Goal: Task Accomplishment & Management: Manage account settings

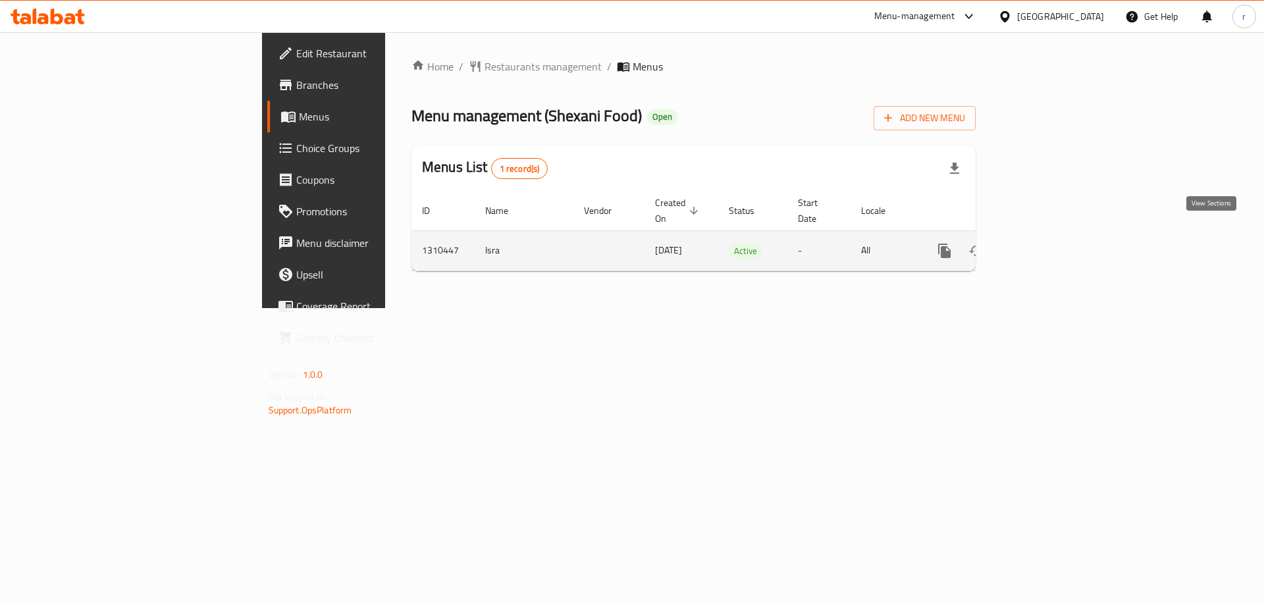
click at [1055, 244] on link "enhanced table" at bounding box center [1040, 251] width 32 height 32
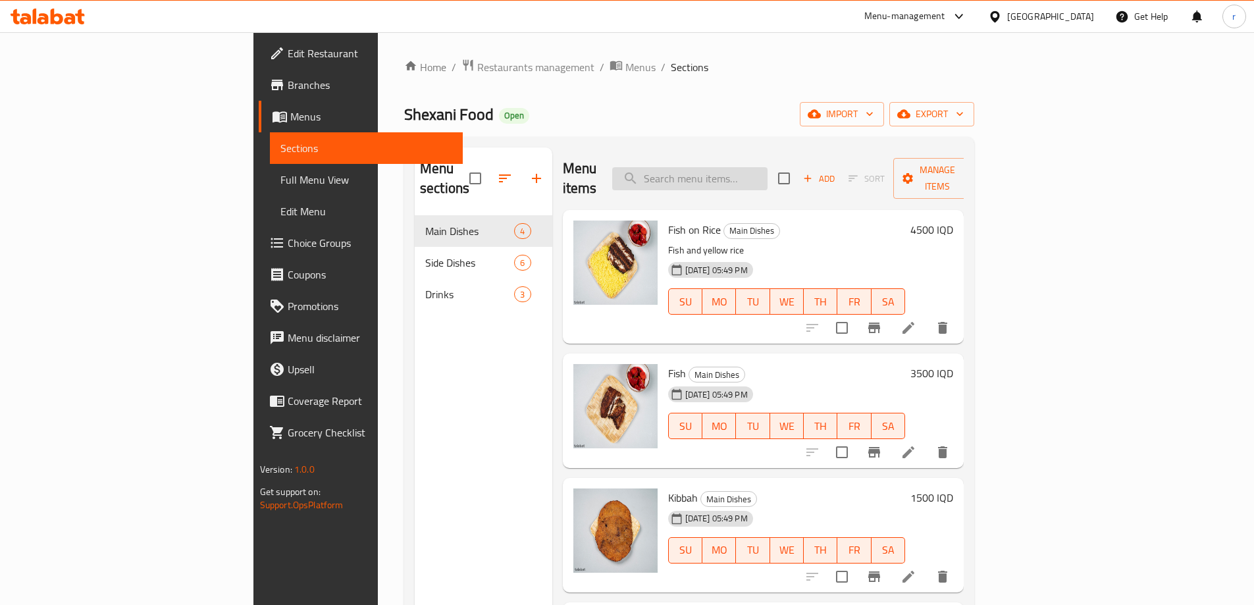
click at [768, 178] on input "search" at bounding box center [689, 178] width 155 height 23
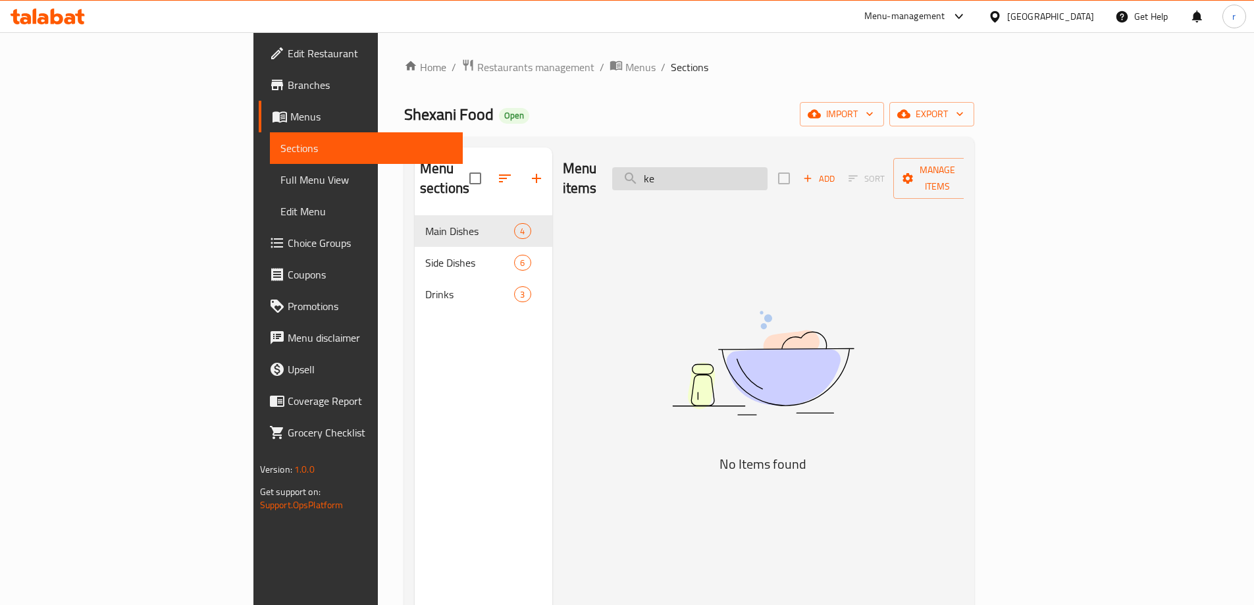
type input "k"
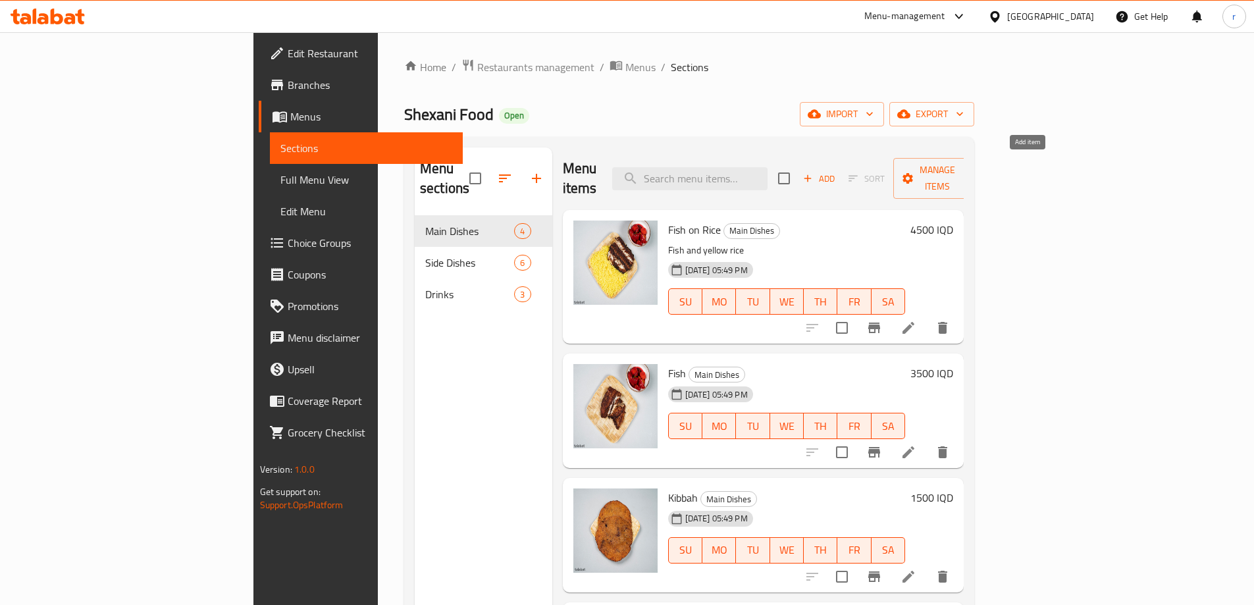
click at [837, 171] on span "Add" at bounding box center [819, 178] width 36 height 15
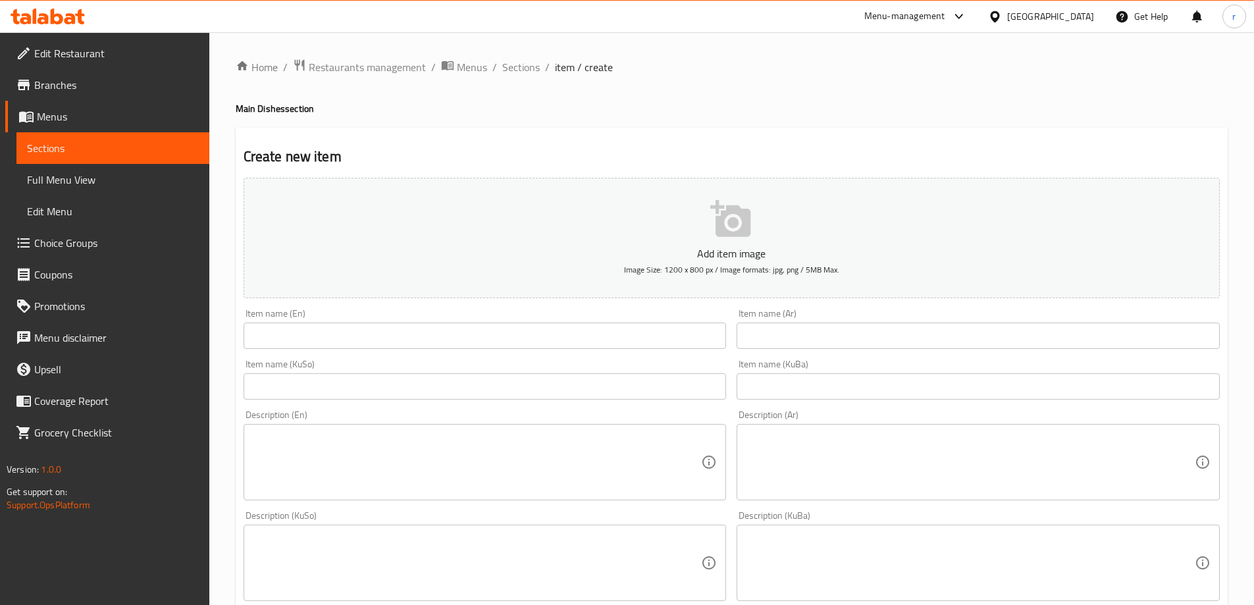
drag, startPoint x: 768, startPoint y: 330, endPoint x: 735, endPoint y: 337, distance: 33.6
click at [768, 330] on input "text" at bounding box center [978, 336] width 483 height 26
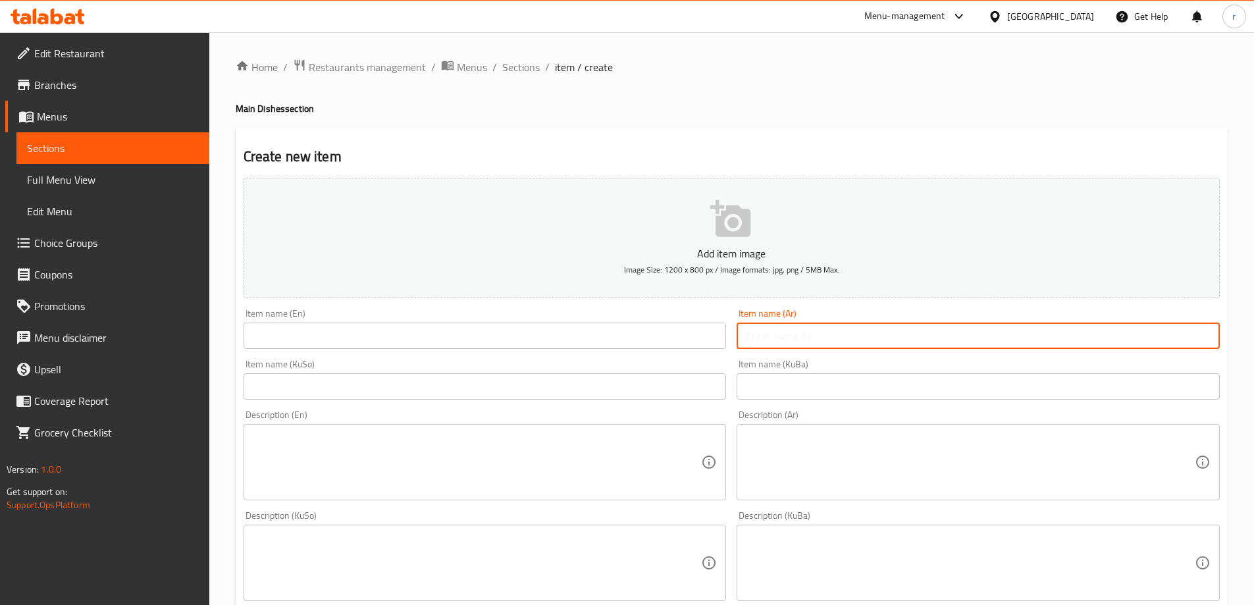
paste input "كبة أرز"
type input "كبة أرز"
click at [481, 327] on input "text" at bounding box center [485, 336] width 483 height 26
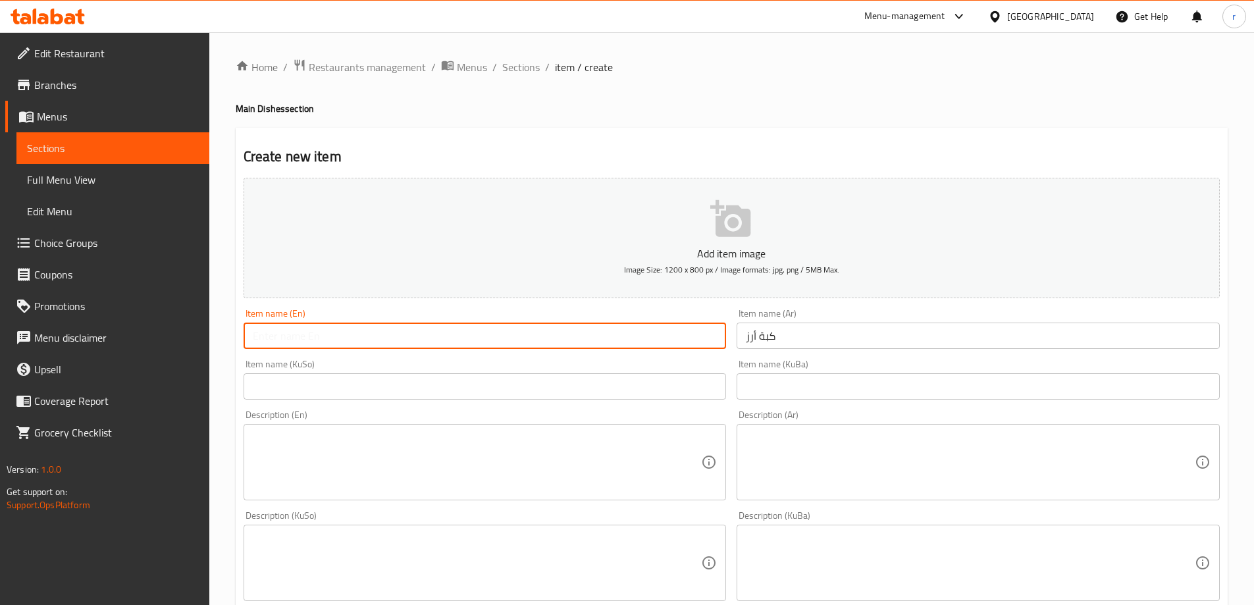
paste input "Rice kibbah"
type input "Rice kibbah"
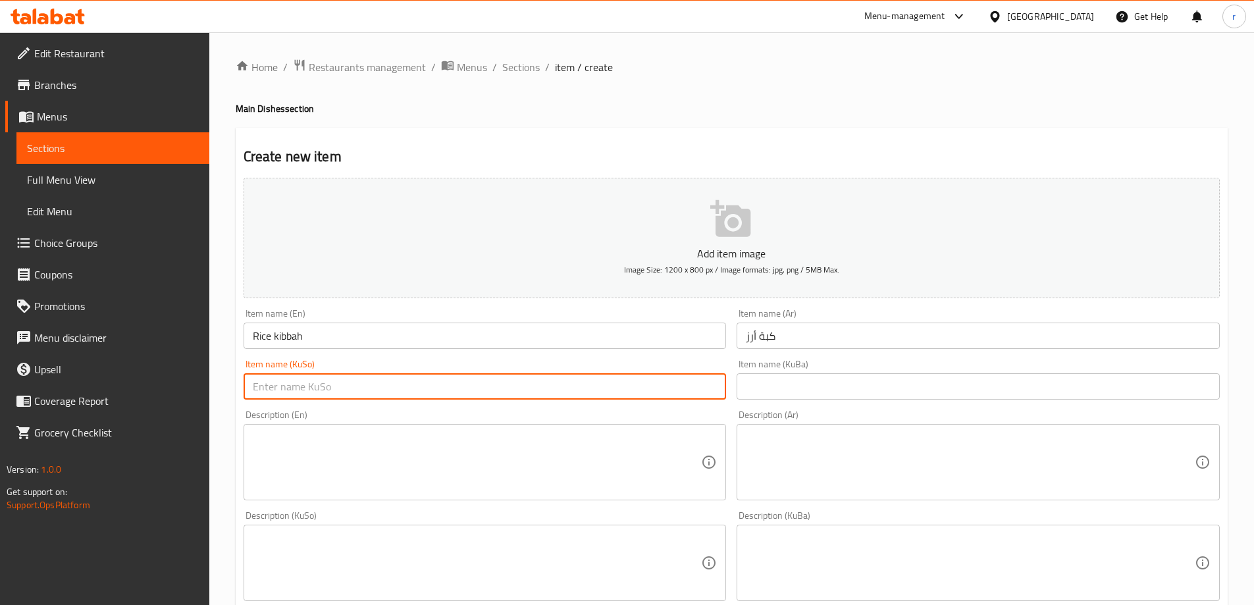
click at [354, 392] on input "text" at bounding box center [485, 386] width 483 height 26
drag, startPoint x: 354, startPoint y: 392, endPoint x: 233, endPoint y: 388, distance: 120.5
click at [233, 388] on div "Home / Restaurants management / Menus / Sections / item / create Main Dishes se…" at bounding box center [731, 556] width 1045 height 1049
type input "کوبەی برنج"
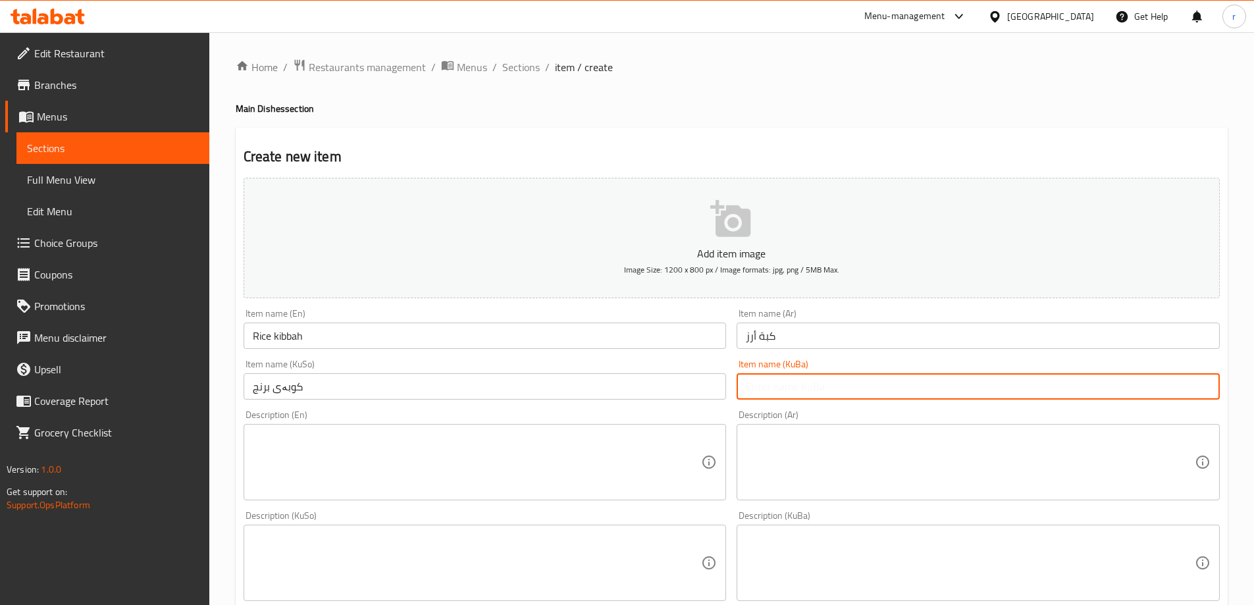
drag, startPoint x: 776, startPoint y: 394, endPoint x: 758, endPoint y: 392, distance: 18.5
click at [776, 394] on input "text" at bounding box center [978, 386] width 483 height 26
paste input "کوبەی برنج"
type input "کوبەی برنج"
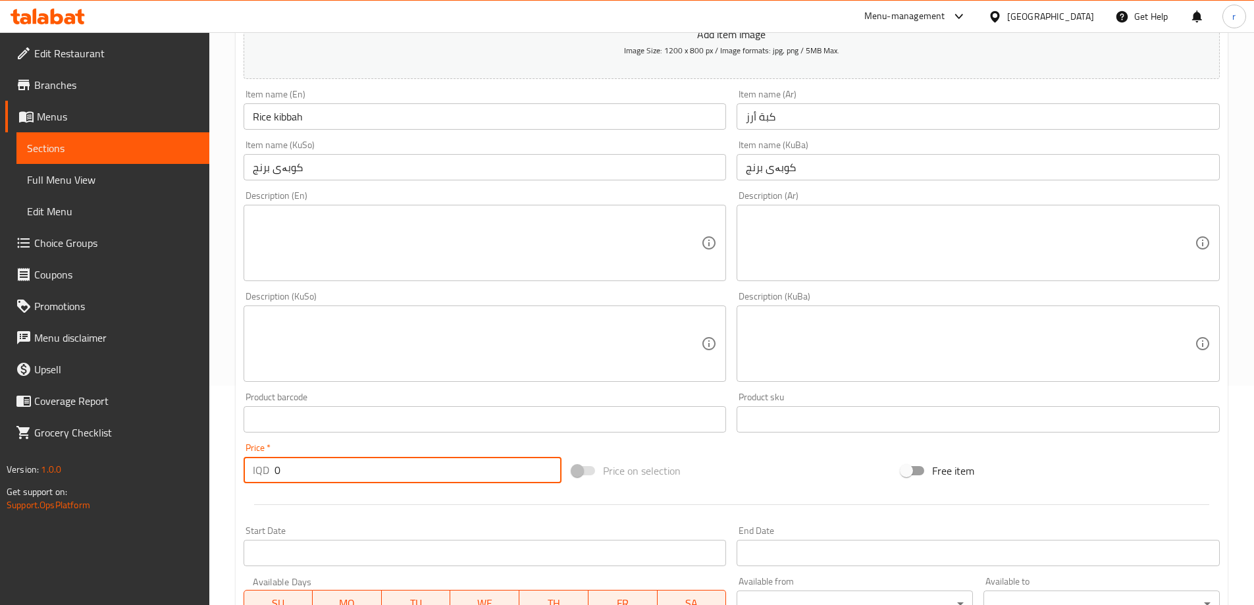
drag, startPoint x: 323, startPoint y: 479, endPoint x: 252, endPoint y: 481, distance: 71.1
click at [252, 481] on div "IQD 0 Price *" at bounding box center [403, 470] width 319 height 26
paste input "150"
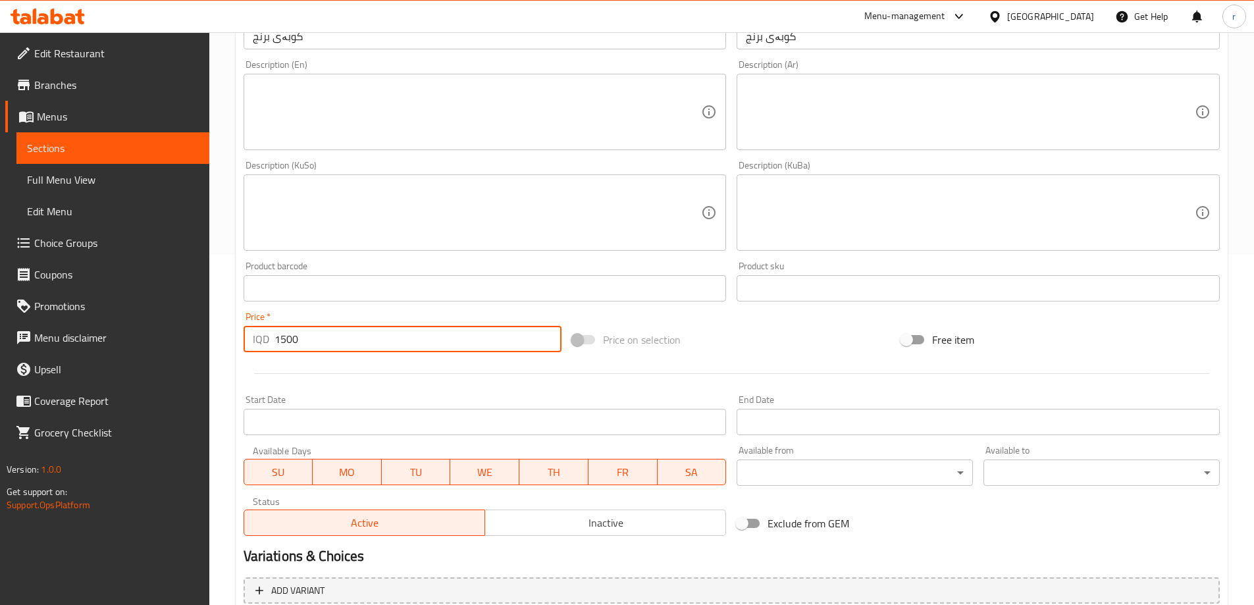
scroll to position [477, 0]
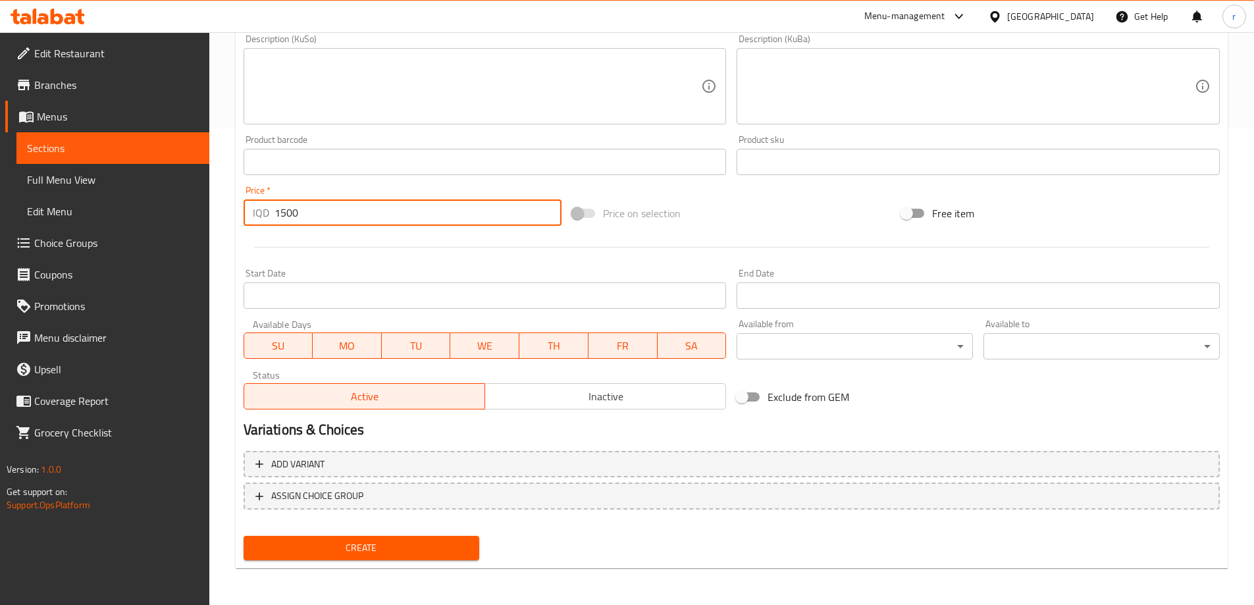
type input "1500"
click at [427, 552] on span "Create" at bounding box center [361, 548] width 215 height 16
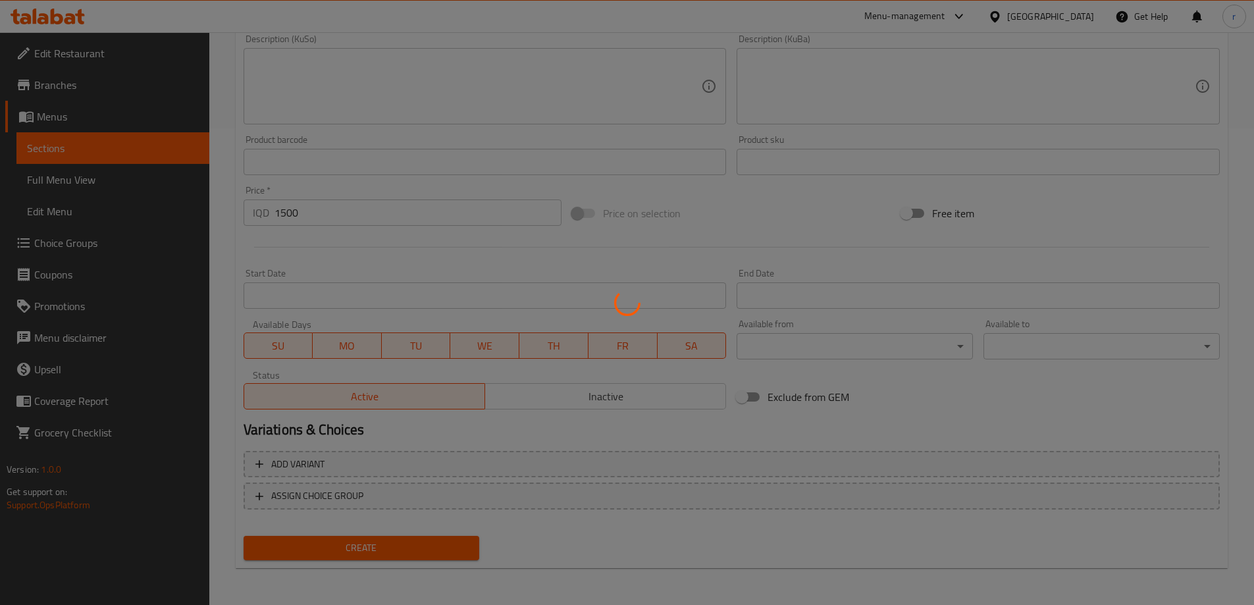
type input "0"
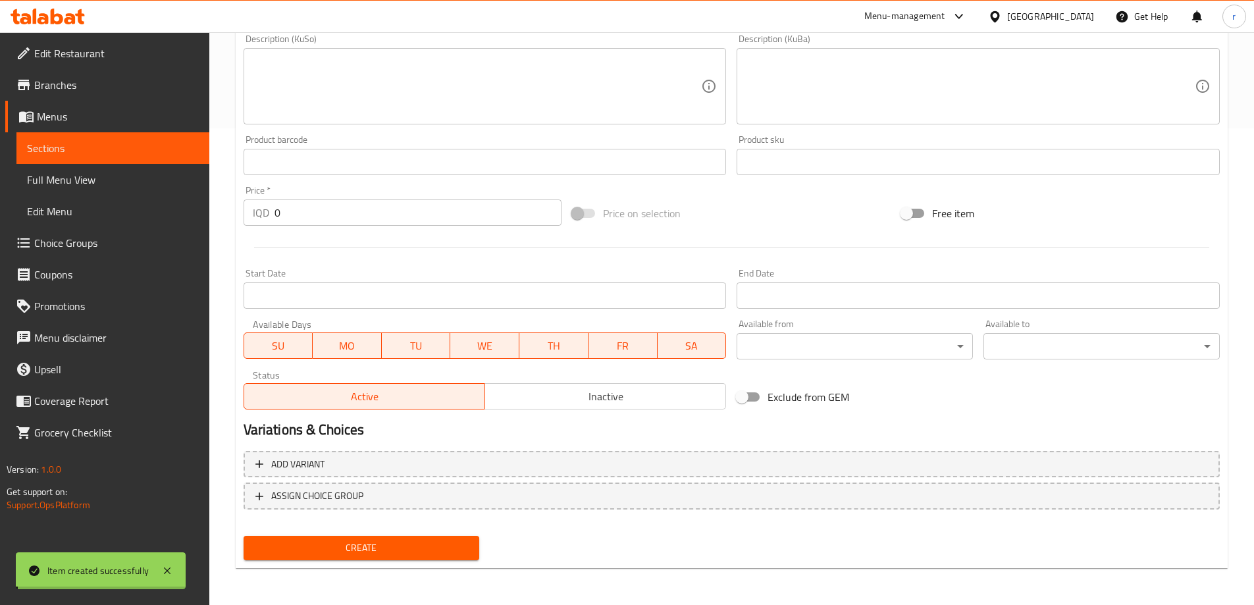
click at [66, 178] on span "Full Menu View" at bounding box center [113, 180] width 172 height 16
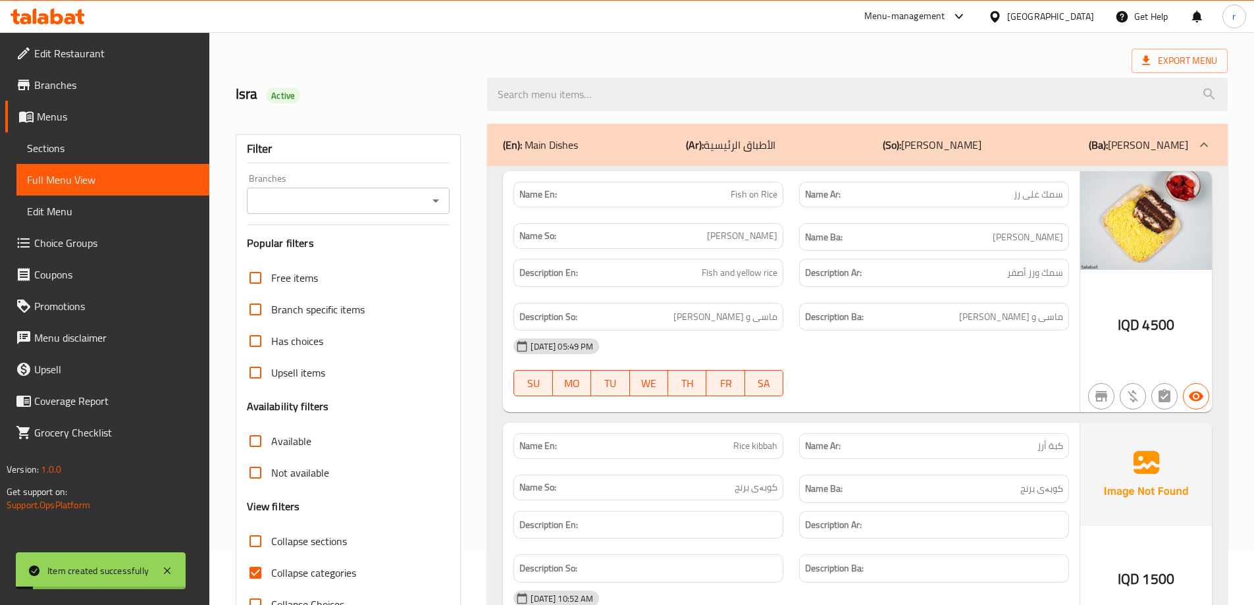
scroll to position [38, 0]
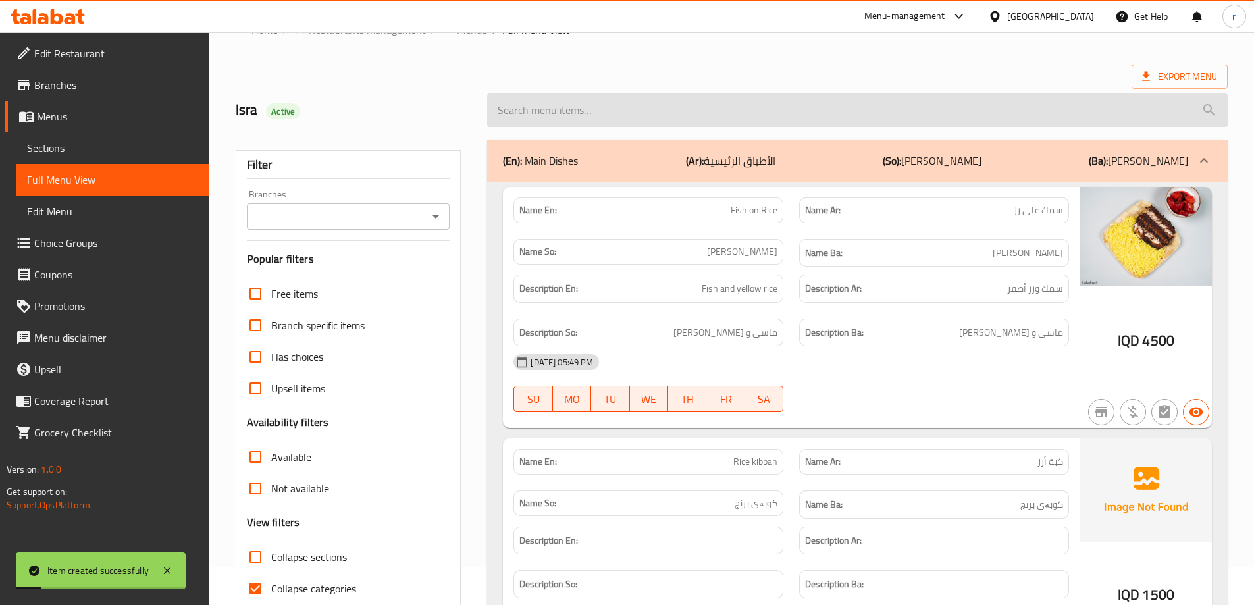
click at [561, 101] on input "search" at bounding box center [857, 110] width 741 height 34
paste input "Rice kibbah"
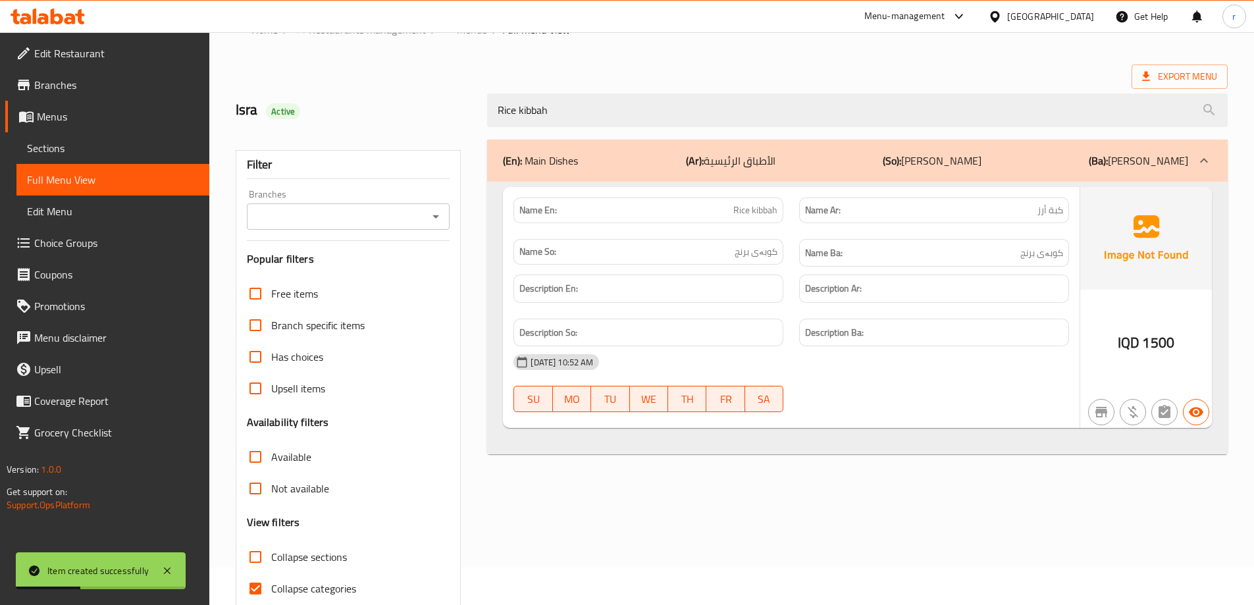
type input "Rice kibbah"
click at [306, 219] on input "Branches" at bounding box center [338, 216] width 174 height 18
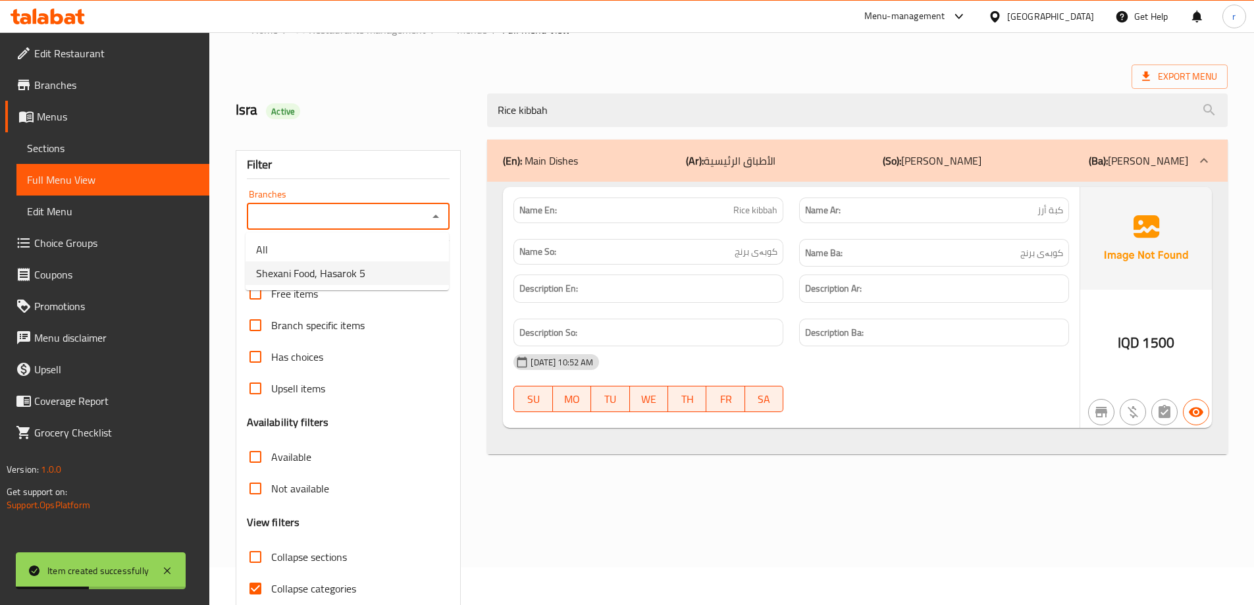
click at [305, 275] on span "Shexani Food, Hasarok 5" at bounding box center [310, 273] width 109 height 16
type input "Shexani Food, Hasarok 5"
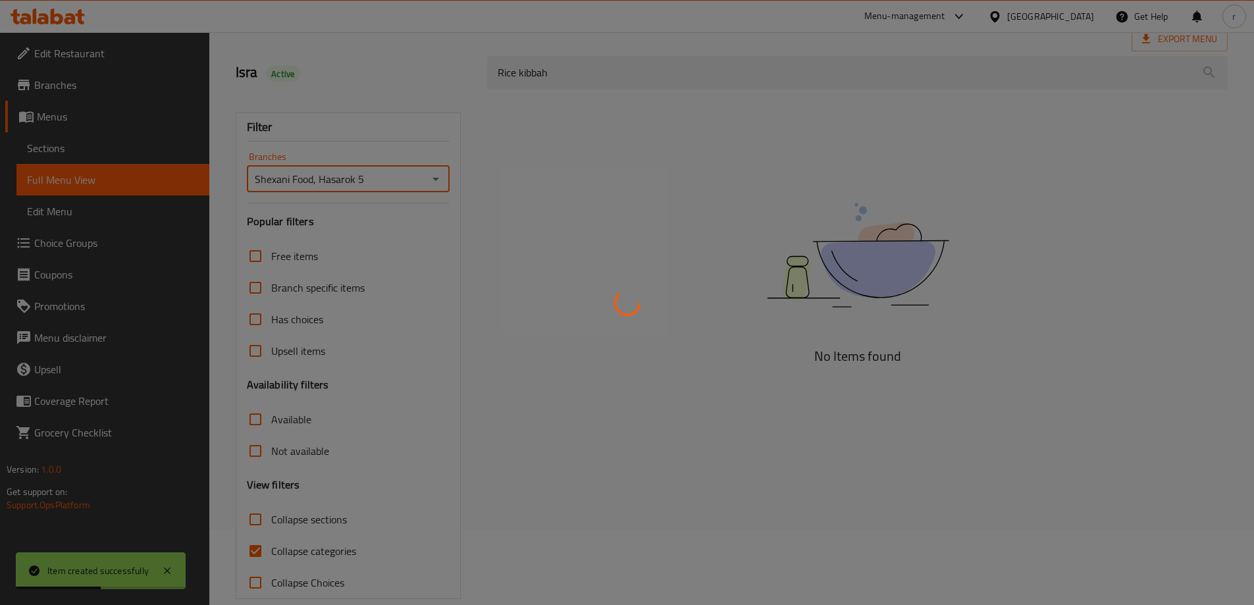
scroll to position [95, 0]
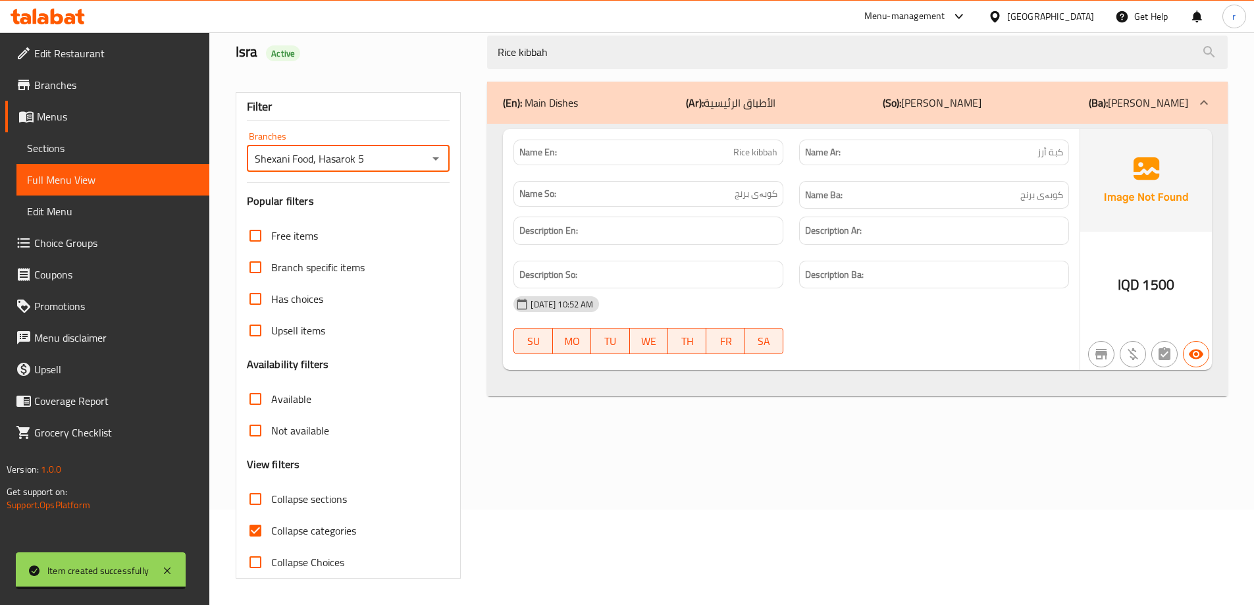
click at [306, 531] on span "Collapse categories" at bounding box center [313, 531] width 85 height 16
click at [271, 531] on input "Collapse categories" at bounding box center [256, 531] width 32 height 32
checkbox input "false"
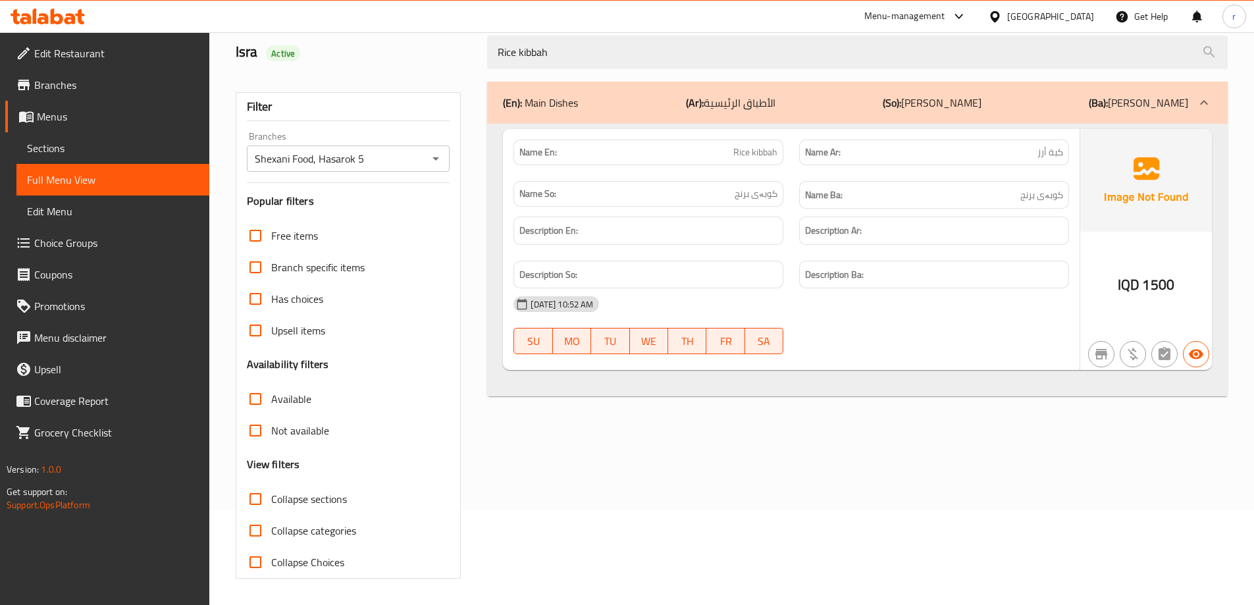
click at [49, 23] on icon at bounding box center [48, 17] width 74 height 16
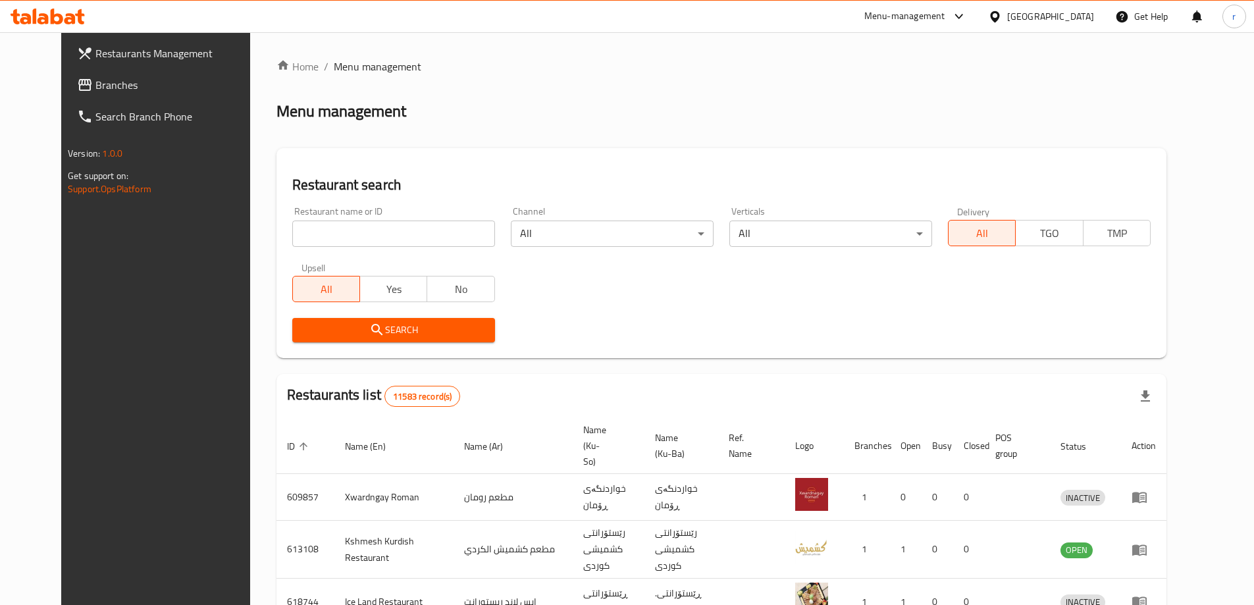
click at [95, 83] on span "Branches" at bounding box center [177, 85] width 165 height 16
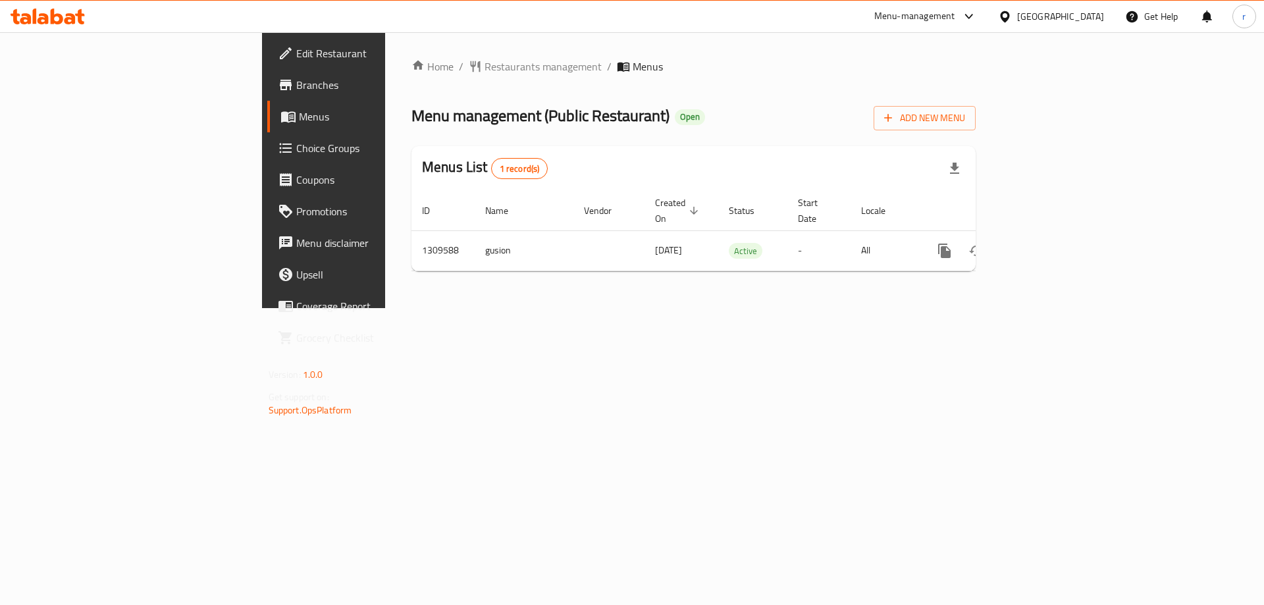
click at [296, 51] on span "Edit Restaurant" at bounding box center [379, 53] width 167 height 16
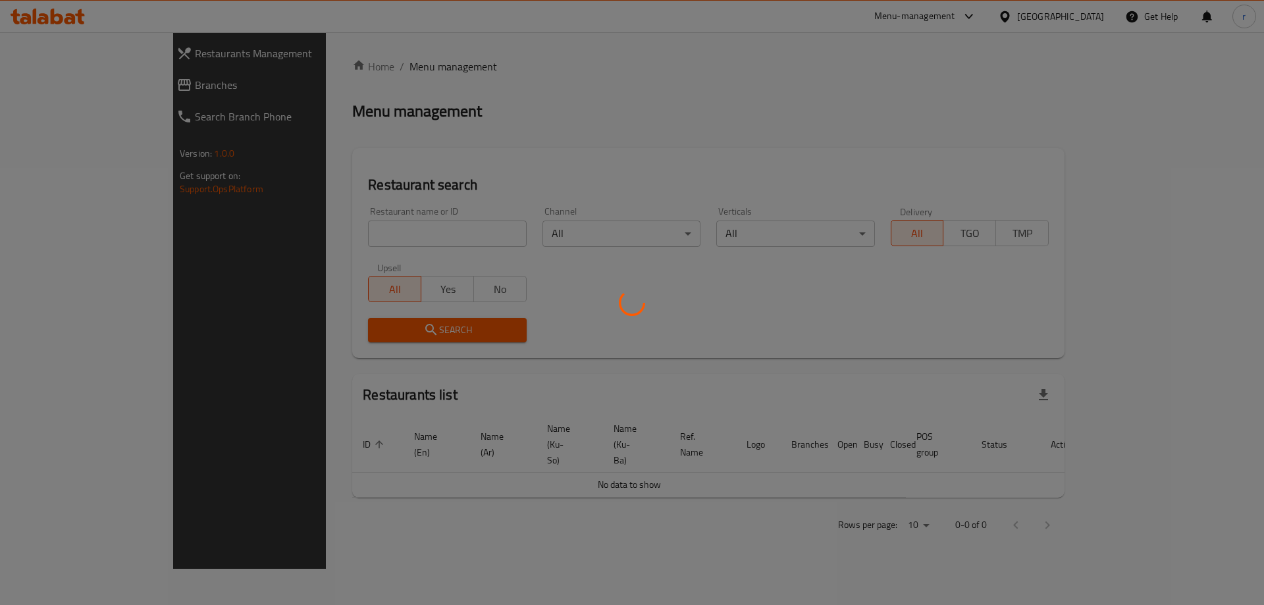
click at [68, 86] on div at bounding box center [632, 302] width 1264 height 605
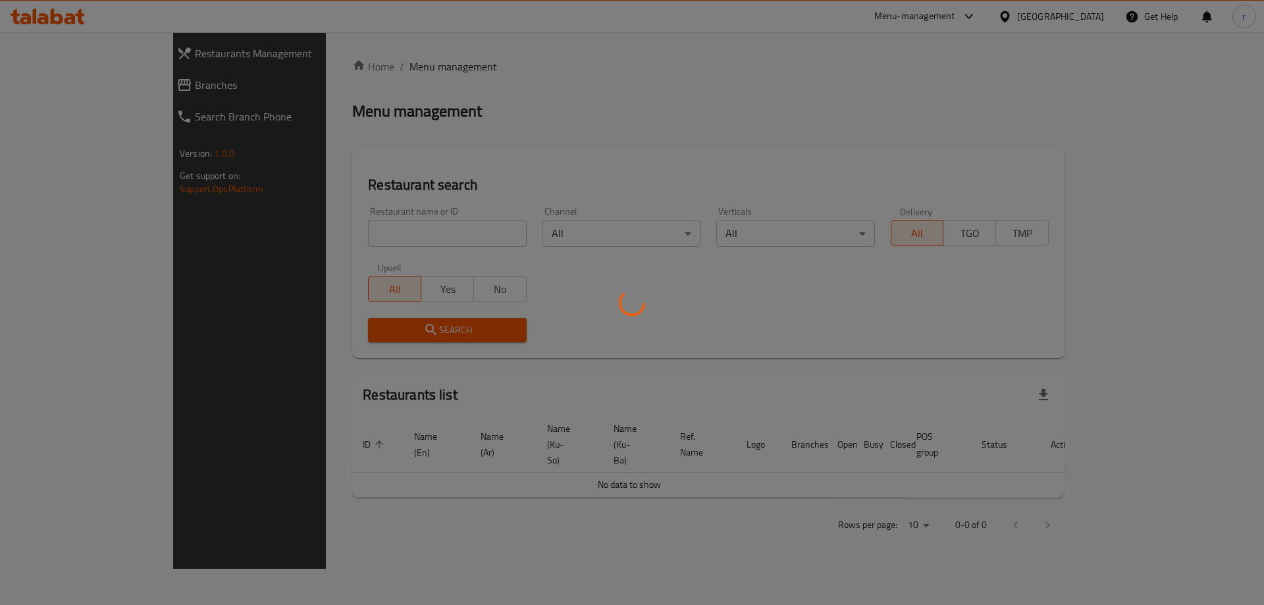
click at [68, 86] on div at bounding box center [632, 302] width 1264 height 605
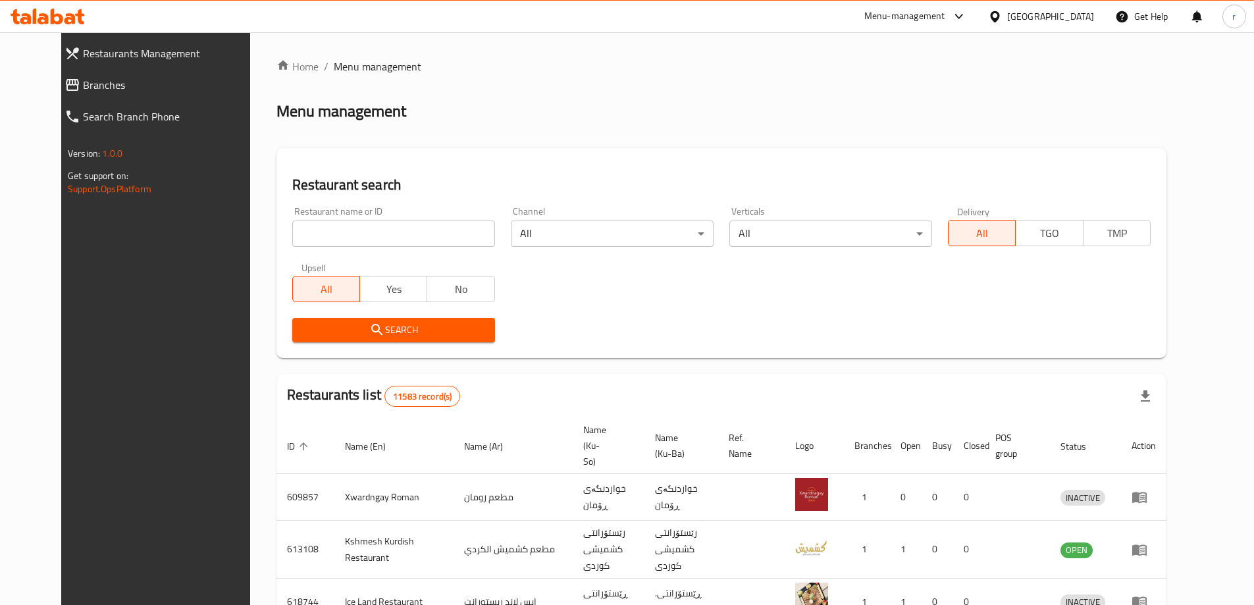
click at [83, 86] on span "Branches" at bounding box center [171, 85] width 177 height 16
click at [307, 236] on input "search" at bounding box center [393, 234] width 203 height 26
paste input "703287"
type input "703287"
click at [334, 327] on span "Search" at bounding box center [394, 330] width 182 height 16
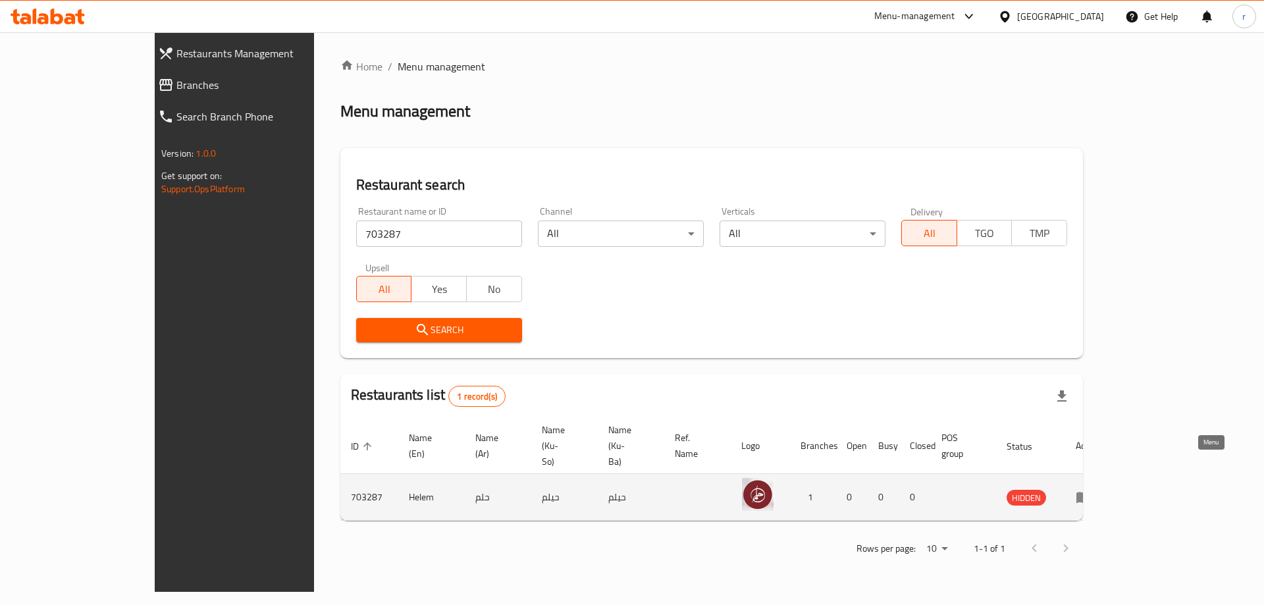
click at [1091, 492] on icon "enhanced table" at bounding box center [1083, 497] width 14 height 11
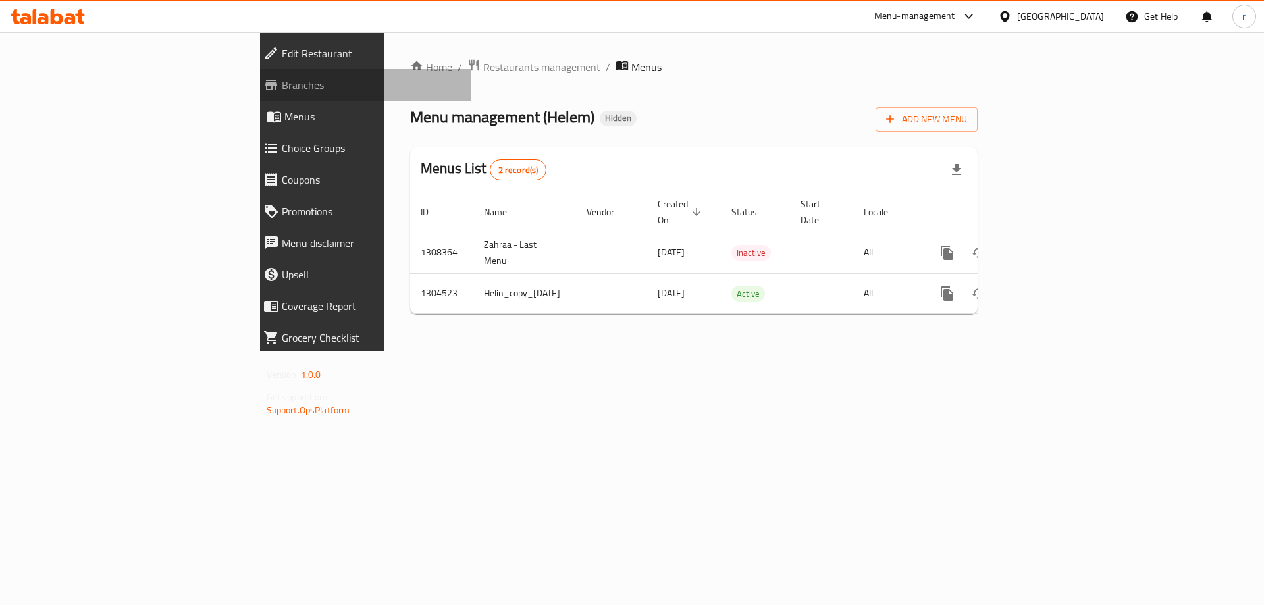
click at [253, 72] on link "Branches" at bounding box center [362, 85] width 219 height 32
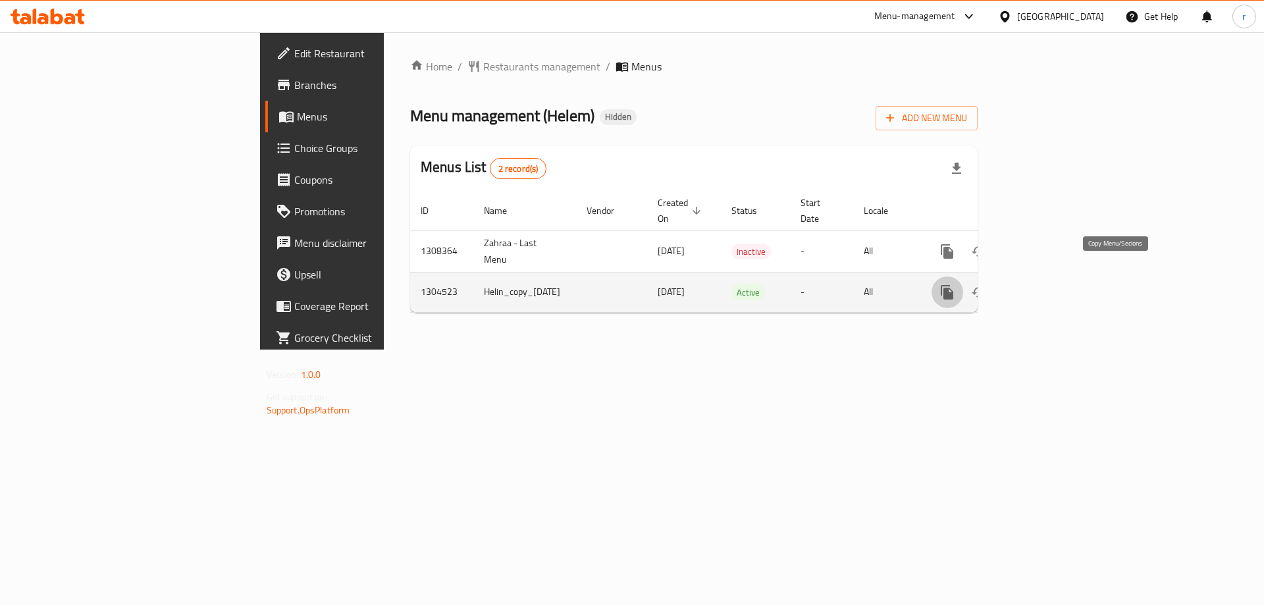
click at [963, 276] on button "more" at bounding box center [948, 292] width 32 height 32
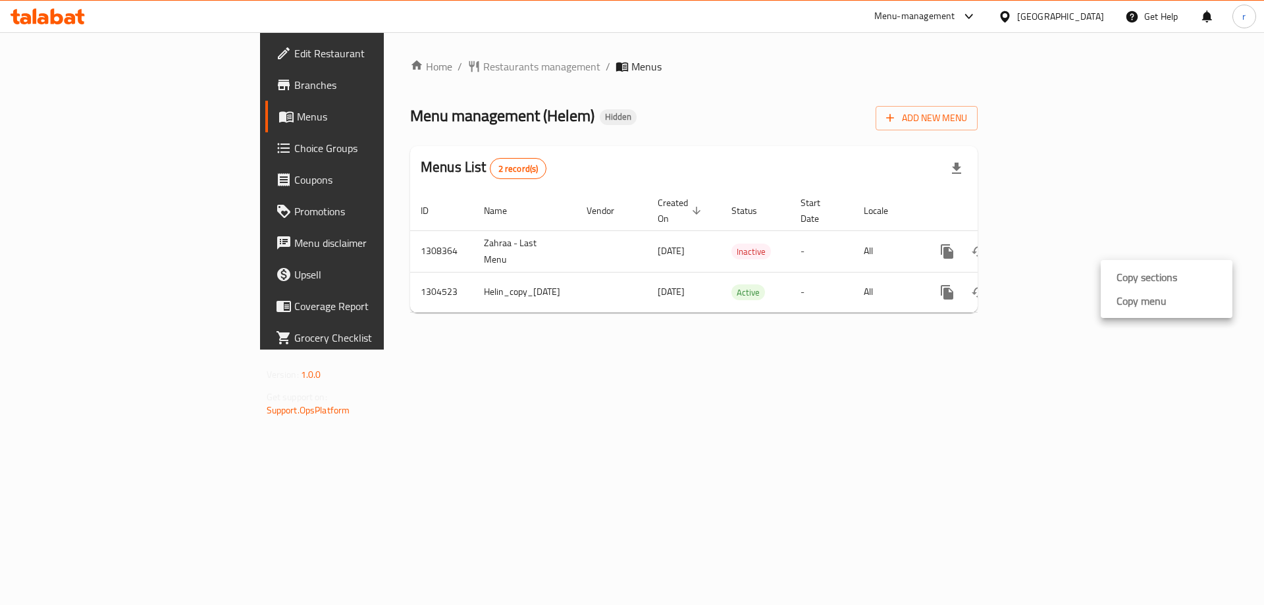
click at [1111, 310] on li "Copy menu" at bounding box center [1167, 301] width 132 height 24
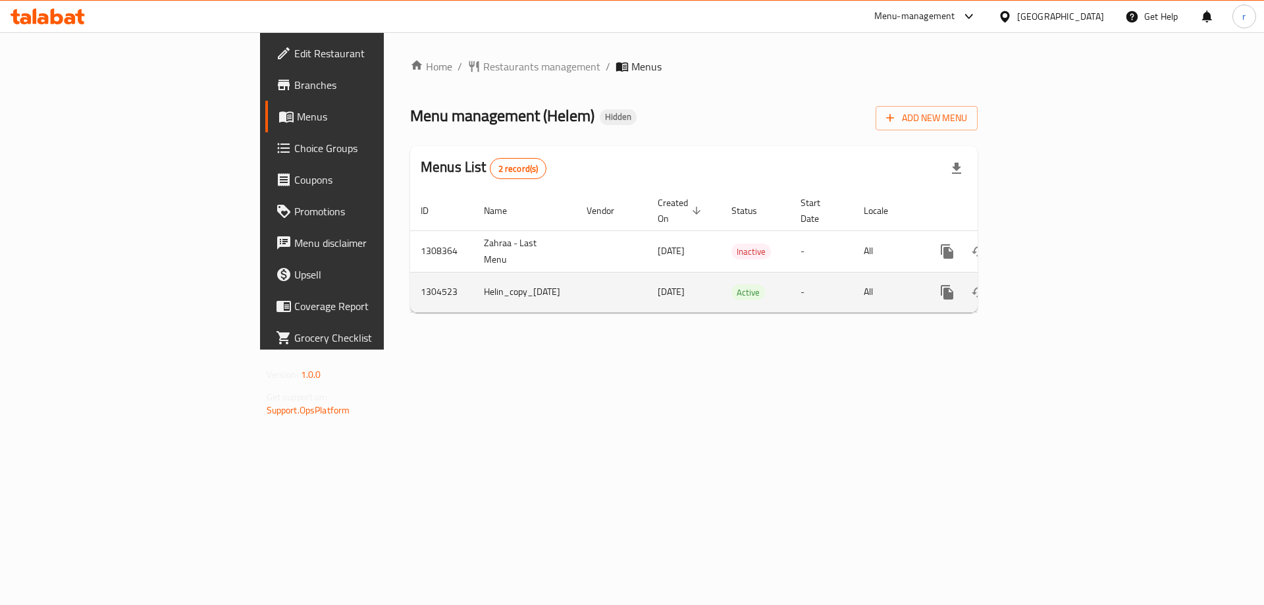
click at [953, 285] on icon "more" at bounding box center [947, 292] width 13 height 14
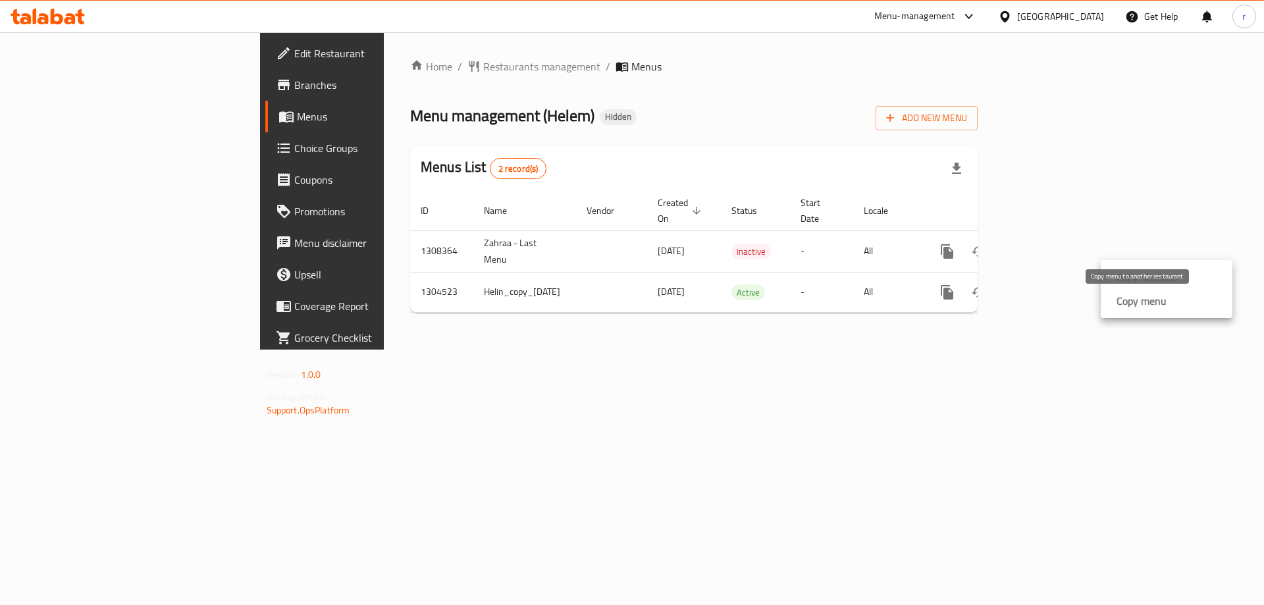
click at [1135, 302] on strong "Copy menu" at bounding box center [1141, 301] width 50 height 16
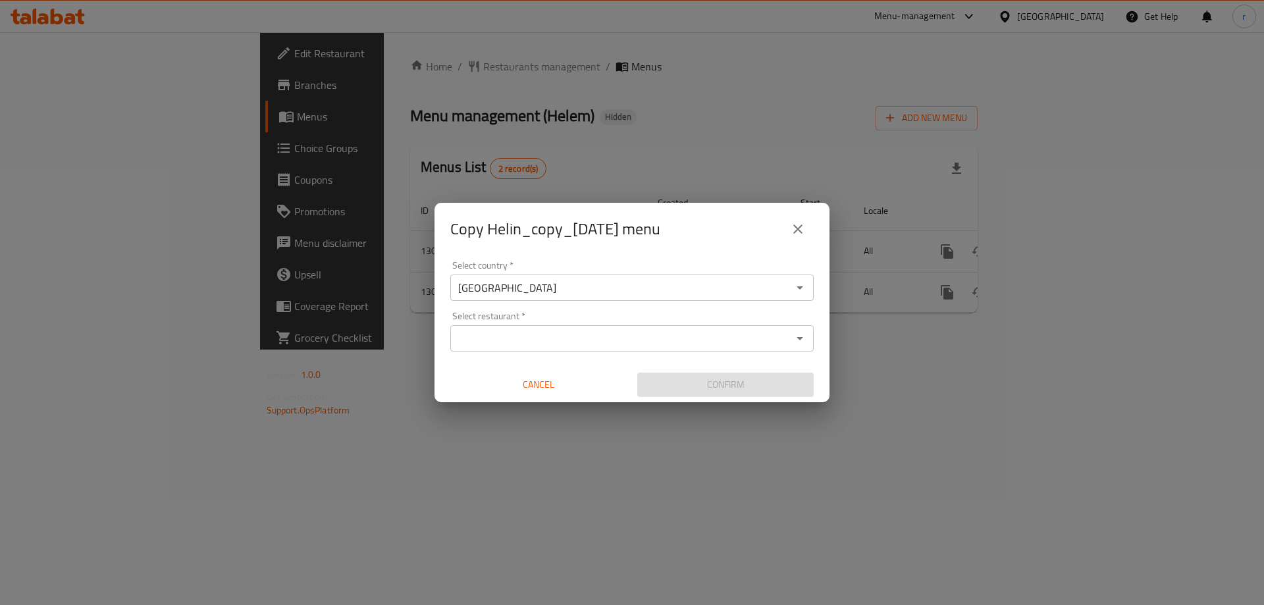
click at [683, 332] on input "Select restaurant   *" at bounding box center [621, 338] width 334 height 18
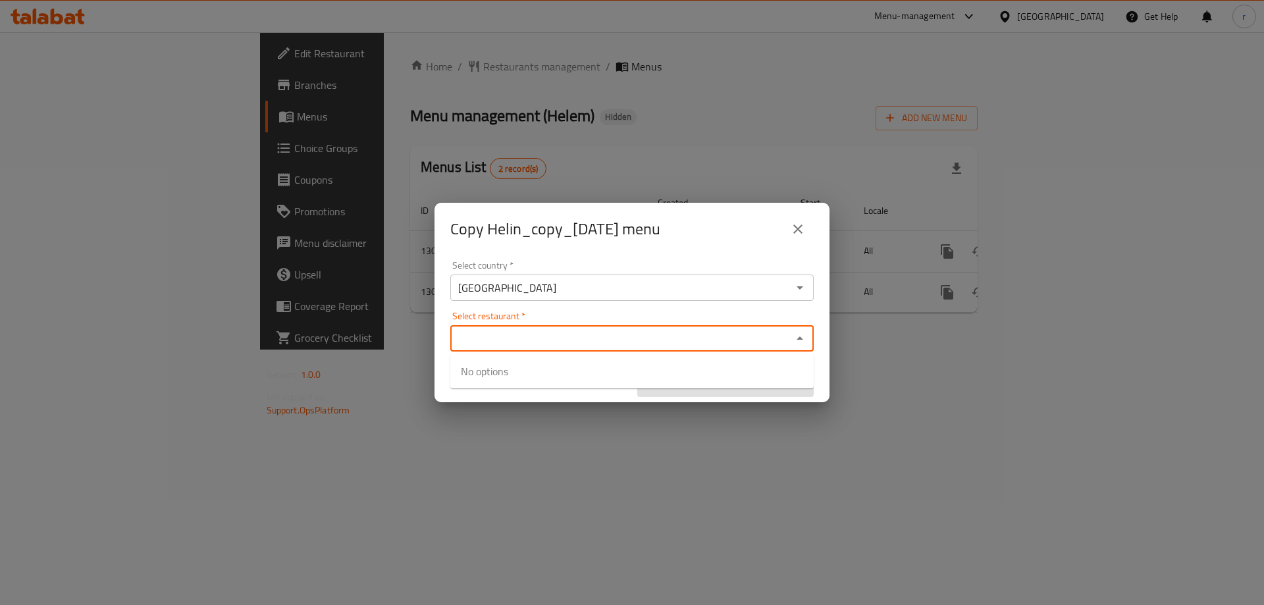
paste input "Helem"
type input "Helem"
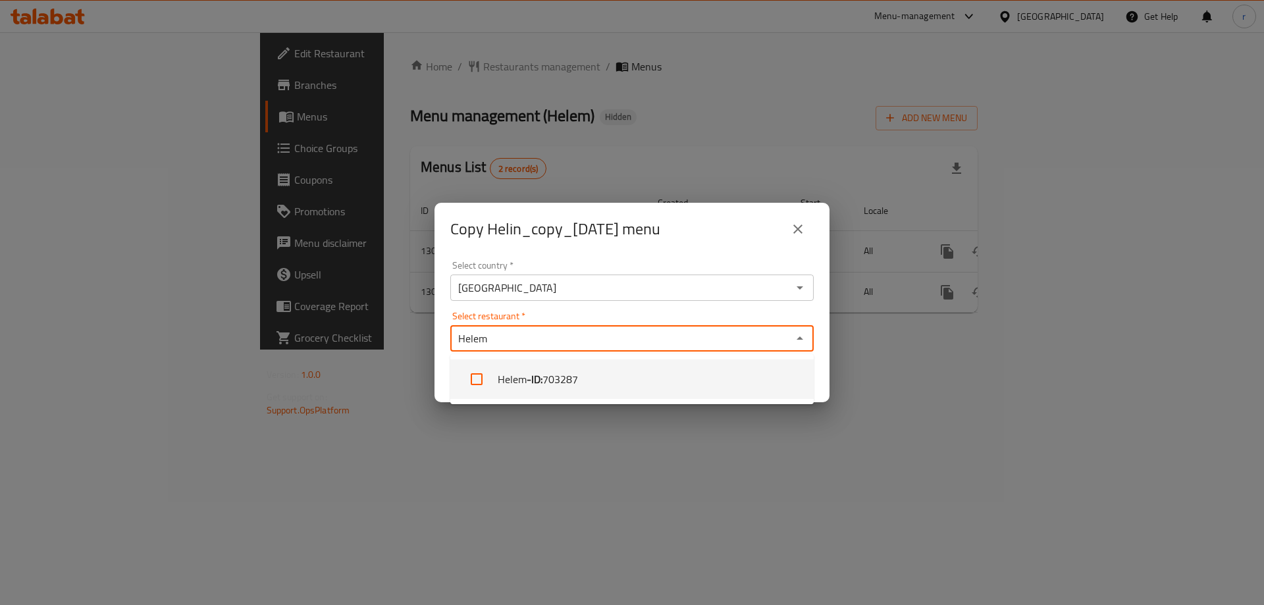
click at [584, 385] on li "Helem - ID: 703287" at bounding box center [631, 378] width 363 height 39
checkbox input "true"
click at [583, 434] on div "Copy Helin_copy_06/08/2025 menu Select country   * Iraq Select country * Select…" at bounding box center [632, 302] width 1264 height 605
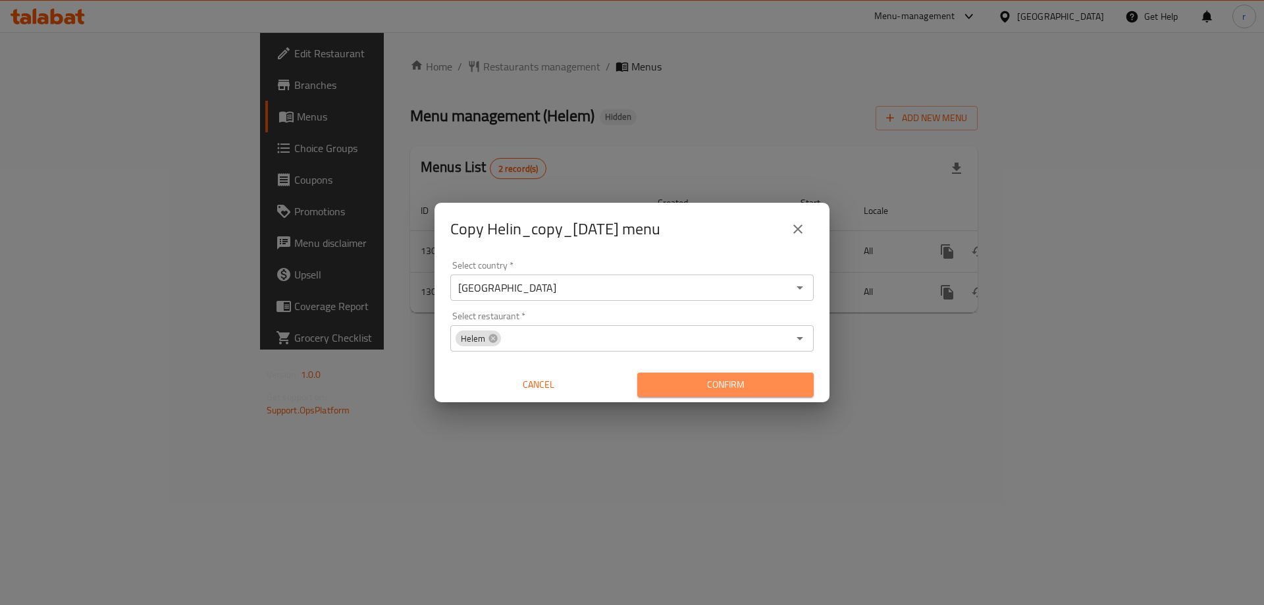
click at [648, 384] on span "Confirm" at bounding box center [725, 385] width 155 height 16
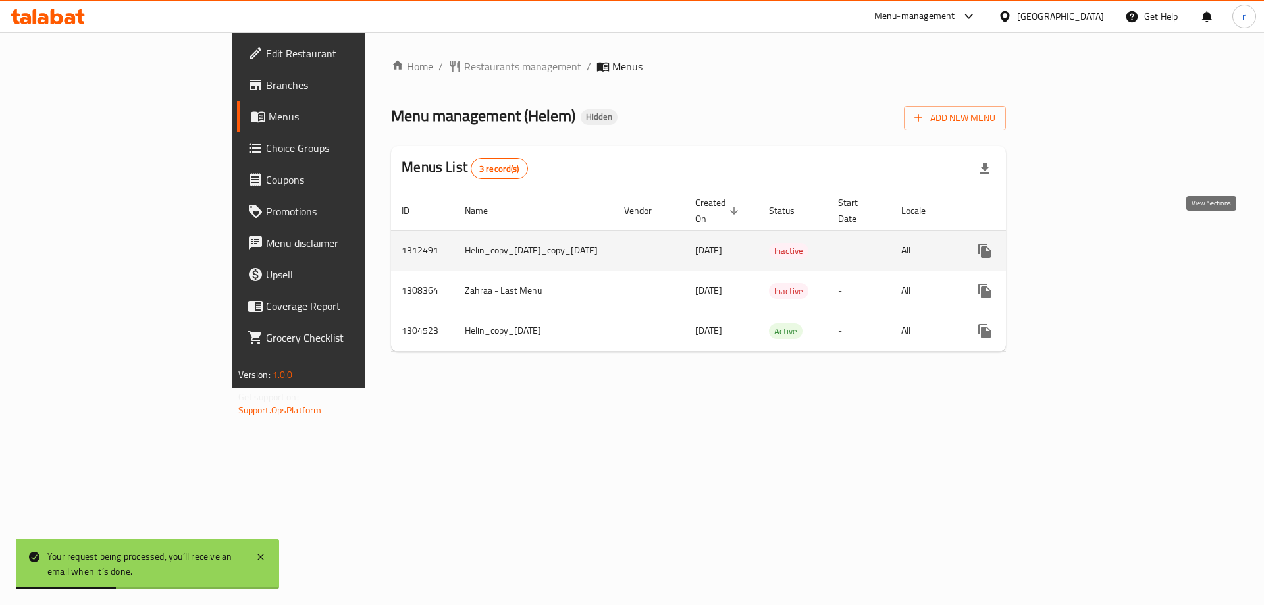
click at [1095, 235] on link "enhanced table" at bounding box center [1080, 251] width 32 height 32
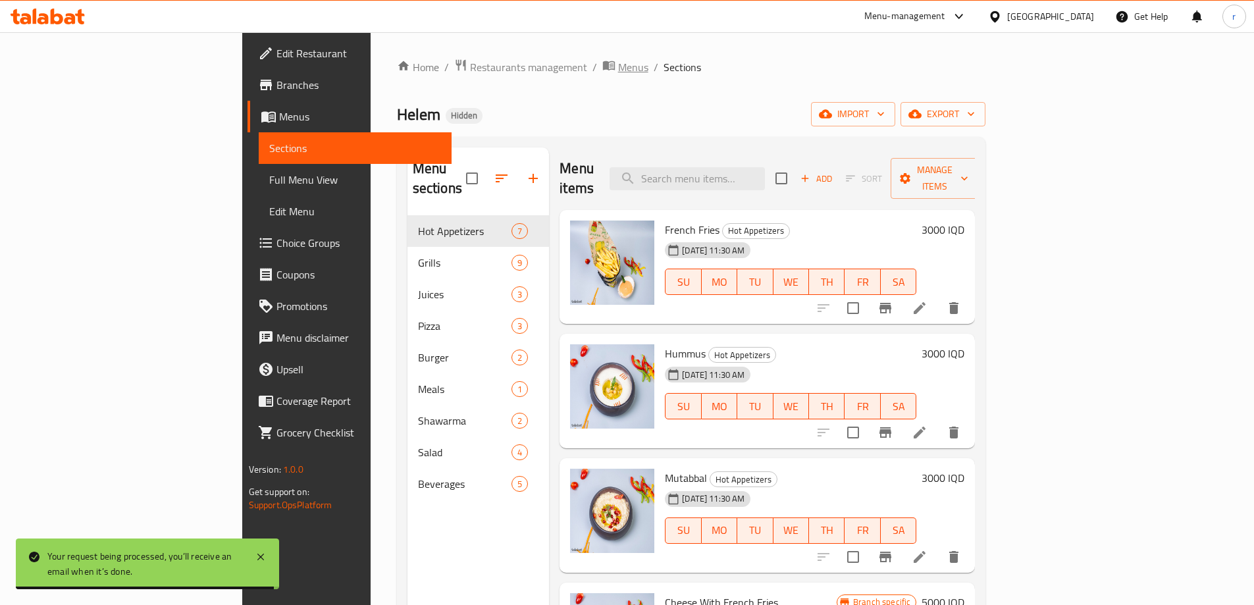
click at [618, 64] on span "Menus" at bounding box center [633, 67] width 30 height 16
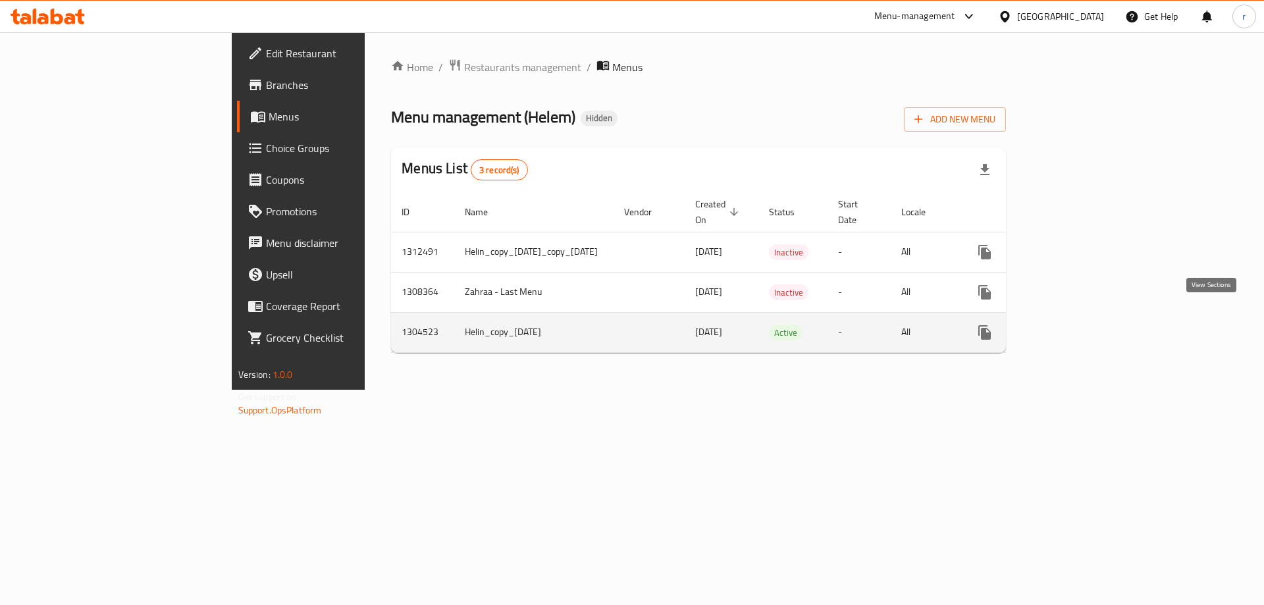
click at [1088, 325] on icon "enhanced table" at bounding box center [1080, 333] width 16 height 16
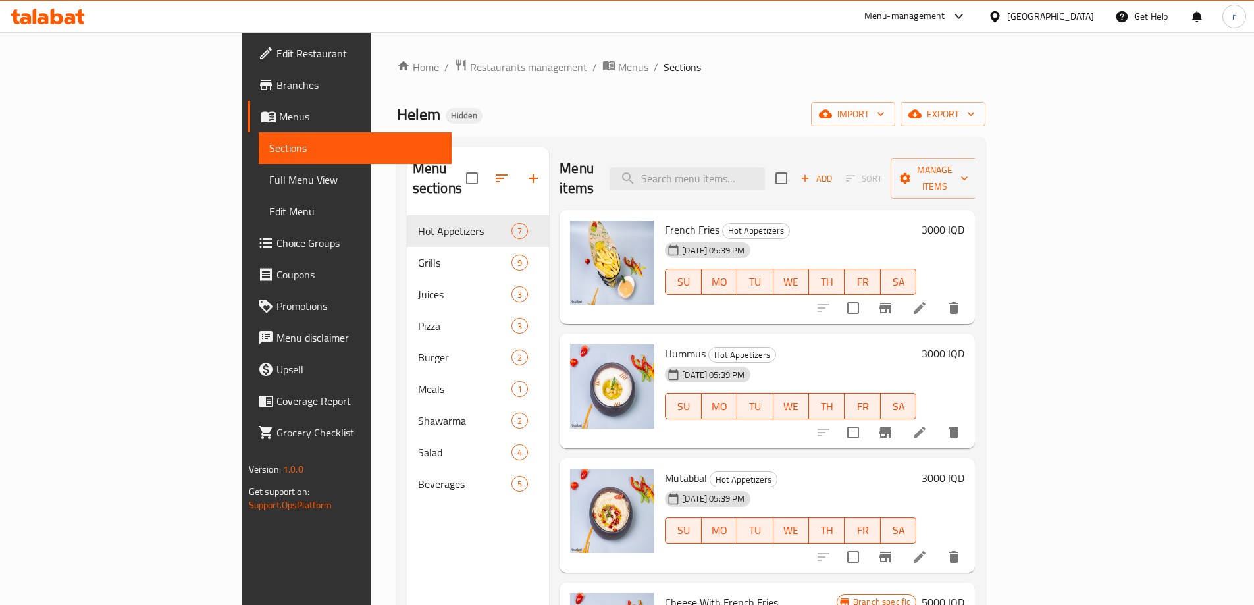
click at [964, 221] on h6 "3000 IQD" at bounding box center [943, 230] width 43 height 18
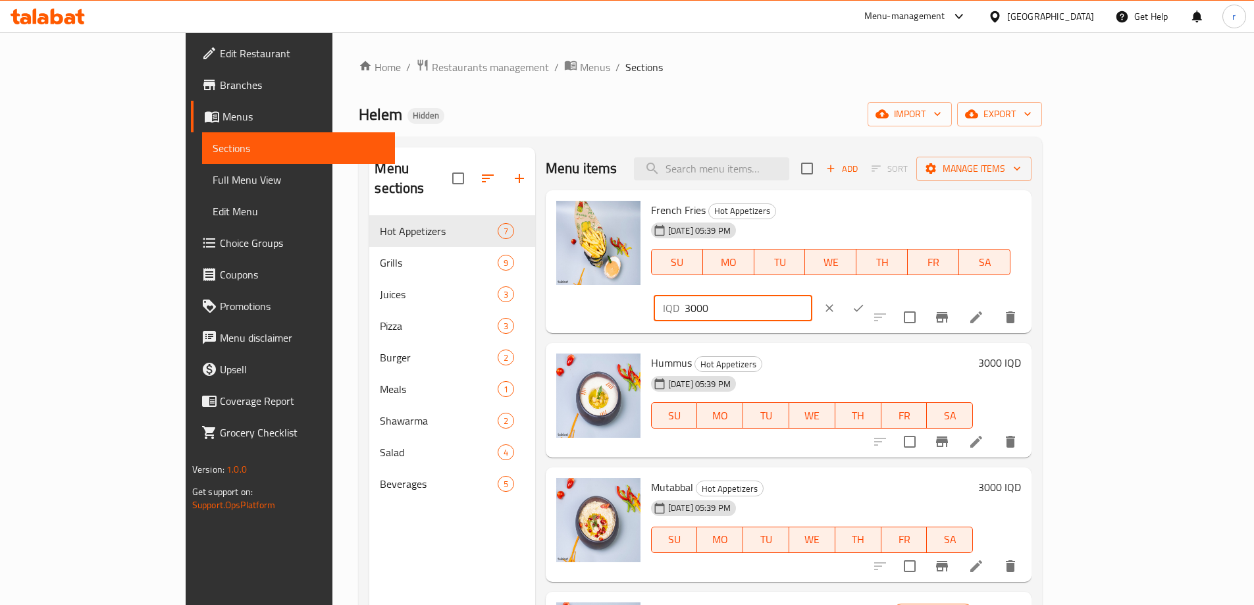
drag, startPoint x: 1023, startPoint y: 216, endPoint x: 1010, endPoint y: 216, distance: 13.2
click at [812, 295] on div "IQD 3000 ​" at bounding box center [733, 308] width 159 height 26
type input "5000"
click at [865, 302] on icon "ok" at bounding box center [858, 308] width 13 height 13
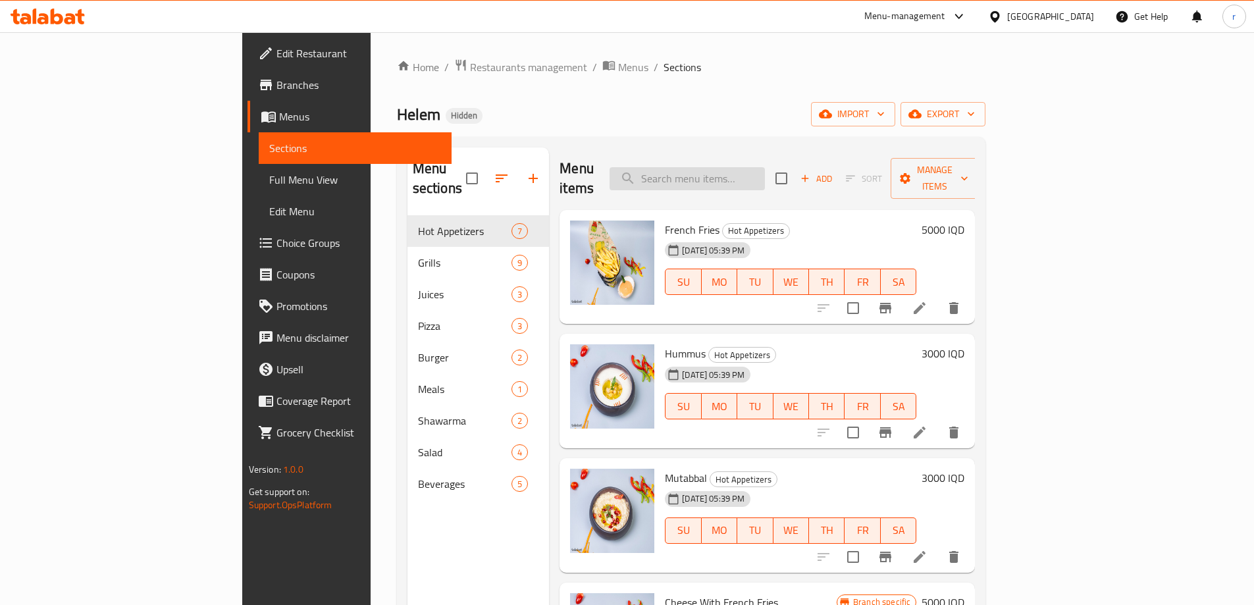
click at [765, 176] on input "search" at bounding box center [687, 178] width 155 height 23
paste input "chicken leaver"
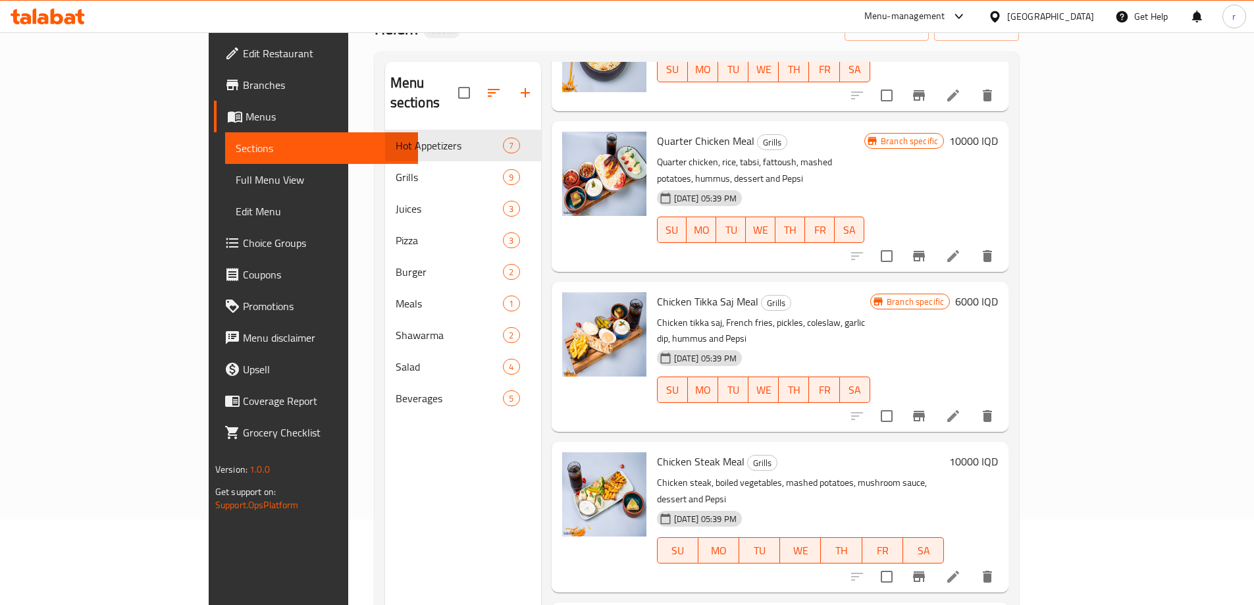
scroll to position [184, 0]
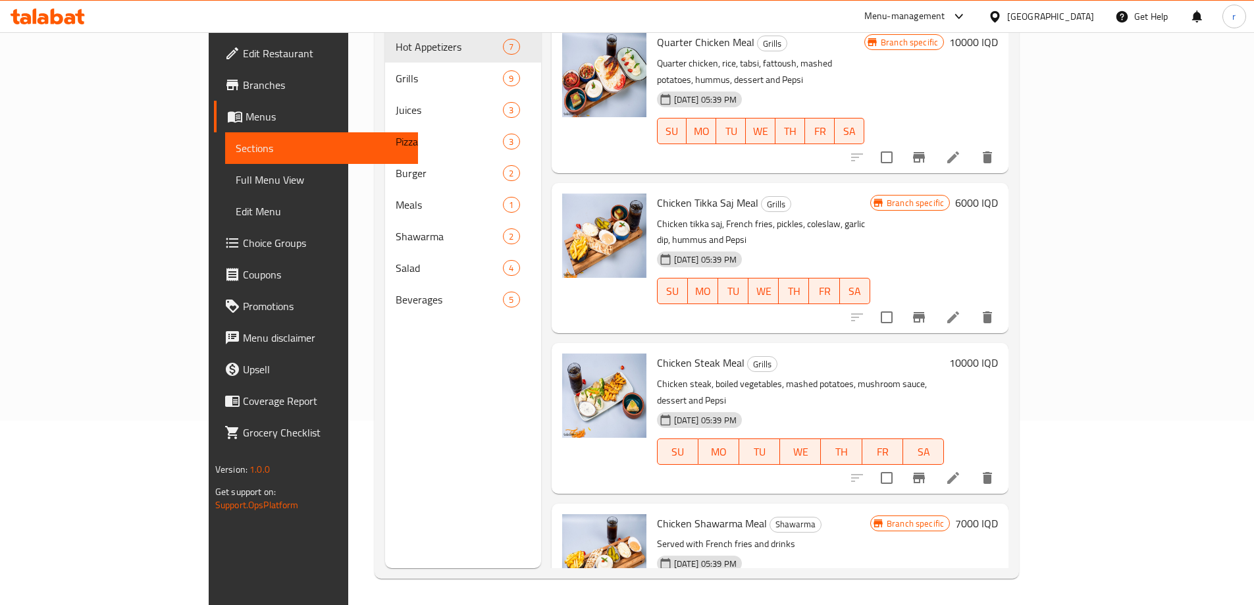
type input "chicken"
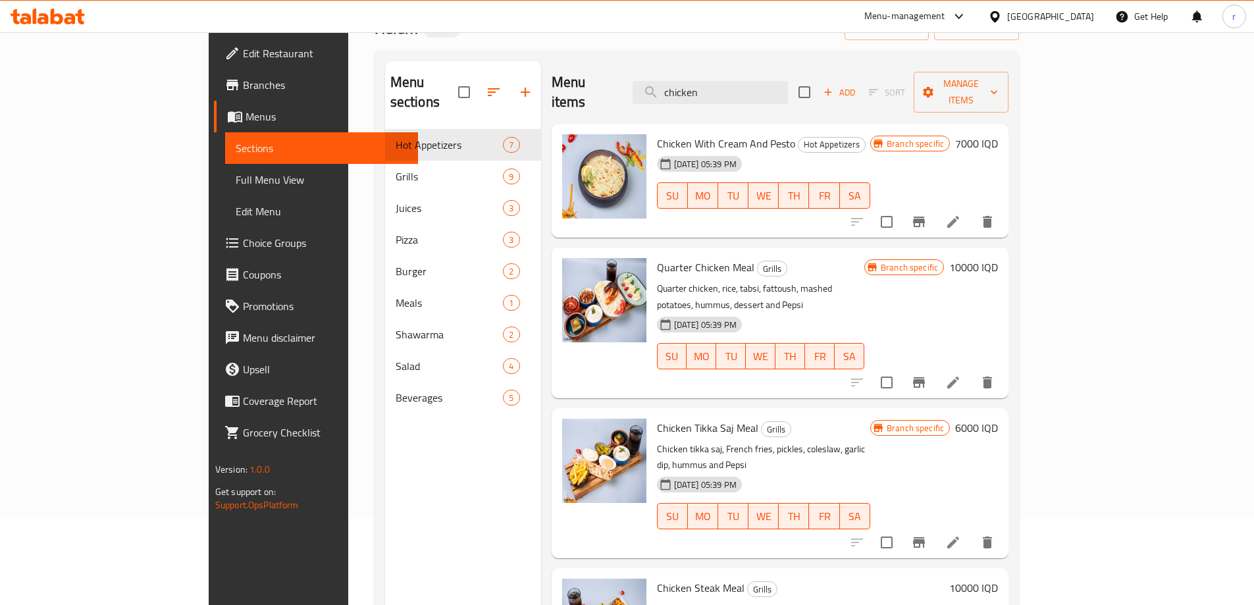
scroll to position [0, 0]
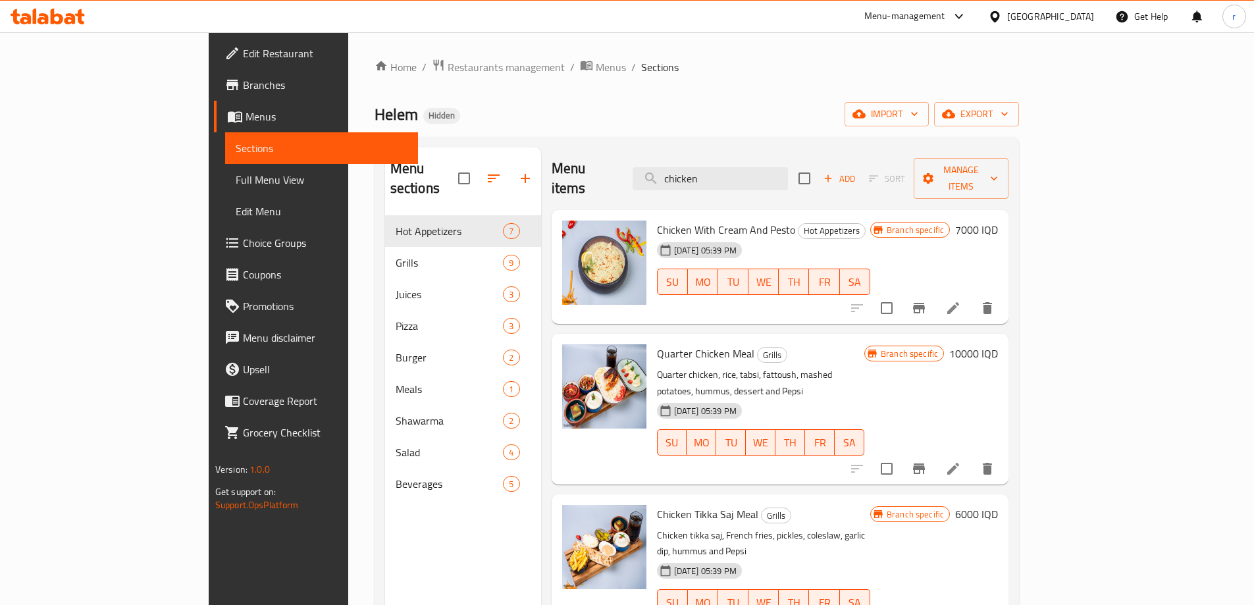
drag, startPoint x: 771, startPoint y: 176, endPoint x: 622, endPoint y: 198, distance: 150.5
click at [622, 198] on div "Menu items chicken Add Sort Manage items Chicken With Cream And Pesto Hot Appet…" at bounding box center [775, 449] width 468 height 605
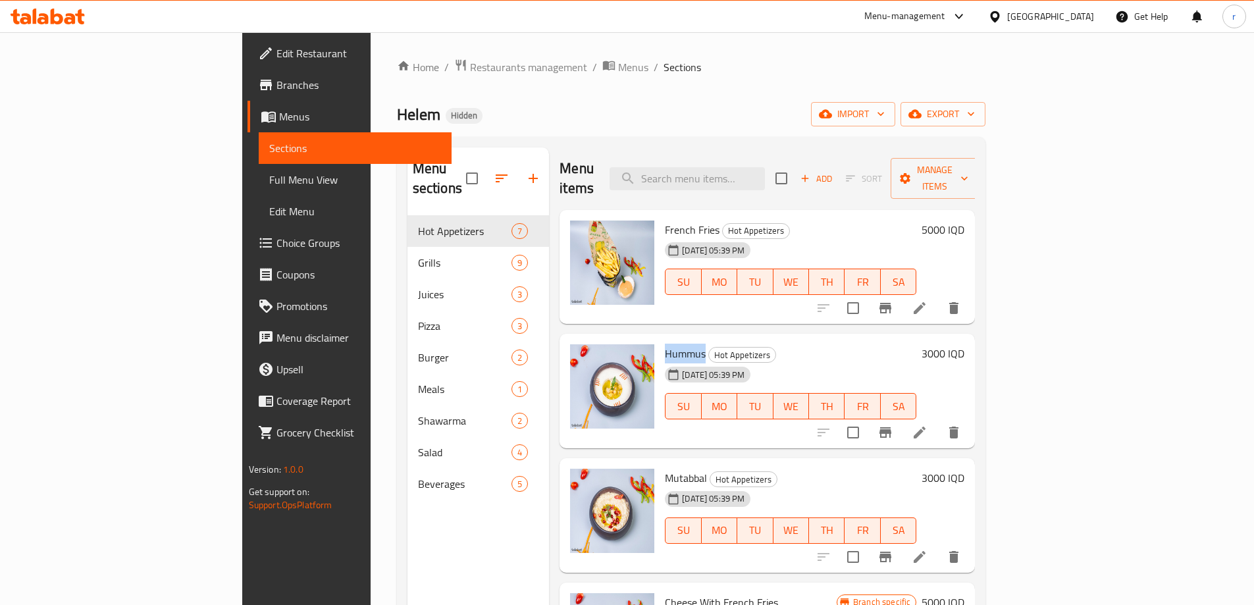
drag, startPoint x: 646, startPoint y: 335, endPoint x: 602, endPoint y: 336, distance: 44.1
click at [660, 339] on div "Hummus Hot Appetizers 06-08-2025 05:39 PM SU MO TU WE TH FR SA" at bounding box center [791, 391] width 262 height 104
copy span "Hummus"
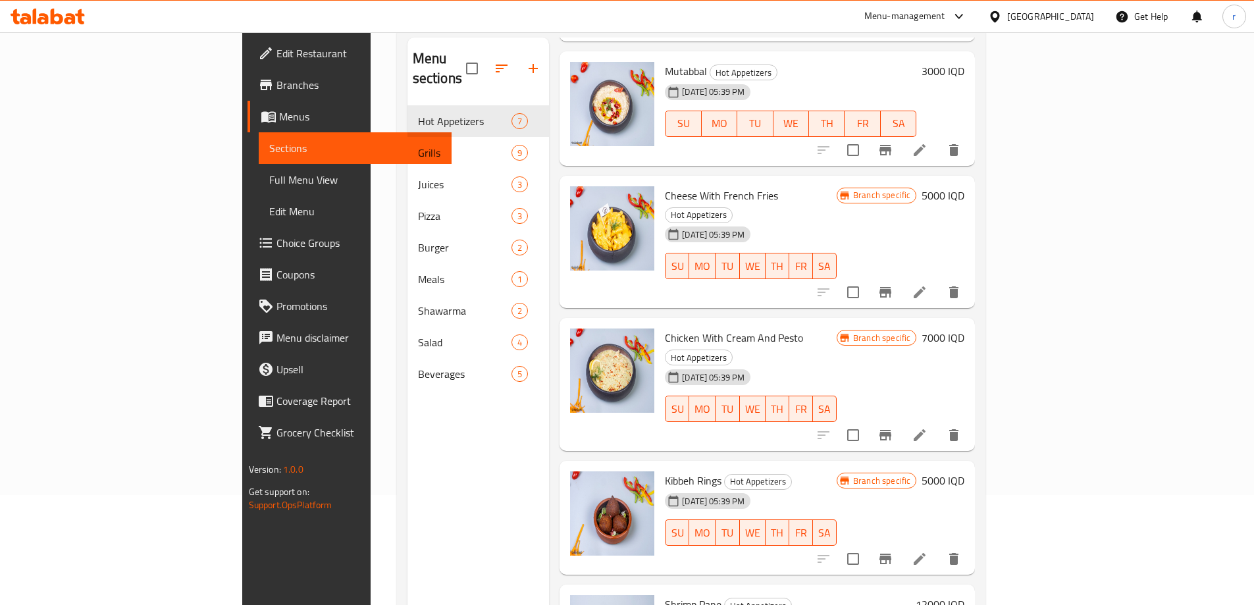
scroll to position [184, 0]
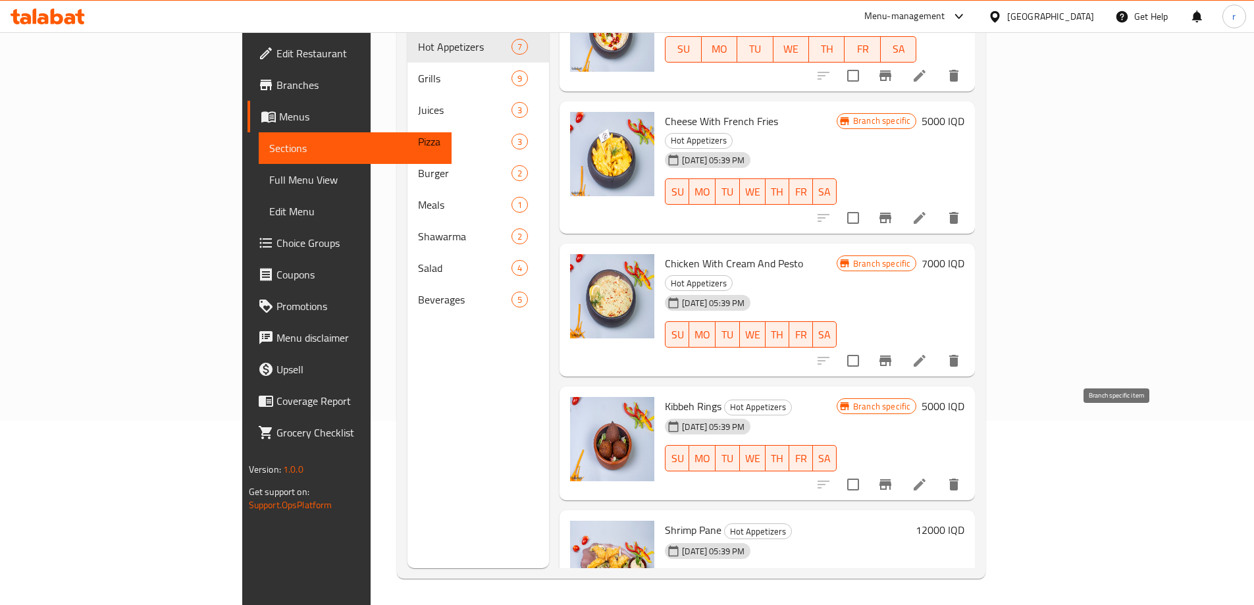
click at [893, 477] on icon "Branch-specific-item" at bounding box center [886, 485] width 16 height 16
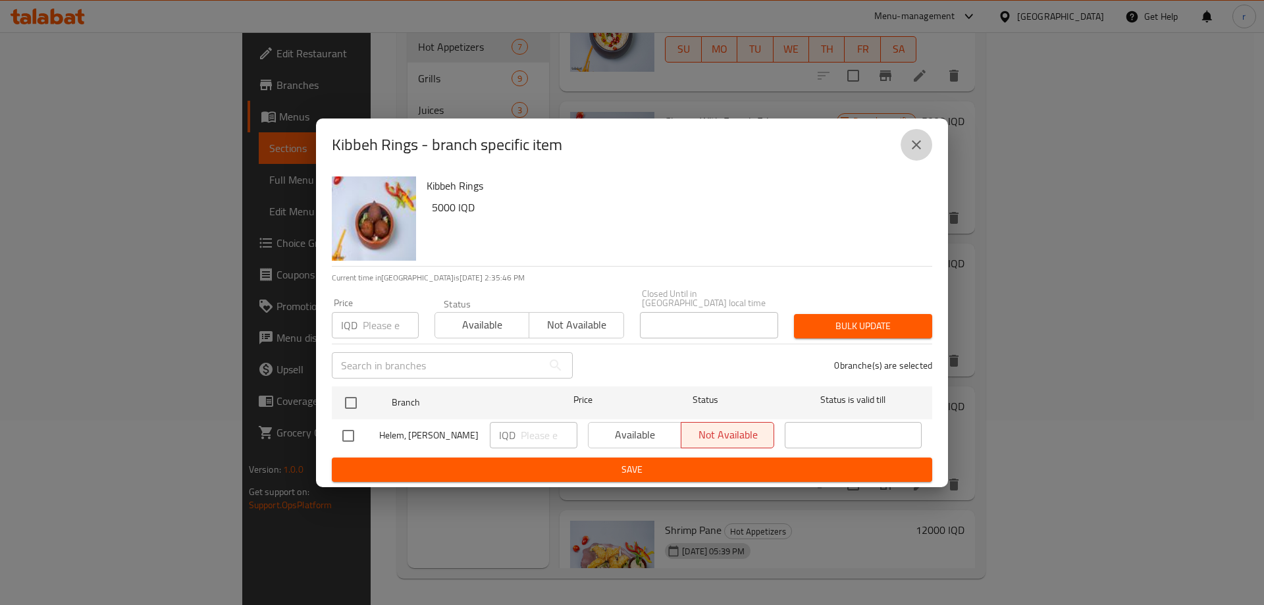
click at [907, 153] on button "close" at bounding box center [917, 145] width 32 height 32
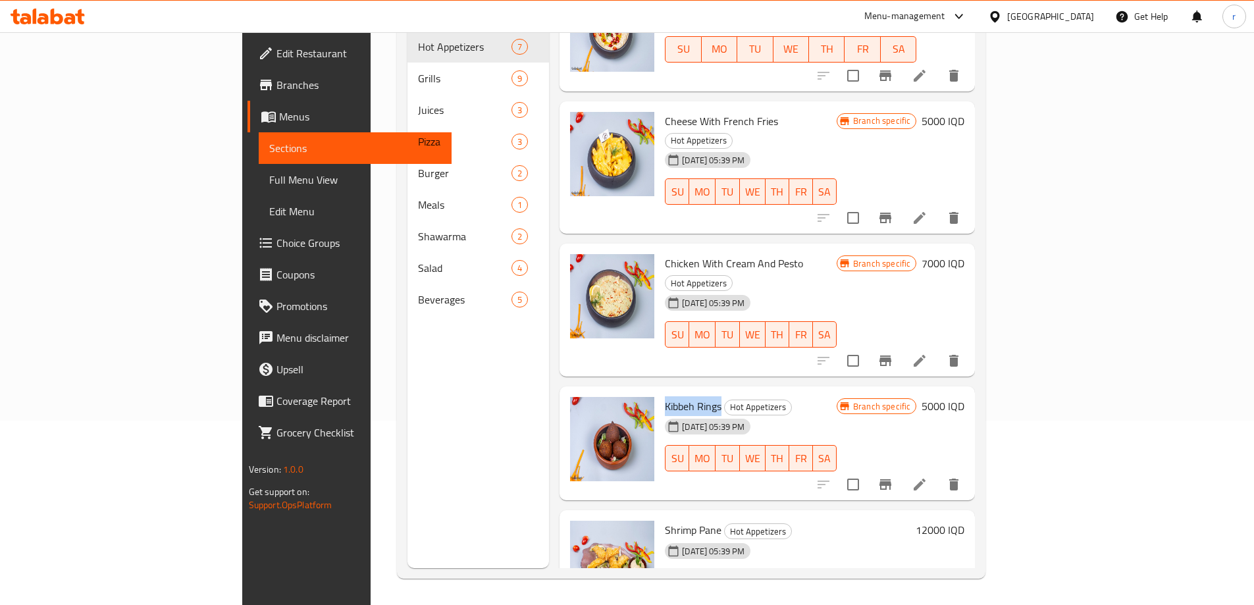
drag, startPoint x: 662, startPoint y: 348, endPoint x: 603, endPoint y: 351, distance: 58.6
click at [660, 392] on div "Kibbeh Rings Hot Appetizers 06-08-2025 05:39 PM SU MO TU WE TH FR SA" at bounding box center [751, 444] width 182 height 104
copy span "Kibbeh Rings"
click at [891, 479] on icon "Branch-specific-item" at bounding box center [886, 484] width 12 height 11
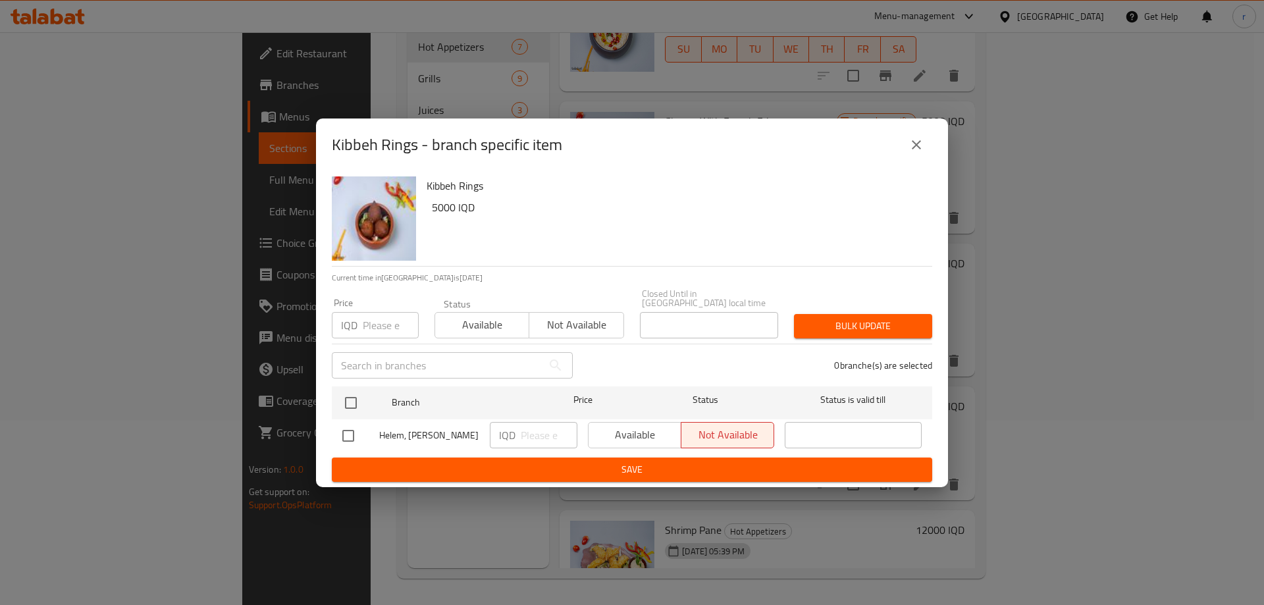
click at [918, 149] on icon "close" at bounding box center [916, 145] width 16 height 16
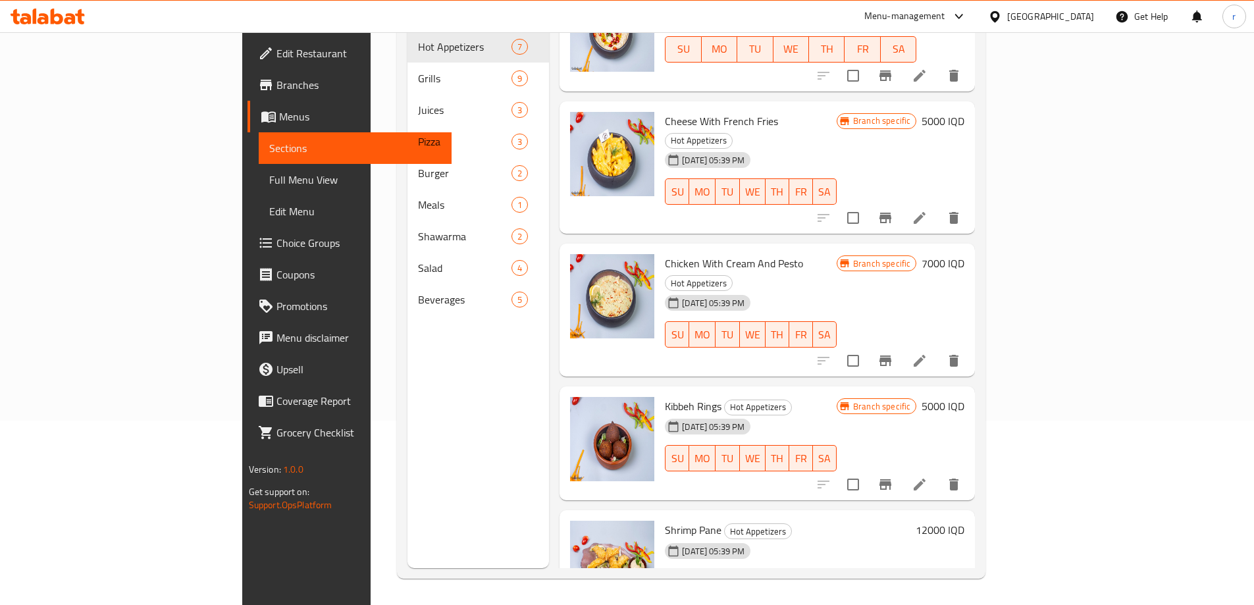
click at [964, 521] on h6 "12000 IQD" at bounding box center [940, 530] width 49 height 18
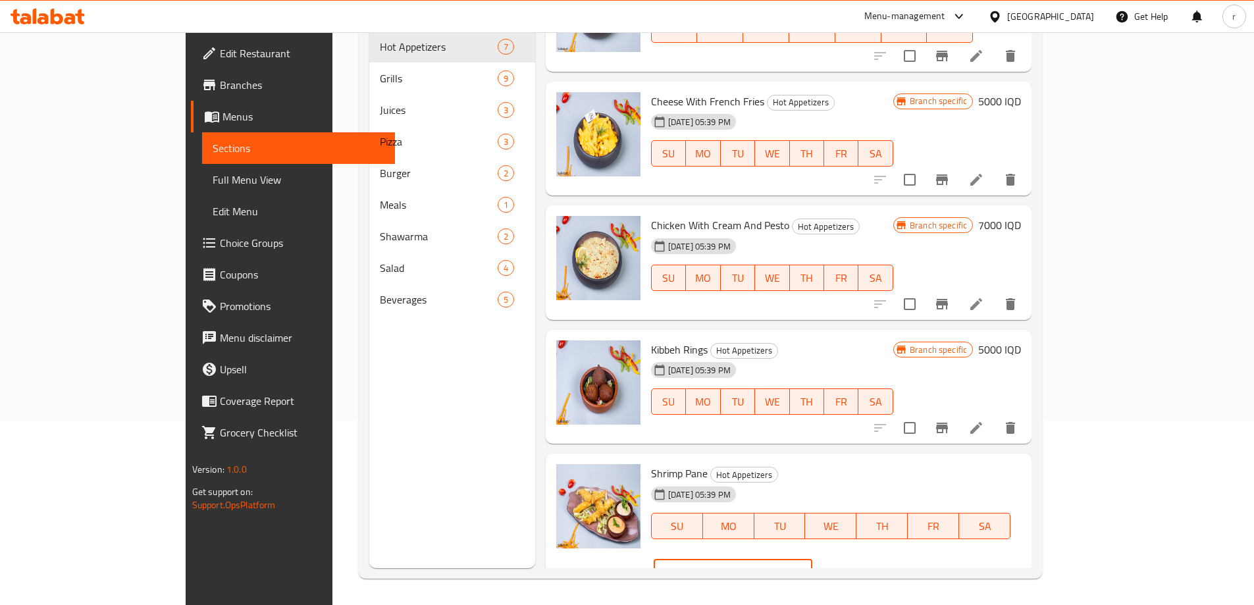
click at [812, 559] on input "12000" at bounding box center [749, 572] width 128 height 26
type input "14000"
click at [873, 558] on button "ok" at bounding box center [858, 572] width 29 height 29
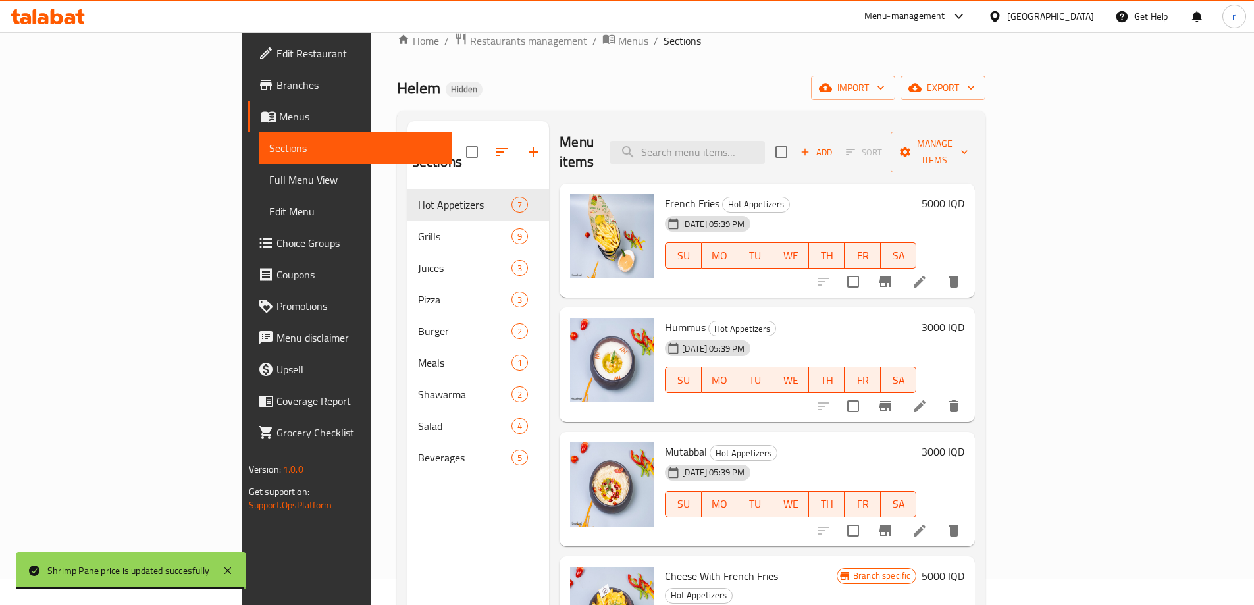
scroll to position [0, 0]
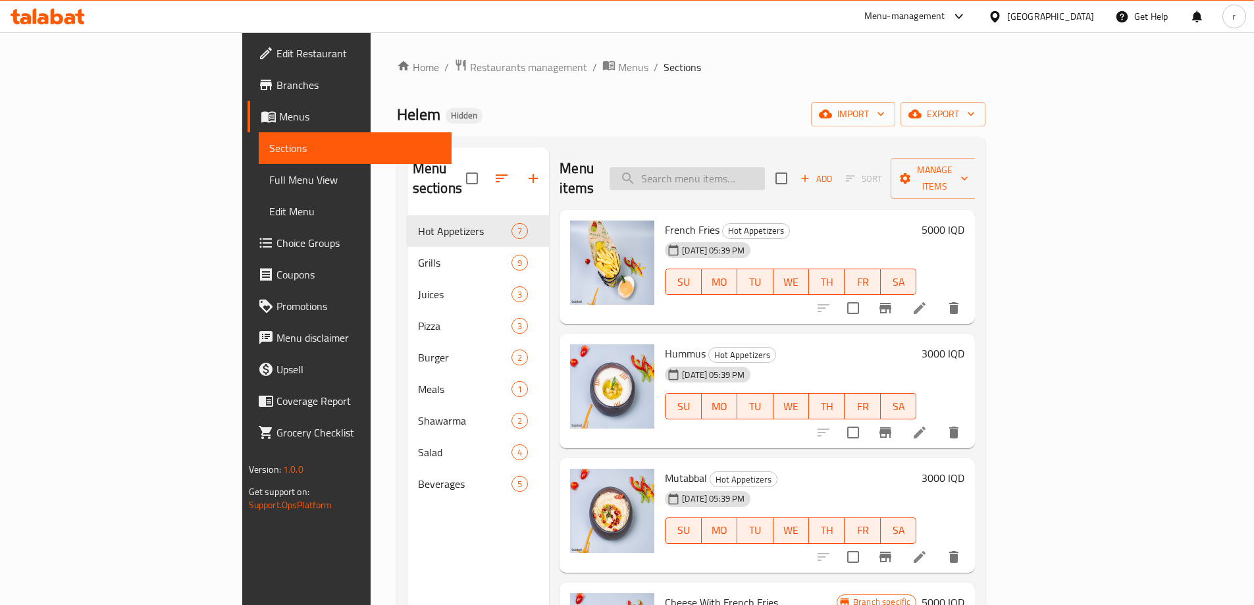
click at [765, 169] on input "search" at bounding box center [687, 178] width 155 height 23
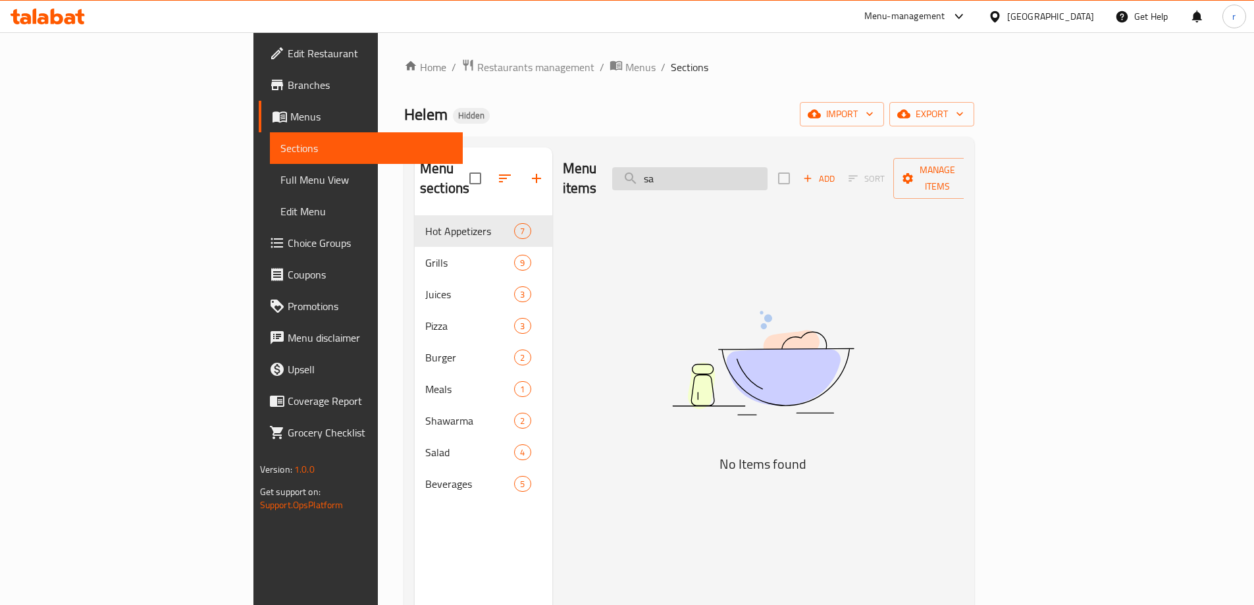
type input "s"
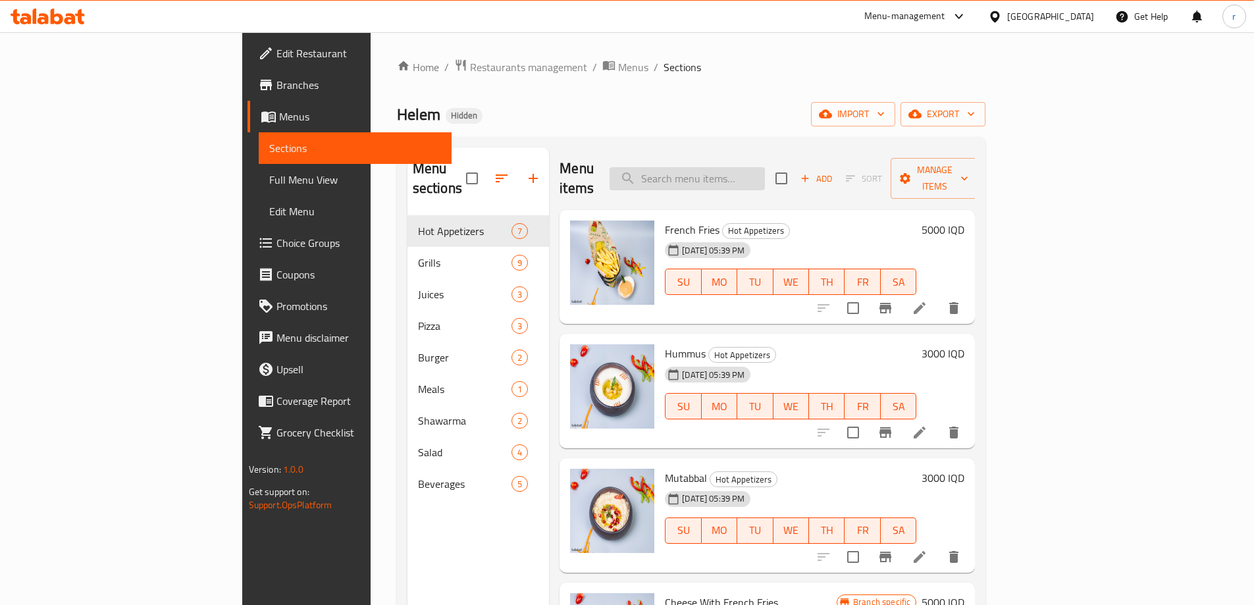
click at [765, 171] on input "search" at bounding box center [687, 178] width 155 height 23
paste input "Sausages"
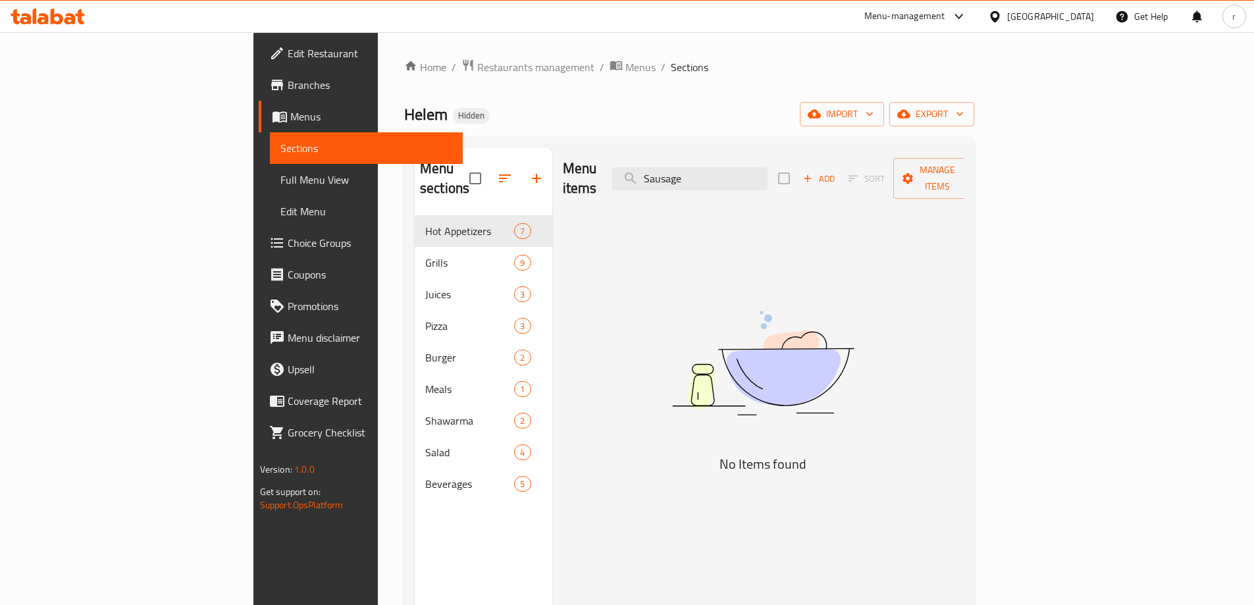
type input "Sausage"
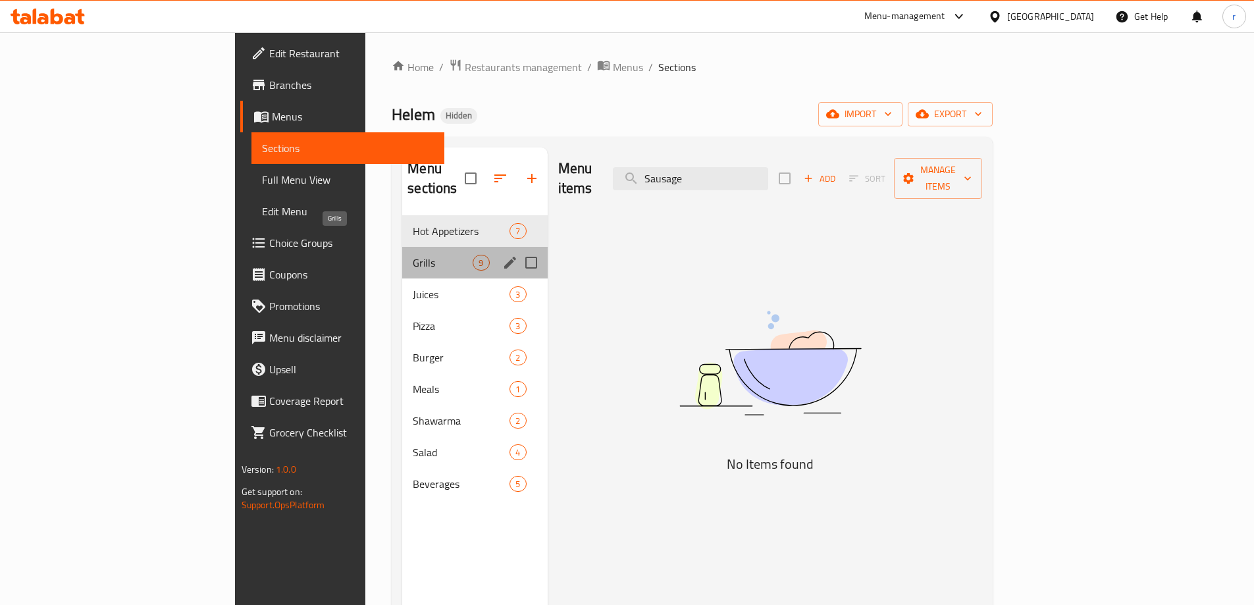
click at [413, 255] on span "Grills" at bounding box center [443, 263] width 60 height 16
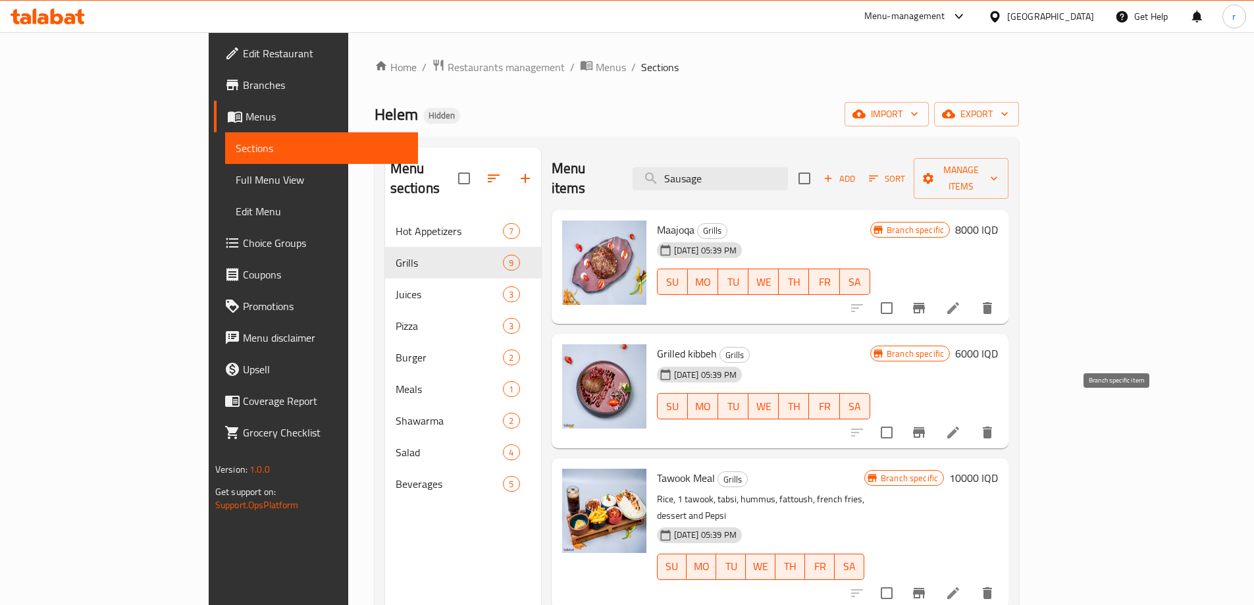
click at [925, 427] on icon "Branch-specific-item" at bounding box center [919, 432] width 12 height 11
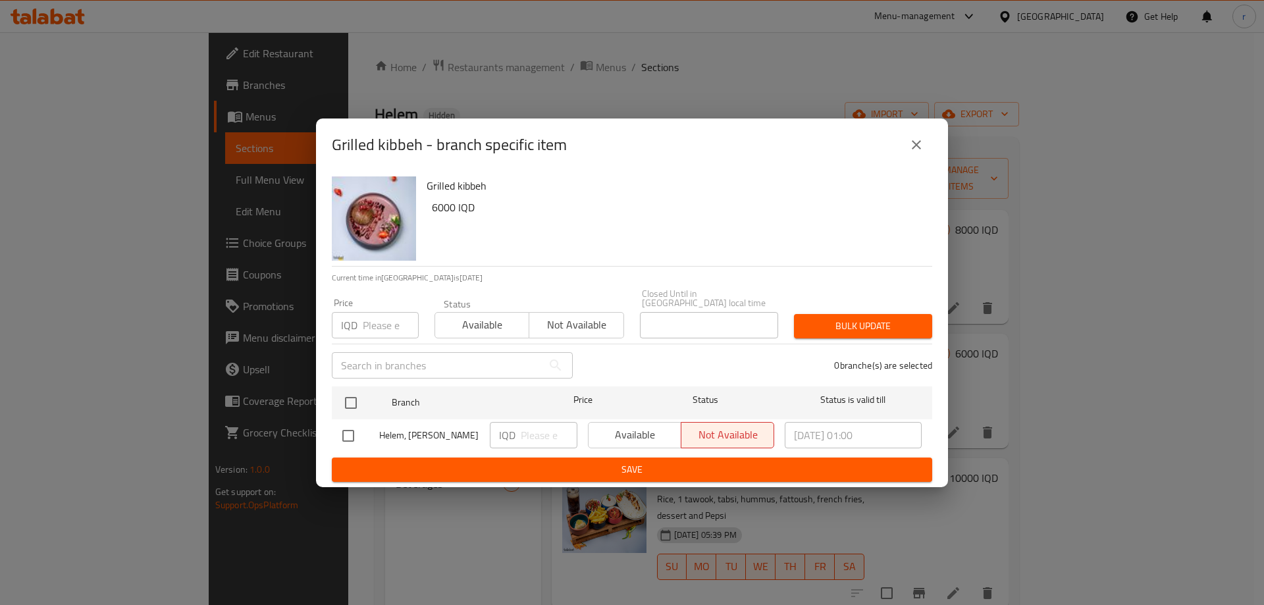
click at [916, 146] on icon "close" at bounding box center [916, 145] width 16 height 16
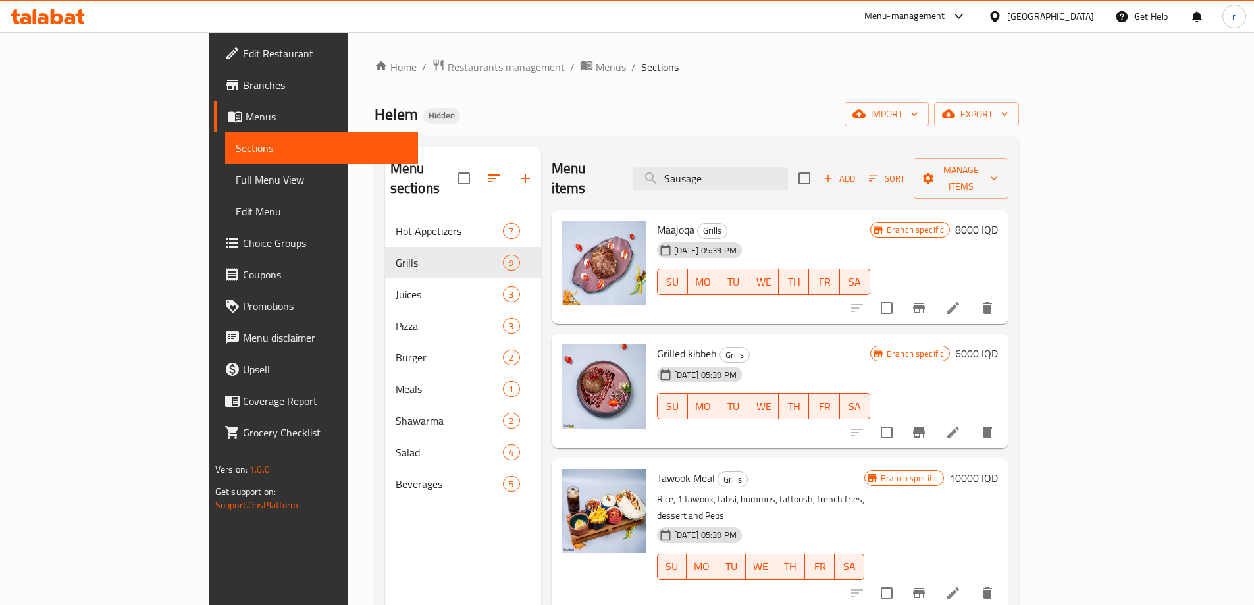
click at [998, 344] on h6 "6000 IQD" at bounding box center [976, 353] width 43 height 18
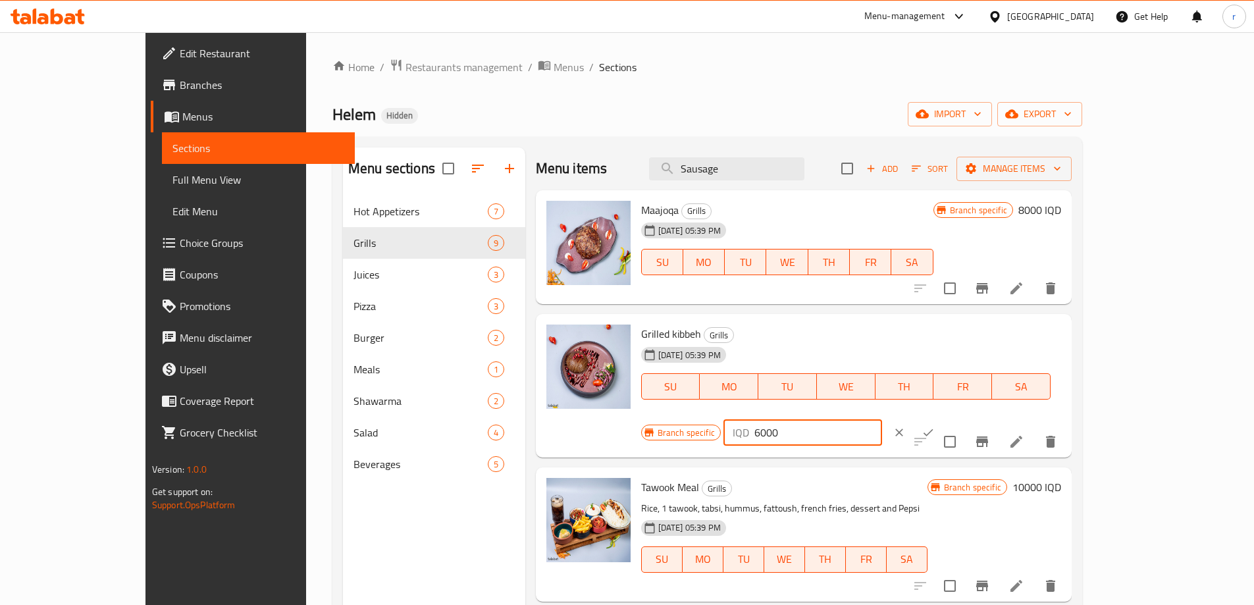
drag, startPoint x: 1021, startPoint y: 342, endPoint x: 1007, endPoint y: 343, distance: 14.5
click at [882, 419] on div "IQD 6000 ​" at bounding box center [802, 432] width 159 height 26
type input "7000"
click at [943, 418] on button "ok" at bounding box center [928, 432] width 29 height 29
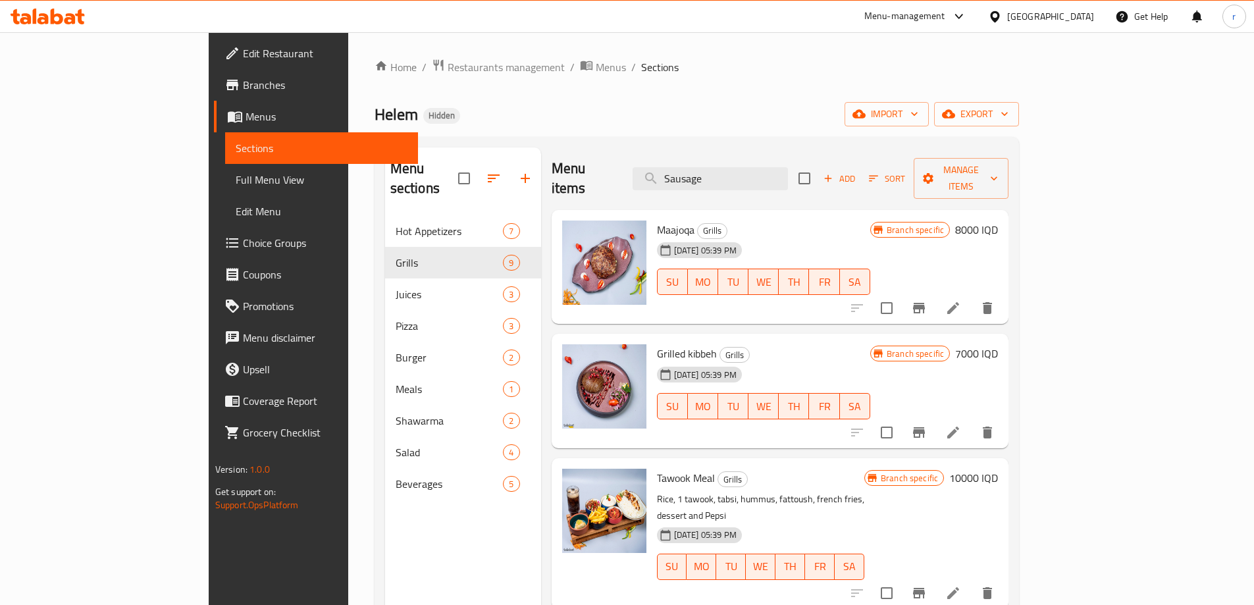
drag, startPoint x: 766, startPoint y: 170, endPoint x: 674, endPoint y: 165, distance: 91.6
click at [674, 165] on div "Menu items Sausage Add Sort Manage items" at bounding box center [781, 178] width 458 height 63
type input "kebab"
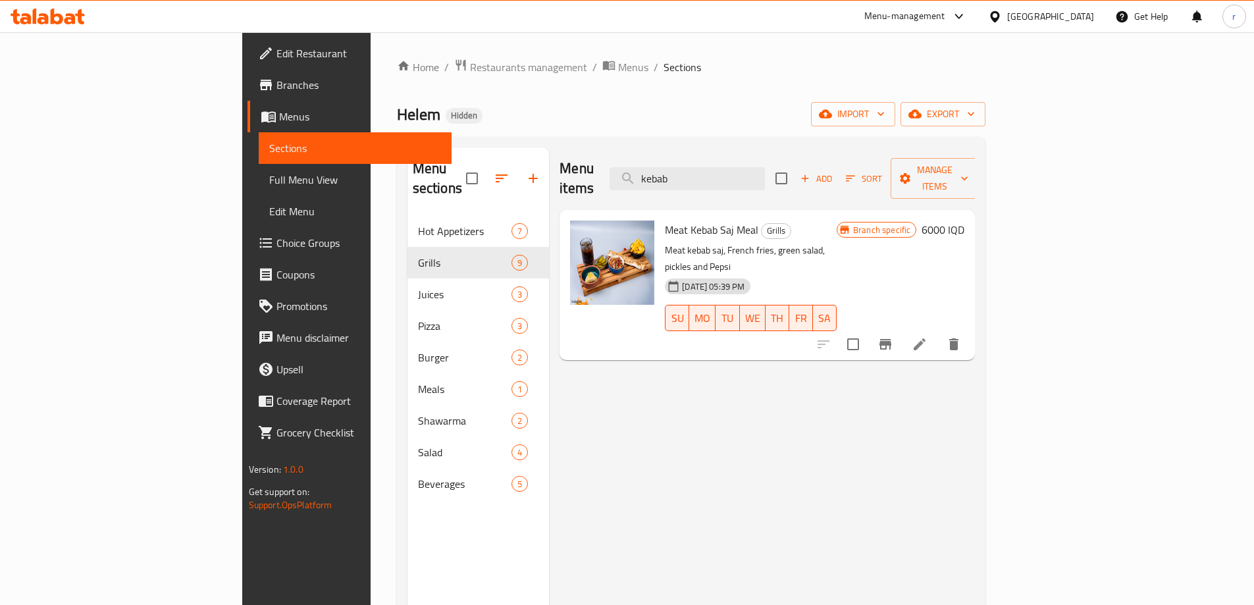
drag, startPoint x: 808, startPoint y: 165, endPoint x: 608, endPoint y: 187, distance: 201.3
click at [608, 187] on div "Menu items kebab Add Sort Manage items" at bounding box center [767, 178] width 415 height 63
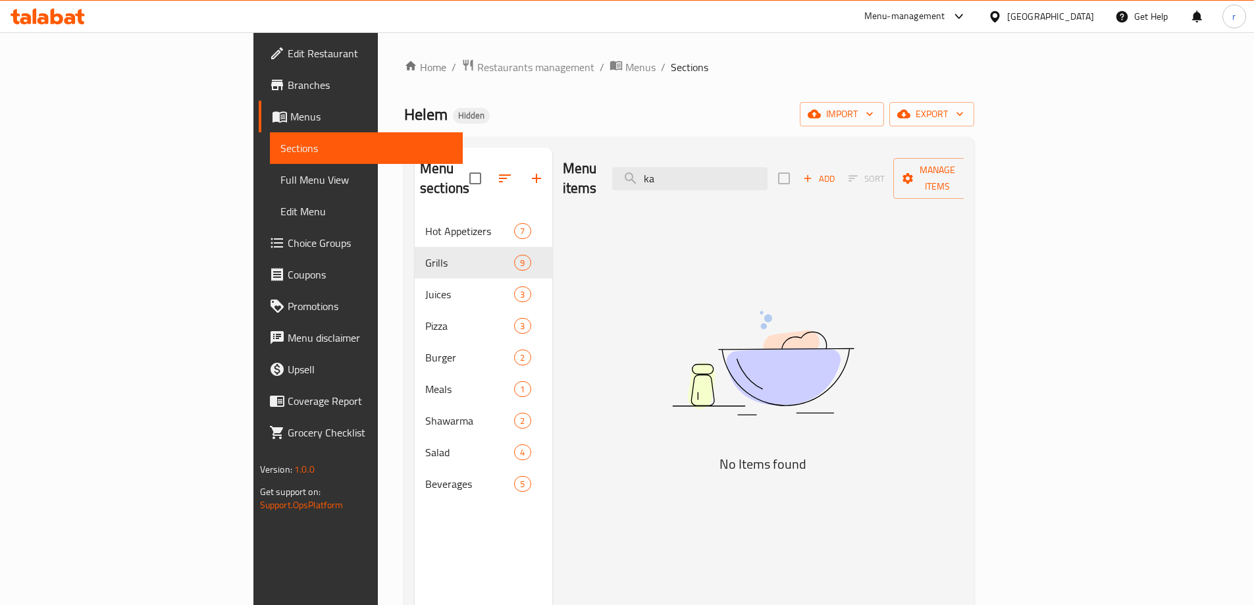
type input "k"
type input "w"
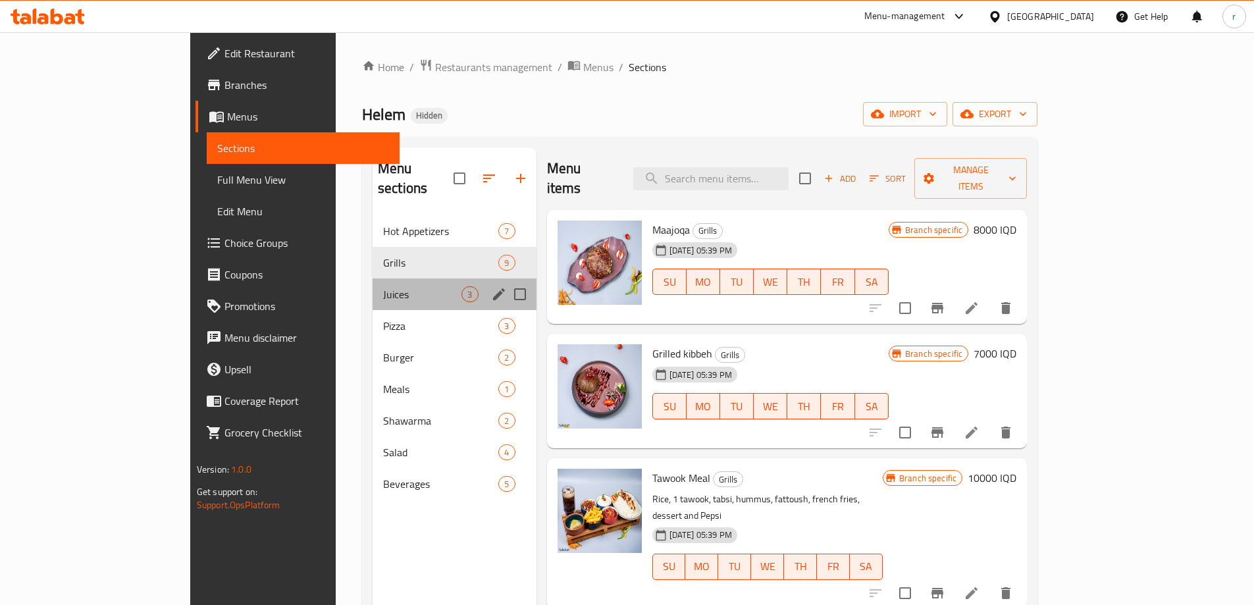
click at [373, 282] on div "Juices 3" at bounding box center [455, 294] width 164 height 32
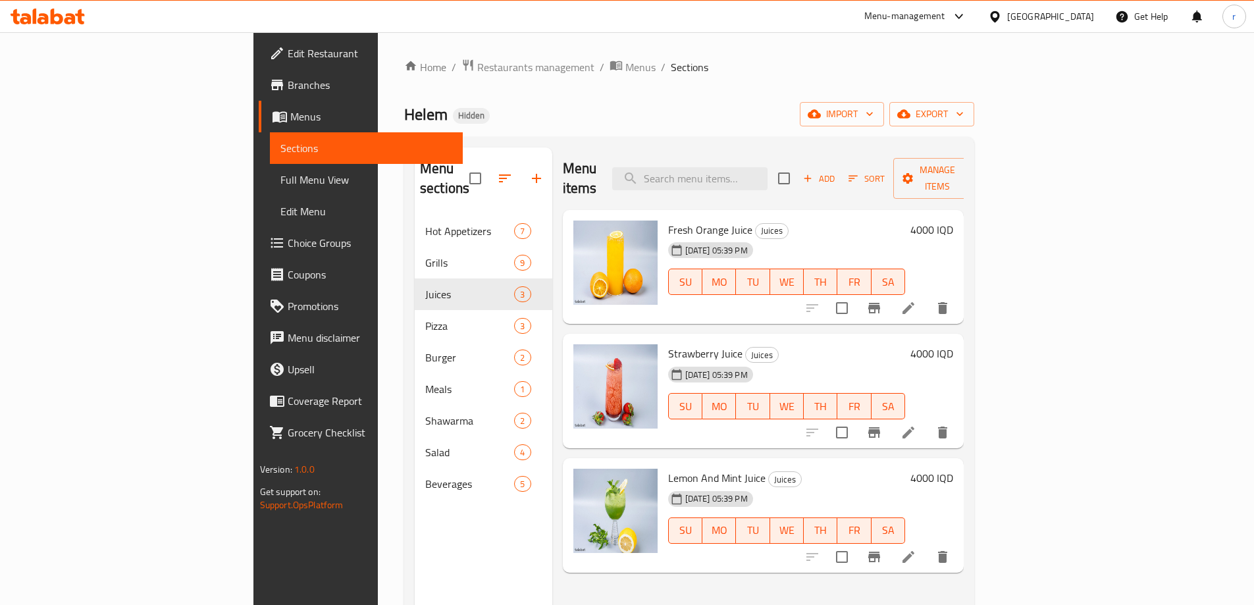
click at [953, 221] on h6 "4000 IQD" at bounding box center [931, 230] width 43 height 18
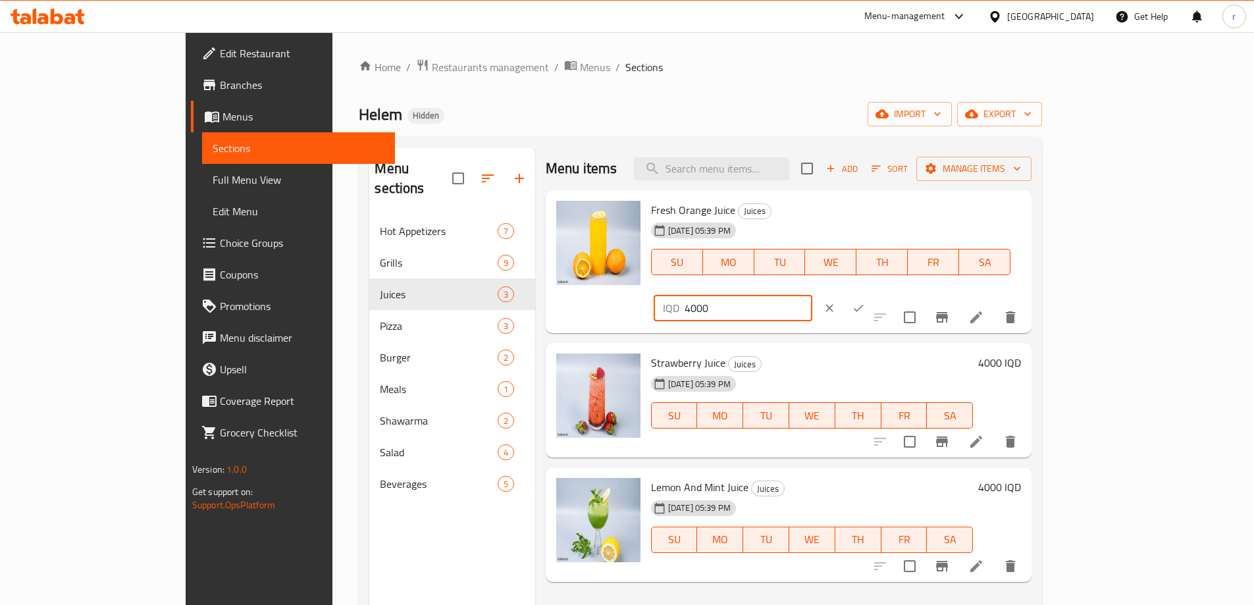
drag, startPoint x: 1035, startPoint y: 218, endPoint x: 1013, endPoint y: 223, distance: 22.4
click at [812, 295] on div "IQD 4000 ​" at bounding box center [733, 308] width 159 height 26
type input "6000"
click at [865, 302] on icon "ok" at bounding box center [858, 308] width 13 height 13
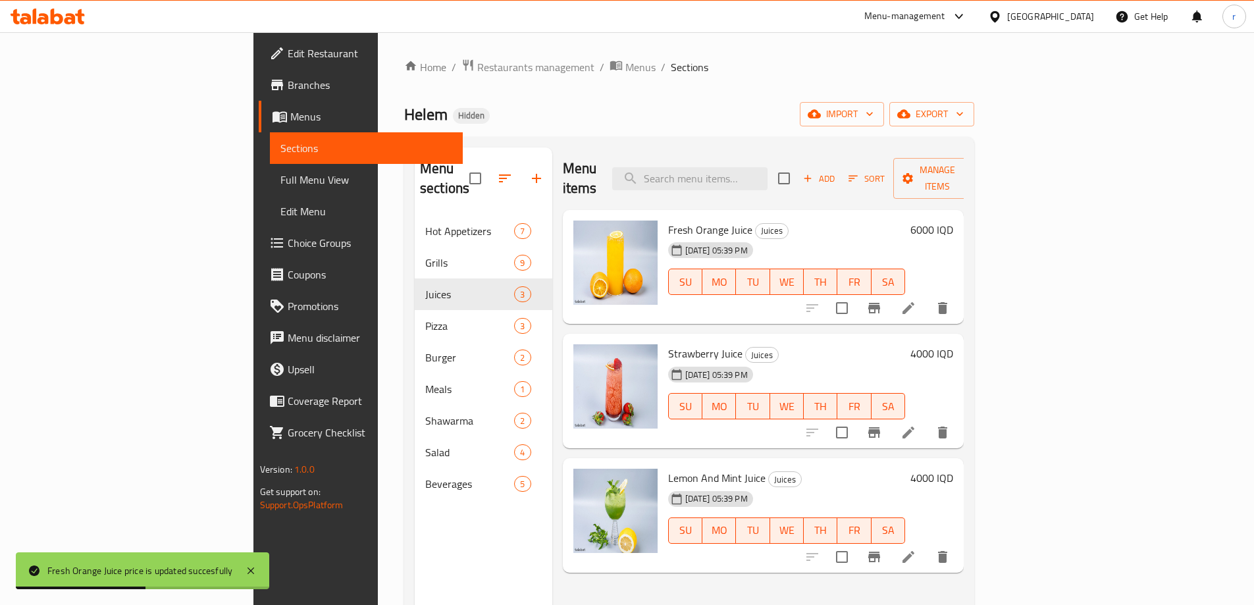
click at [953, 344] on h6 "4000 IQD" at bounding box center [931, 353] width 43 height 18
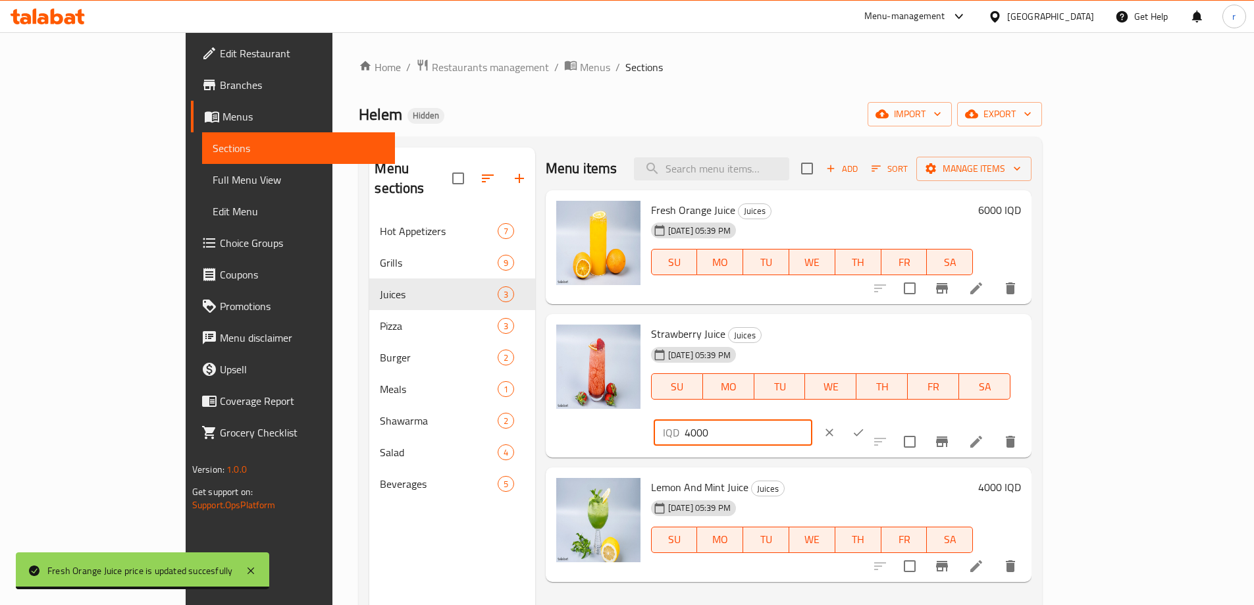
drag, startPoint x: 1039, startPoint y: 339, endPoint x: 1022, endPoint y: 338, distance: 17.8
click at [812, 419] on div "IQD 4000 ​" at bounding box center [733, 432] width 159 height 26
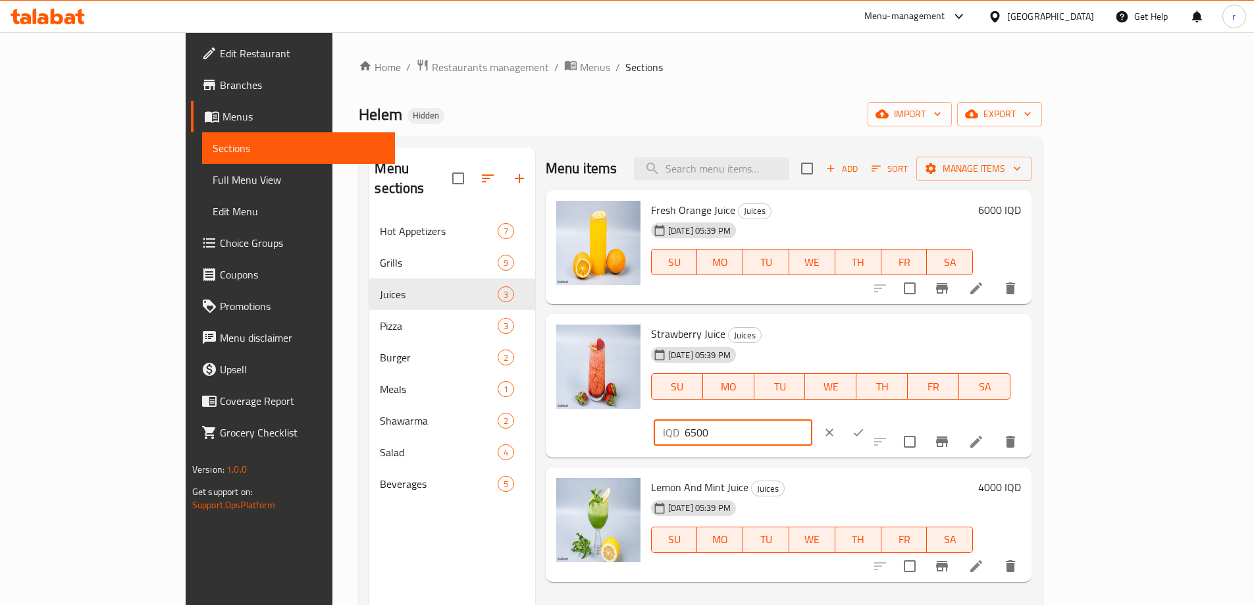
type input "6500"
click at [865, 426] on icon "ok" at bounding box center [858, 432] width 13 height 13
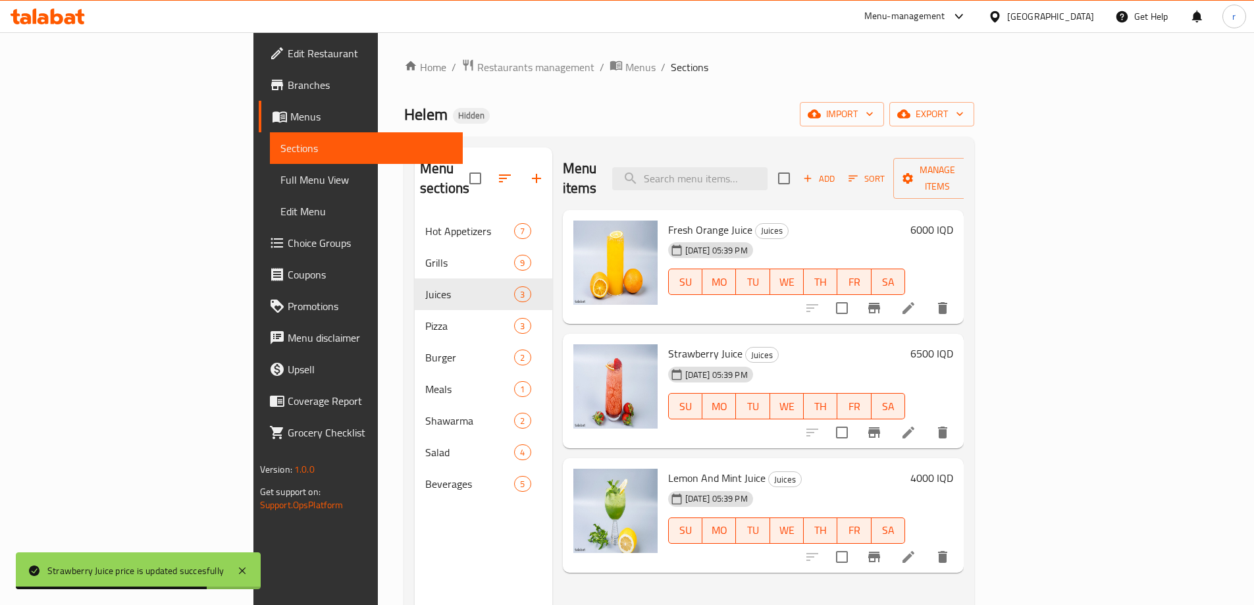
click at [953, 469] on h6 "4000 IQD" at bounding box center [931, 478] width 43 height 18
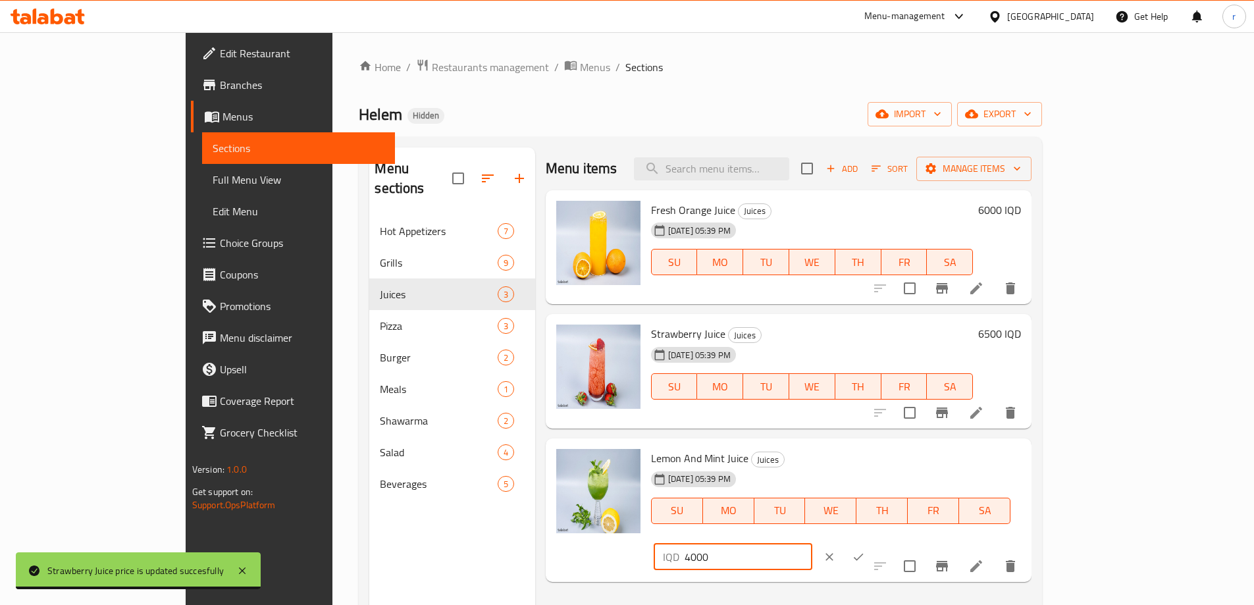
drag, startPoint x: 1037, startPoint y: 466, endPoint x: 1011, endPoint y: 464, distance: 26.4
click at [812, 544] on div "IQD 4000 ​" at bounding box center [733, 557] width 159 height 26
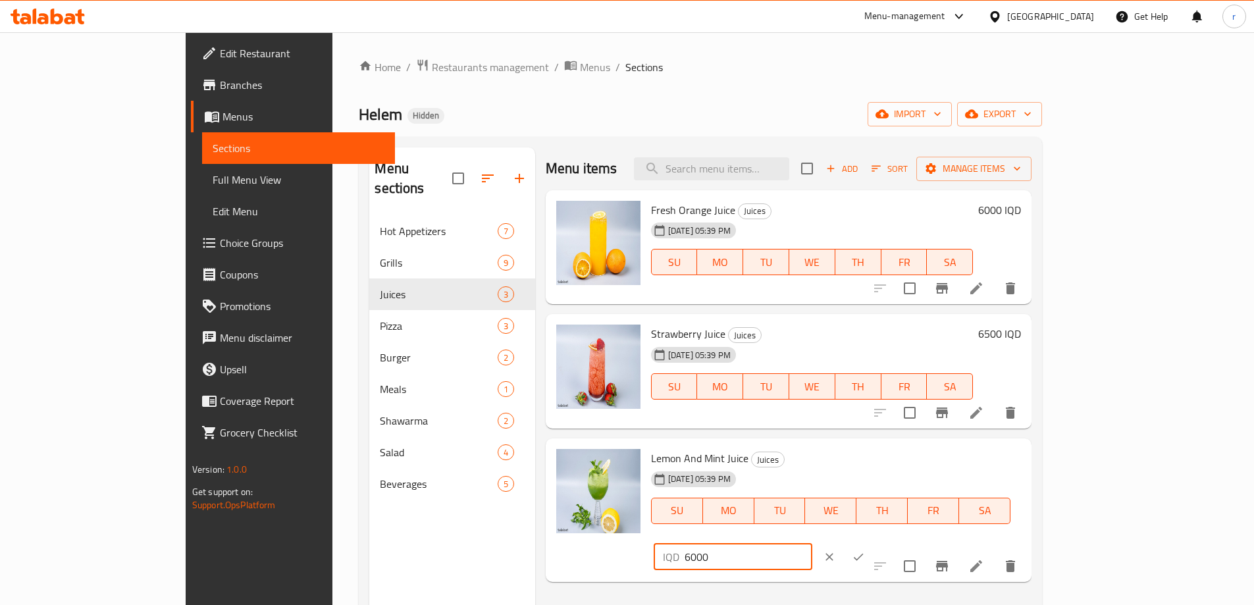
type input "6000"
click at [873, 542] on button "ok" at bounding box center [858, 556] width 29 height 29
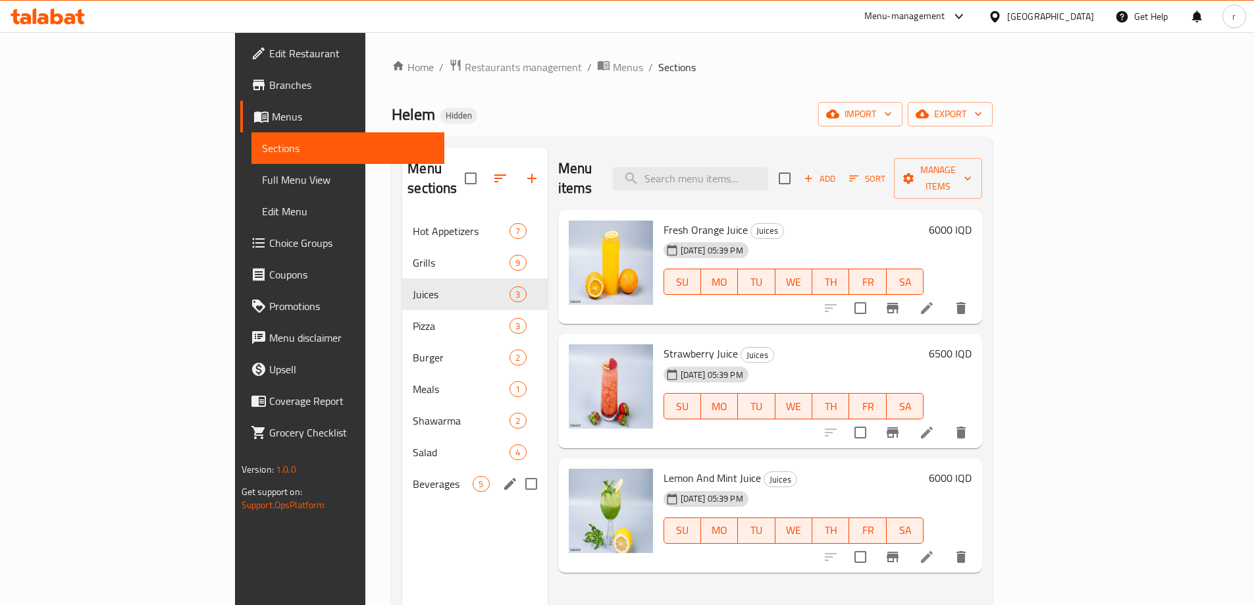
click at [402, 468] on div "Beverages 5" at bounding box center [474, 484] width 145 height 32
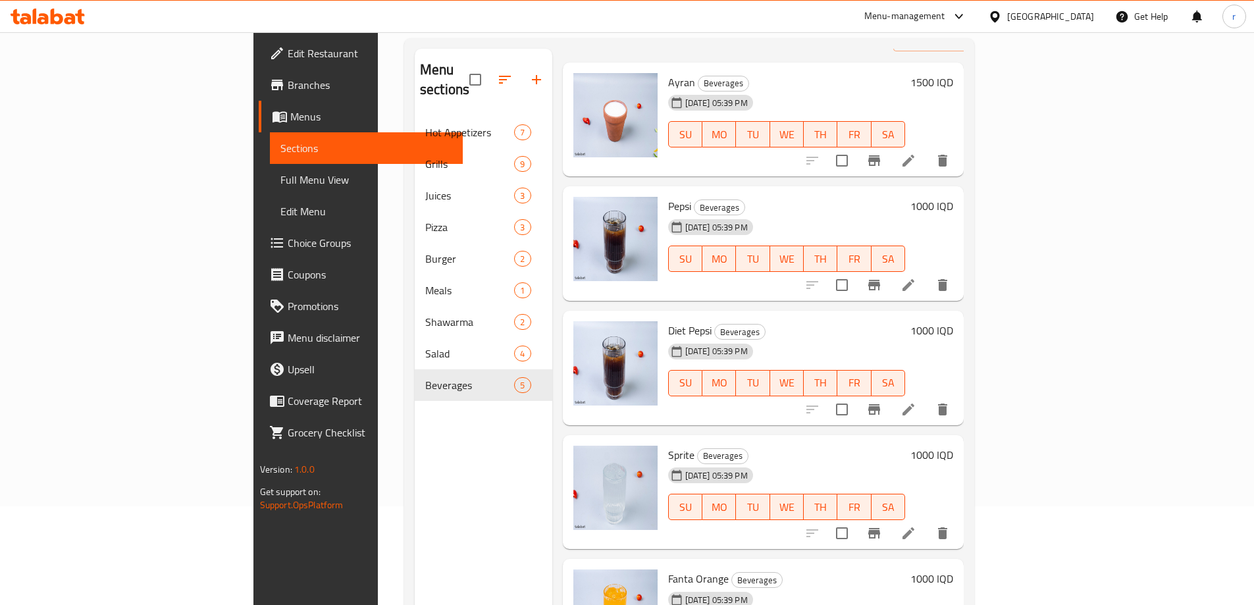
scroll to position [184, 0]
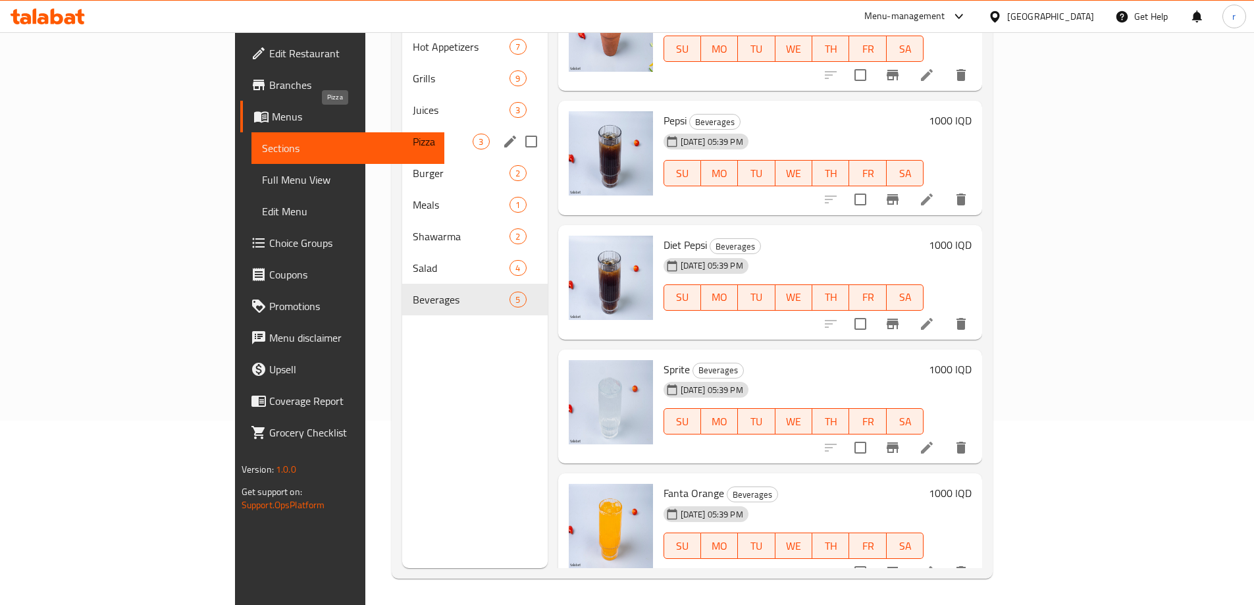
click at [413, 134] on span "Pizza" at bounding box center [443, 142] width 60 height 16
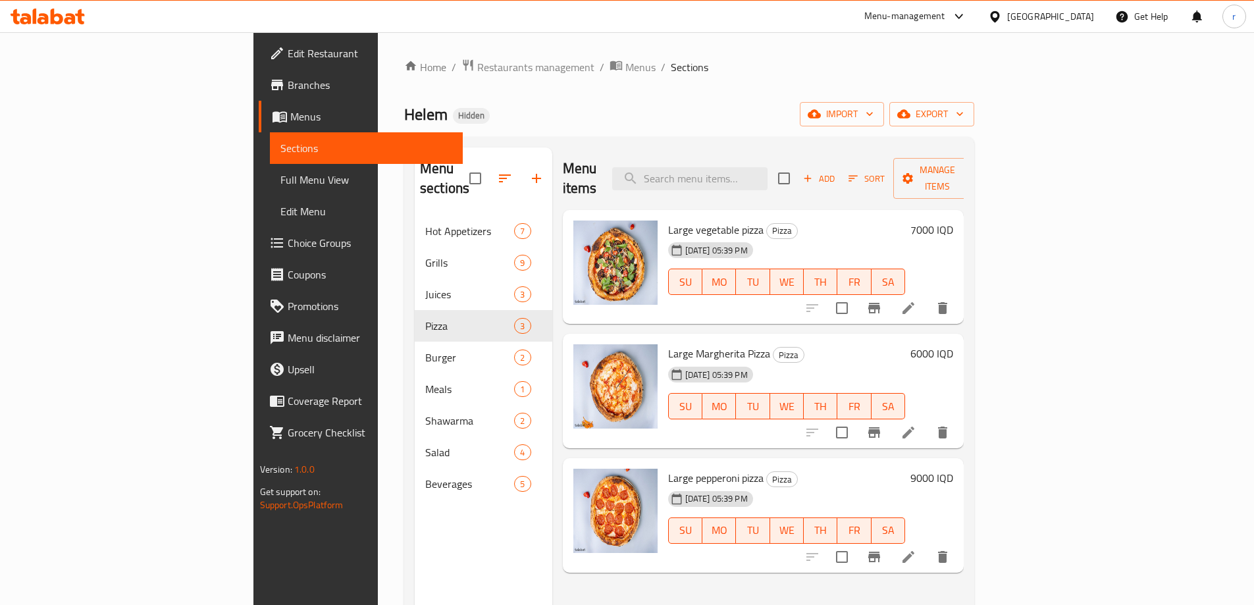
click at [953, 469] on h6 "9000 IQD" at bounding box center [931, 478] width 43 height 18
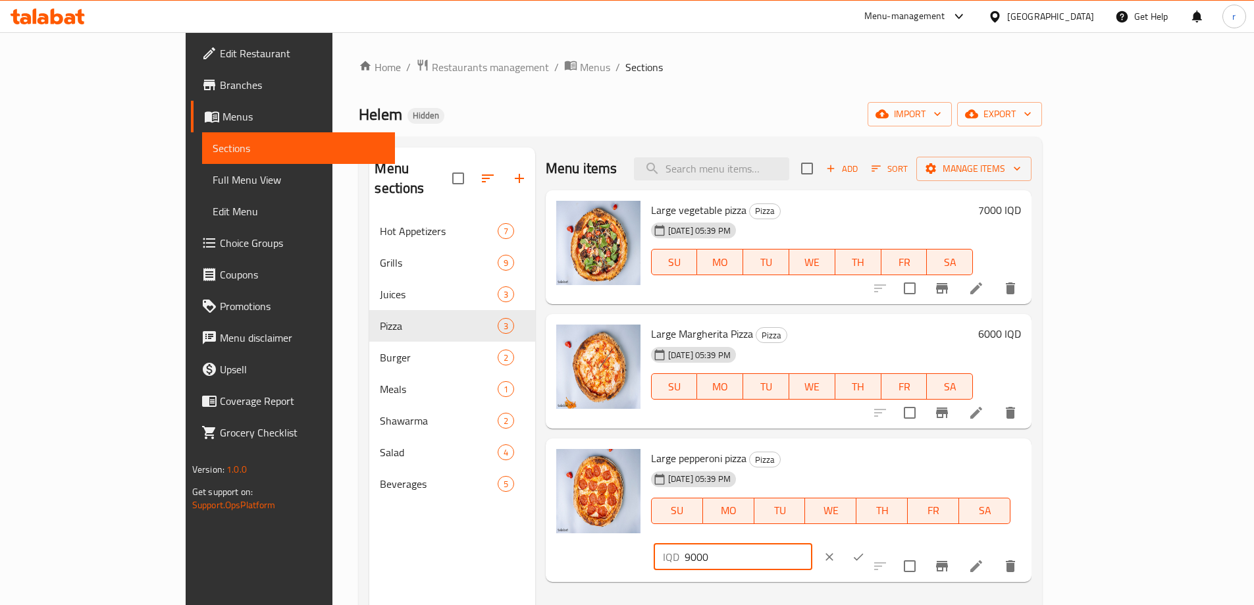
drag, startPoint x: 1034, startPoint y: 470, endPoint x: 1002, endPoint y: 461, distance: 33.4
click at [812, 544] on div "IQD 9000 ​" at bounding box center [733, 557] width 159 height 26
type input "16000"
click at [873, 542] on button "ok" at bounding box center [858, 556] width 29 height 29
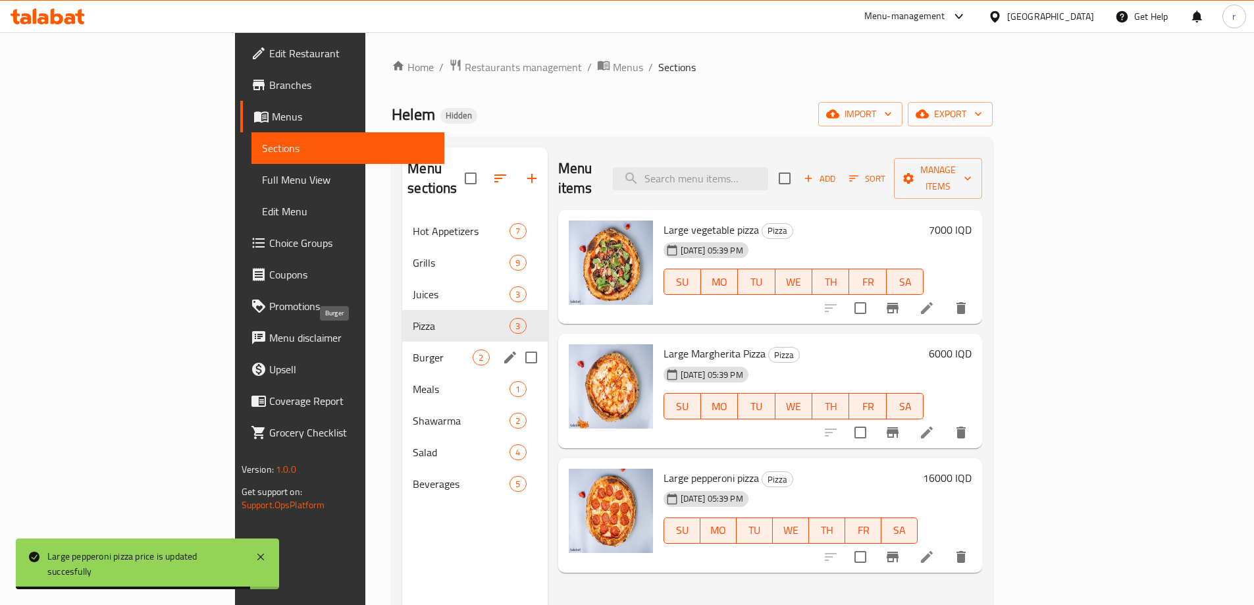
click at [413, 350] on span "Burger" at bounding box center [443, 358] width 60 height 16
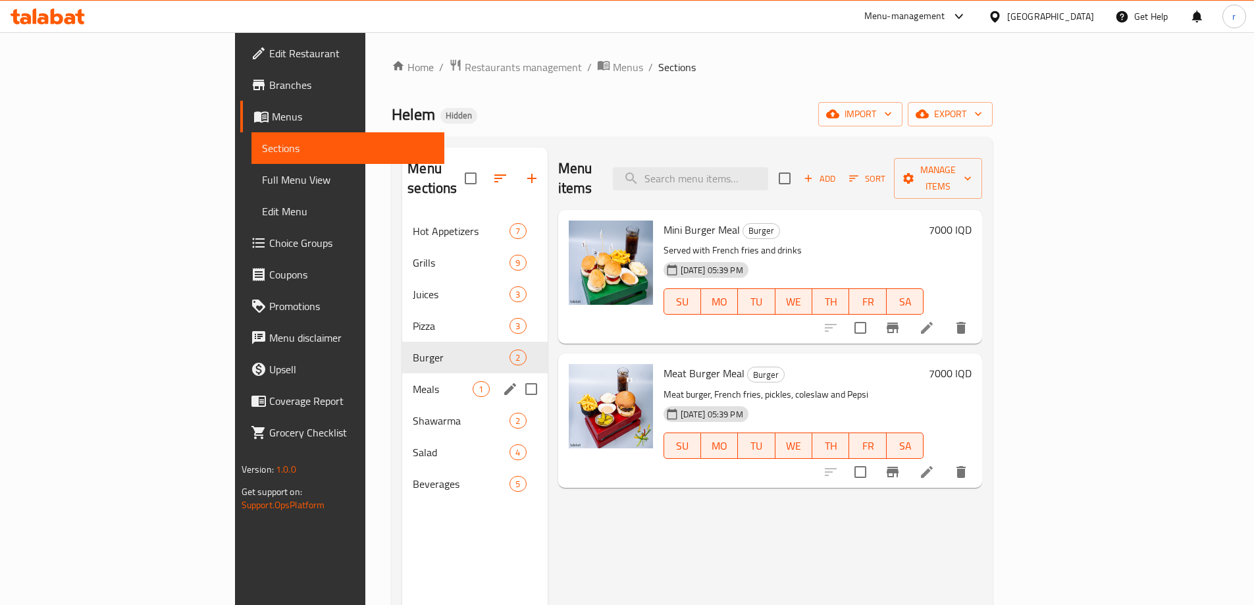
click at [402, 379] on div "Meals 1" at bounding box center [474, 389] width 145 height 32
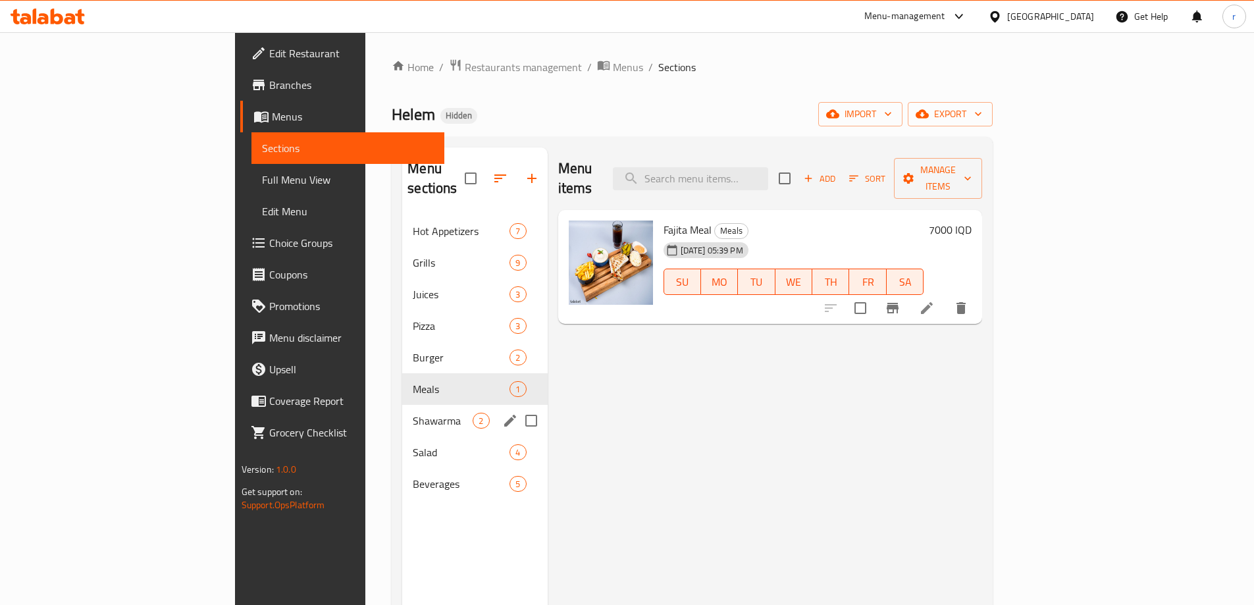
click at [402, 413] on div "Shawarma 2" at bounding box center [474, 421] width 145 height 32
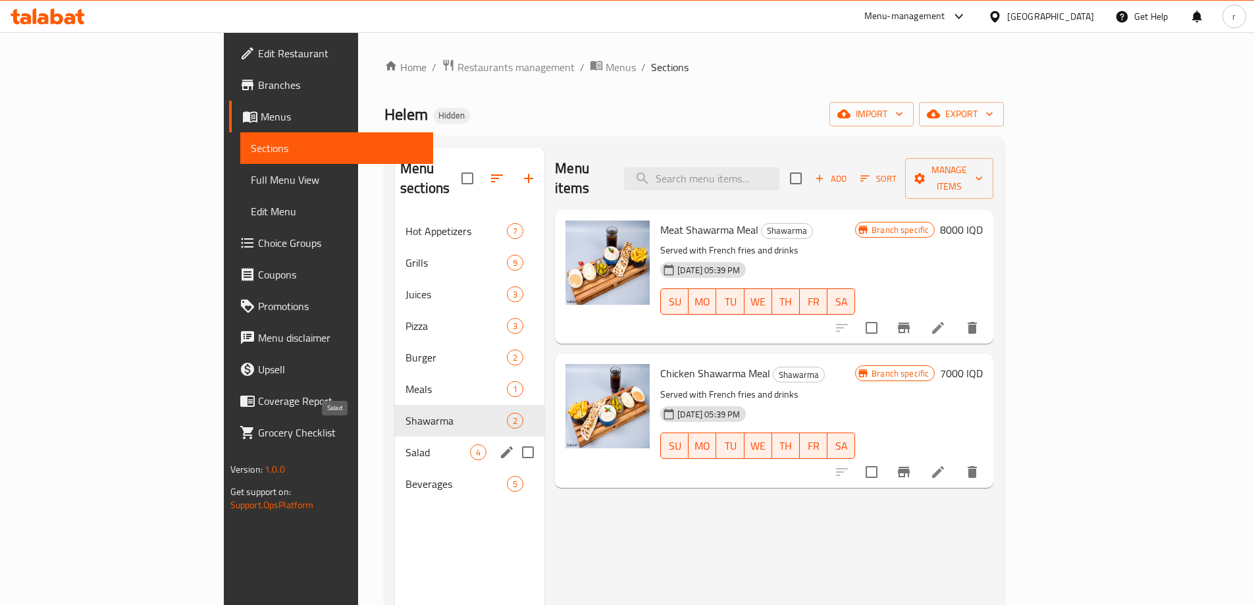
click at [406, 444] on span "Salad" at bounding box center [438, 452] width 65 height 16
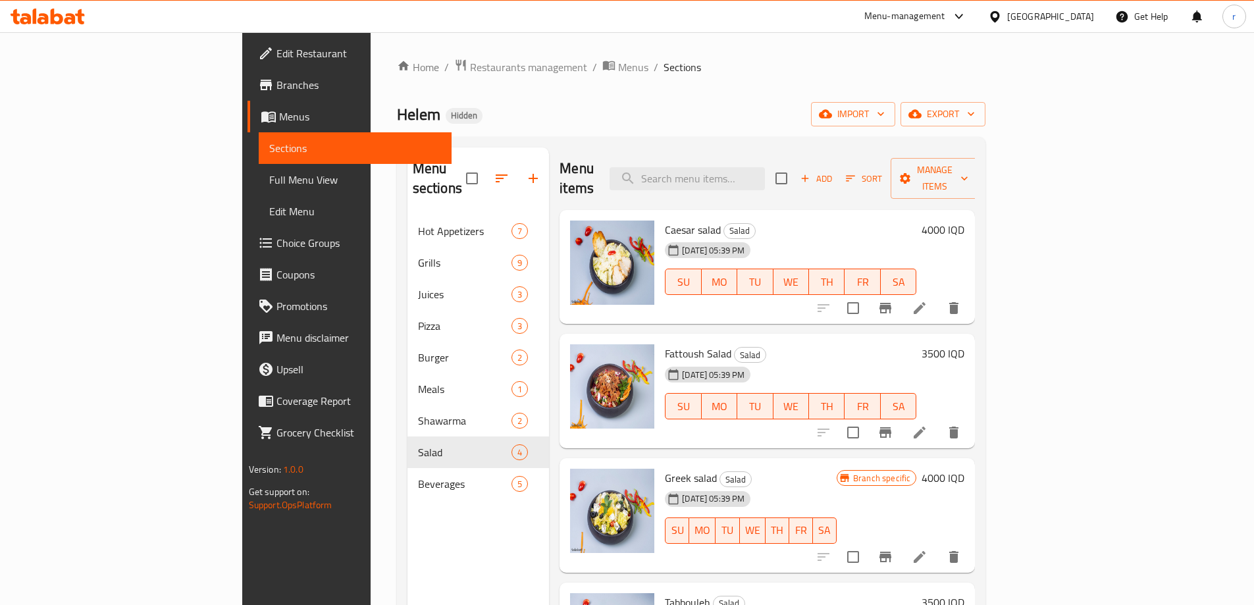
click at [964, 344] on h6 "3500 IQD" at bounding box center [943, 353] width 43 height 18
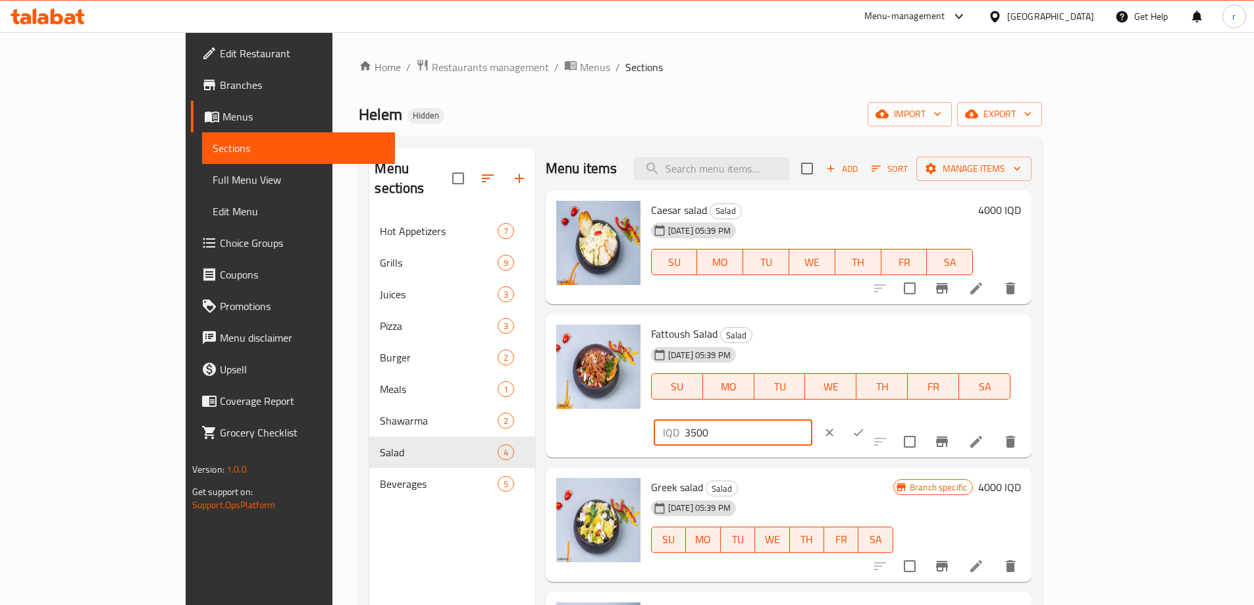
drag, startPoint x: 1057, startPoint y: 336, endPoint x: 918, endPoint y: 345, distance: 139.2
click at [918, 345] on div "Fattoush Salad Salad 06-08-2025 05:39 PM SU MO TU WE TH FR SA IQD 3500 ​" at bounding box center [836, 385] width 381 height 133
type input "7000"
click at [873, 418] on button "ok" at bounding box center [858, 432] width 29 height 29
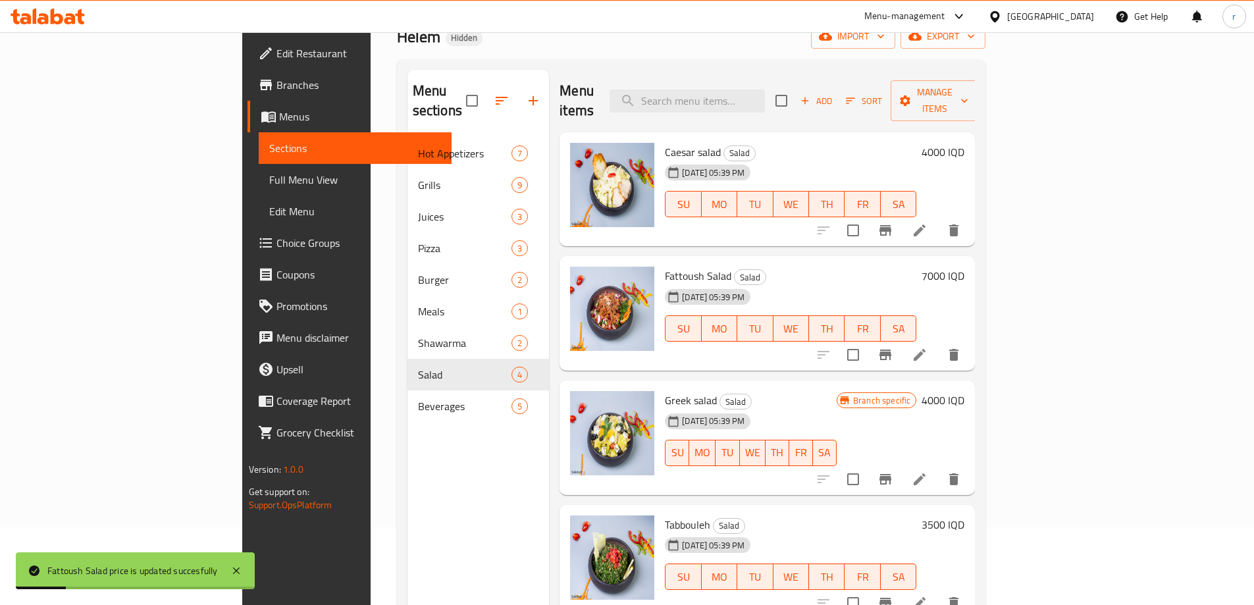
scroll to position [110, 0]
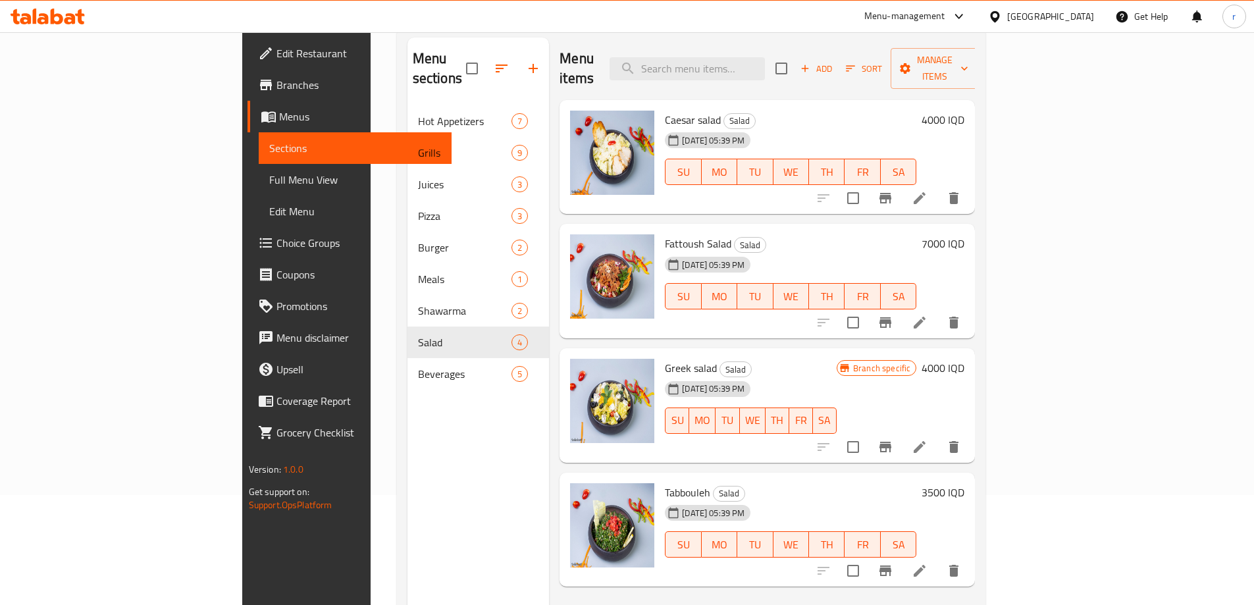
click at [964, 483] on div "3500 IQD" at bounding box center [940, 492] width 48 height 18
click at [964, 483] on h6 "3500 IQD" at bounding box center [943, 492] width 43 height 18
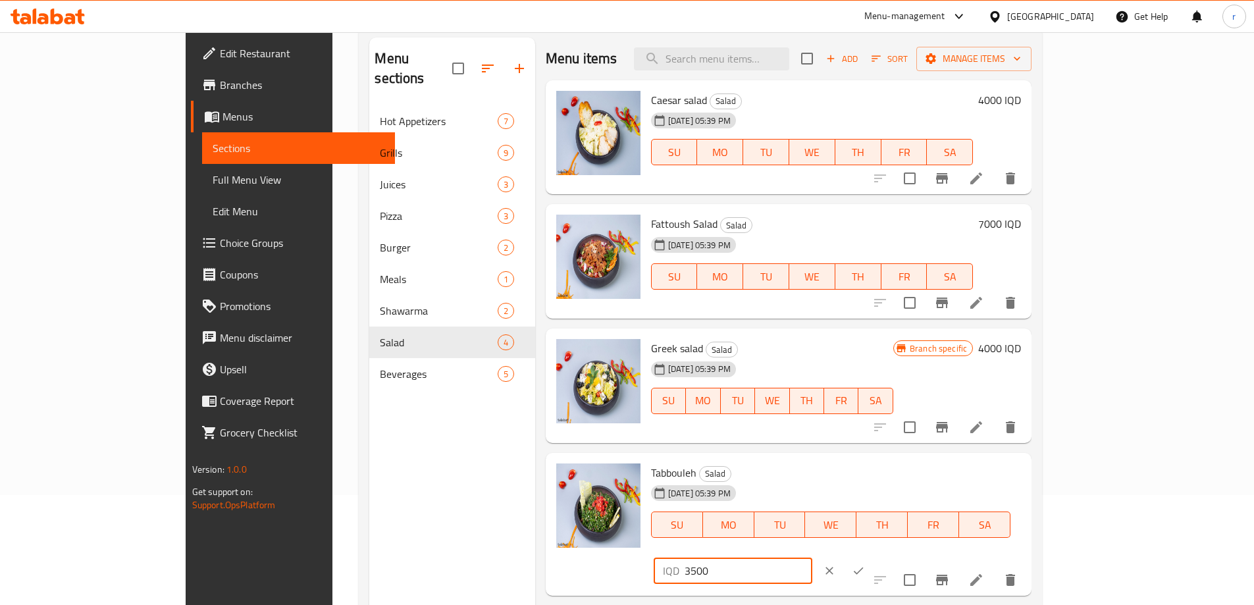
drag, startPoint x: 1087, startPoint y: 473, endPoint x: 896, endPoint y: 492, distance: 191.9
click at [898, 491] on div "Tabbouleh Salad 06-08-2025 05:39 PM SU MO TU WE TH FR SA IQD 3500 ​" at bounding box center [836, 524] width 381 height 133
type input "6000"
click at [865, 564] on icon "ok" at bounding box center [858, 570] width 13 height 13
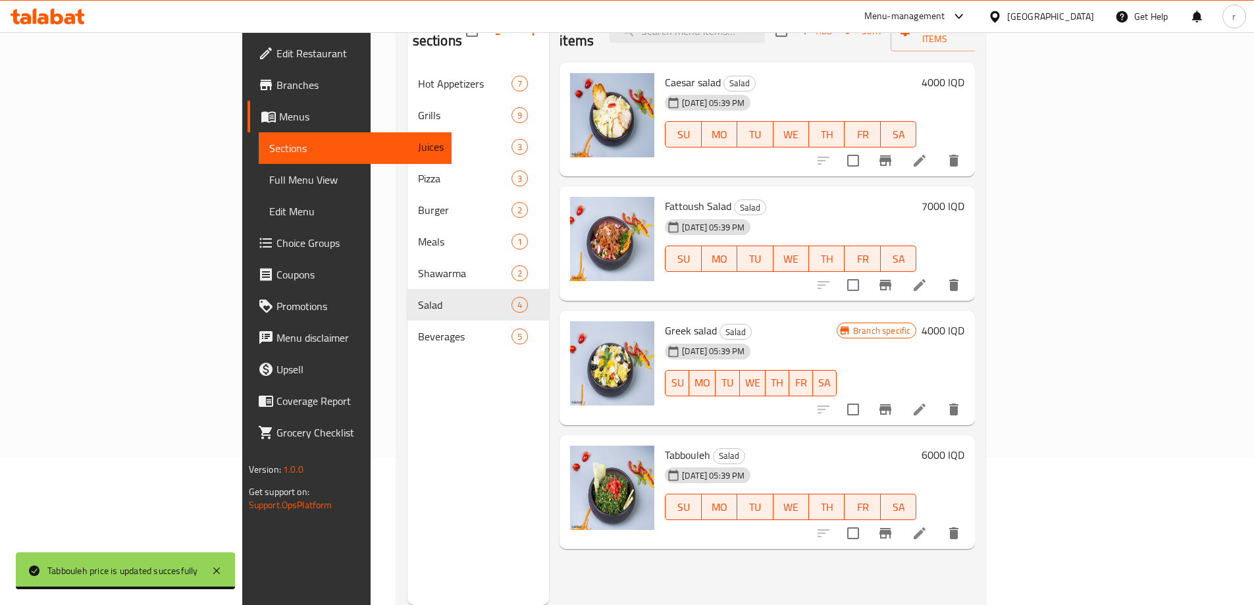
scroll to position [184, 0]
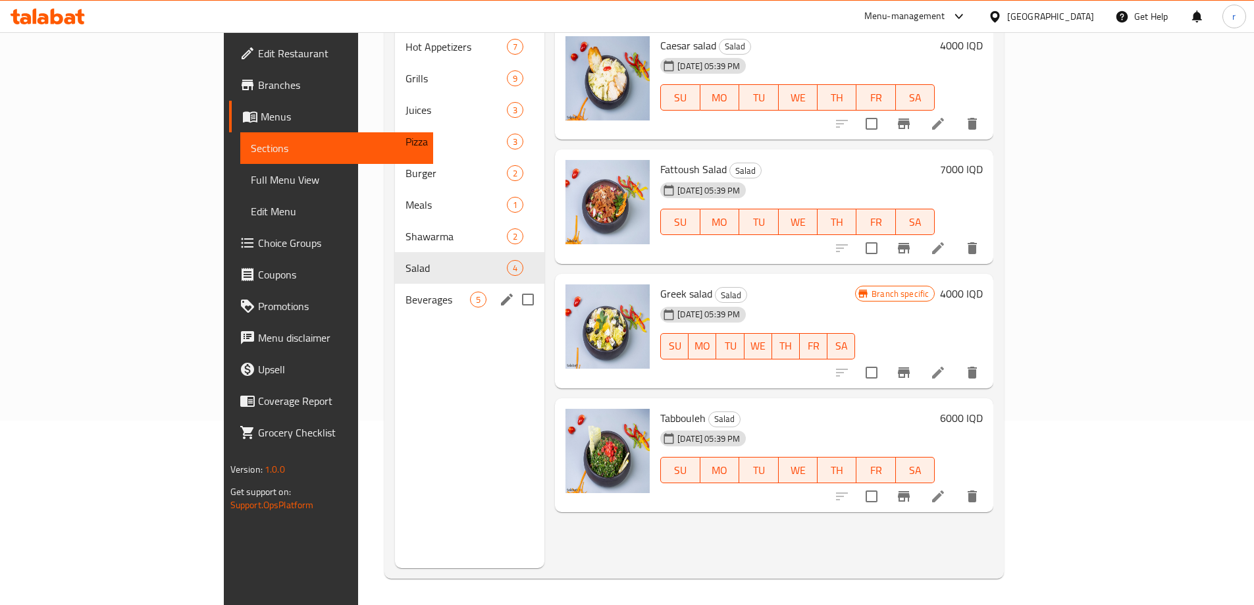
click at [406, 292] on span "Beverages" at bounding box center [438, 300] width 65 height 16
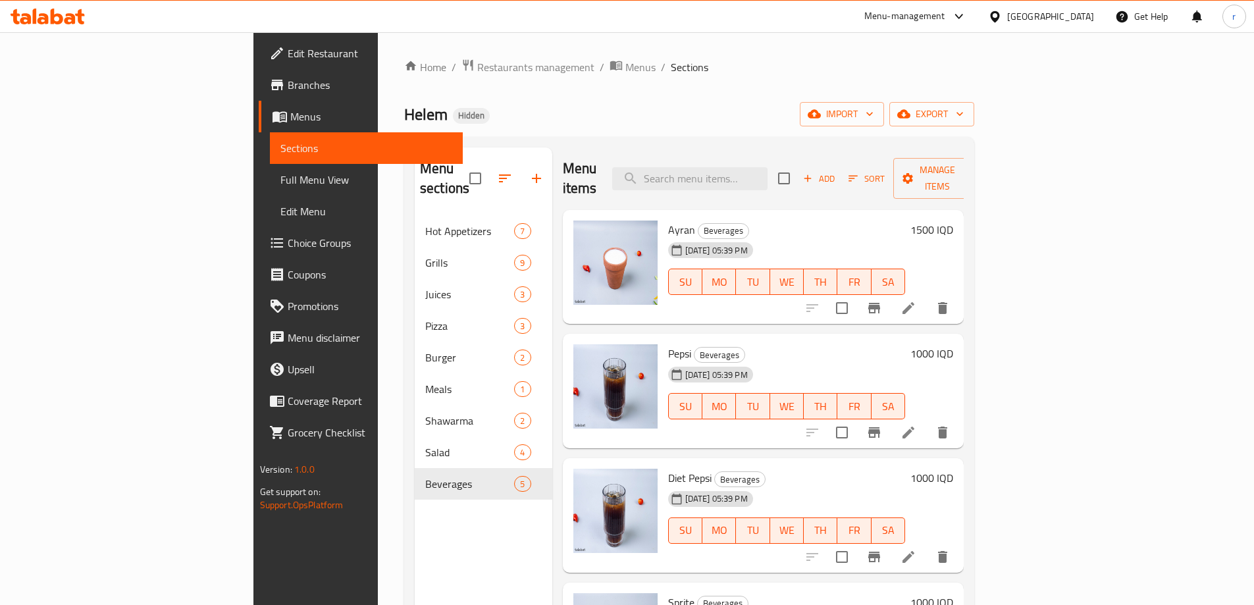
click at [953, 221] on h6 "1500 IQD" at bounding box center [931, 230] width 43 height 18
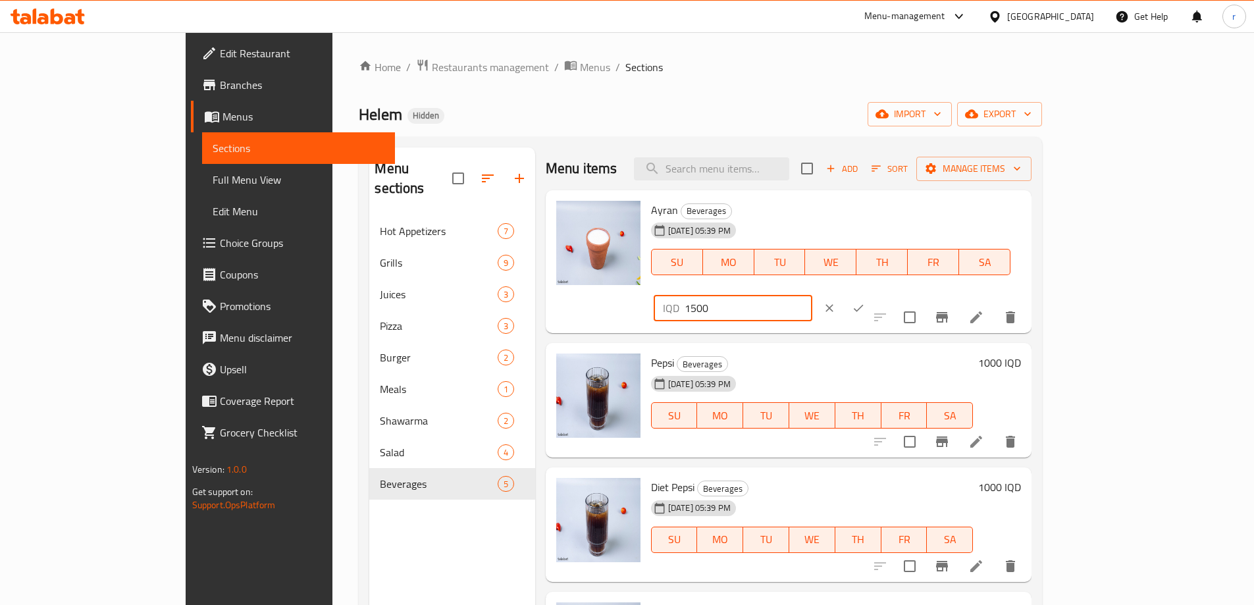
drag, startPoint x: 1075, startPoint y: 213, endPoint x: 927, endPoint y: 223, distance: 148.5
click at [928, 223] on div "Ayran Beverages 06-08-2025 05:39 PM SU MO TU WE TH FR SA IQD 1500 ​" at bounding box center [836, 262] width 381 height 133
type input "3000"
click at [873, 294] on button "ok" at bounding box center [858, 308] width 29 height 29
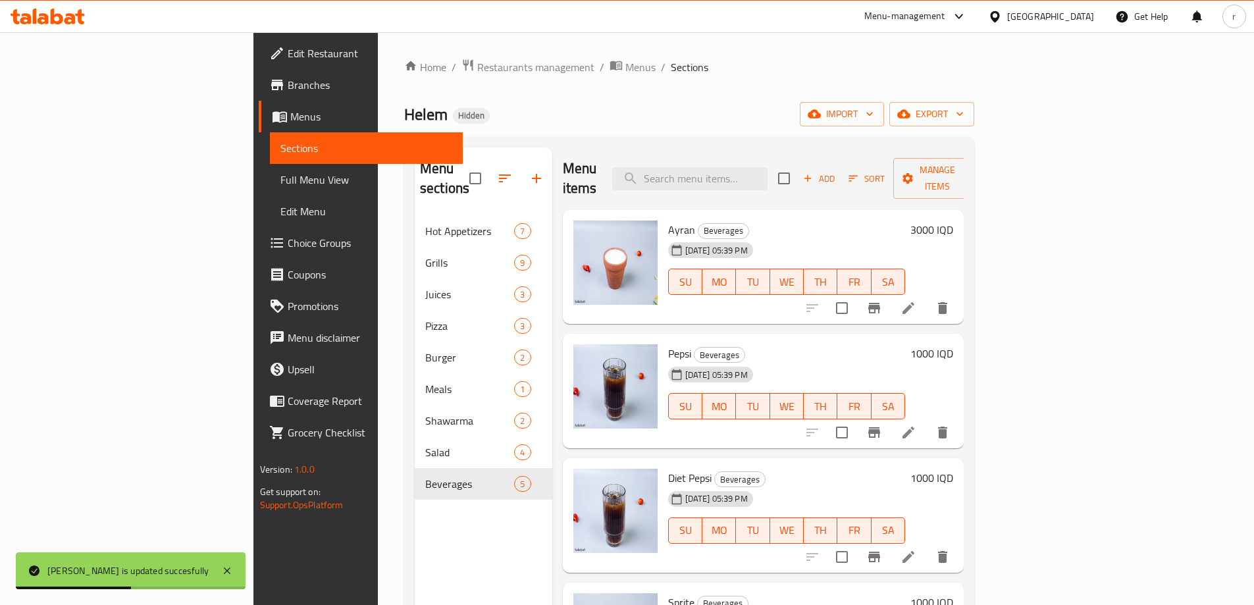
click at [953, 344] on h6 "1000 IQD" at bounding box center [931, 353] width 43 height 18
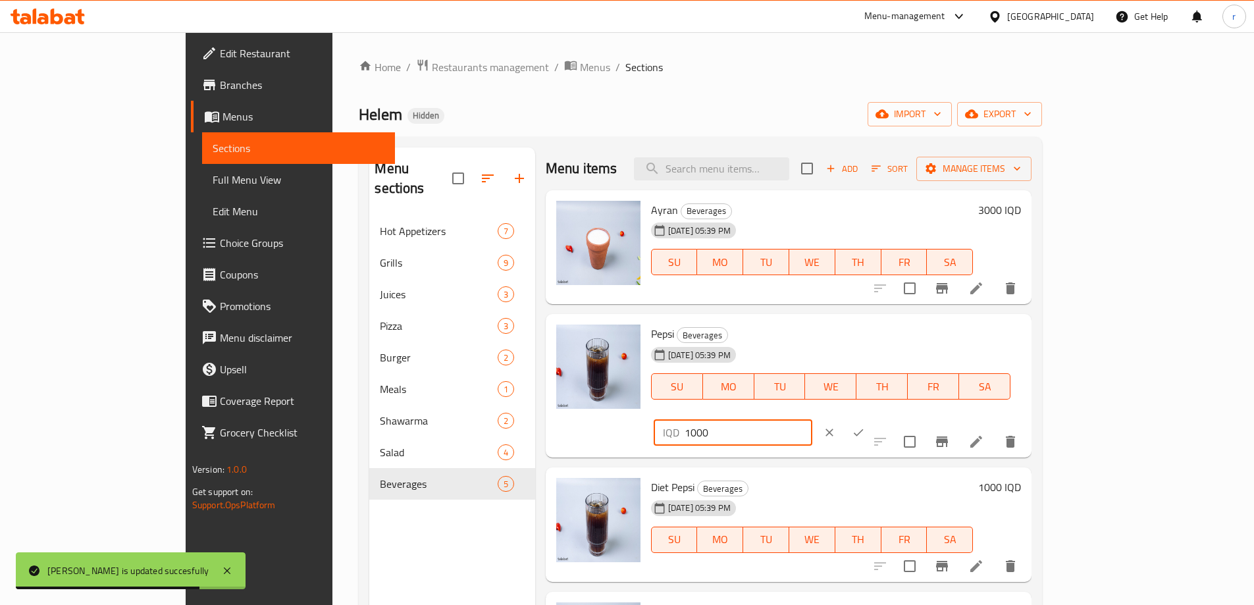
click at [812, 419] on input "1000" at bounding box center [749, 432] width 128 height 26
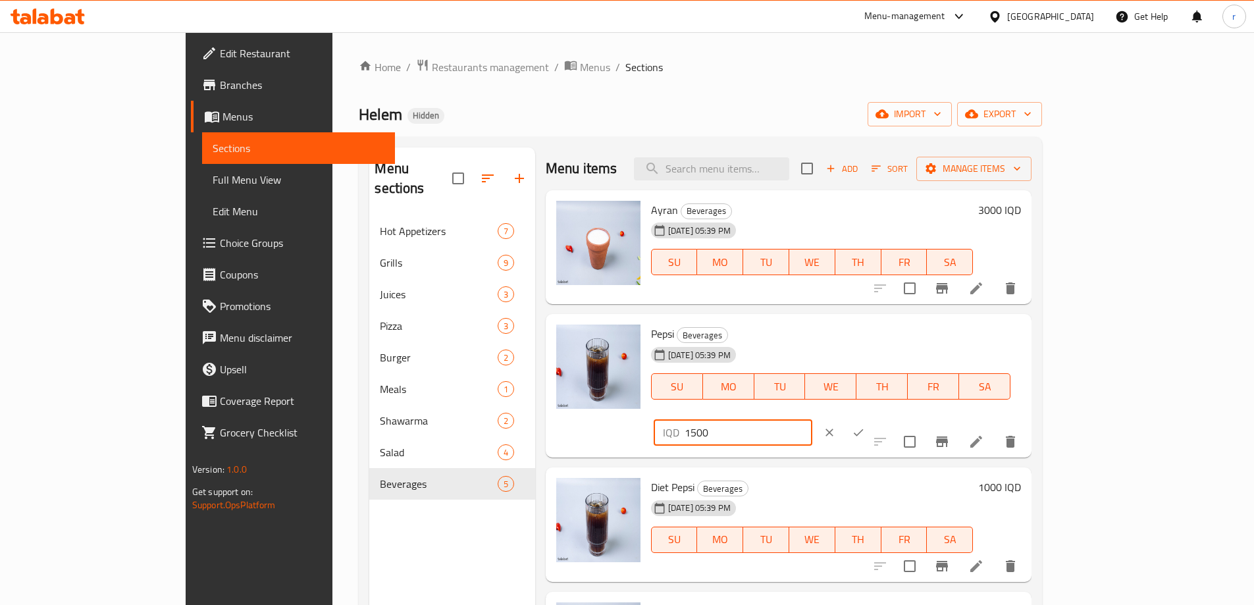
type input "1500"
click at [865, 426] on icon "ok" at bounding box center [858, 432] width 13 height 13
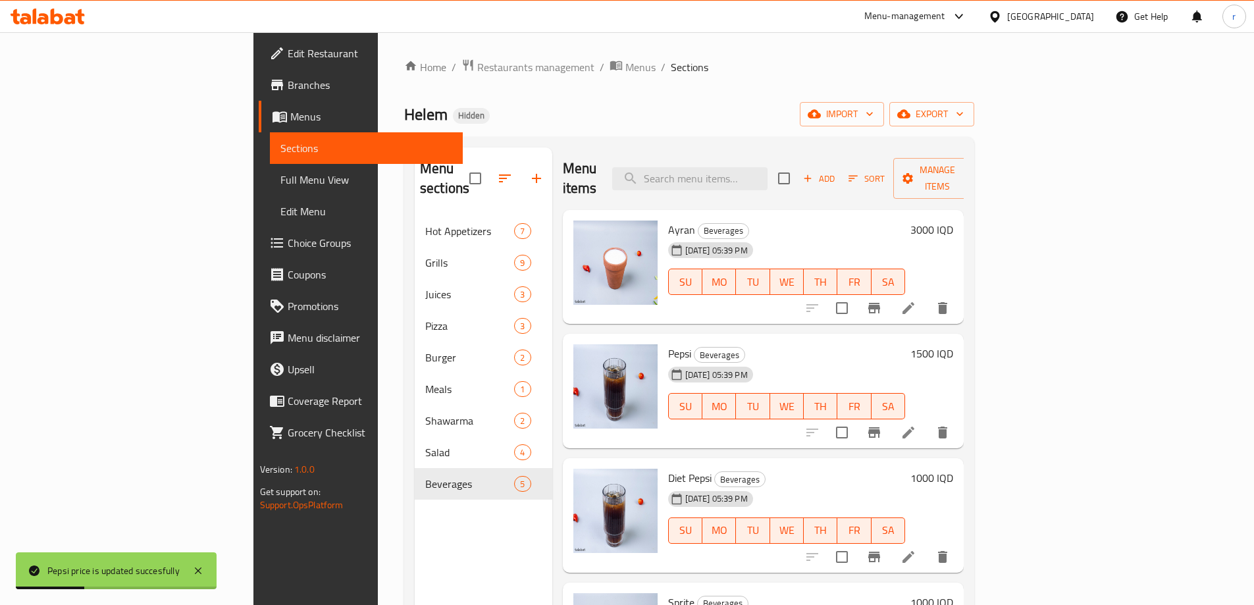
click at [953, 469] on h6 "1000 IQD" at bounding box center [931, 478] width 43 height 18
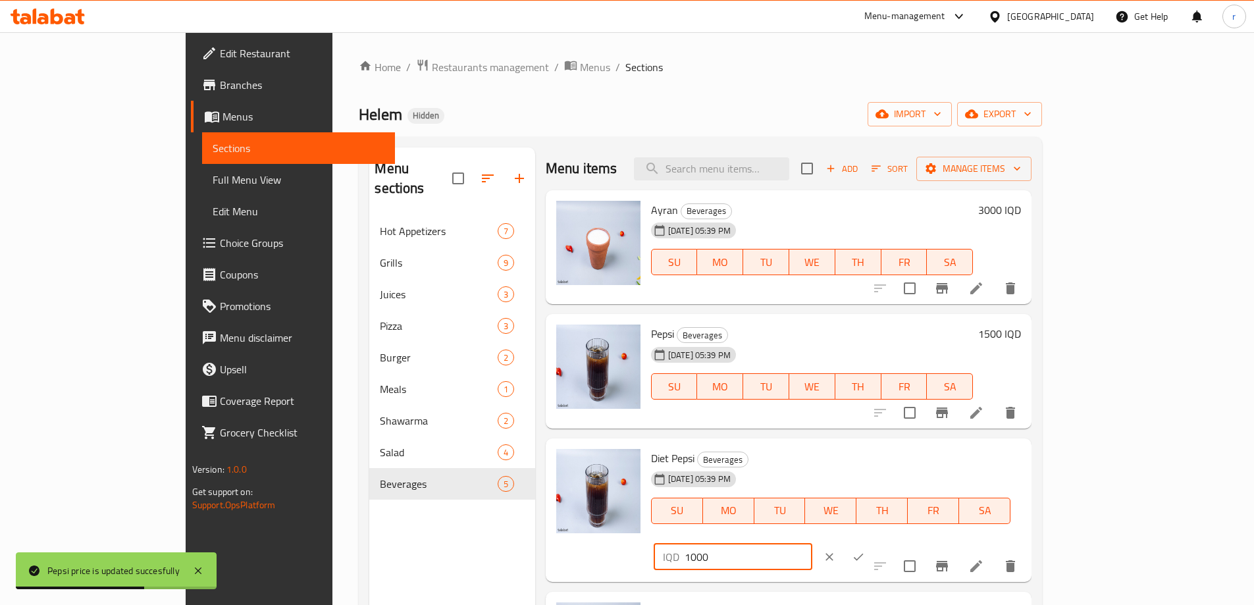
click at [812, 544] on input "1000" at bounding box center [749, 557] width 128 height 26
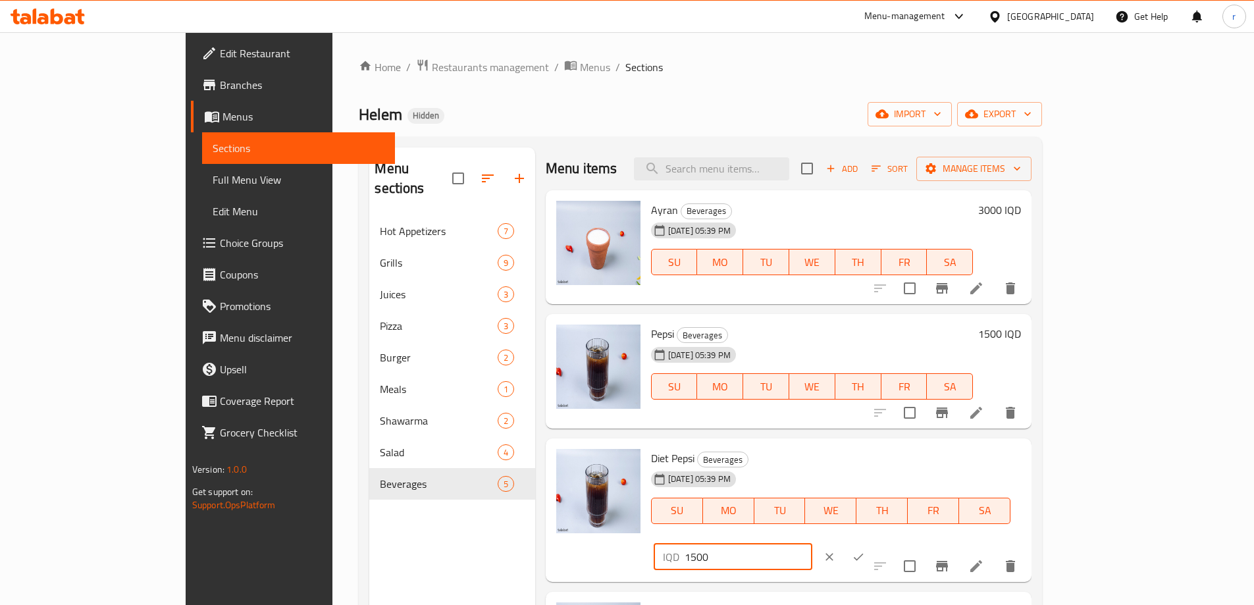
type input "1500"
click at [865, 550] on icon "ok" at bounding box center [858, 556] width 13 height 13
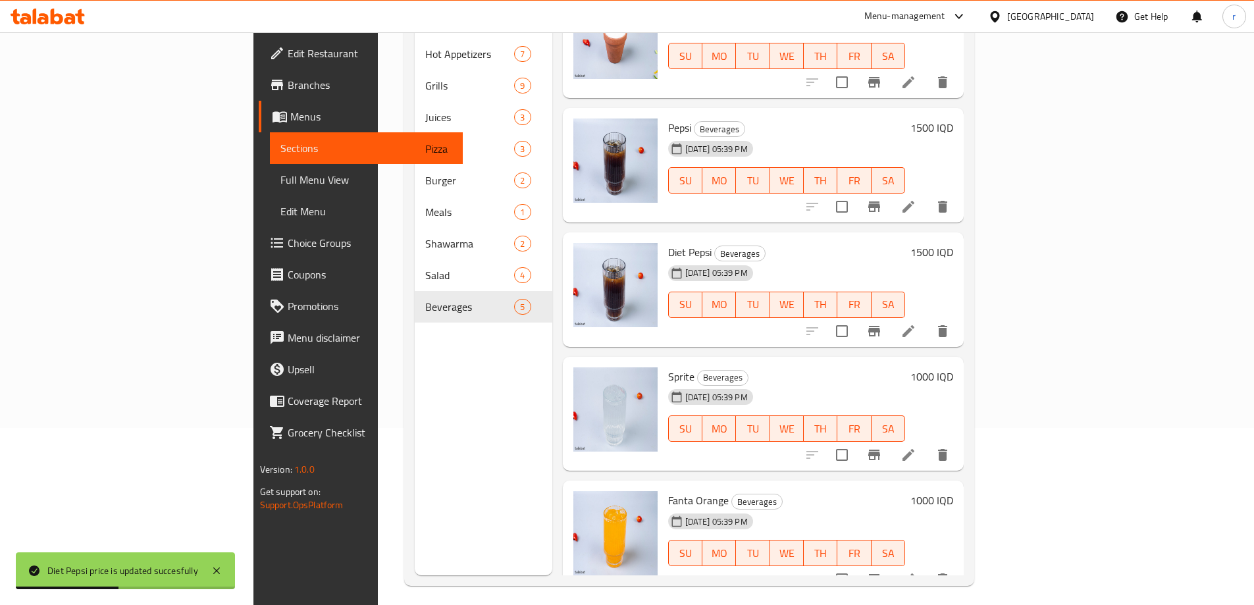
scroll to position [184, 0]
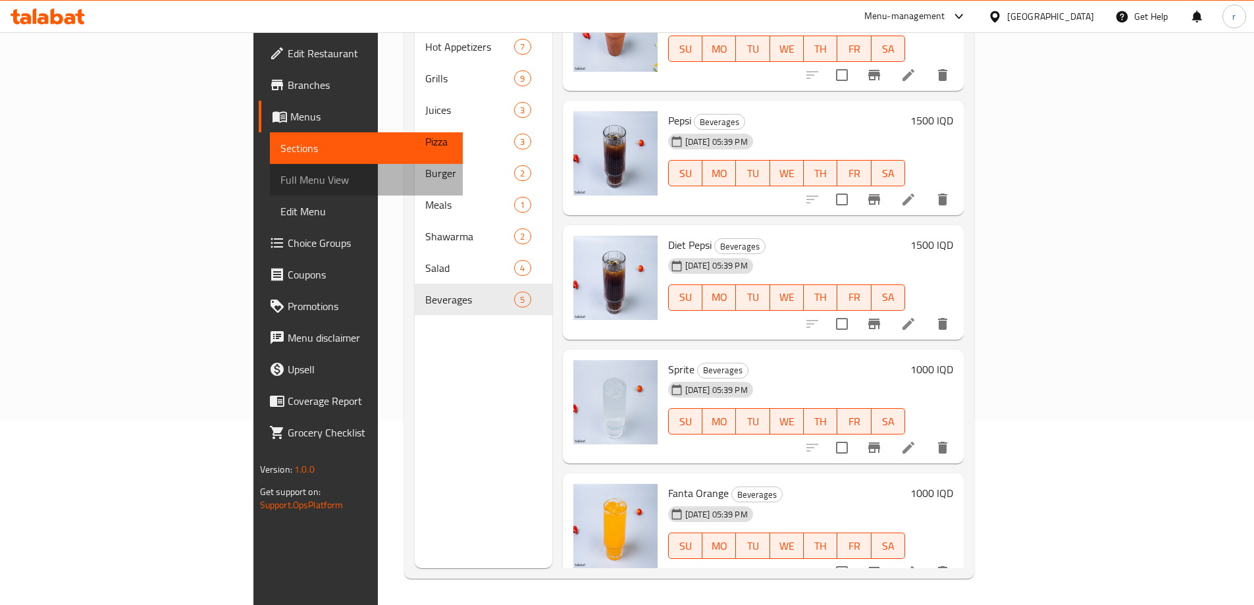
click at [280, 180] on span "Full Menu View" at bounding box center [366, 180] width 172 height 16
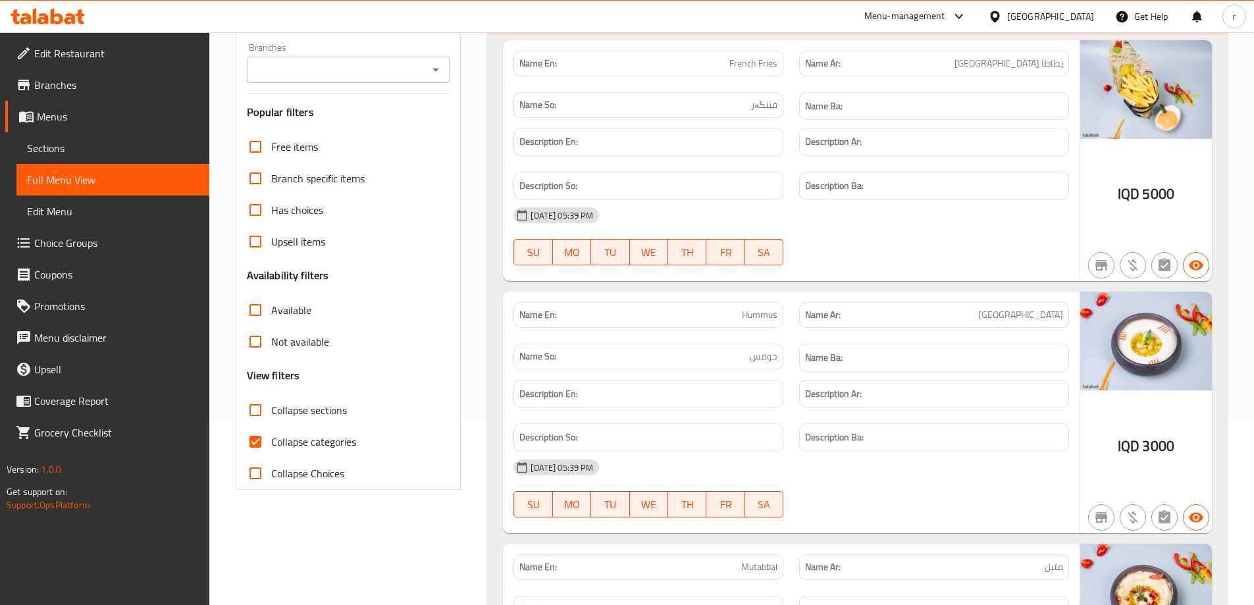
click at [292, 447] on span "Collapse categories" at bounding box center [313, 442] width 85 height 16
click at [271, 447] on input "Collapse categories" at bounding box center [256, 442] width 32 height 32
checkbox input "false"
click at [312, 406] on span "Collapse sections" at bounding box center [309, 410] width 76 height 16
click at [271, 406] on input "Collapse sections" at bounding box center [256, 410] width 32 height 32
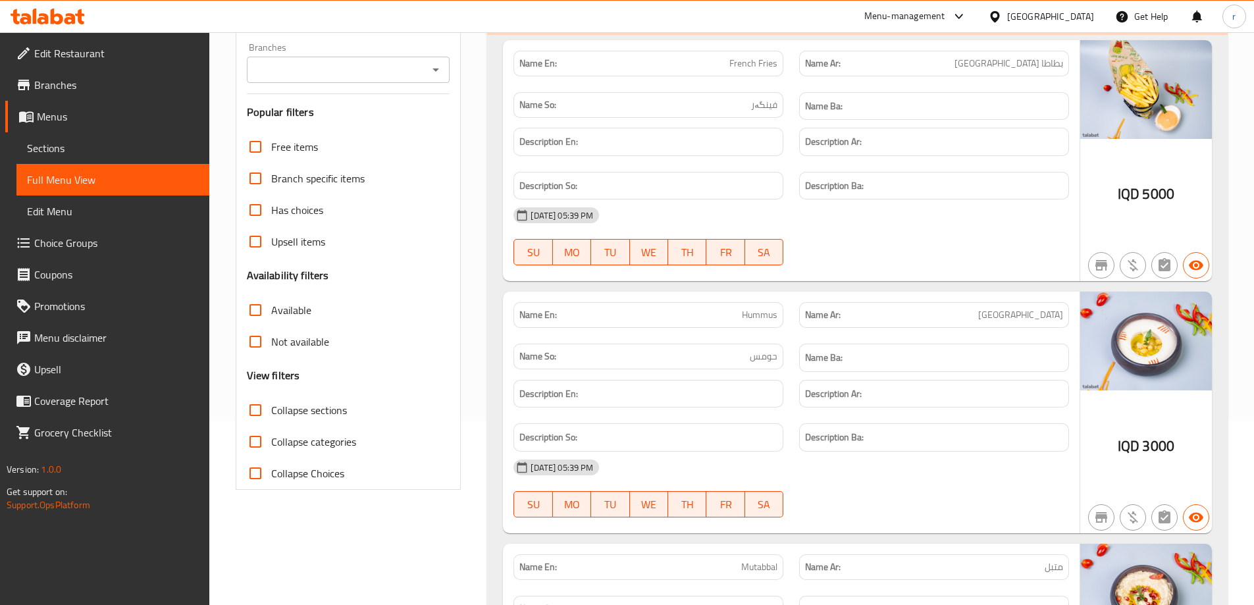
checkbox input "true"
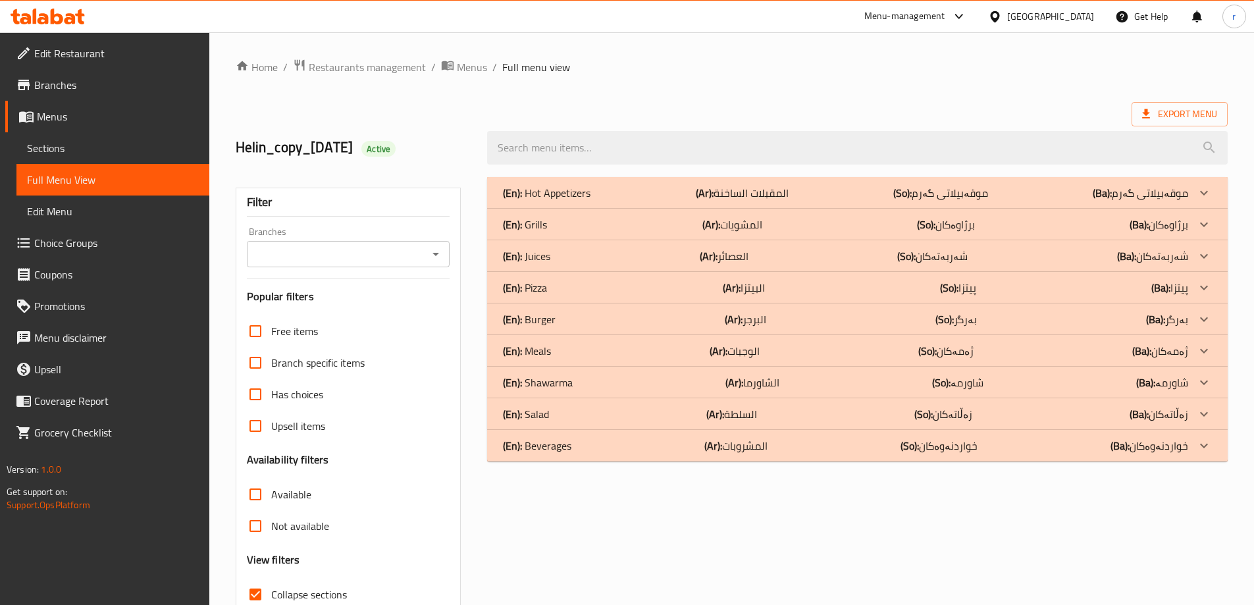
click at [316, 257] on input "Branches" at bounding box center [338, 254] width 174 height 18
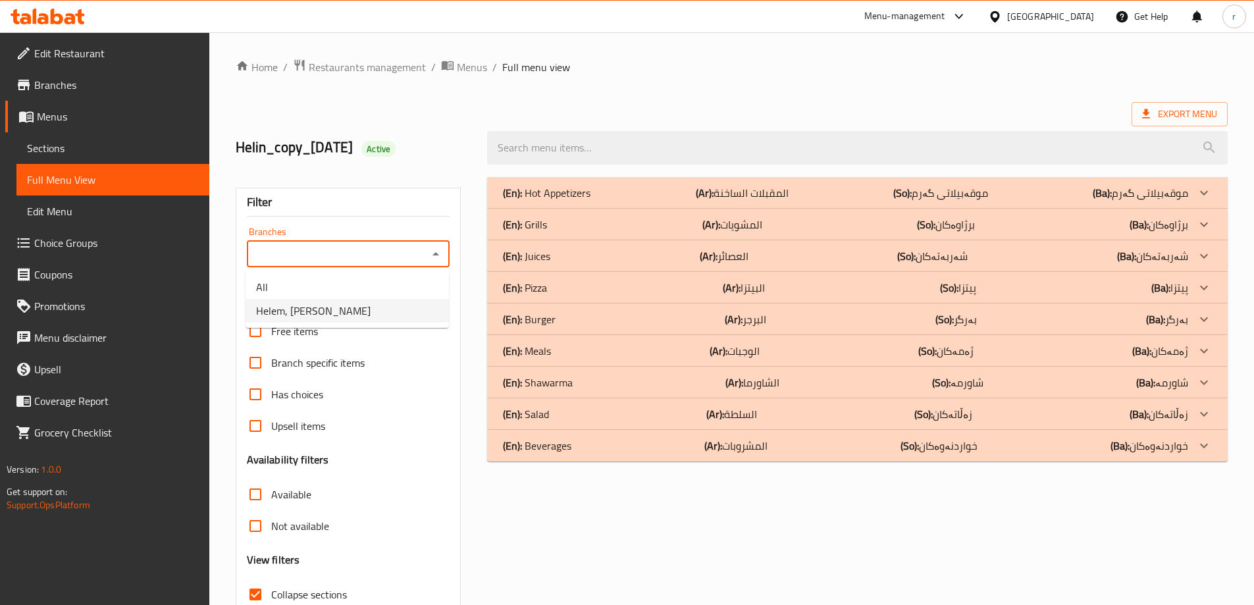
click at [318, 303] on span "Helem, Al Ashar" at bounding box center [313, 311] width 115 height 16
type input "Helem, Al Ashar"
click at [298, 587] on span "Collapse sections" at bounding box center [309, 595] width 76 height 16
click at [271, 585] on input "Collapse sections" at bounding box center [256, 595] width 32 height 32
checkbox input "false"
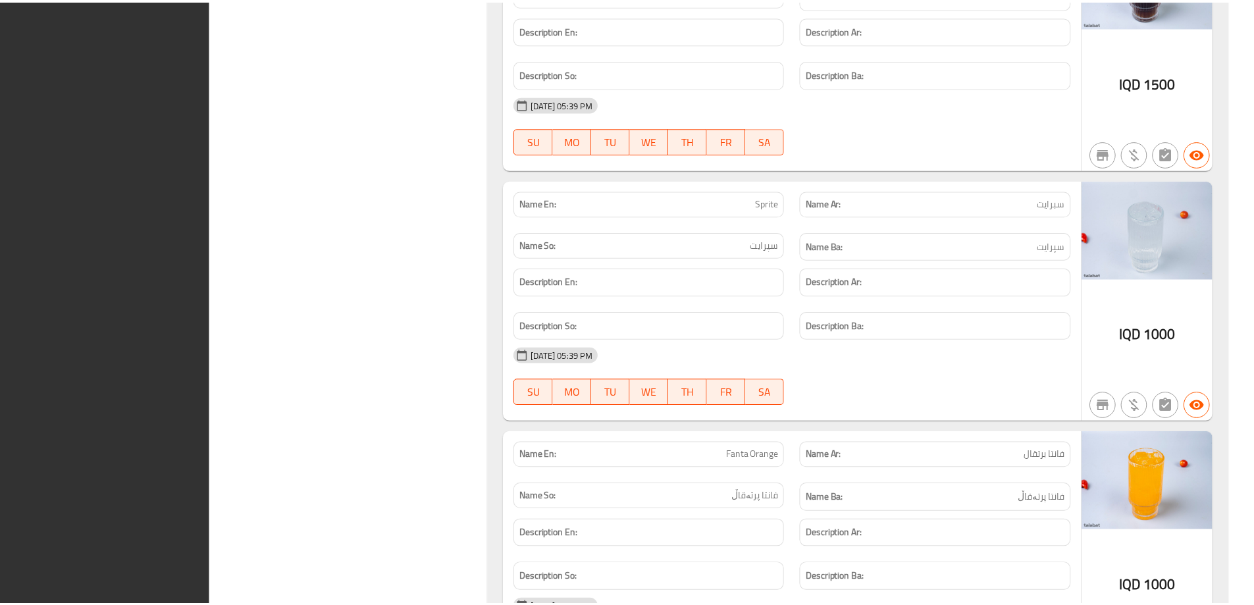
scroll to position [9542, 0]
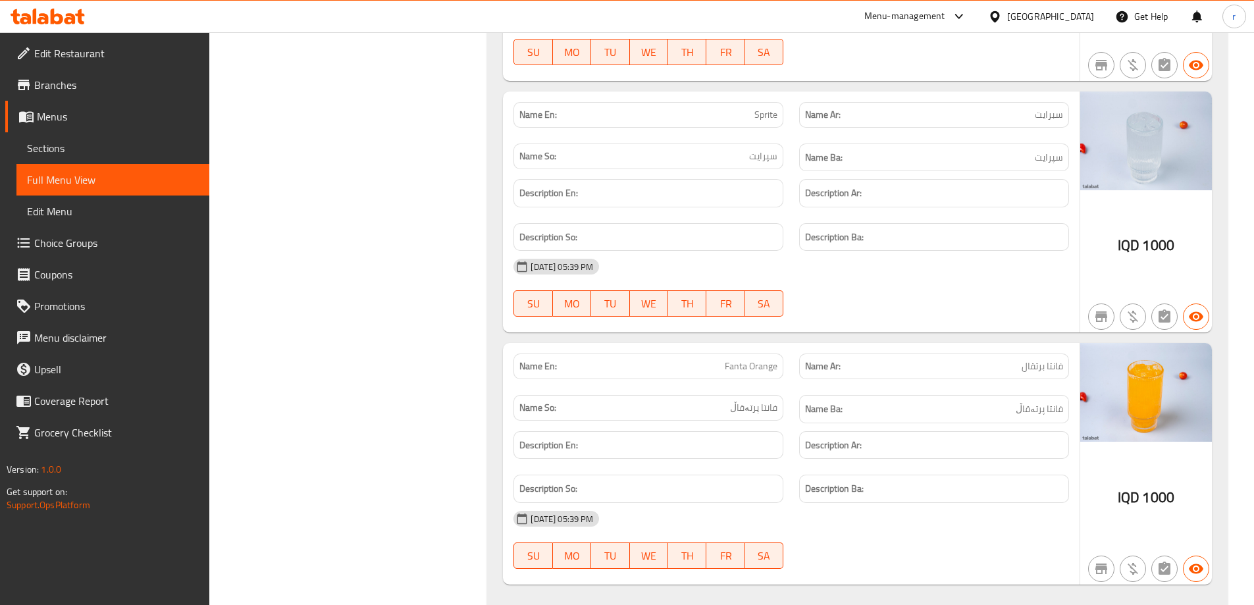
click at [68, 14] on icon at bounding box center [70, 18] width 11 height 11
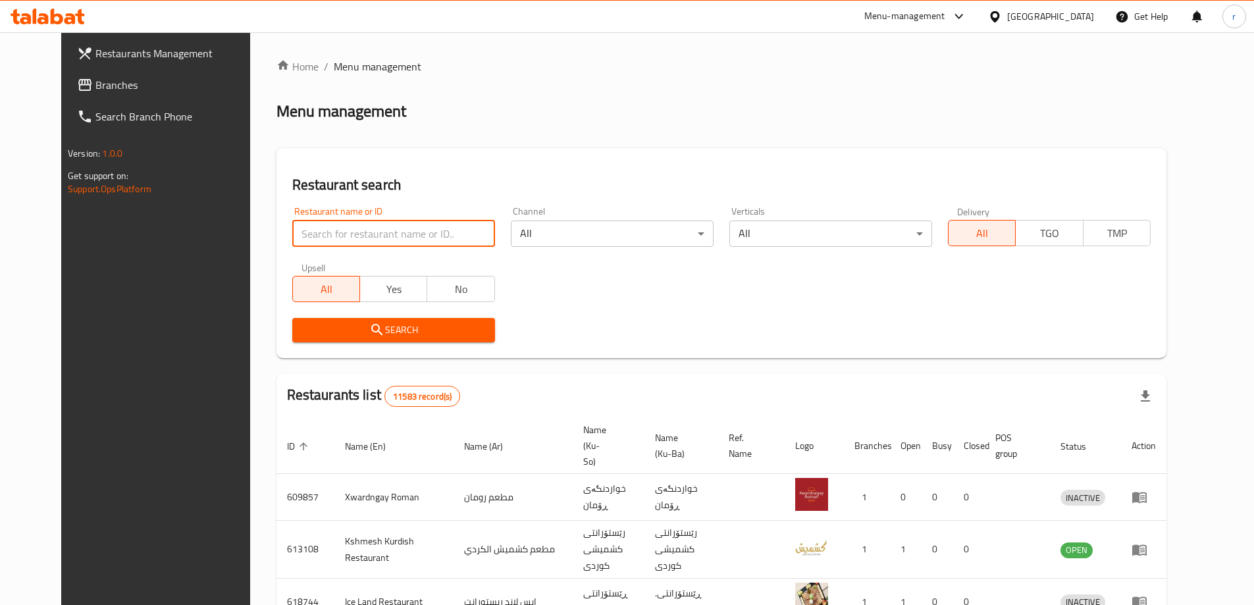
click at [305, 236] on input "search" at bounding box center [393, 234] width 203 height 26
paste input "726332"
type input "726332"
click at [95, 79] on span "Branches" at bounding box center [177, 85] width 165 height 16
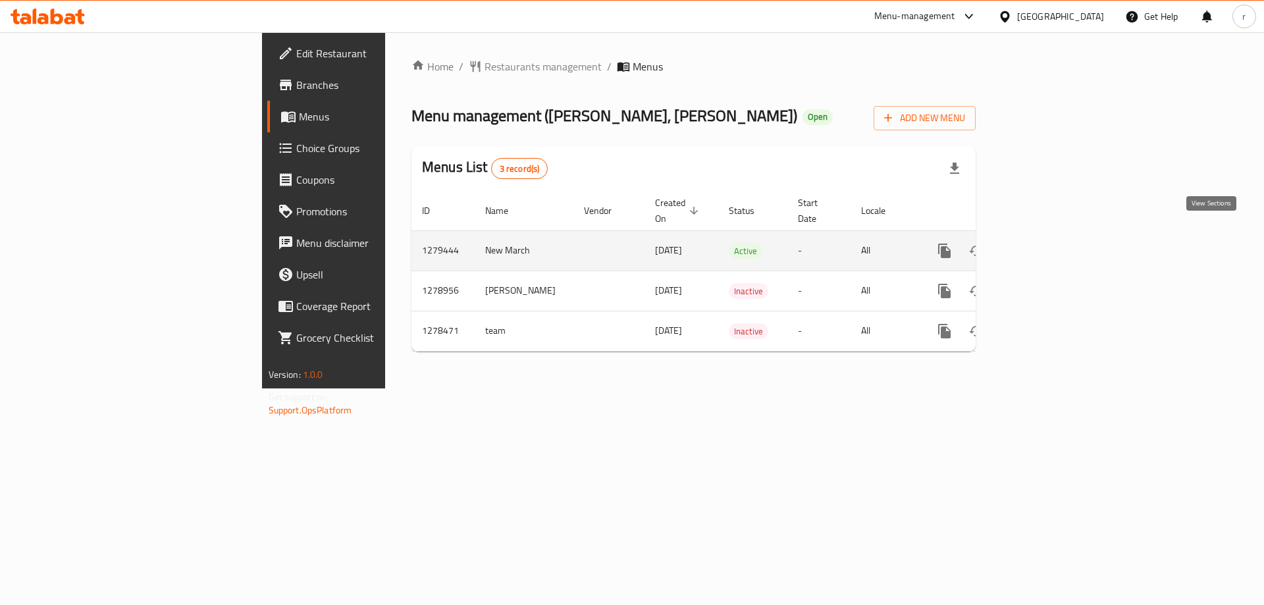
click at [1055, 235] on link "enhanced table" at bounding box center [1040, 251] width 32 height 32
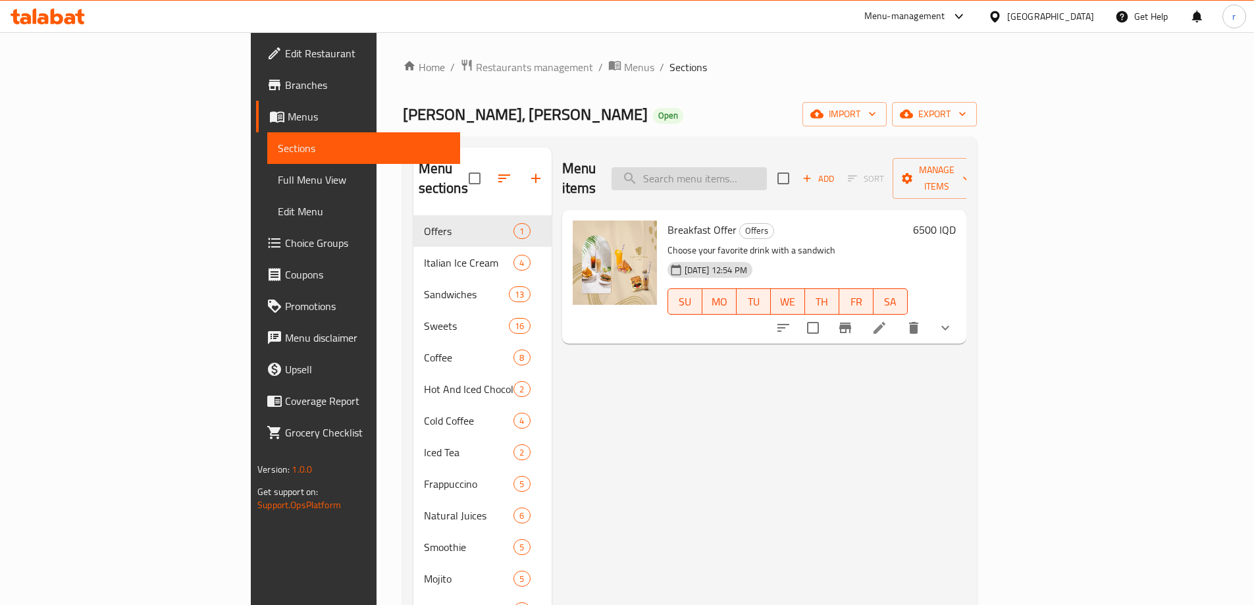
click at [762, 167] on input "search" at bounding box center [689, 178] width 155 height 23
paste input "Turkey Croissant Sandwich"
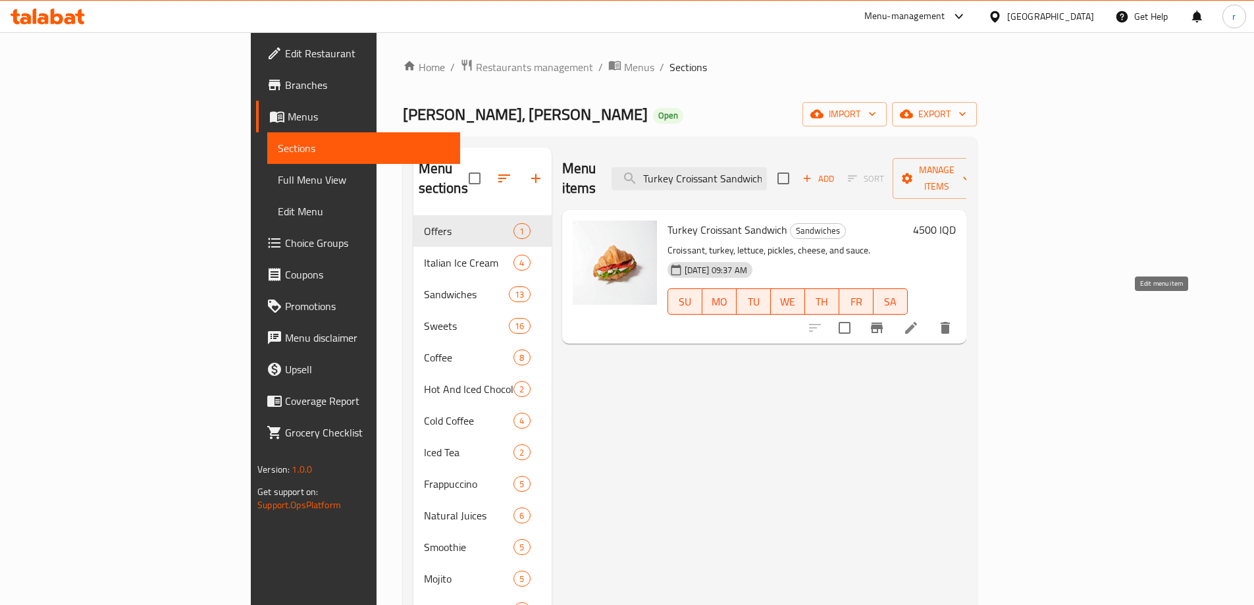
type input "Turkey Croissant Sandwich"
click at [917, 322] on icon at bounding box center [911, 328] width 12 height 12
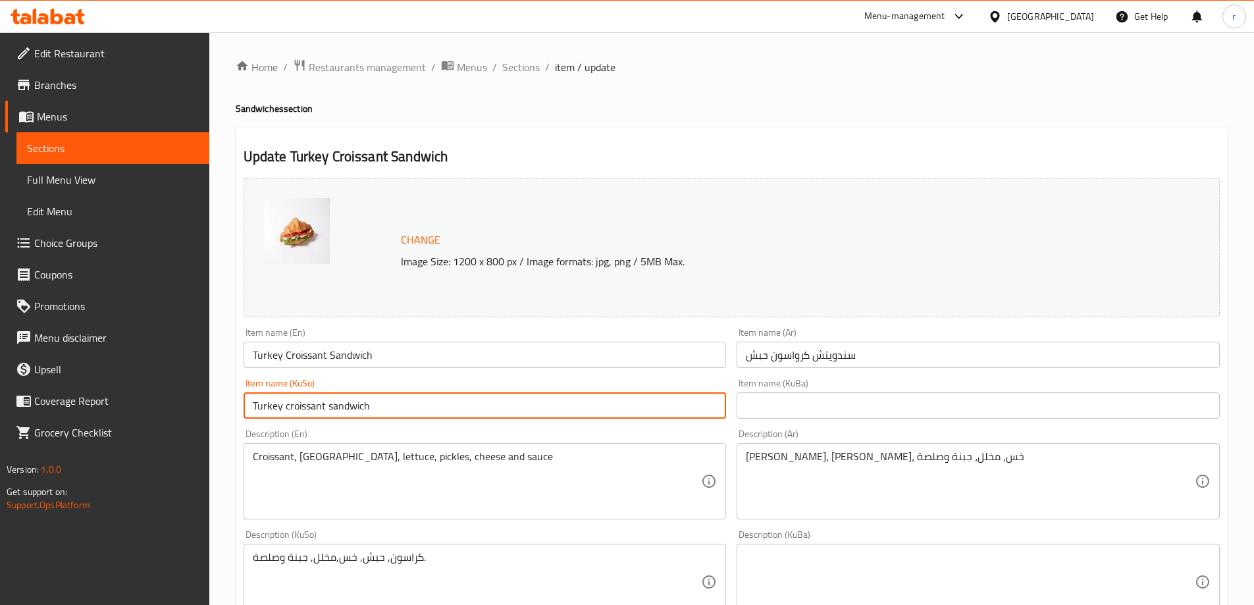
drag, startPoint x: 400, startPoint y: 404, endPoint x: 235, endPoint y: 413, distance: 164.8
click at [236, 413] on div "Update Turkey Croissant Sandwich Change Image Size: 1200 x 800 px / Image forma…" at bounding box center [732, 596] width 992 height 937
drag, startPoint x: 294, startPoint y: 402, endPoint x: 260, endPoint y: 407, distance: 34.6
click at [260, 407] on input "سەندویچی کرواسۆنی" at bounding box center [485, 405] width 483 height 26
click at [365, 398] on input "سەندویچی کرواسۆنی" at bounding box center [485, 405] width 483 height 26
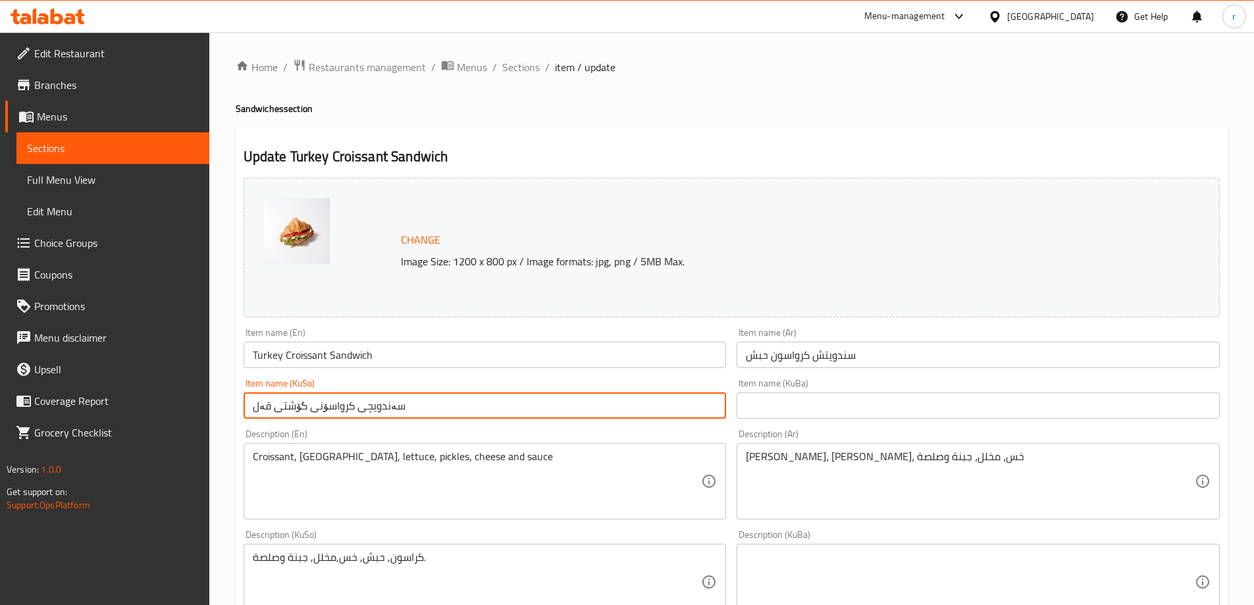
type input "سەندویچی کرواسۆنی گۆشتی قەل"
drag, startPoint x: 409, startPoint y: 409, endPoint x: 223, endPoint y: 407, distance: 186.3
click at [223, 407] on div "Home / Restaurants management / Menus / Sections / item / update Sandwiches sec…" at bounding box center [731, 566] width 1045 height 1068
click at [792, 406] on input "text" at bounding box center [978, 405] width 483 height 26
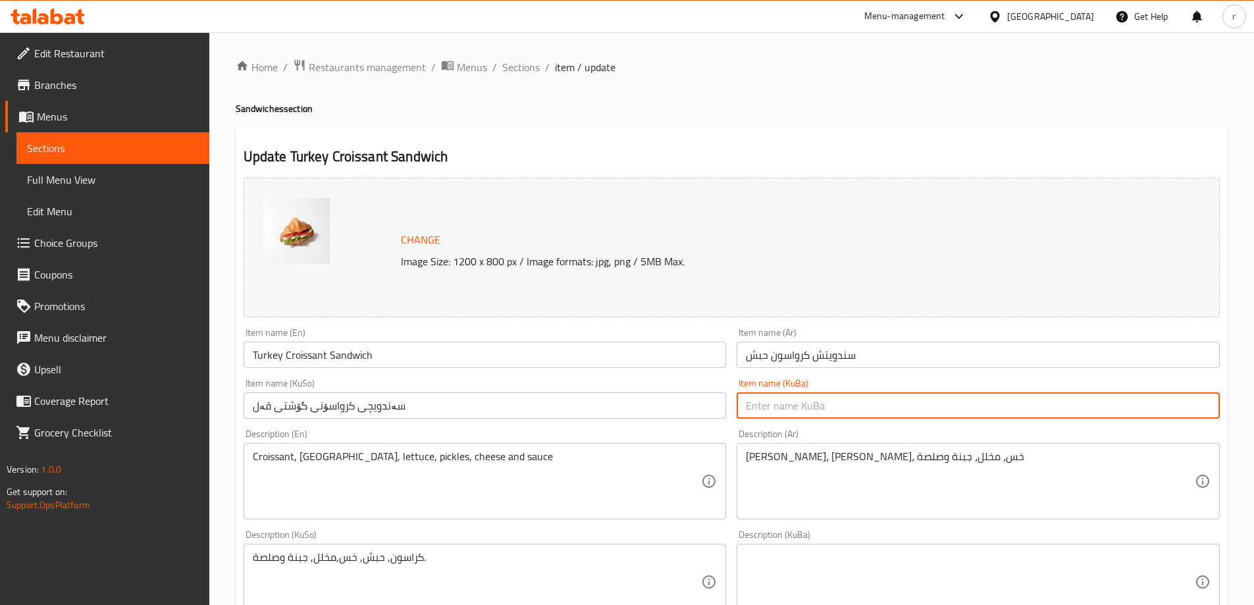
paste input "سەندویچی کرواسۆنی گۆشتی قەل"
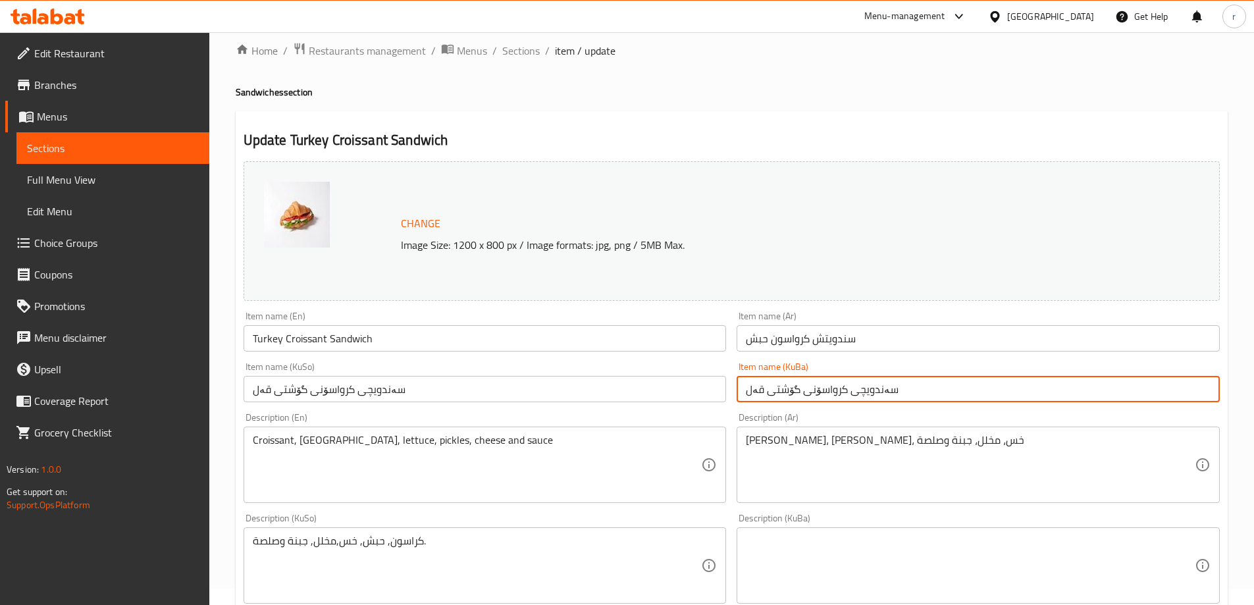
scroll to position [110, 0]
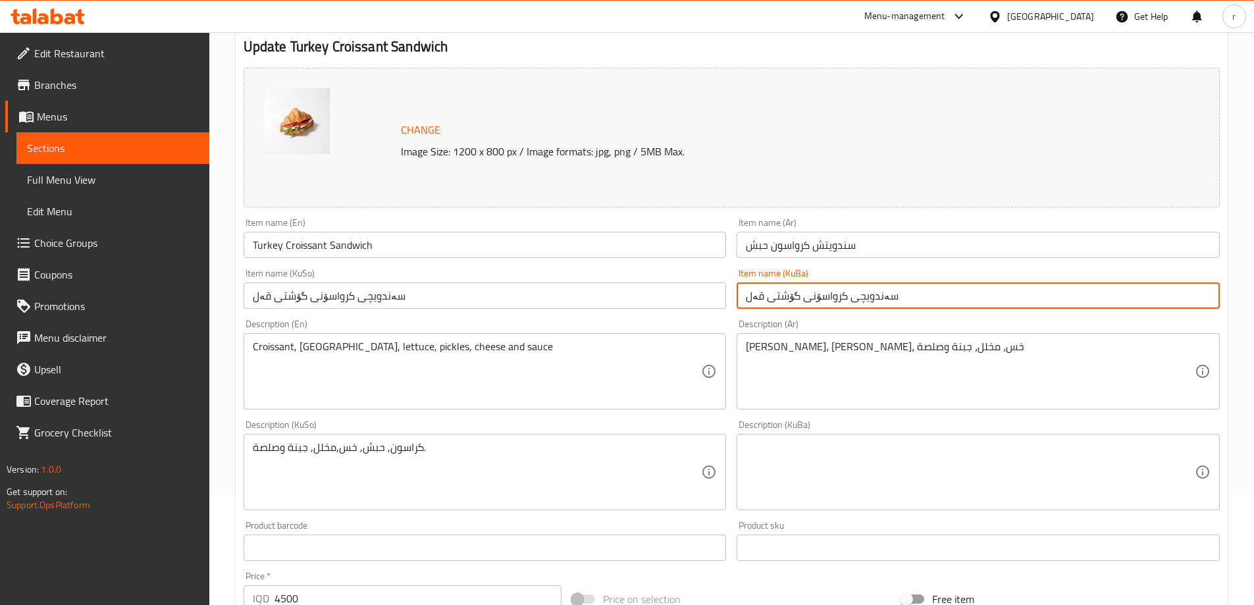
type input "سەندویچی کرواسۆنی گۆشتی قەل"
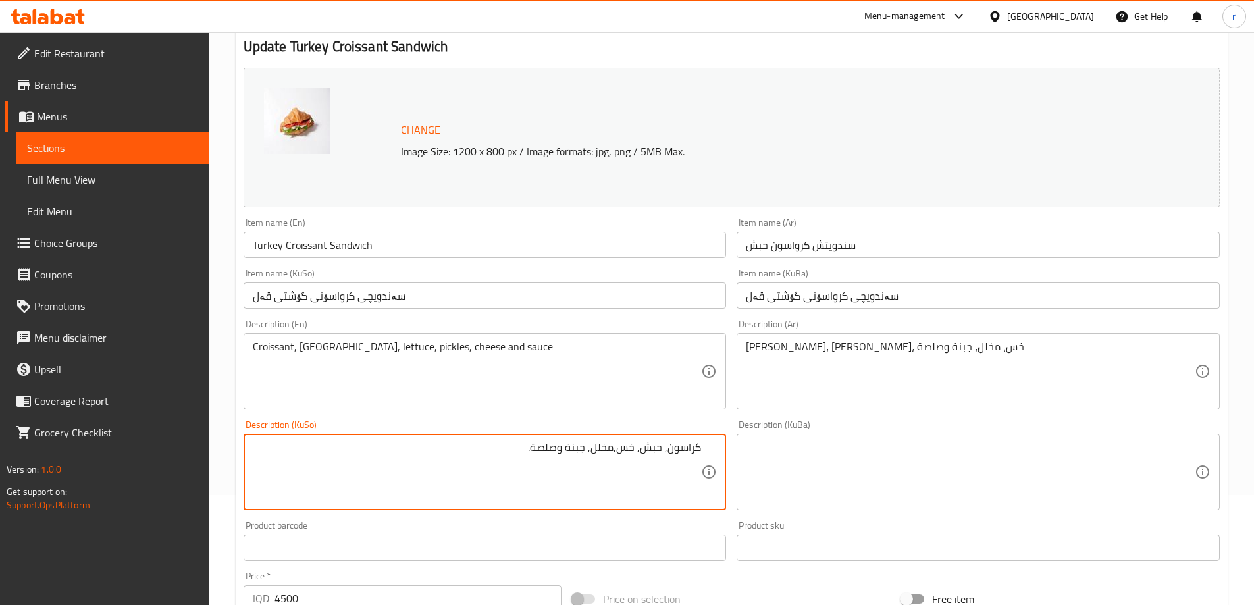
drag, startPoint x: 510, startPoint y: 452, endPoint x: 752, endPoint y: 446, distance: 241.7
click at [752, 446] on div "Change Image Size: 1200 x 800 px / Image formats: jpg, png / 5MB Max. Item name…" at bounding box center [731, 432] width 987 height 738
paste textarea "کرواسۆن"
drag, startPoint x: 473, startPoint y: 455, endPoint x: 831, endPoint y: 450, distance: 357.5
click at [831, 450] on div "Change Image Size: 1200 x 800 px / Image formats: jpg, png / 5MB Max. Item name…" at bounding box center [731, 432] width 987 height 738
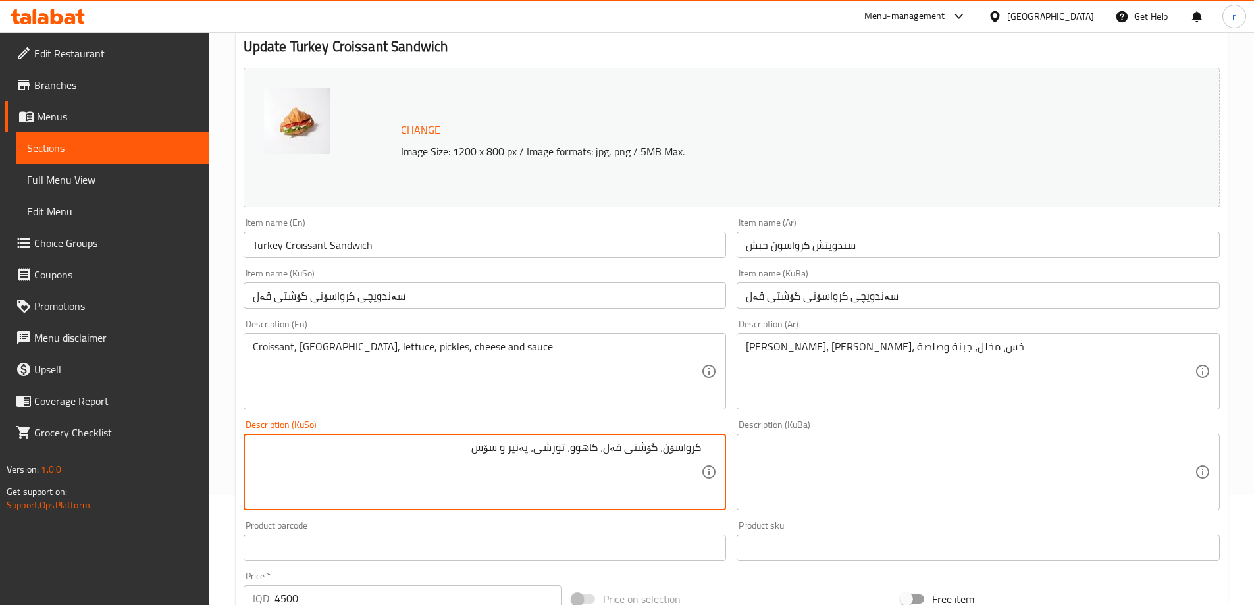
type textarea "کرواسۆن، گۆشتی قەل، کاهوو، تورشی، پەنیر و سۆس"
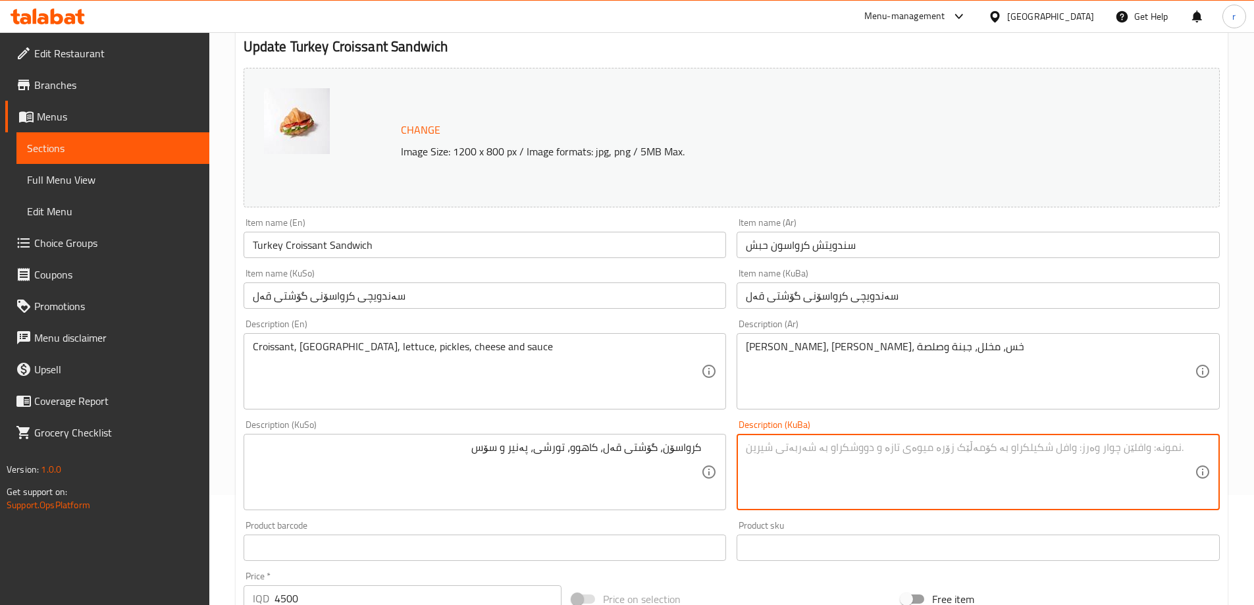
click at [831, 450] on textarea at bounding box center [970, 472] width 449 height 63
paste textarea "کرواسۆن، گۆشتی قەل، کاهوو، تورشی، پەنیر و سۆس"
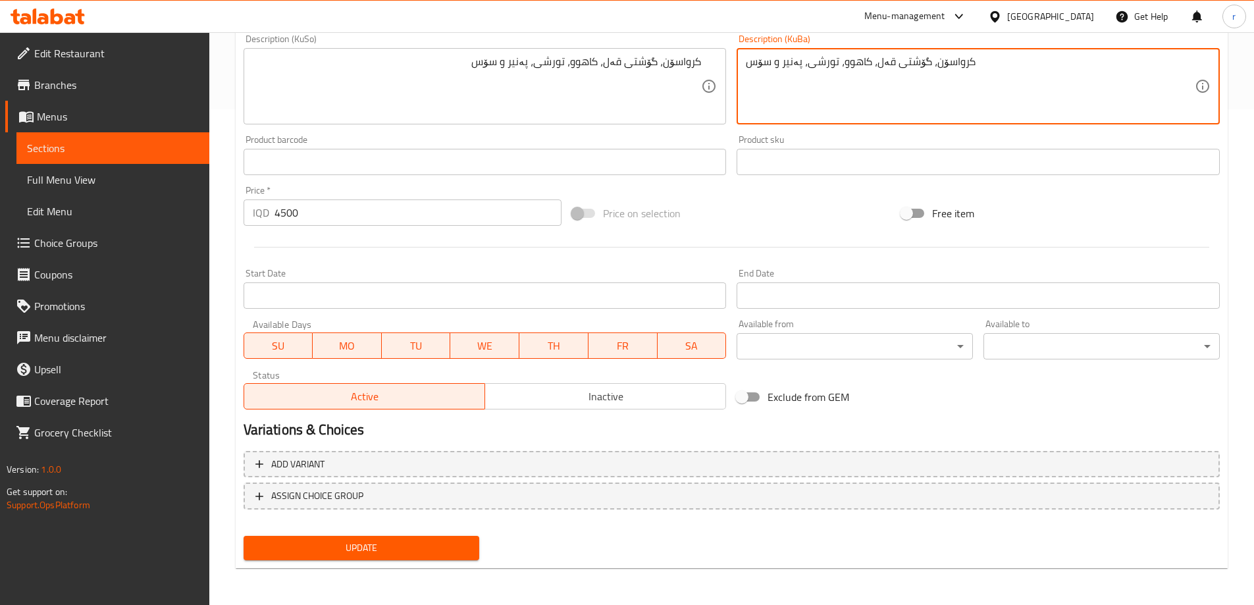
type textarea "کرواسۆن، گۆشتی قەل، کاهوو، تورشی، پەنیر و سۆس"
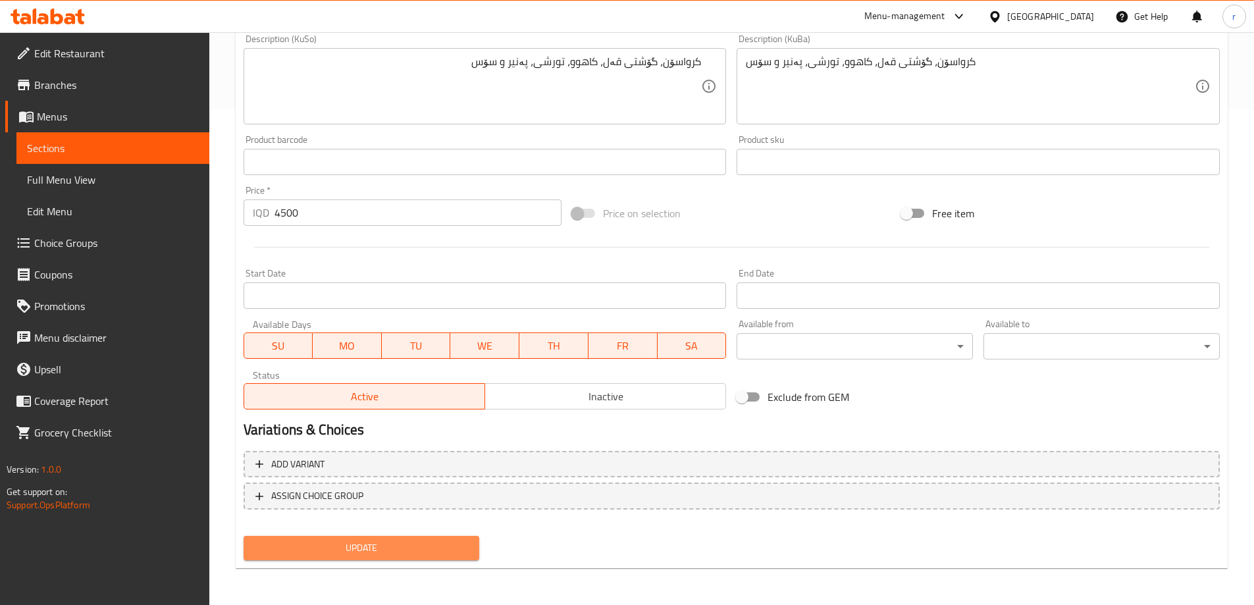
click at [442, 538] on button "Update" at bounding box center [362, 548] width 236 height 24
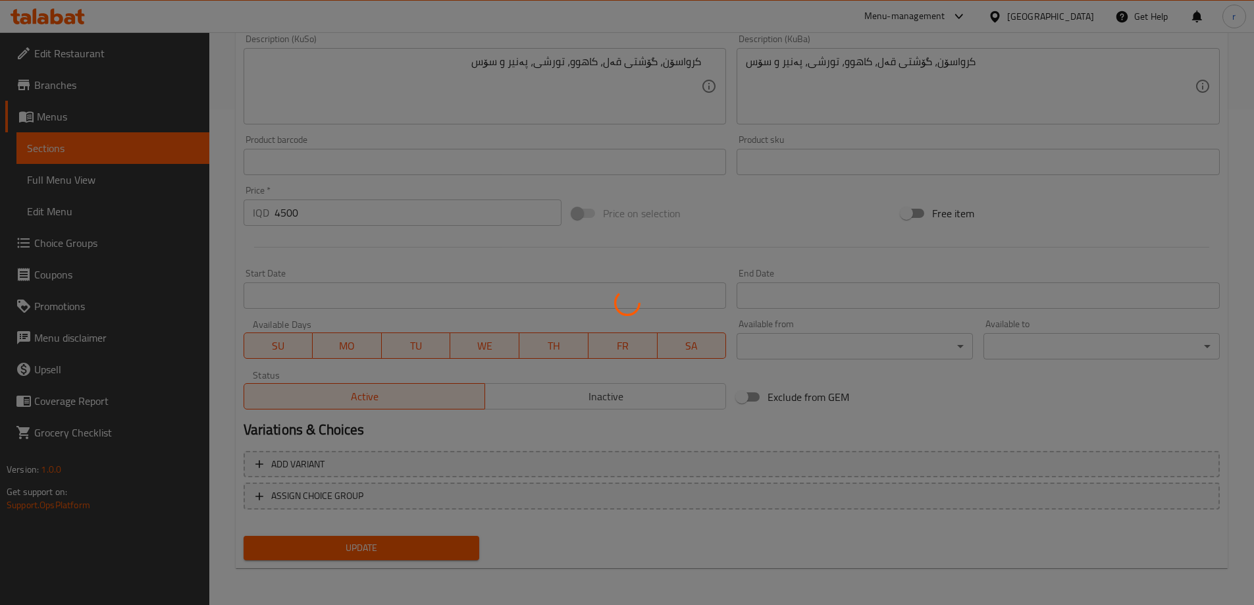
scroll to position [276, 0]
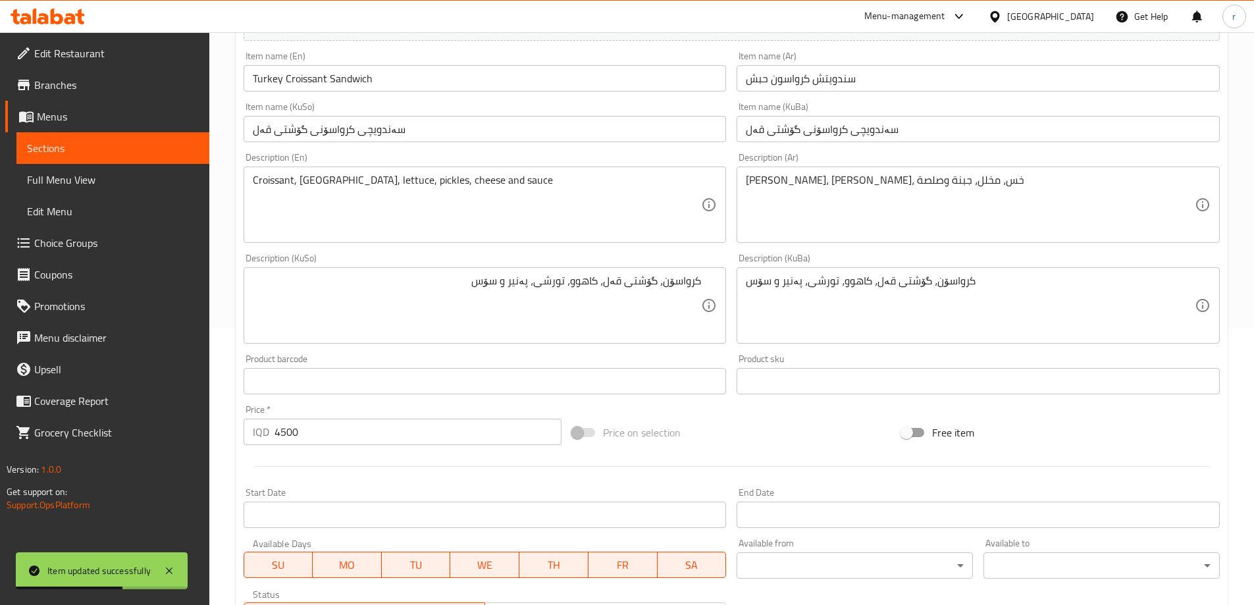
click at [118, 176] on span "Full Menu View" at bounding box center [113, 180] width 172 height 16
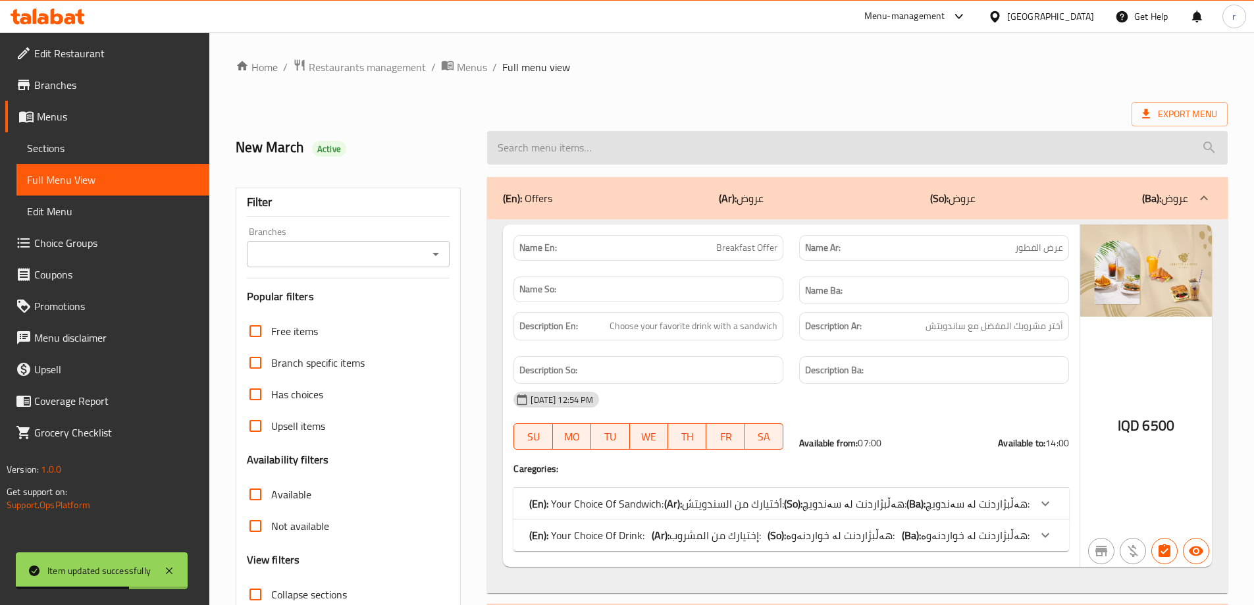
click at [596, 149] on input "search" at bounding box center [857, 148] width 741 height 34
paste input "Turkey Croissant Sandwich"
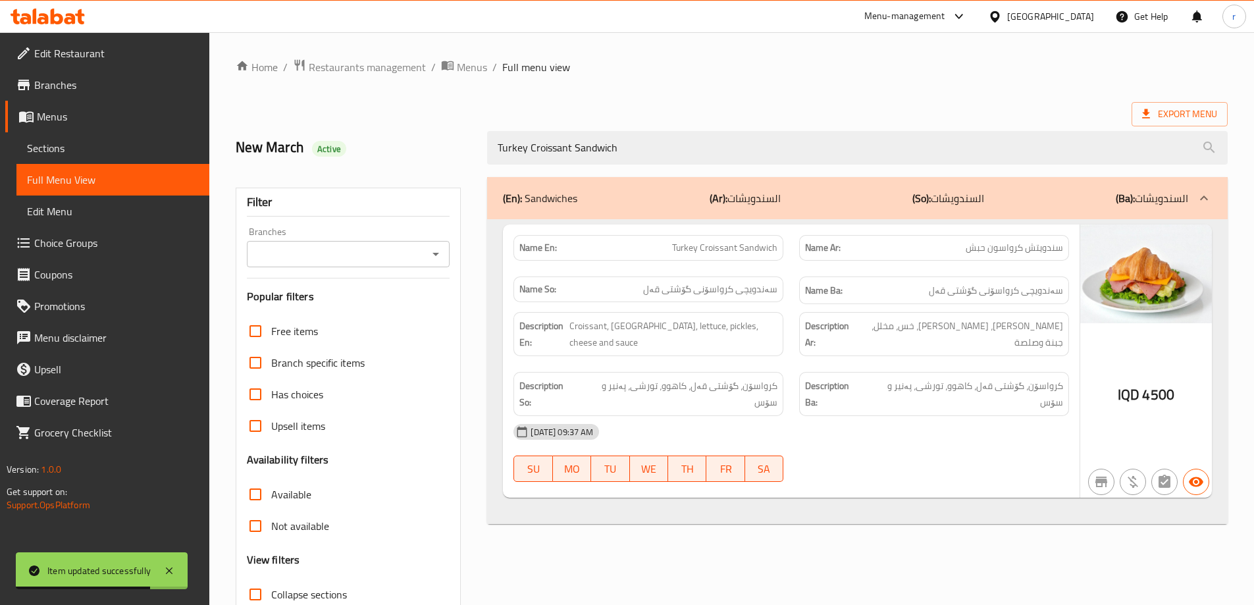
type input "Turkey Croissant Sandwich"
click at [350, 251] on input "Branches" at bounding box center [338, 254] width 174 height 18
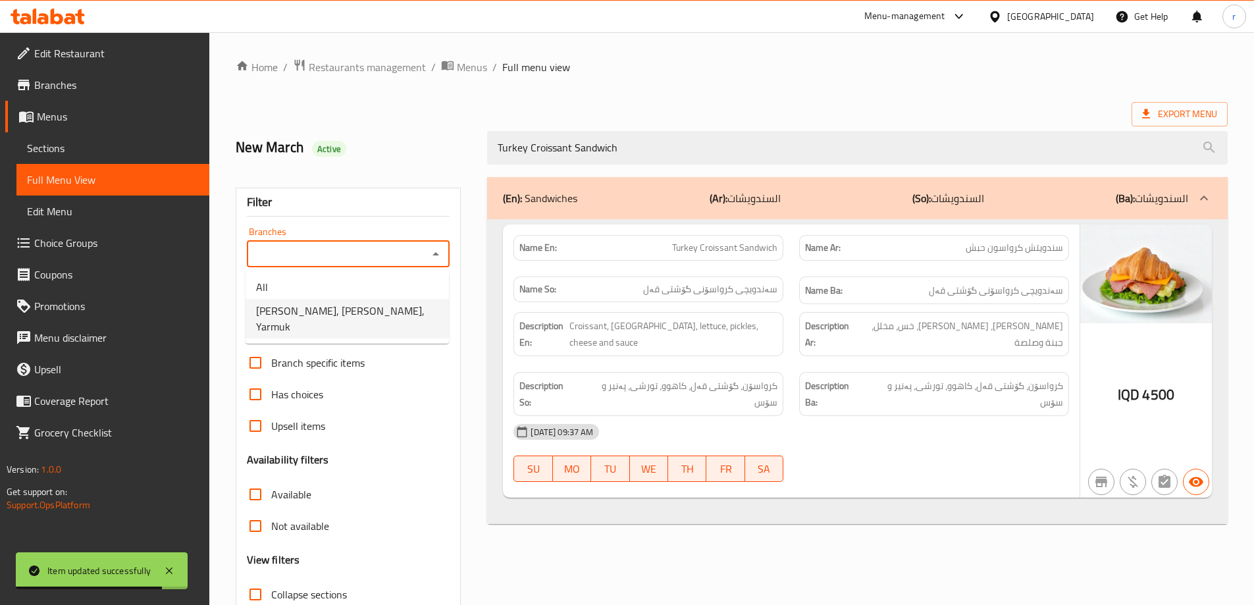
click at [354, 303] on span "Violetta La Rosa, Alyarmuk, Yarmuk" at bounding box center [347, 319] width 182 height 32
type input "Violetta La Rosa, Alyarmuk, Yarmuk"
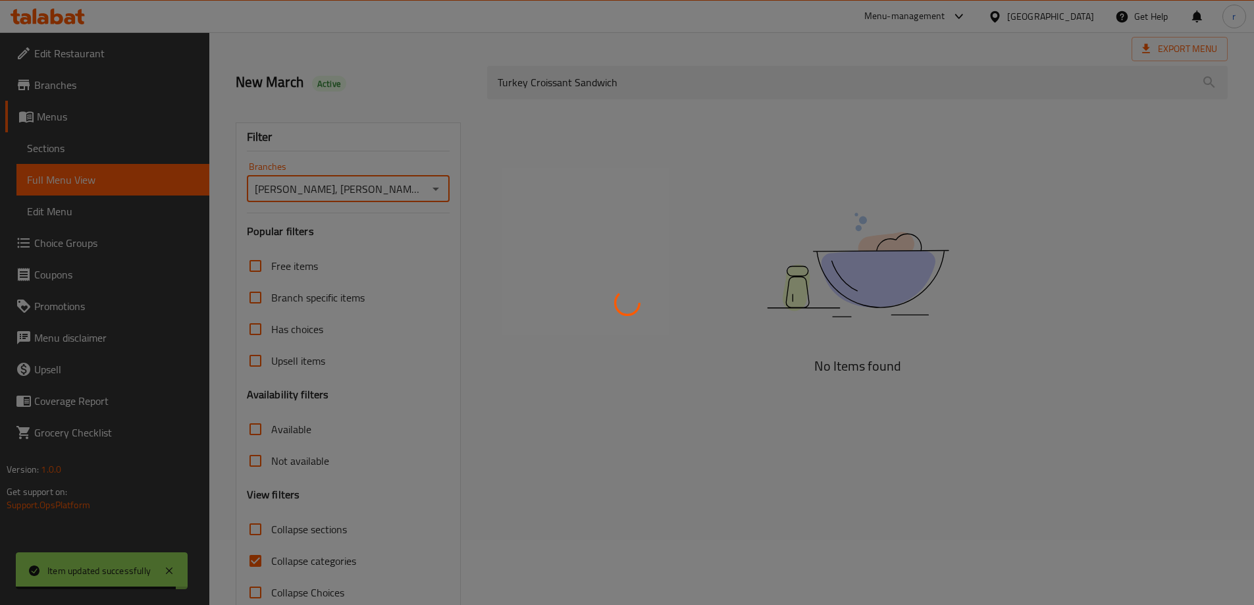
scroll to position [95, 0]
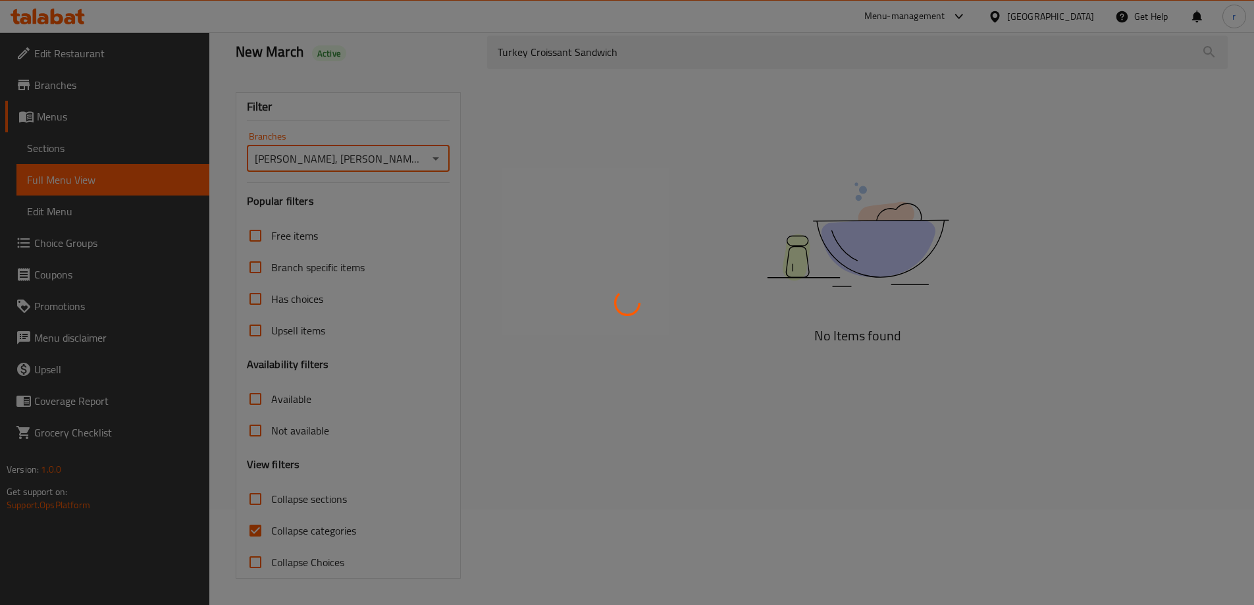
click at [305, 524] on div at bounding box center [627, 302] width 1254 height 605
click at [300, 525] on div at bounding box center [627, 302] width 1254 height 605
click at [259, 529] on div at bounding box center [627, 302] width 1254 height 605
click at [259, 528] on div at bounding box center [627, 302] width 1254 height 605
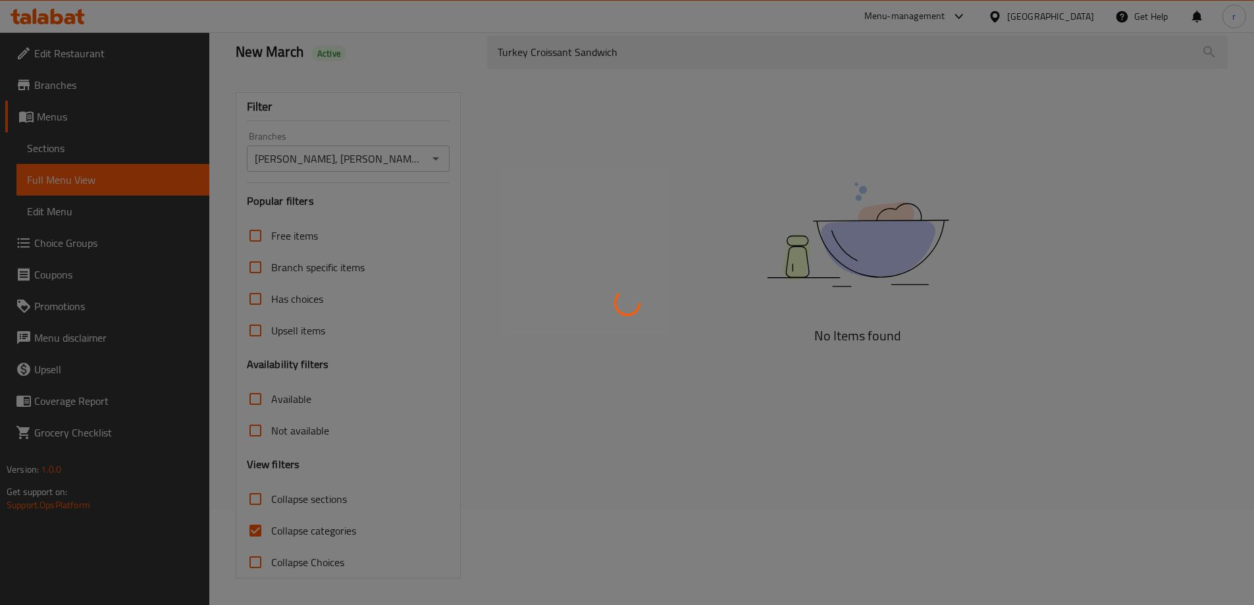
click at [259, 528] on div at bounding box center [627, 302] width 1254 height 605
click at [255, 528] on div at bounding box center [627, 302] width 1254 height 605
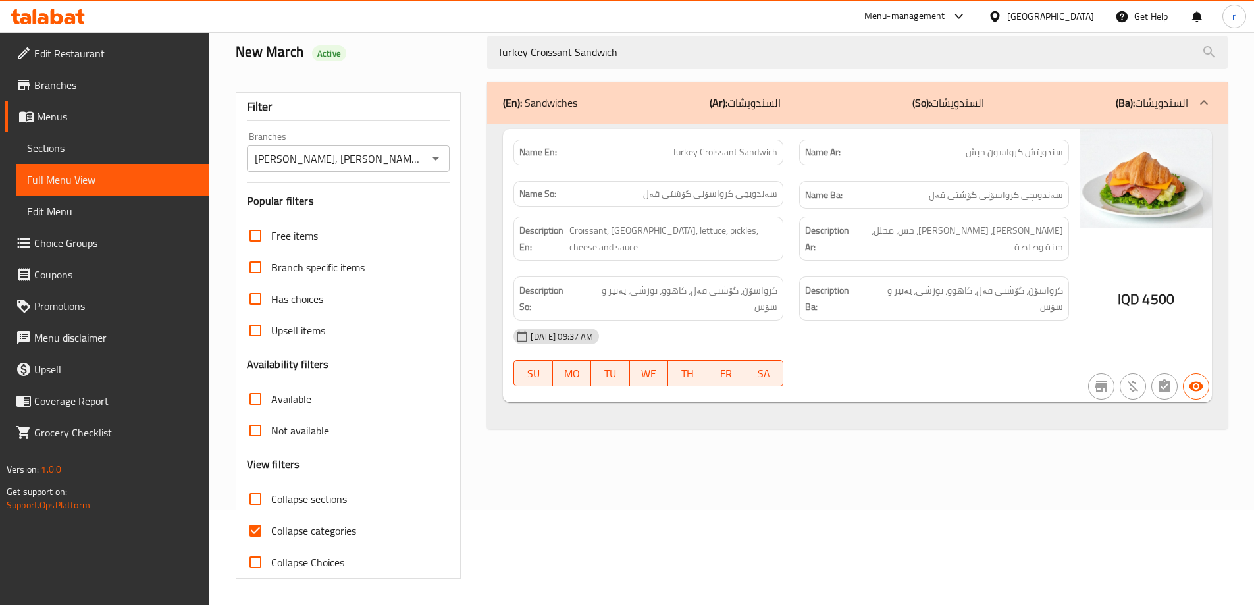
drag, startPoint x: 631, startPoint y: 55, endPoint x: 435, endPoint y: 47, distance: 195.7
click at [435, 47] on div "New March Active Turkey Croissant Sandwich" at bounding box center [732, 52] width 1008 height 59
paste input "Club"
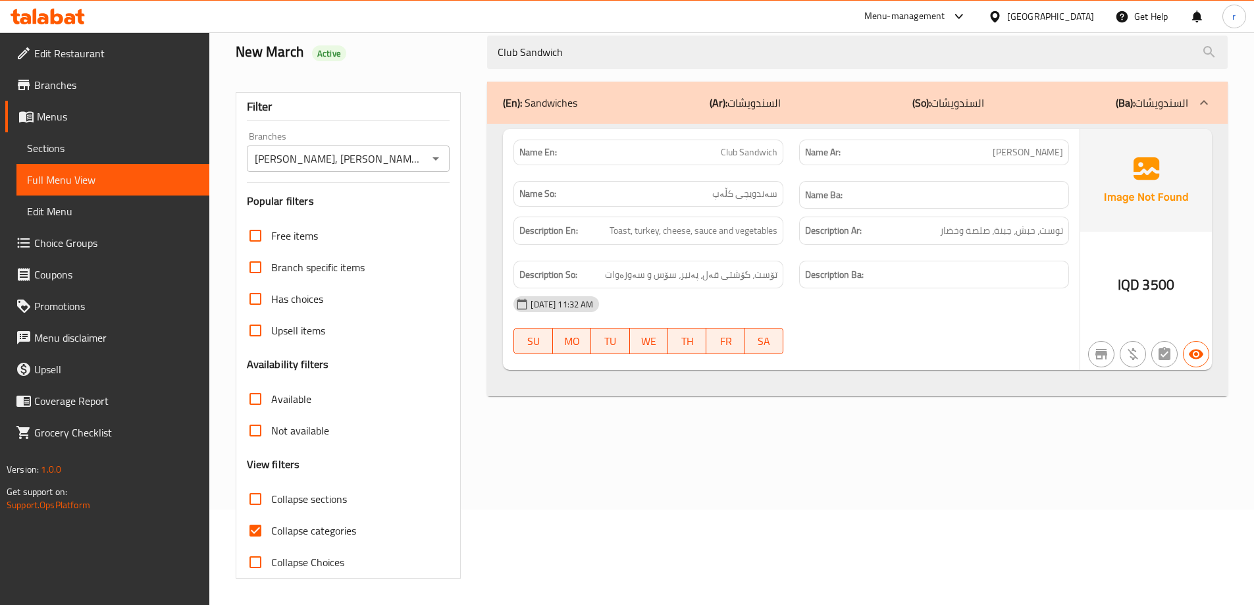
type input "Club Sandwich"
click at [439, 157] on icon "Open" at bounding box center [436, 159] width 16 height 16
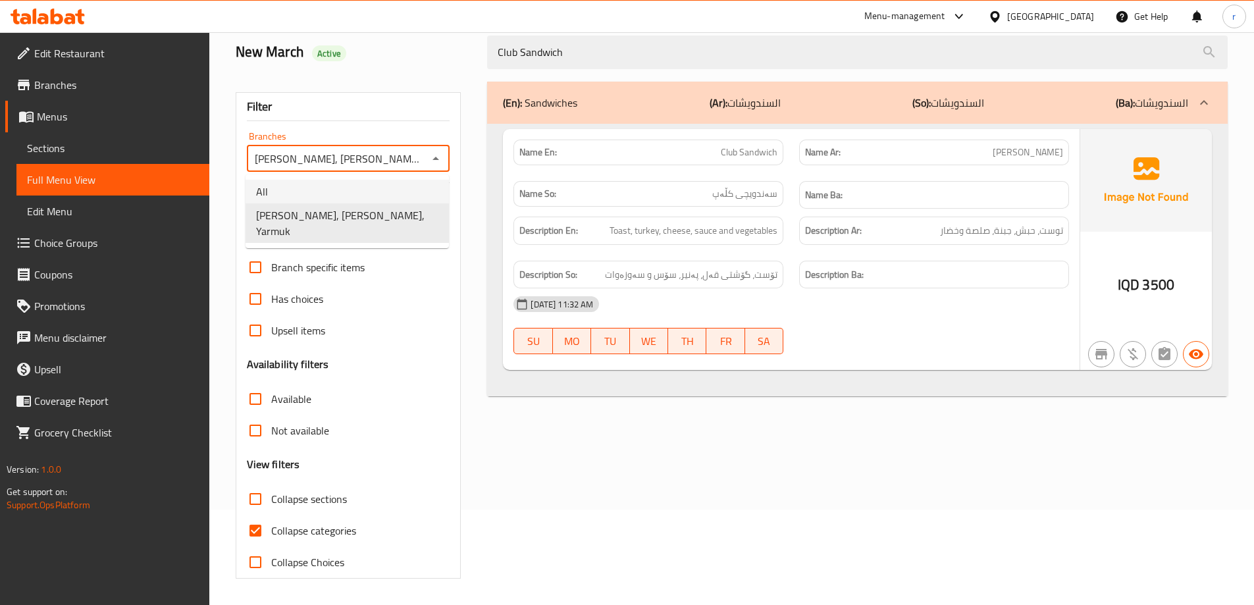
click at [384, 197] on li "All" at bounding box center [347, 192] width 203 height 24
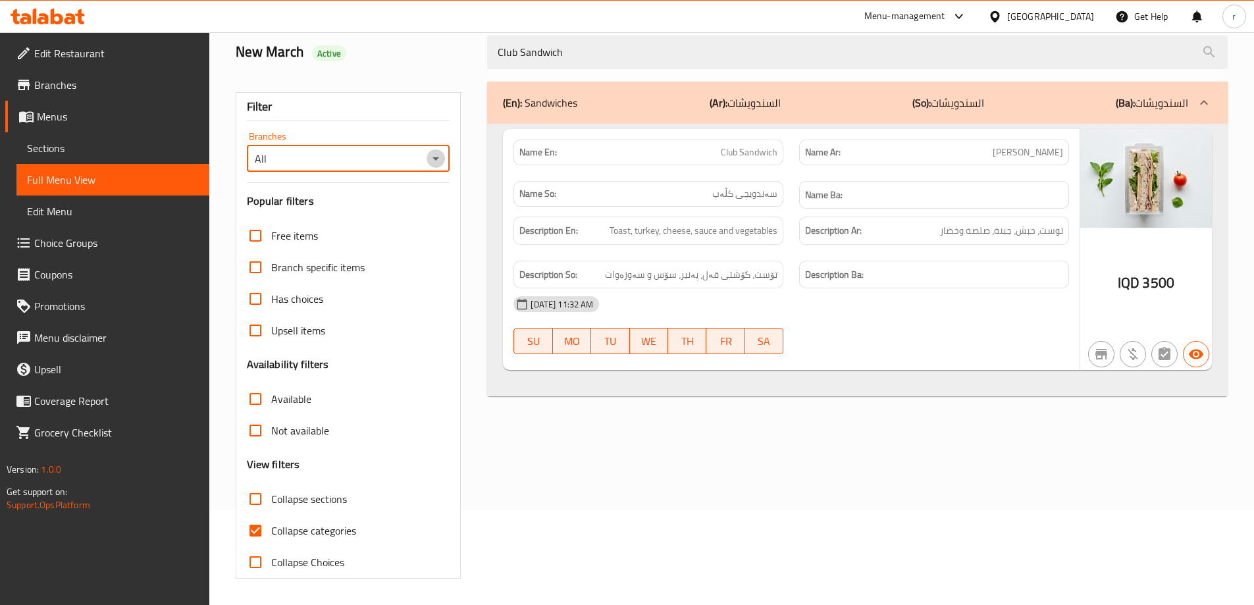
click at [435, 156] on icon "Open" at bounding box center [436, 159] width 16 height 16
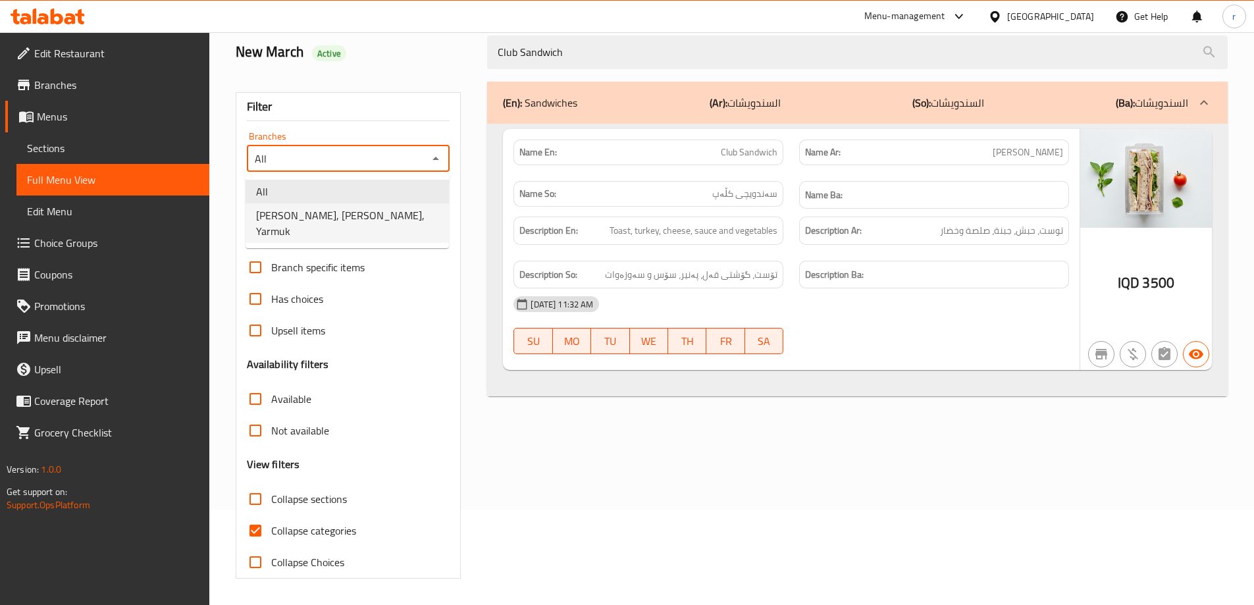
click at [360, 223] on span "Violetta La Rosa, Alyarmuk, Yarmuk" at bounding box center [347, 223] width 182 height 32
type input "Violetta La Rosa, Alyarmuk, Yarmuk"
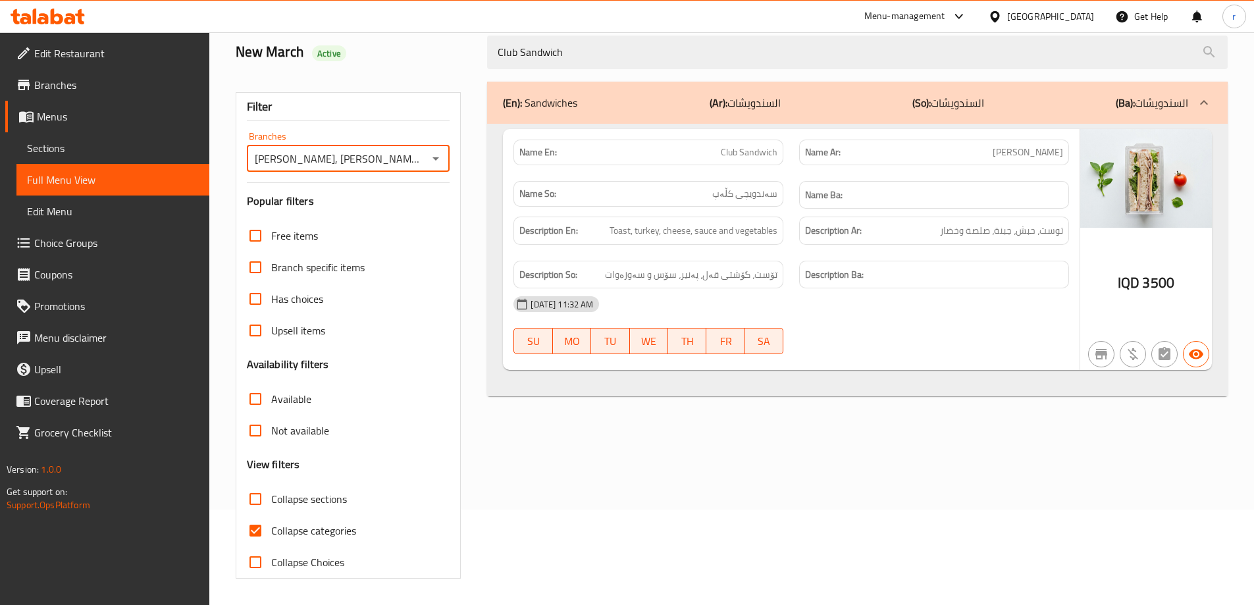
click at [314, 537] on span "Collapse categories" at bounding box center [313, 531] width 85 height 16
click at [271, 537] on input "Collapse categories" at bounding box center [256, 531] width 32 height 32
checkbox input "false"
drag, startPoint x: 579, startPoint y: 55, endPoint x: 449, endPoint y: 61, distance: 130.5
click at [449, 61] on div "New March Active Club Sandwich" at bounding box center [732, 52] width 1008 height 59
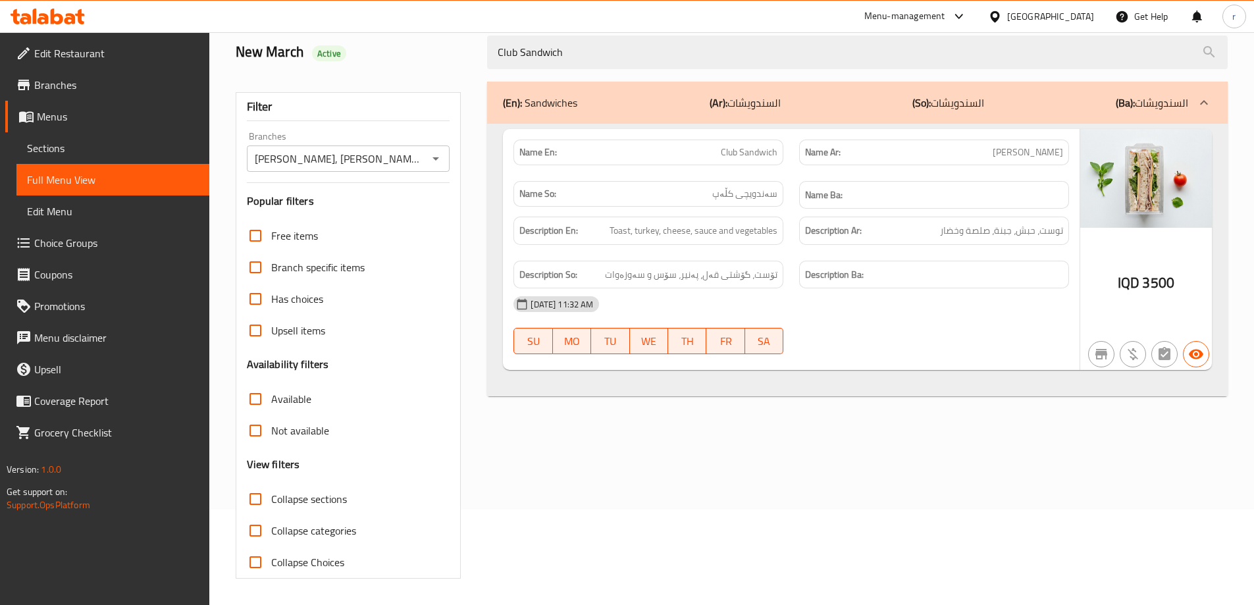
paste input "French Cheese"
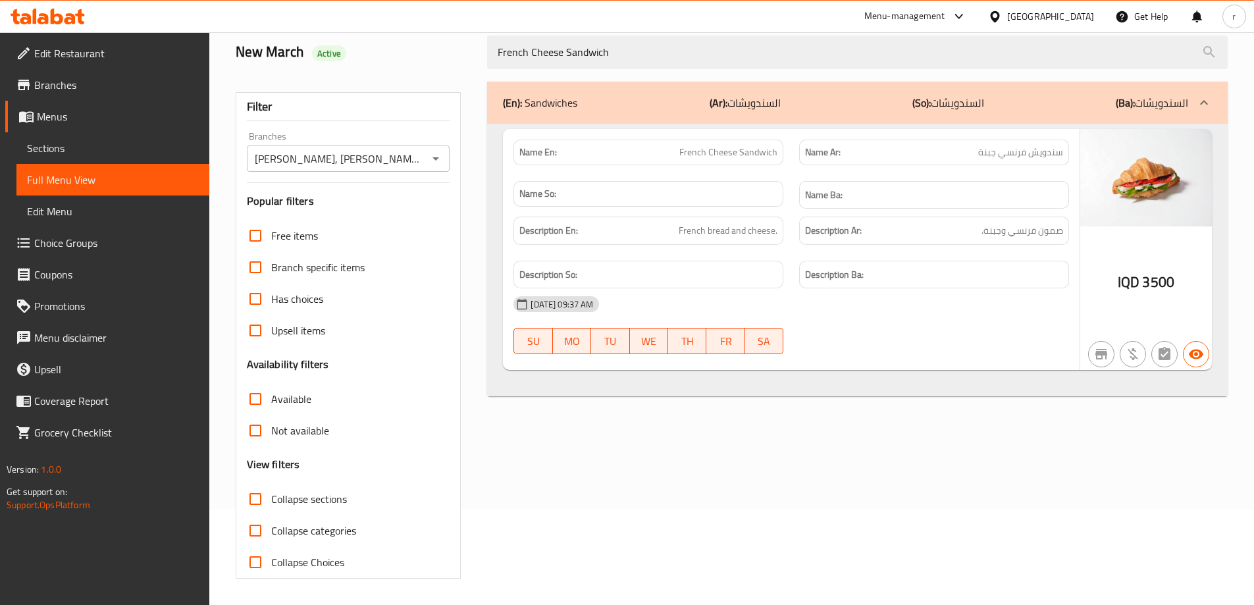
type input "French Cheese Sandwich"
click at [59, 155] on span "Sections" at bounding box center [113, 148] width 172 height 16
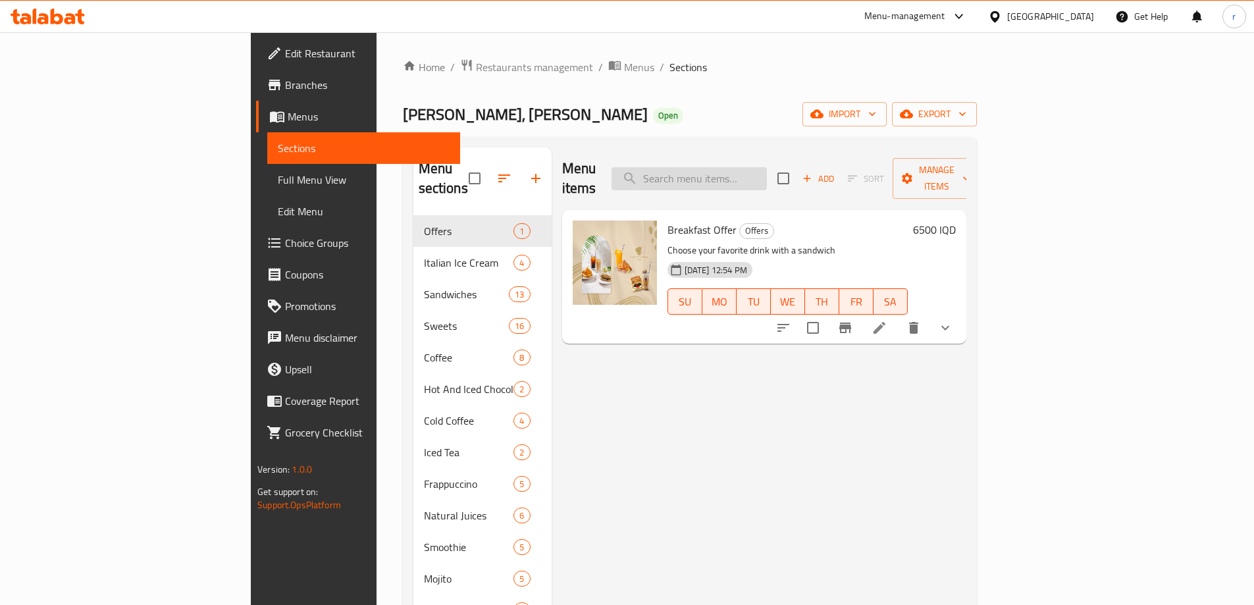
click at [748, 178] on input "search" at bounding box center [689, 178] width 155 height 23
paste input "French Cheese Sandwich"
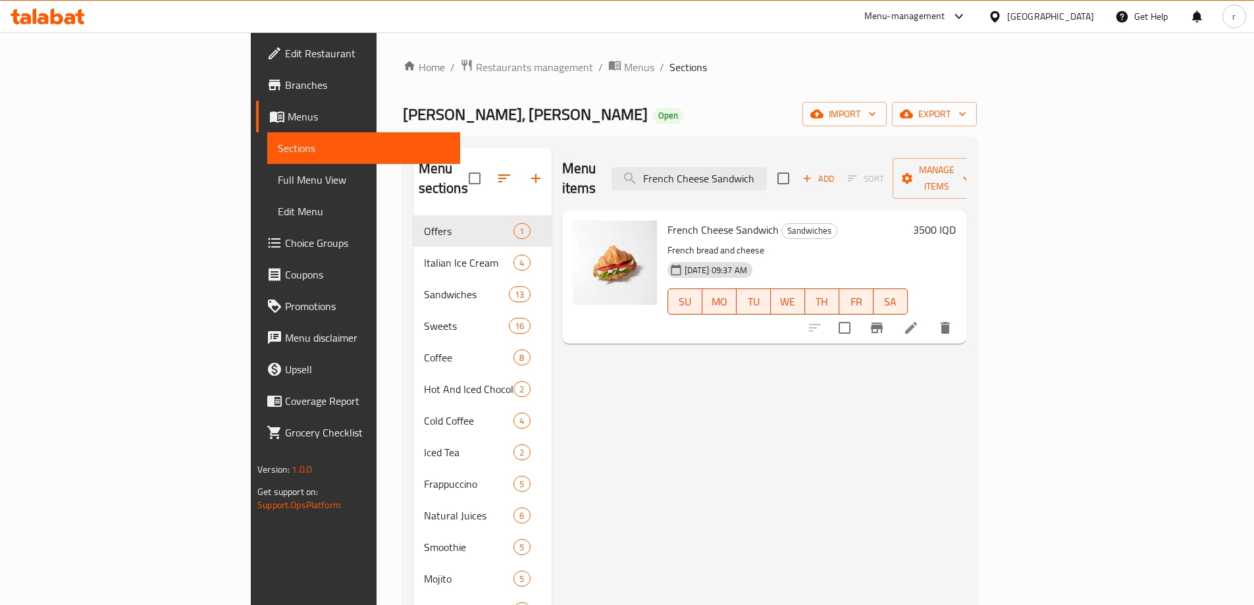
type input "French Cheese Sandwich"
click at [930, 316] on li at bounding box center [911, 328] width 37 height 24
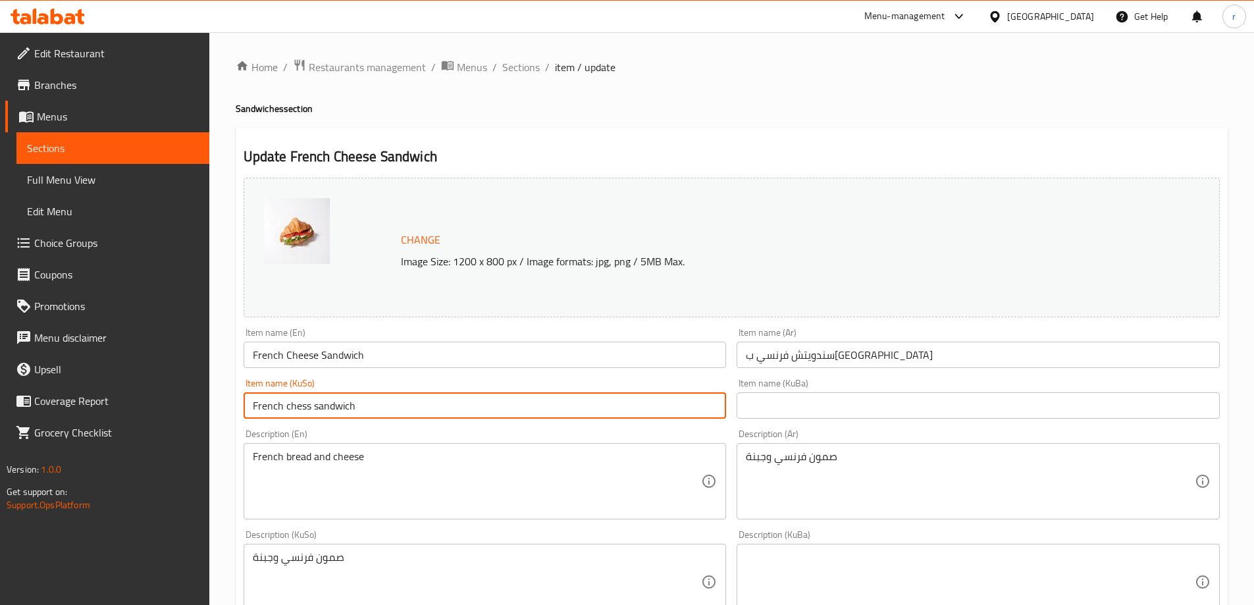
drag, startPoint x: 342, startPoint y: 408, endPoint x: 186, endPoint y: 413, distance: 156.1
click at [186, 413] on div "Edit Restaurant Branches Menus Sections Full Menu View Edit Menu Choice Groups …" at bounding box center [627, 566] width 1254 height 1068
type input "سەندویچی پەنیری فەرنسی"
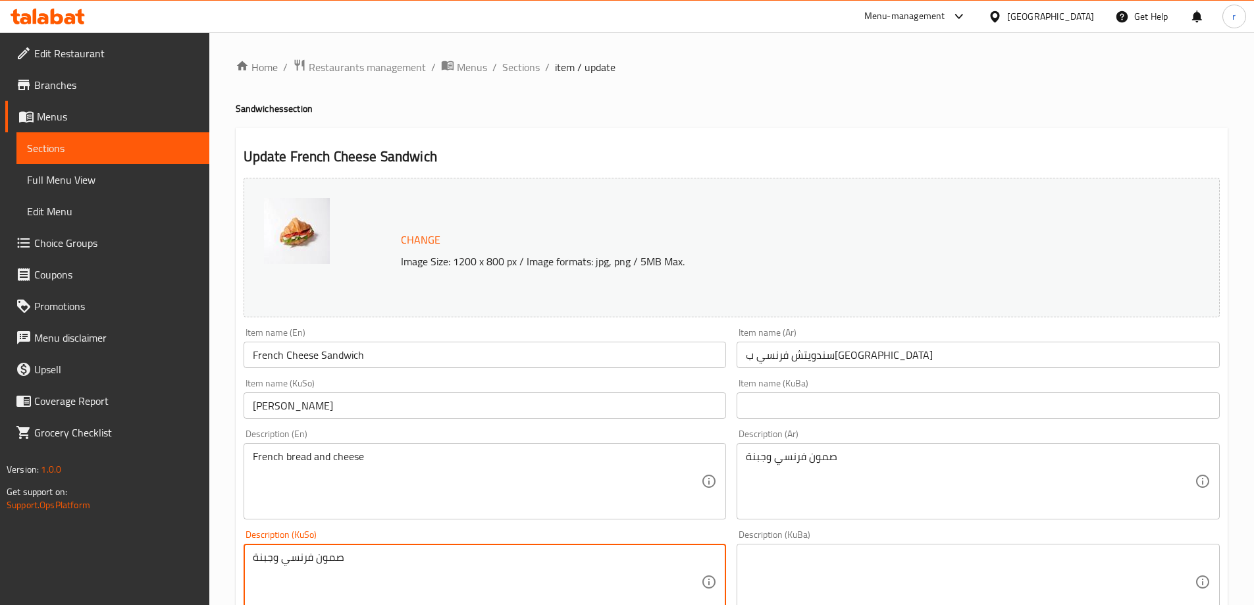
drag, startPoint x: 372, startPoint y: 559, endPoint x: 216, endPoint y: 561, distance: 156.0
drag, startPoint x: 388, startPoint y: 565, endPoint x: 221, endPoint y: 558, distance: 167.3
click at [221, 558] on div "Home / Restaurants management / Menus / Sections / item / update Sandwiches sec…" at bounding box center [731, 566] width 1045 height 1068
type textarea "سەموونی فەرنسی و پەنیر"
click at [914, 544] on div "Description (KuBa)" at bounding box center [978, 582] width 483 height 76
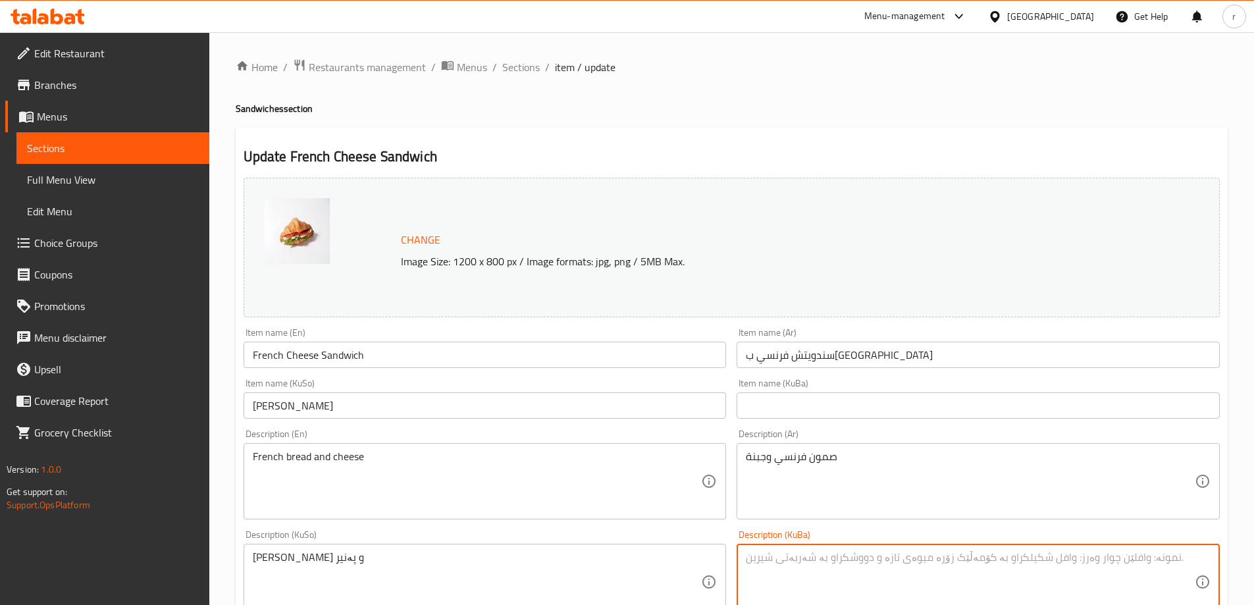
click at [899, 554] on textarea at bounding box center [970, 582] width 449 height 63
paste textarea "سەموونی فەرنسی و پەنیر"
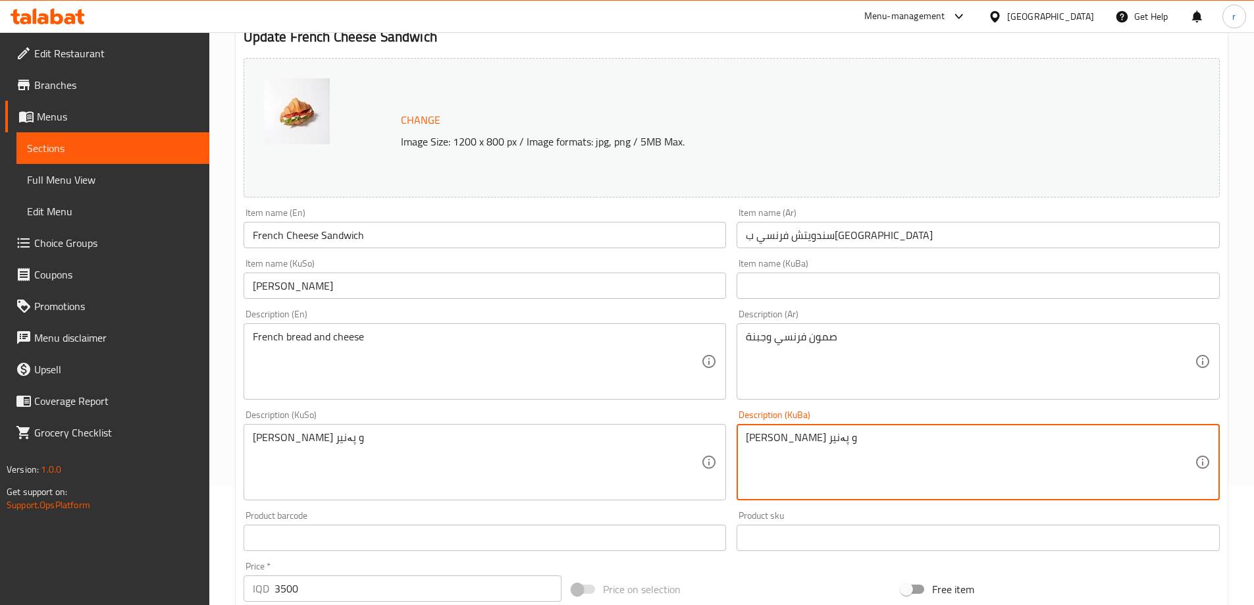
scroll to position [219, 0]
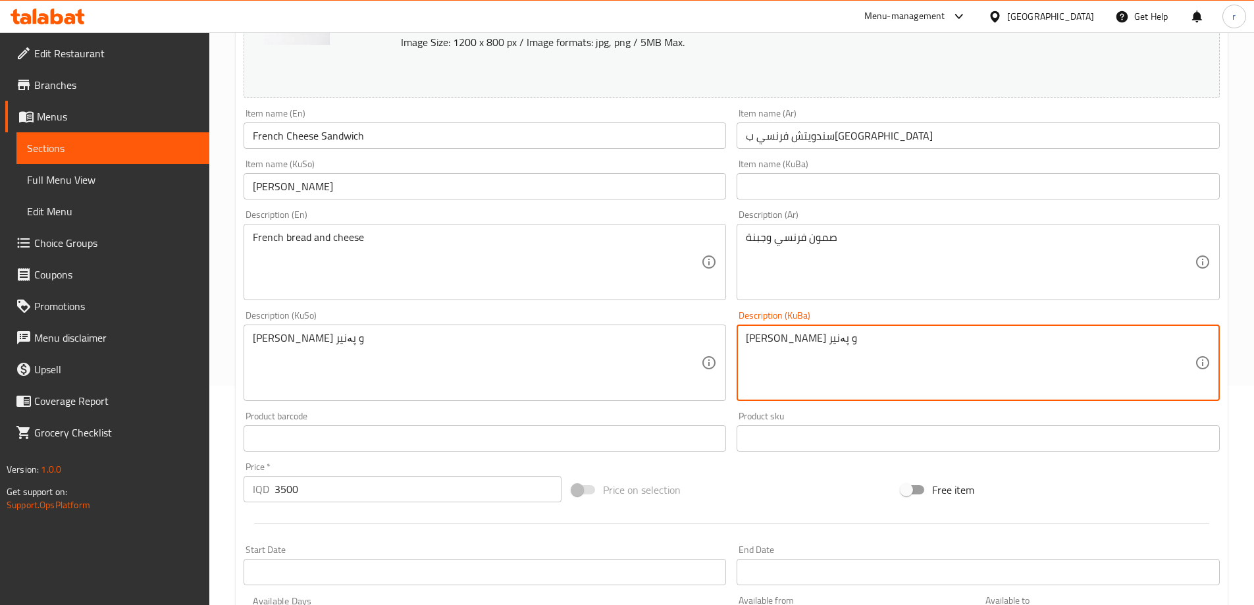
type textarea "سەموونی فەرنسی و پەنیر"
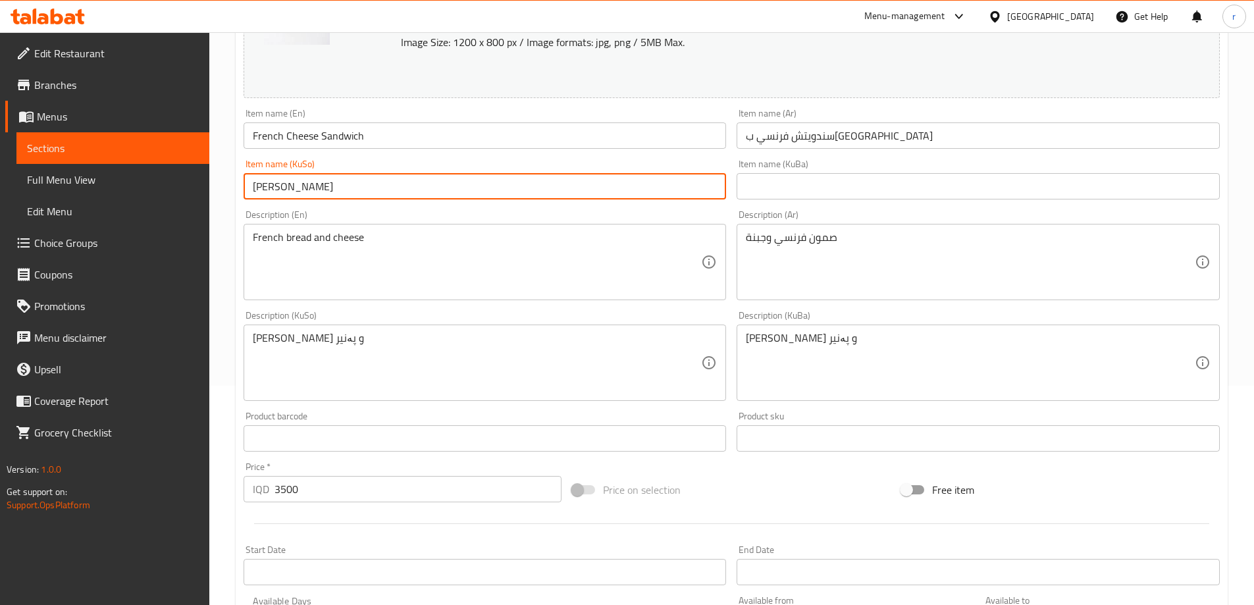
drag, startPoint x: 388, startPoint y: 185, endPoint x: 133, endPoint y: 202, distance: 256.0
click at [133, 202] on div "Edit Restaurant Branches Menus Sections Full Menu View Edit Menu Choice Groups …" at bounding box center [627, 347] width 1254 height 1068
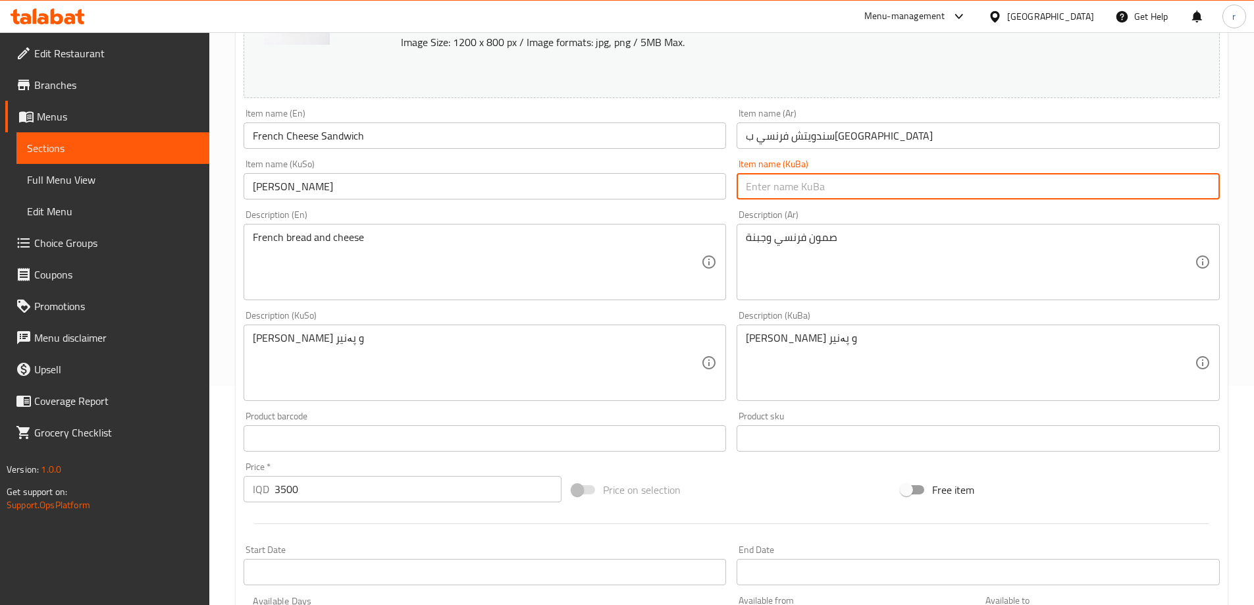
click at [754, 196] on input "text" at bounding box center [978, 186] width 483 height 26
paste input "سەندویچی پەنیری فەرنسی"
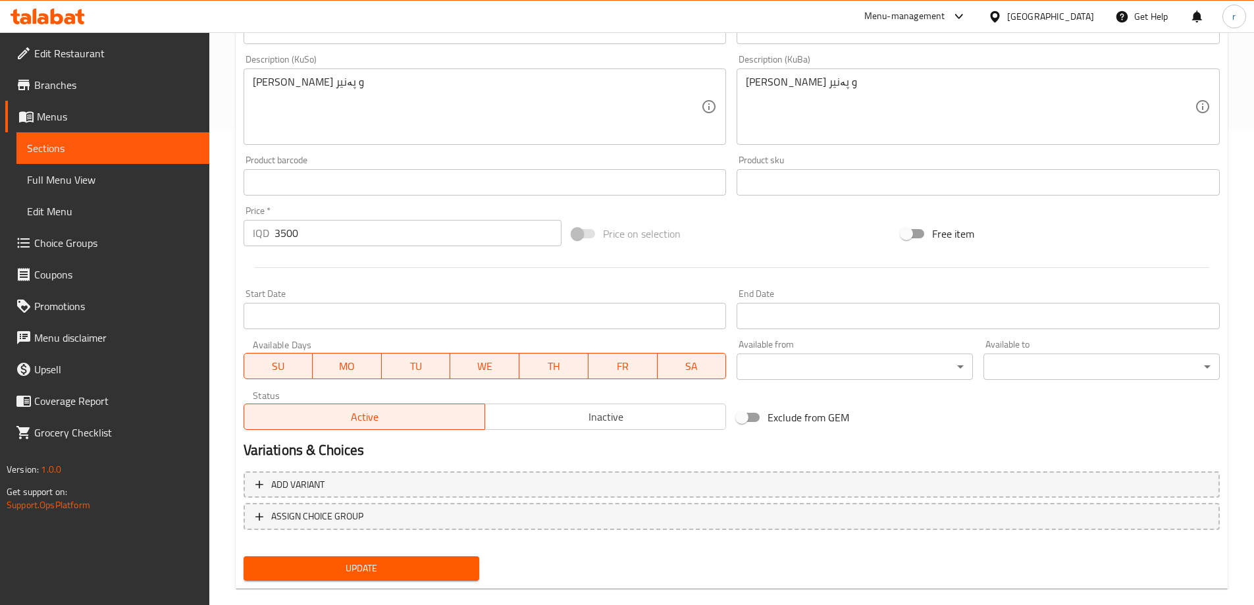
scroll to position [496, 0]
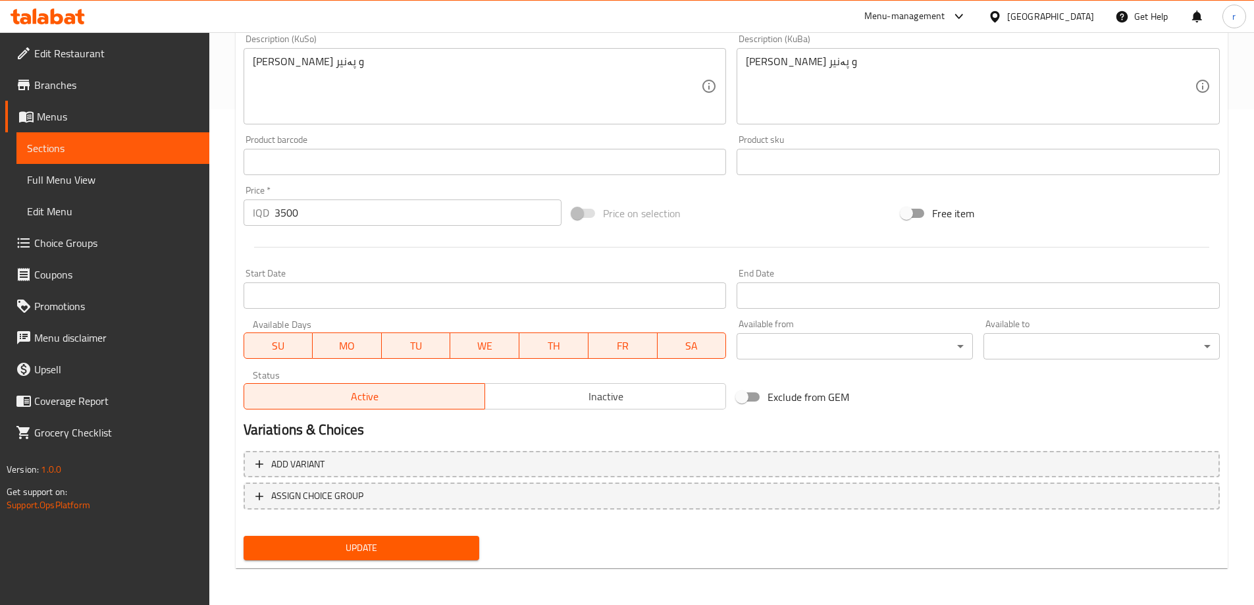
type input "سەندویچی پەنیری فەرنسی"
click at [355, 552] on span "Update" at bounding box center [361, 548] width 215 height 16
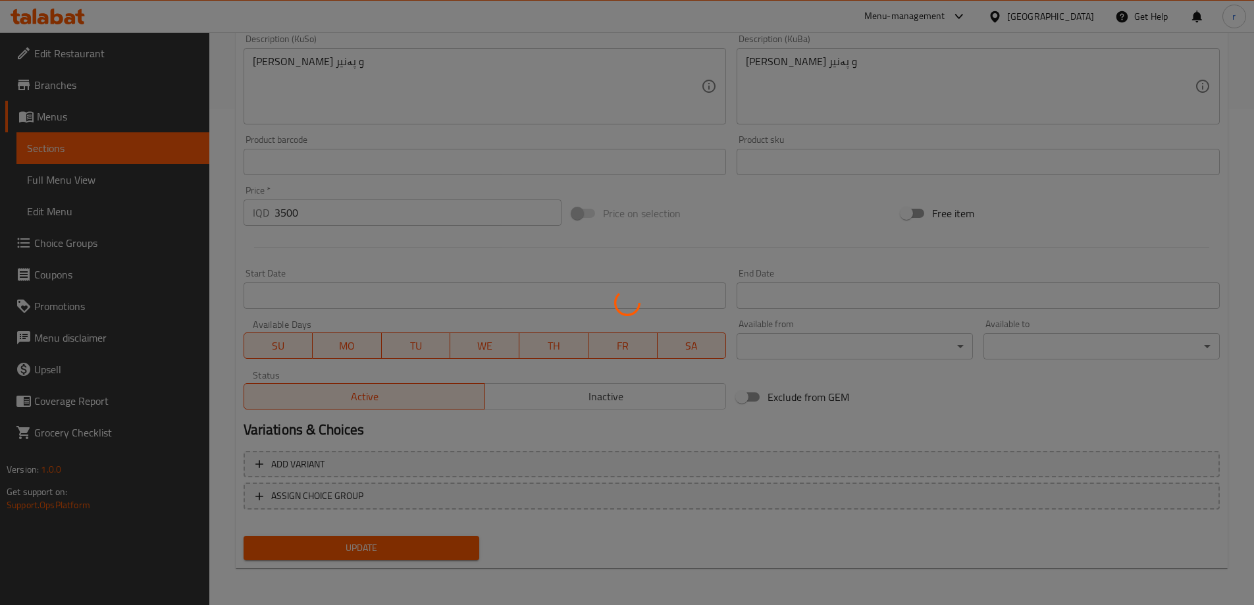
scroll to position [0, 0]
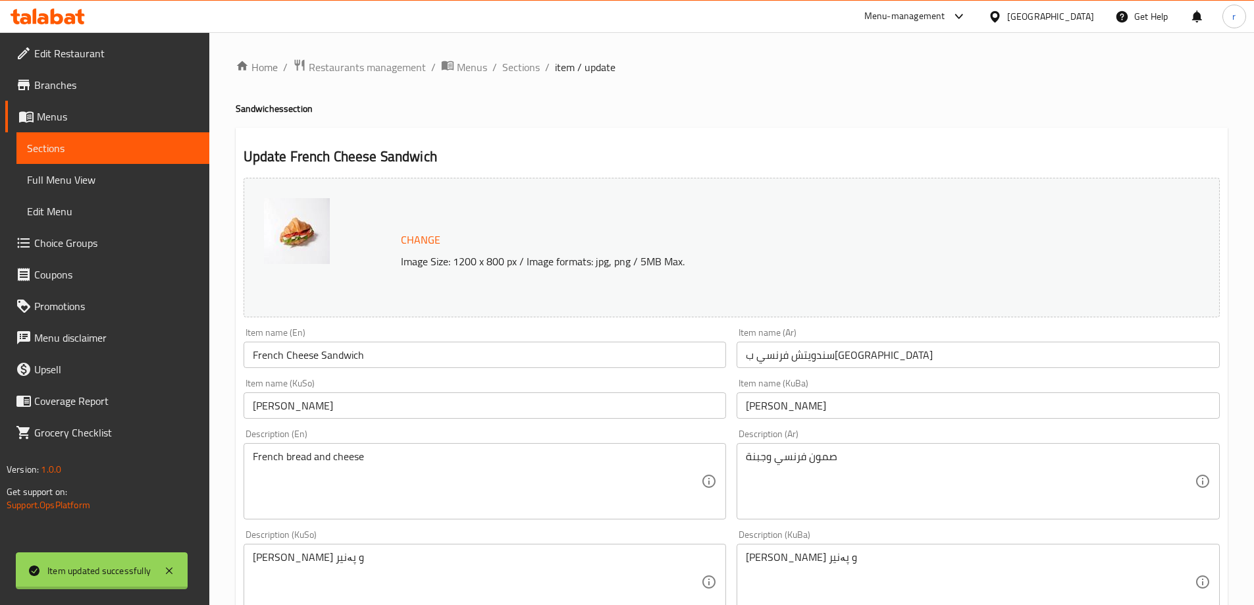
click at [376, 357] on input "French Cheese Sandwich" at bounding box center [485, 355] width 483 height 26
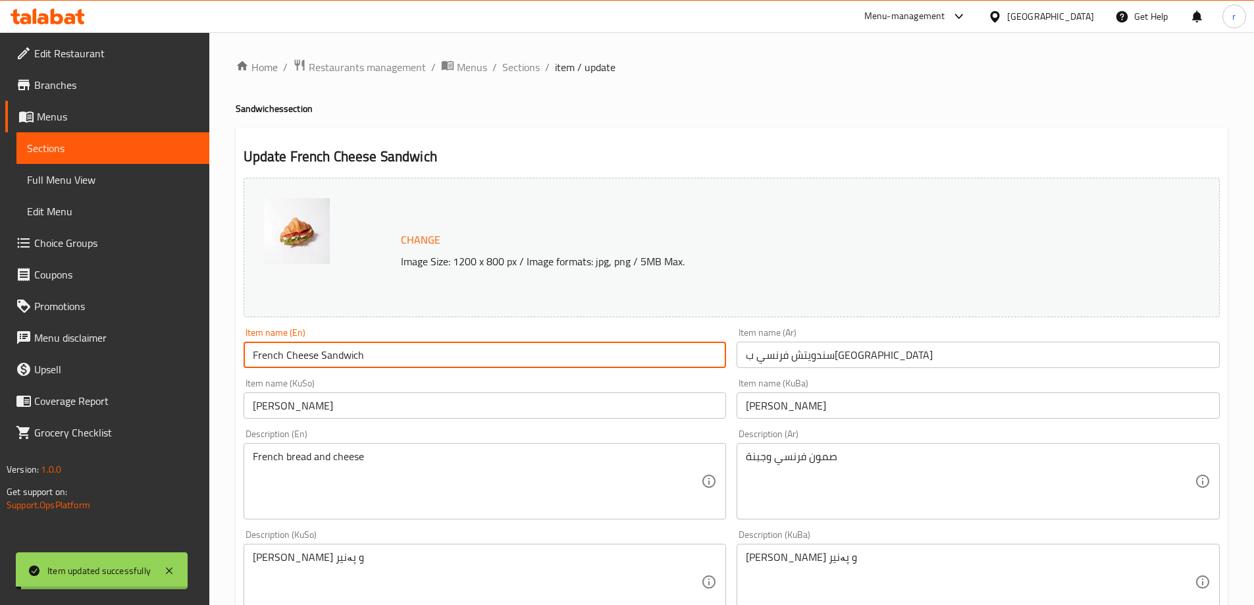
click at [376, 357] on input "French Cheese Sandwich" at bounding box center [485, 355] width 483 height 26
click at [92, 175] on span "Full Menu View" at bounding box center [113, 180] width 172 height 16
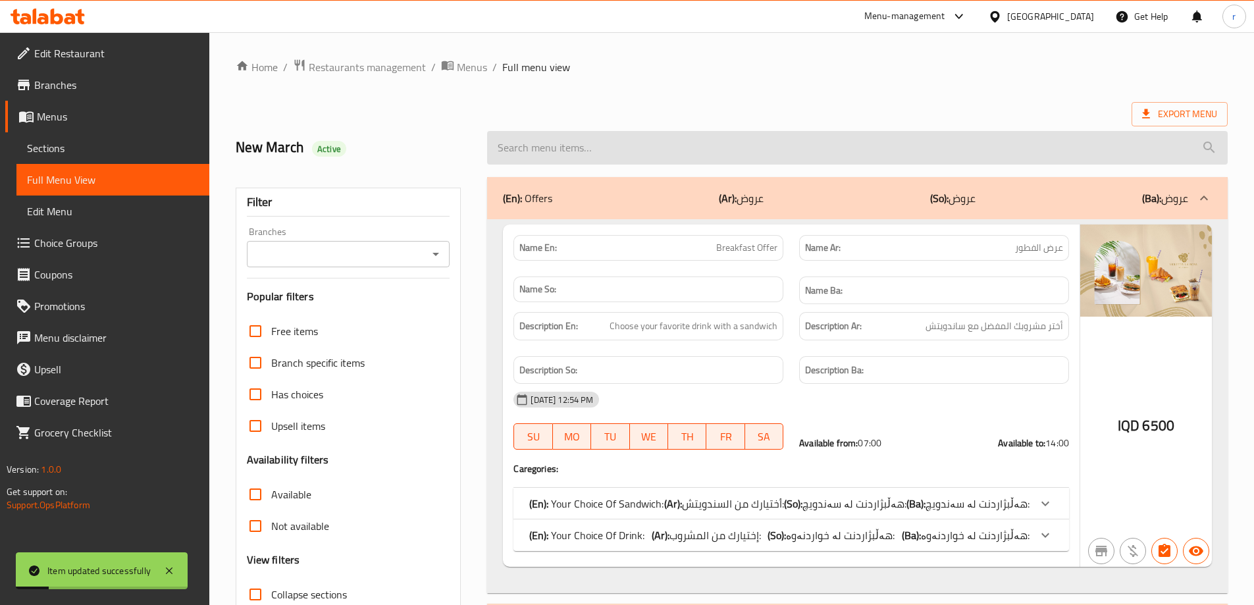
click at [563, 161] on input "search" at bounding box center [857, 148] width 741 height 34
paste input "French Cheese Sandwich"
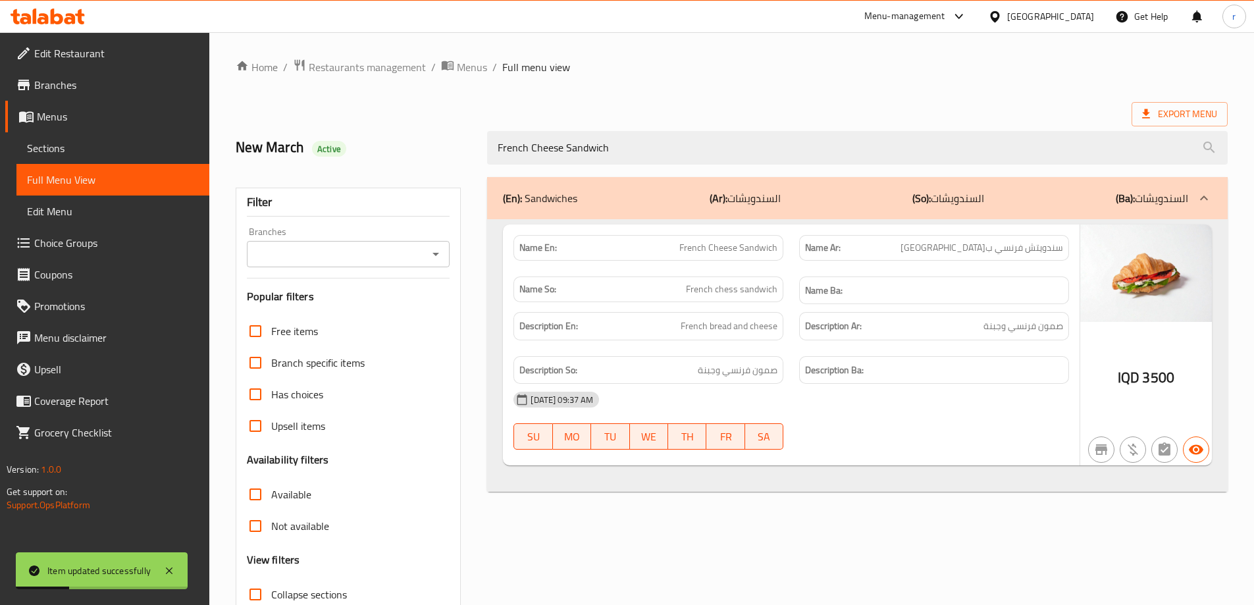
type input "French Cheese Sandwich"
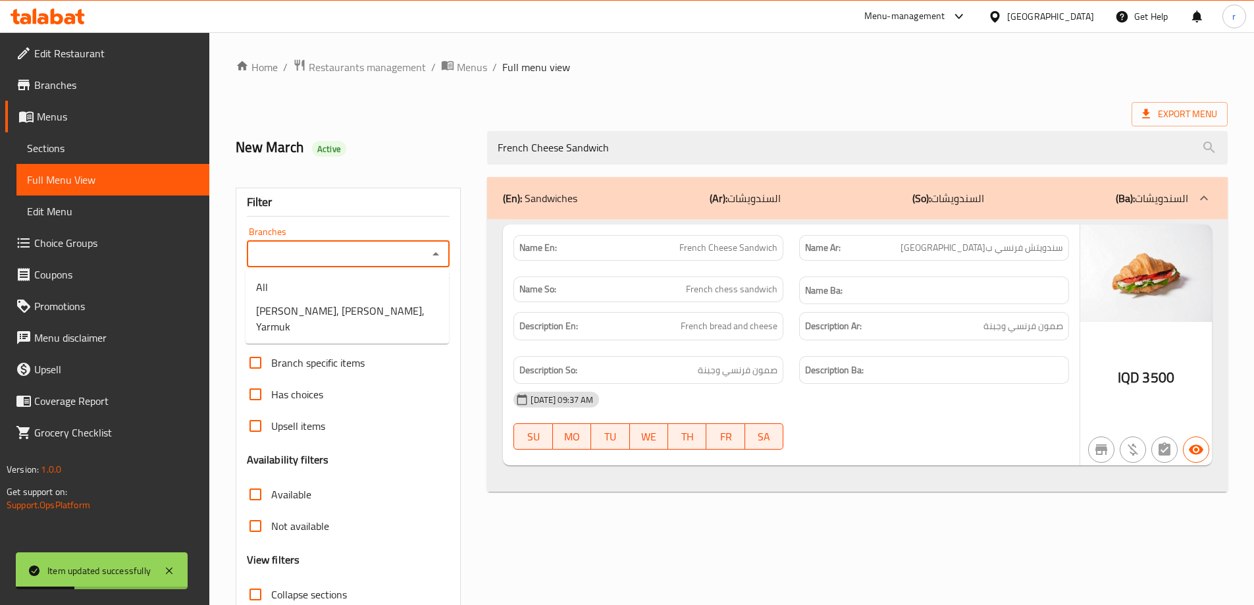
click at [364, 253] on input "Branches" at bounding box center [338, 254] width 174 height 18
click at [349, 309] on span "Violetta La Rosa, Alyarmuk, Yarmuk" at bounding box center [347, 319] width 182 height 32
type input "Violetta La Rosa, Alyarmuk, Yarmuk"
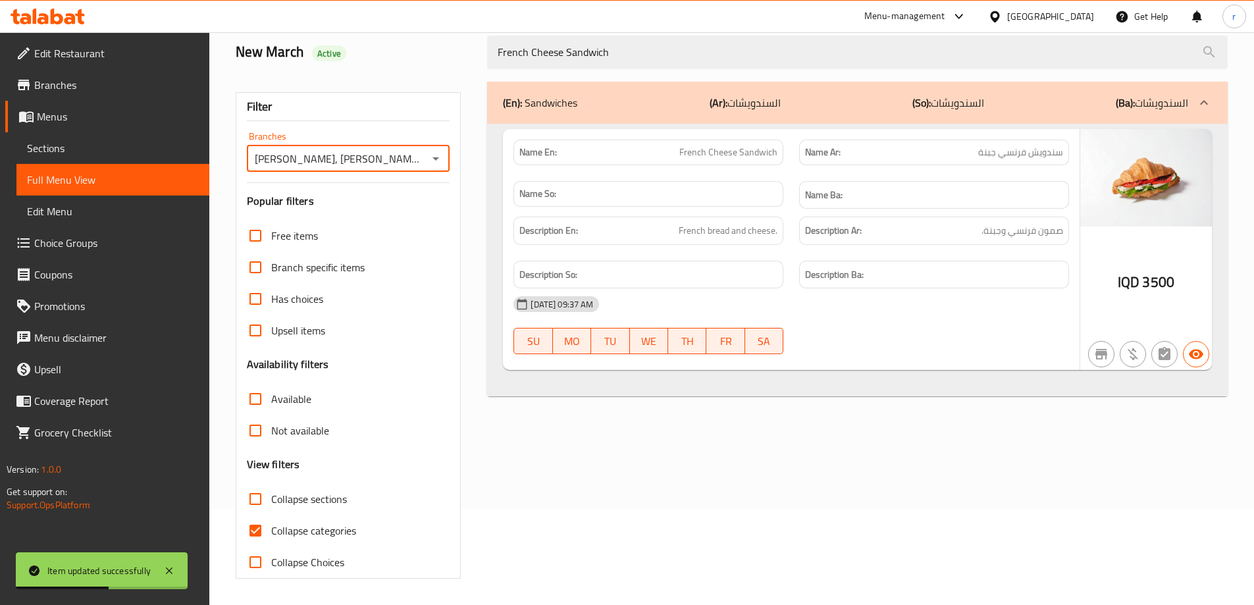
click at [322, 533] on span "Collapse categories" at bounding box center [313, 531] width 85 height 16
click at [271, 533] on input "Collapse categories" at bounding box center [256, 531] width 32 height 32
checkbox input "false"
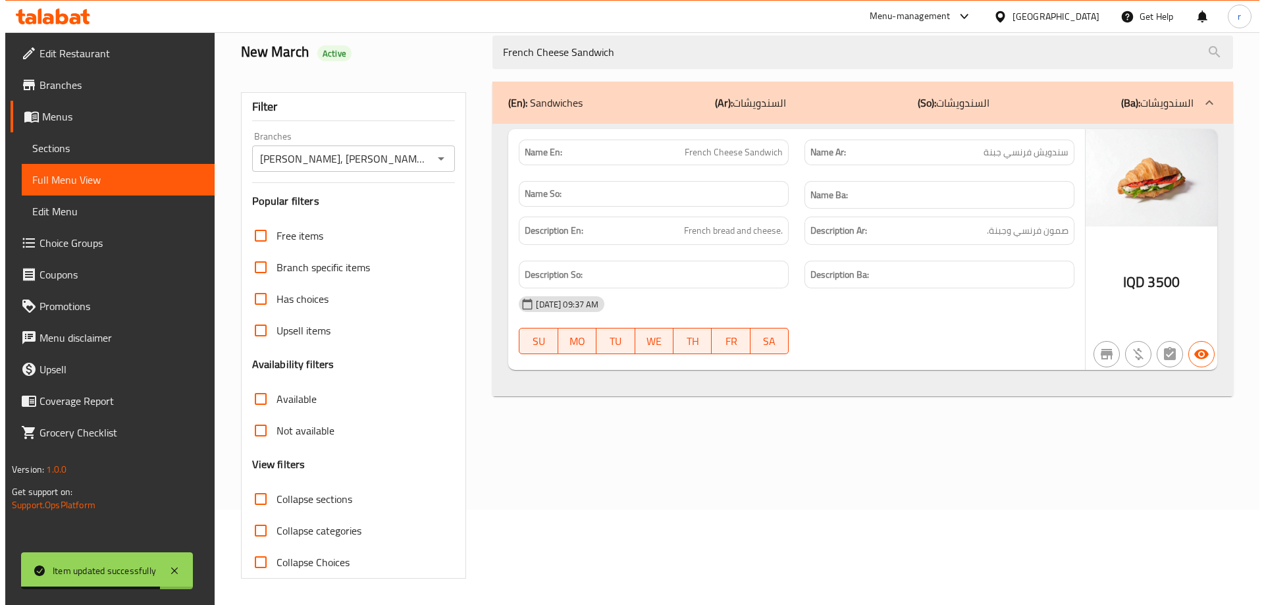
scroll to position [0, 0]
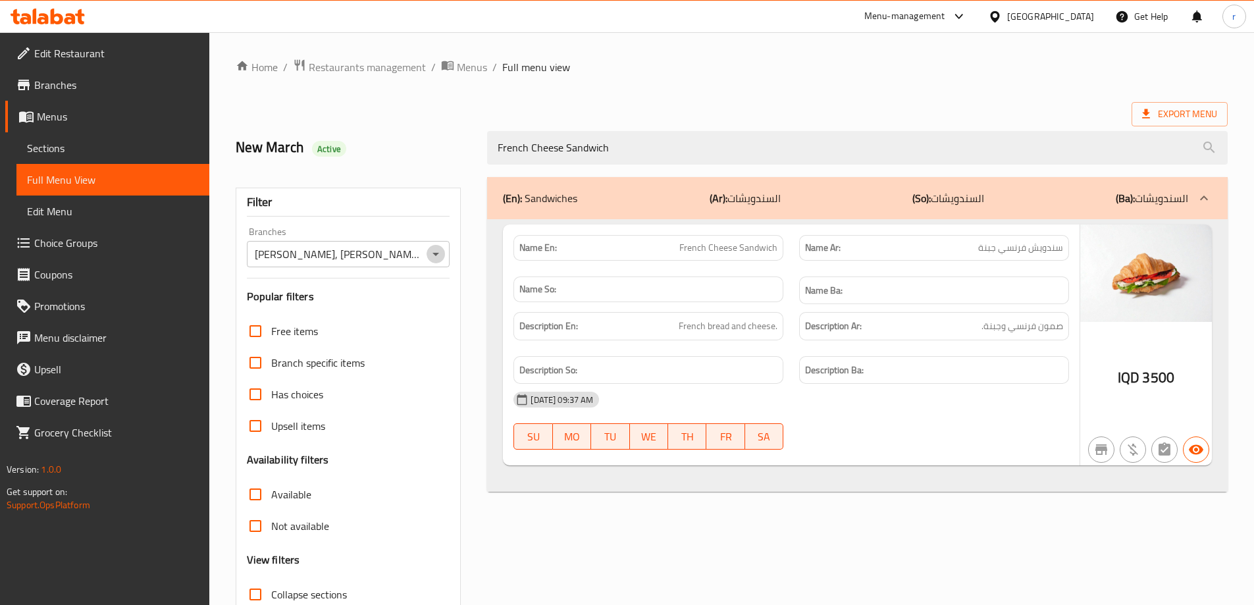
click at [436, 251] on icon "Open" at bounding box center [436, 254] width 16 height 16
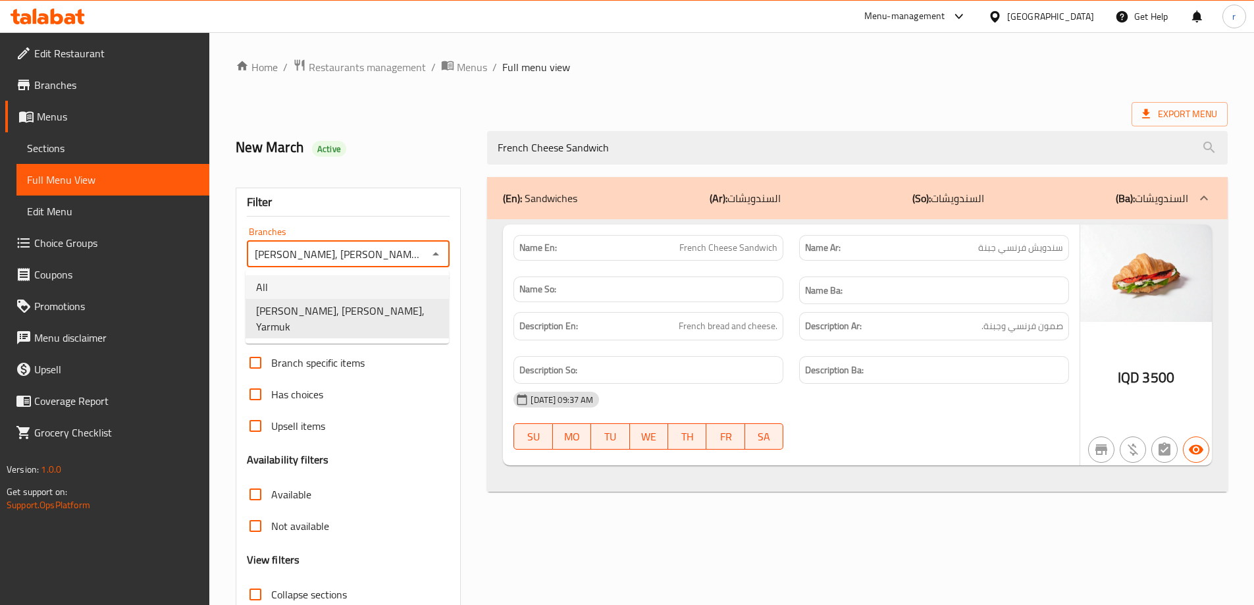
click at [398, 280] on li "All" at bounding box center [347, 287] width 203 height 24
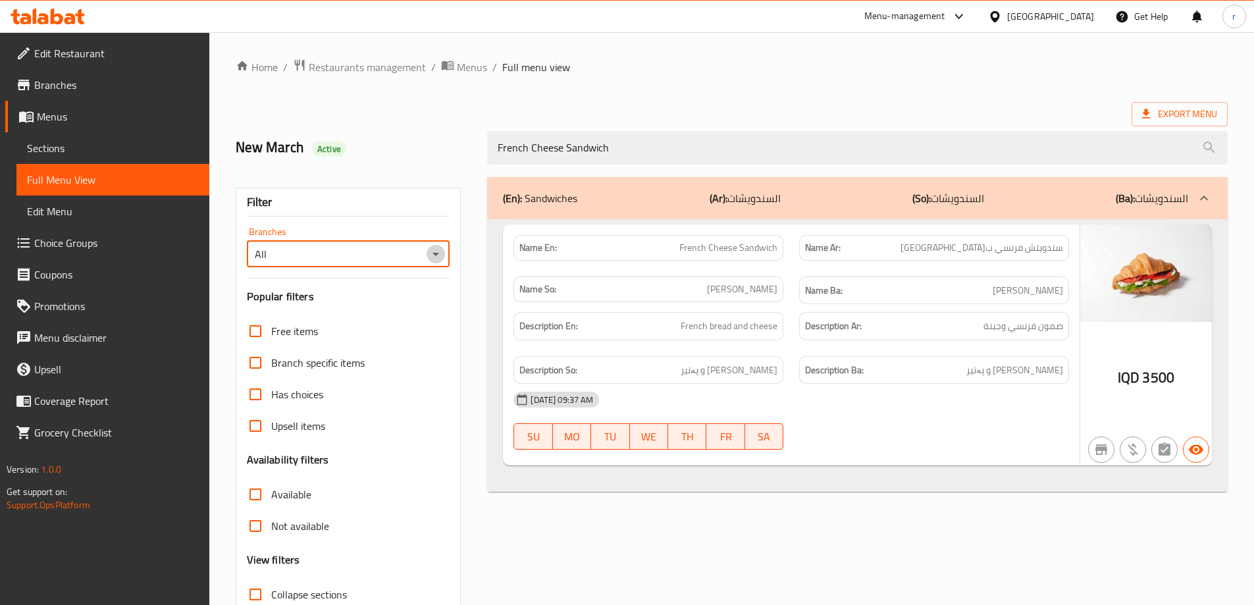
click at [432, 261] on icon "Open" at bounding box center [436, 254] width 16 height 16
click at [398, 317] on span "Violetta La Rosa, Alyarmuk, Yarmuk" at bounding box center [347, 319] width 182 height 32
type input "Violetta La Rosa, Alyarmuk, Yarmuk"
click at [933, 350] on div "Description Ba:" at bounding box center [934, 370] width 286 height 44
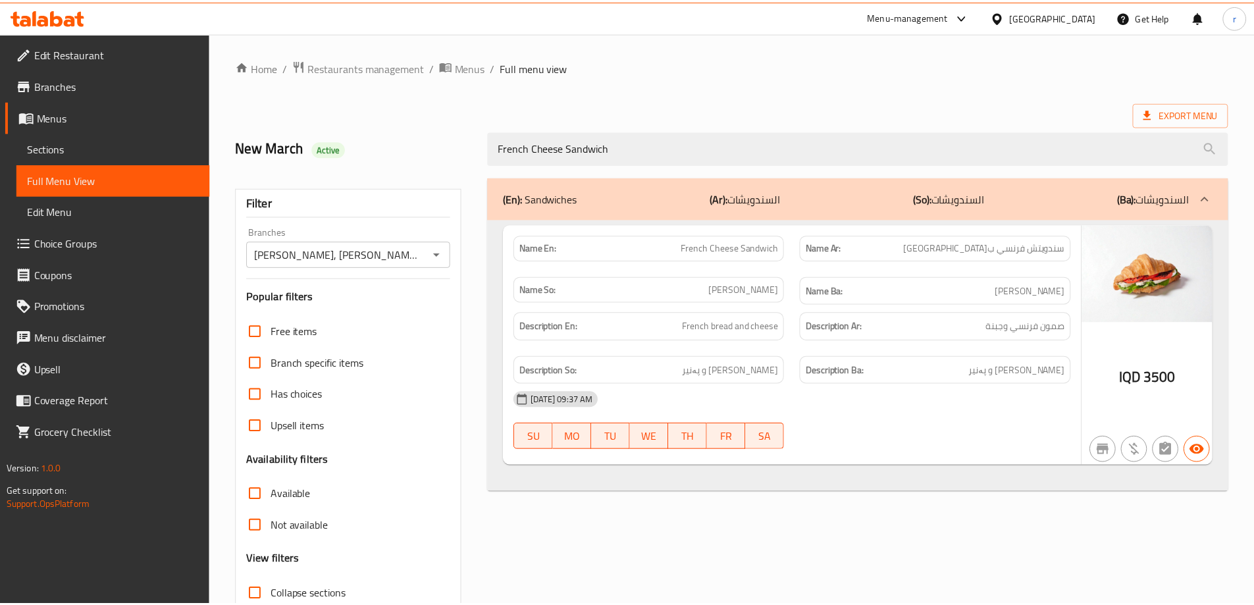
scroll to position [95, 0]
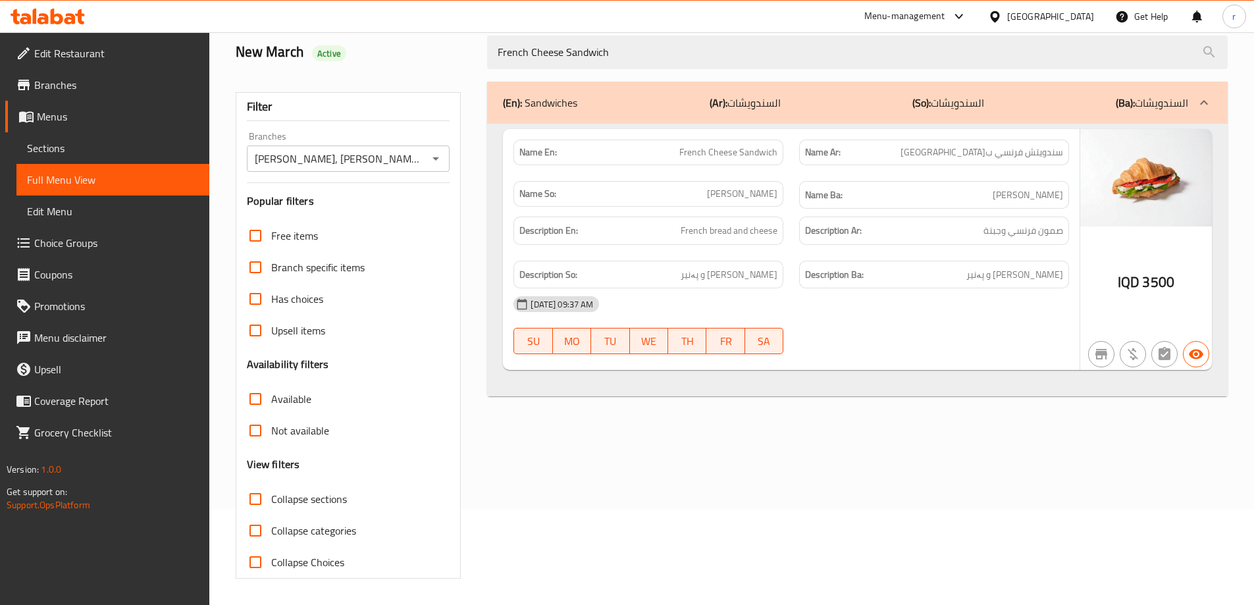
click at [72, 14] on icon at bounding box center [70, 18] width 11 height 11
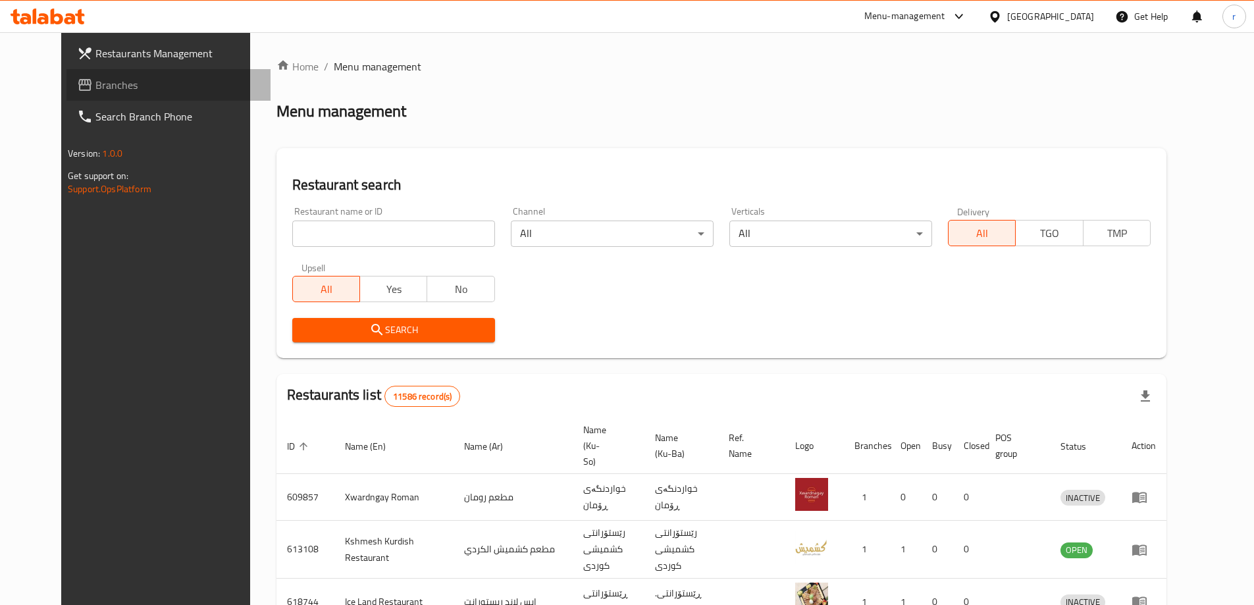
click at [95, 84] on span "Branches" at bounding box center [177, 85] width 165 height 16
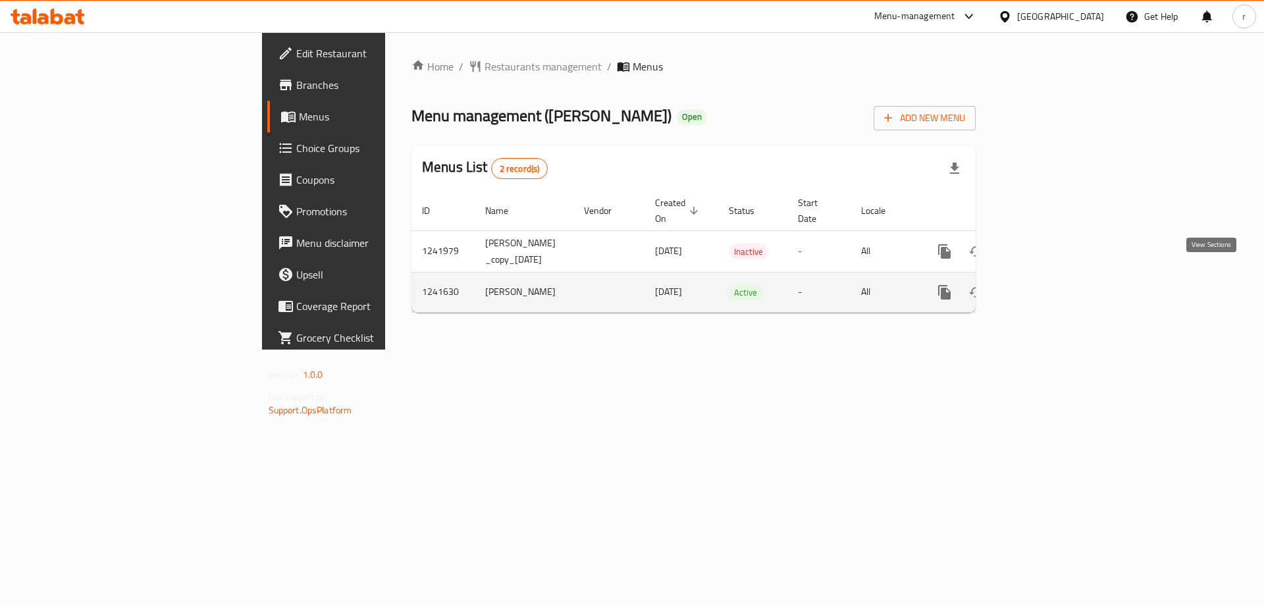
click at [1055, 276] on link "enhanced table" at bounding box center [1040, 292] width 32 height 32
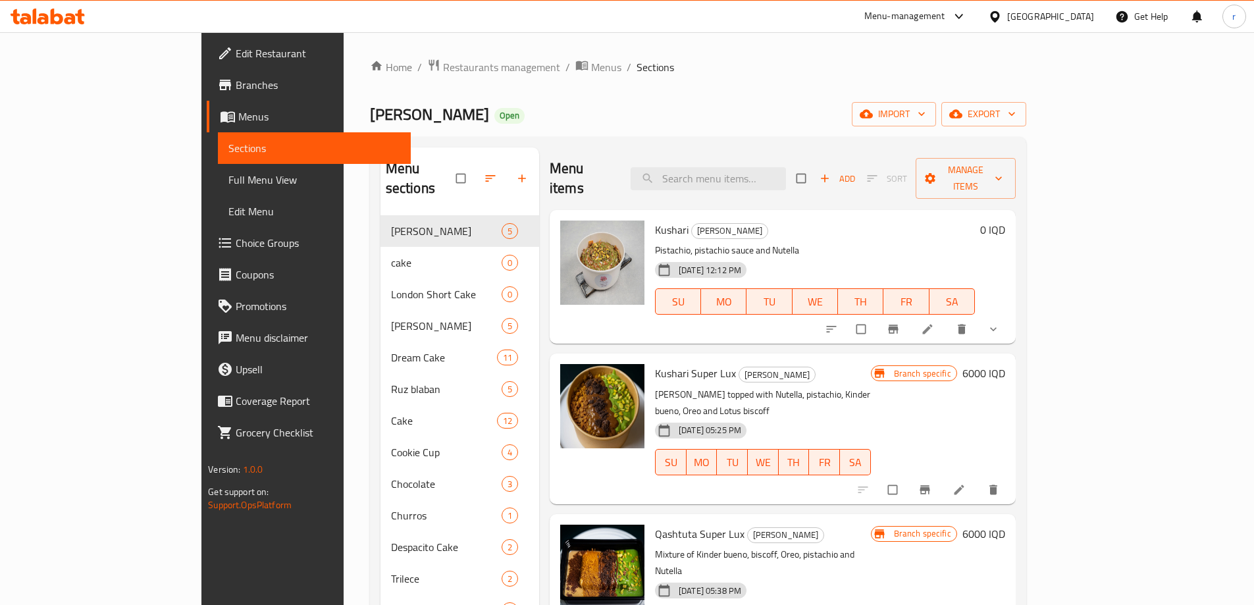
click at [735, 182] on div "Menu items Add Sort Manage items" at bounding box center [783, 178] width 466 height 63
click at [739, 174] on input "search" at bounding box center [708, 178] width 155 height 23
paste input "Fataka"
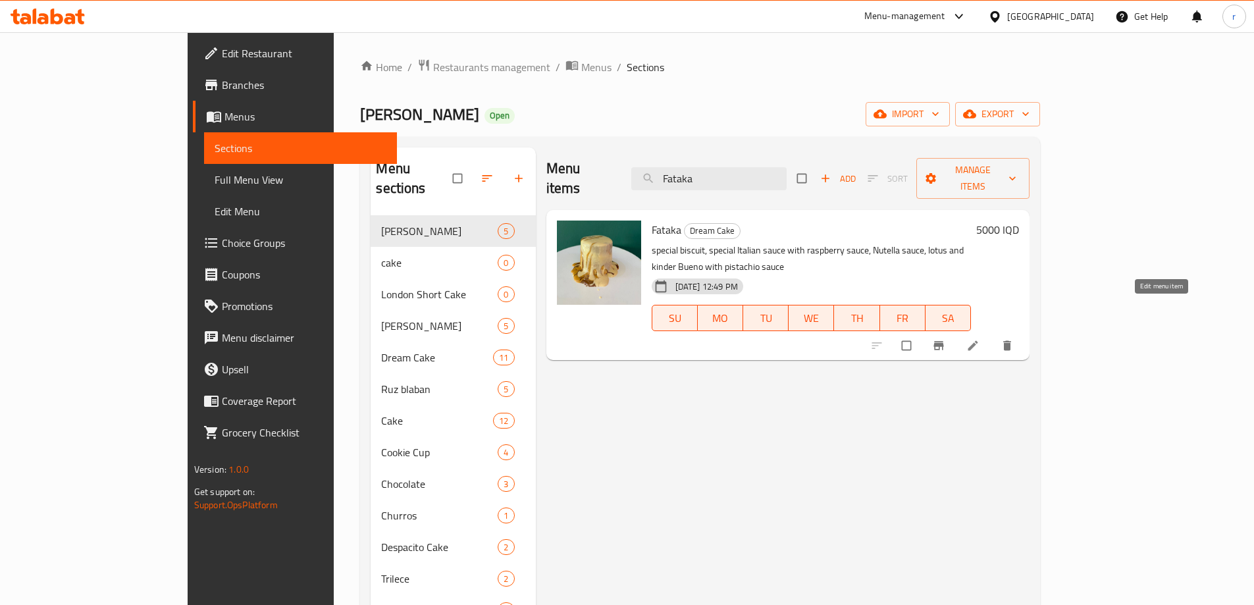
type input "Fataka"
click at [980, 339] on icon at bounding box center [972, 345] width 13 height 13
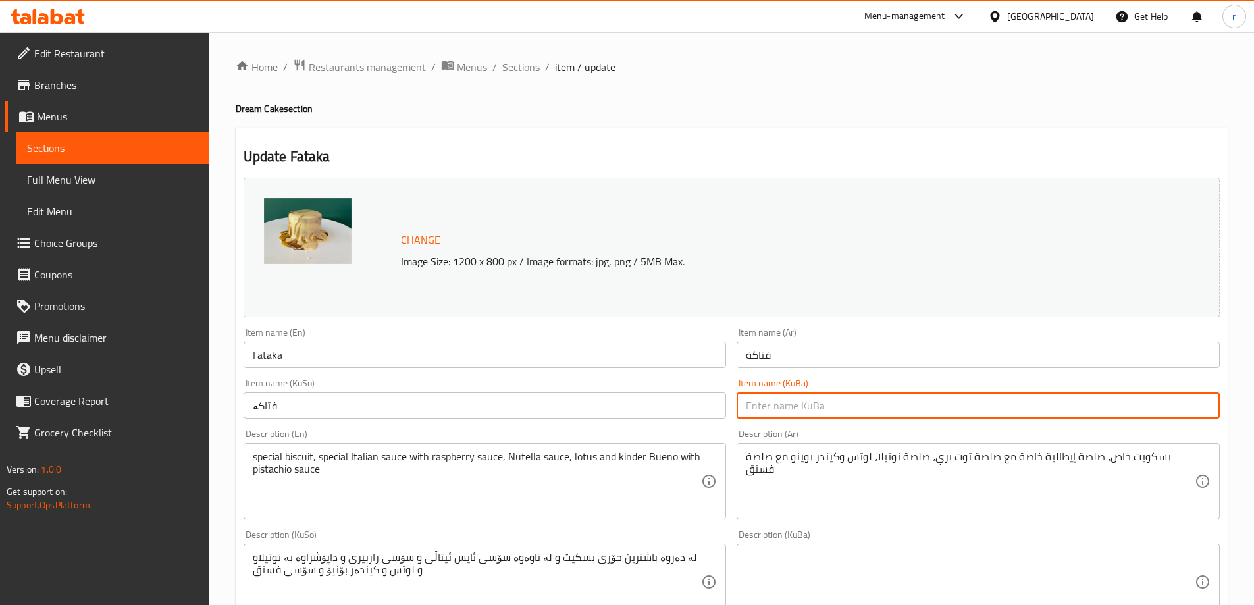
click at [772, 411] on input "text" at bounding box center [978, 405] width 483 height 26
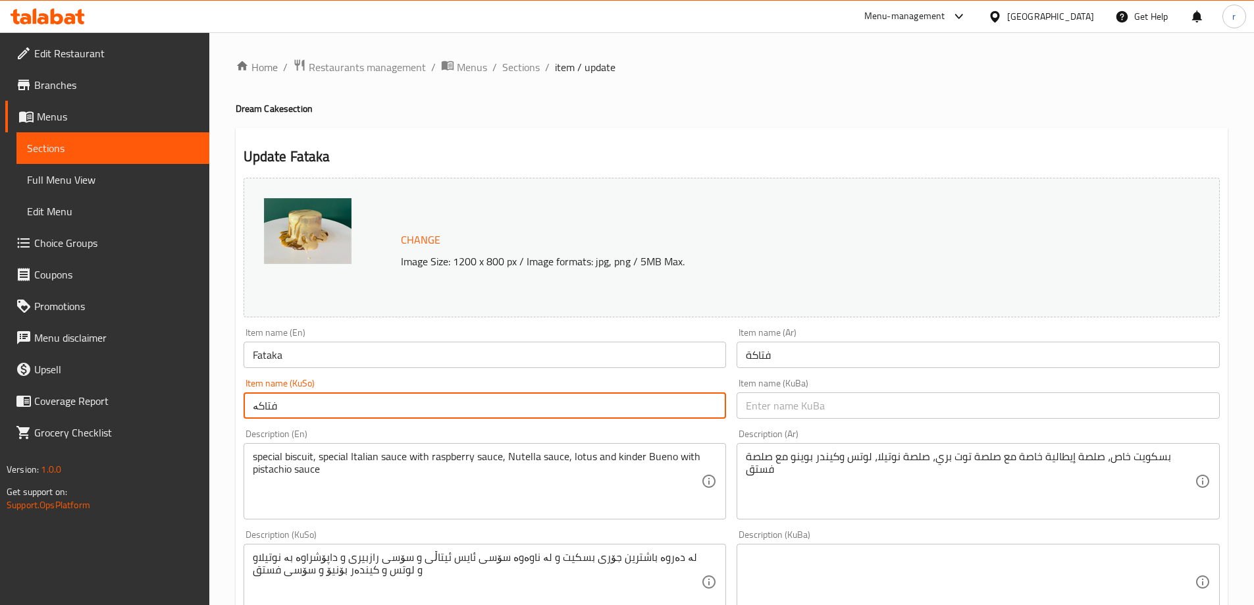
drag, startPoint x: 573, startPoint y: 418, endPoint x: 240, endPoint y: 421, distance: 333.8
click at [240, 421] on div "Item name (KuSo) فتاکە Item name (KuSo)" at bounding box center [485, 398] width 494 height 51
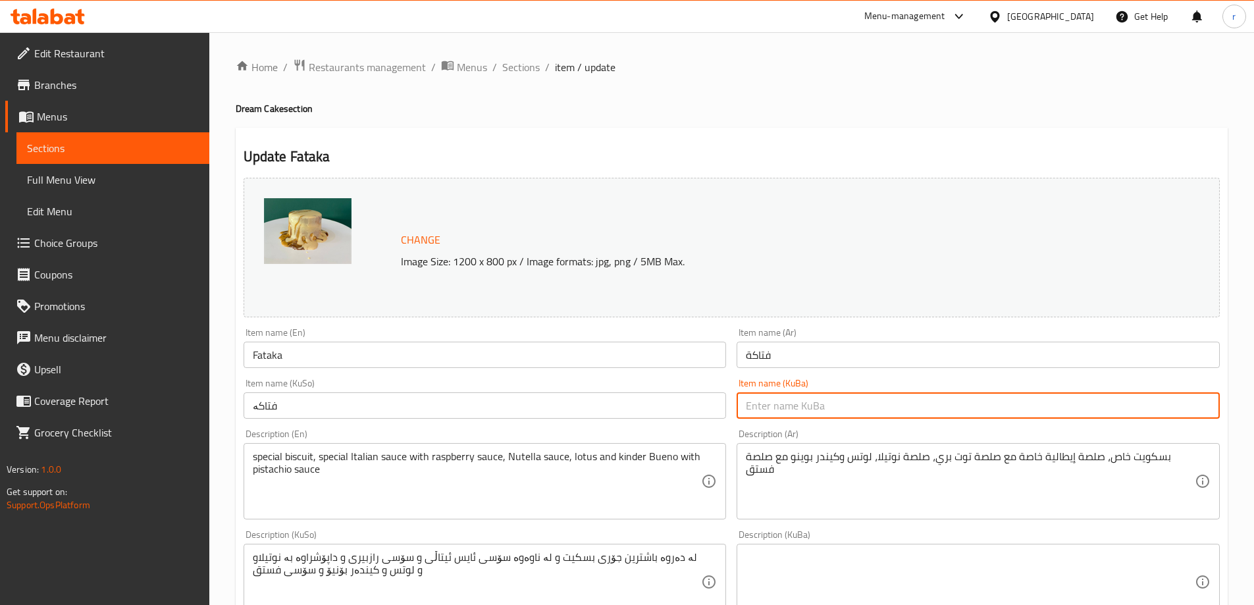
click at [771, 407] on input "text" at bounding box center [978, 405] width 483 height 26
paste input "فتاکە"
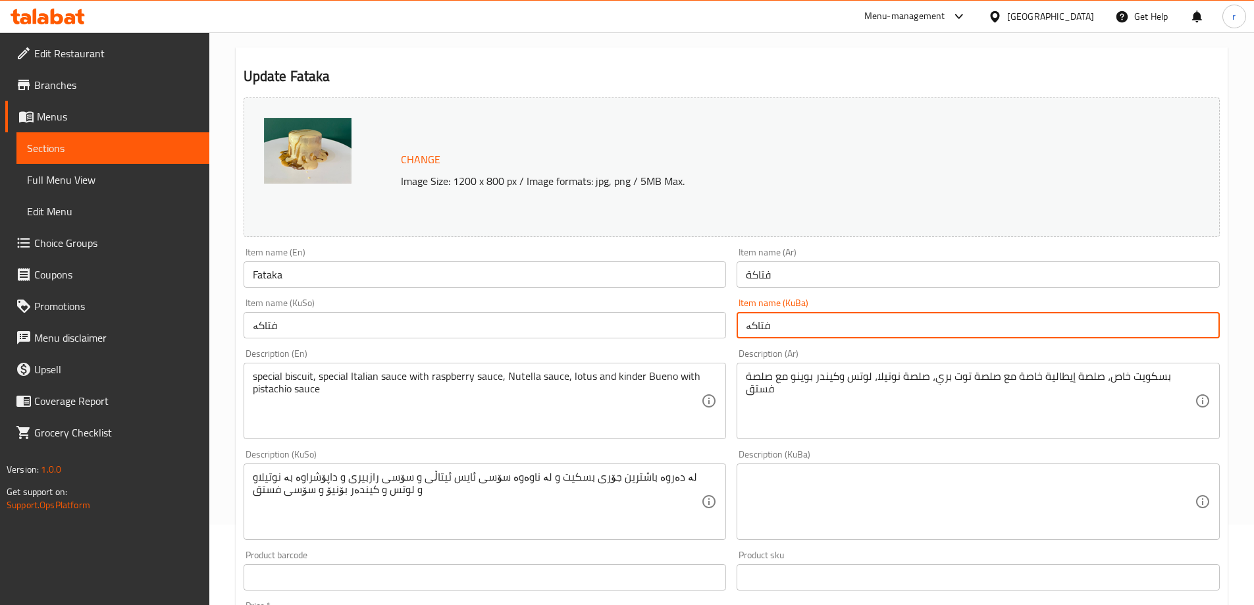
scroll to position [110, 0]
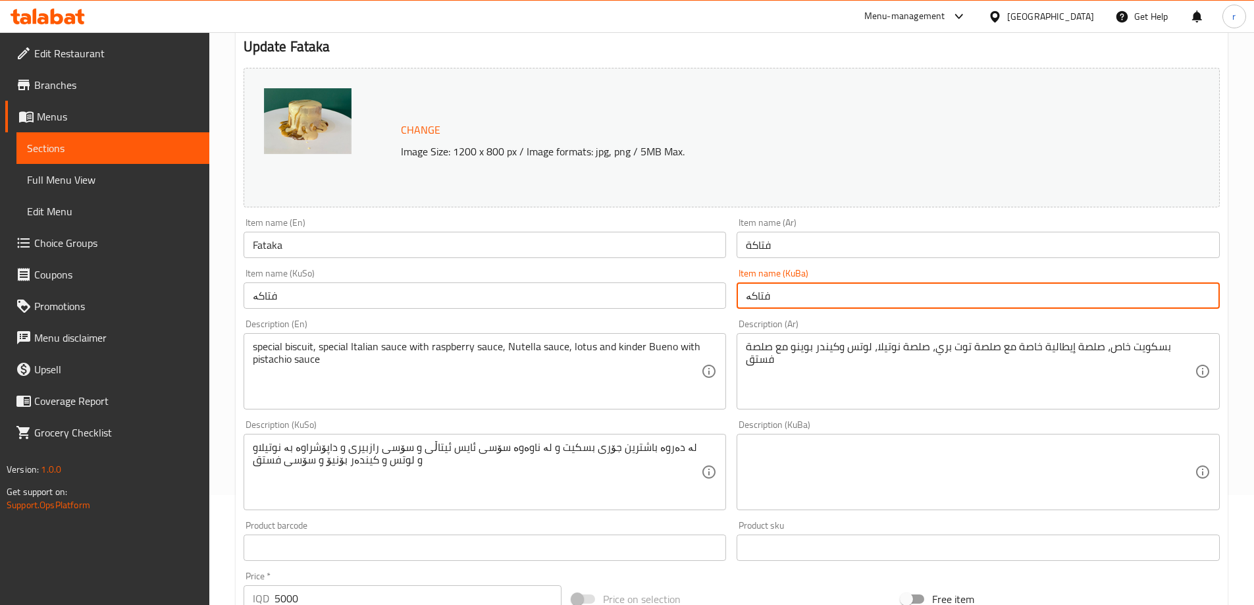
type input "فتاکە"
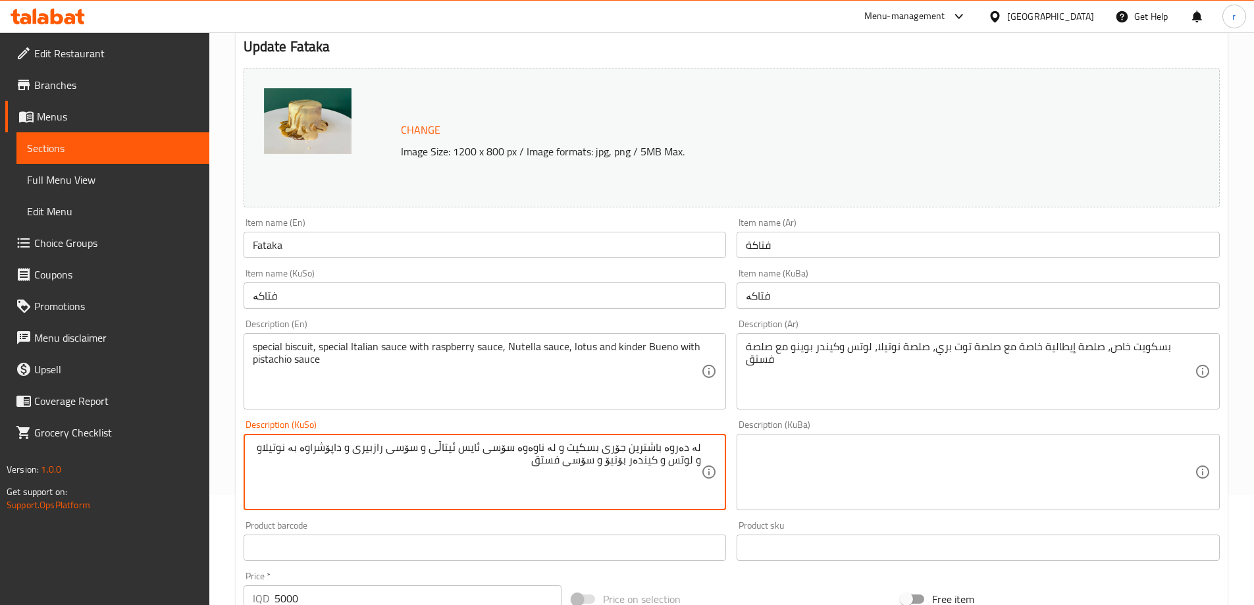
click at [498, 472] on textarea "لە دەروە باشترین جۆری بسکیت و لە ناوەوە سۆسی ئایس ئیتاڵی و سۆسی رازبیری و داپۆش…" at bounding box center [477, 472] width 449 height 63
click at [635, 483] on textarea "لە دەروە باشترین جۆری بسکیت و لە ناوەوە سۆسی ئایس ئیتاڵی و سۆسی رازبیری و داپۆش…" at bounding box center [477, 472] width 449 height 63
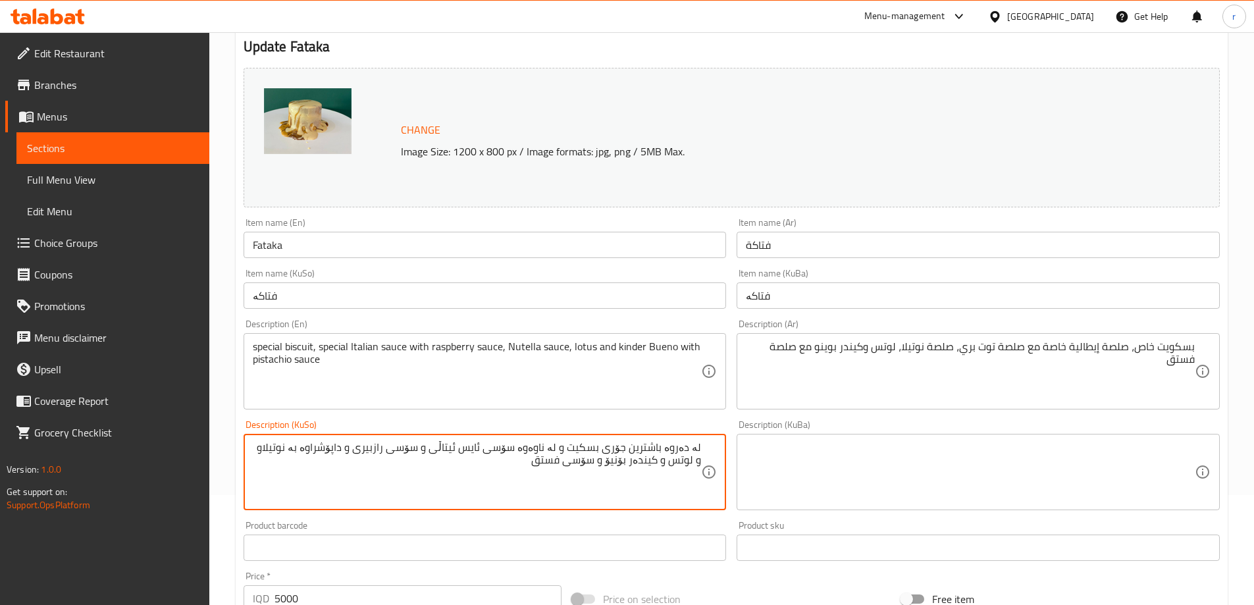
click at [635, 483] on textarea "لە دەروە باشترین جۆری بسکیت و لە ناوەوە سۆسی ئایس ئیتاڵی و سۆسی رازبیری و داپۆش…" at bounding box center [477, 472] width 449 height 63
paste textarea "تووی کێوی"
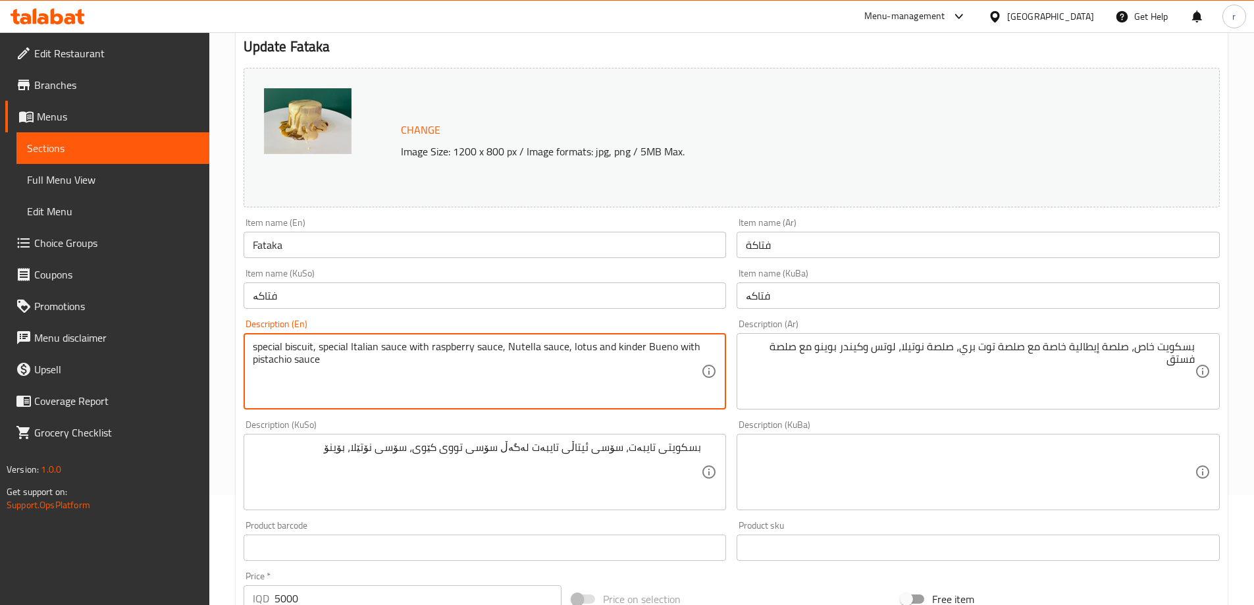
drag, startPoint x: 643, startPoint y: 346, endPoint x: 670, endPoint y: 348, distance: 27.0
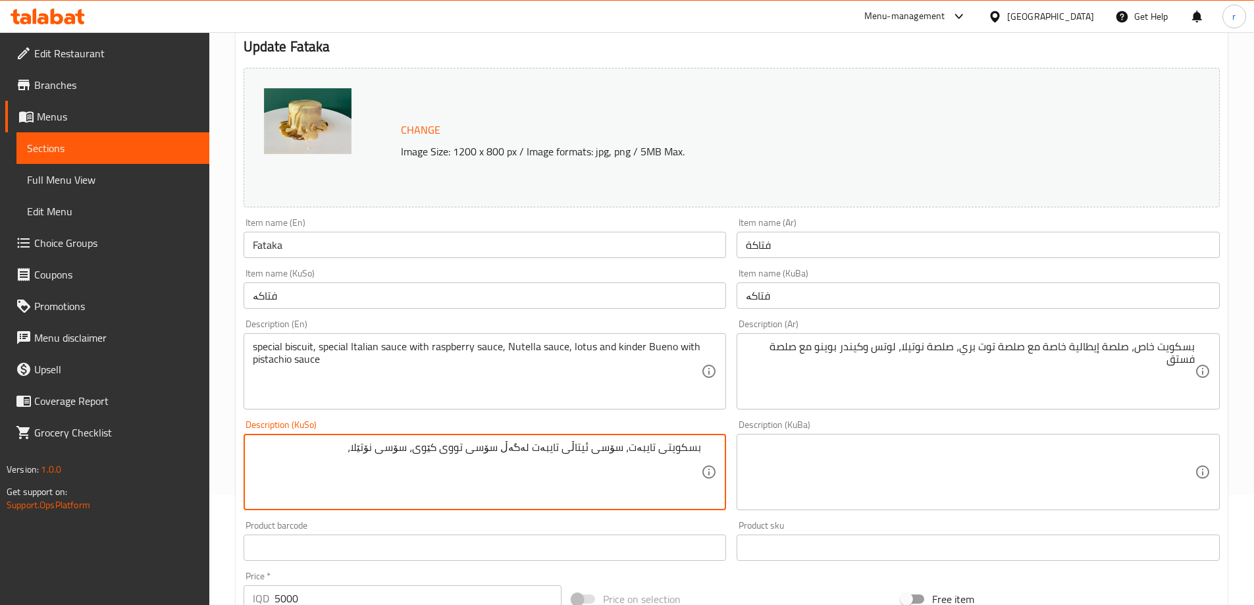
paste textarea "بۆینۆ"
click at [639, 480] on textarea "بسکویتی تایبەت، سۆسی ئیتاڵی تایبەت لەگەڵ سۆسی تووی کێوی، سۆسی نۆتێلا، بۆینۆی لۆ…" at bounding box center [477, 472] width 449 height 63
type textarea "بسکویتی تایبەت، سۆسی ئیتاڵی تایبەت لەگەڵ سۆسی تووی کێوی، سۆسی نۆتێلا، بۆینۆی لۆ…"
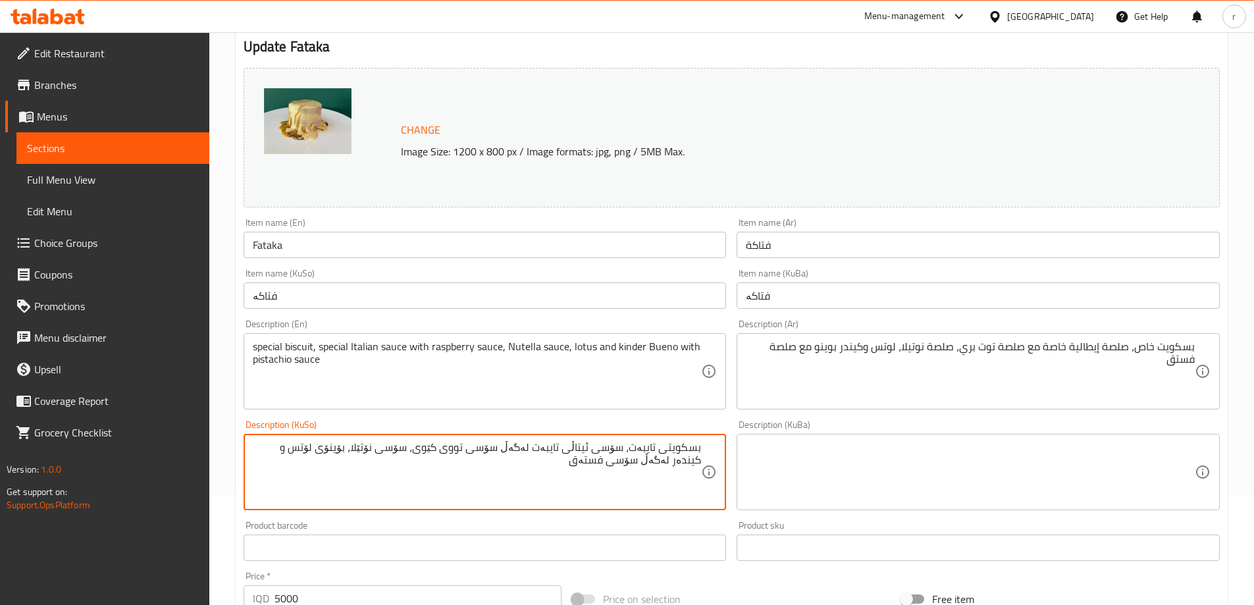
click at [783, 473] on textarea at bounding box center [970, 472] width 449 height 63
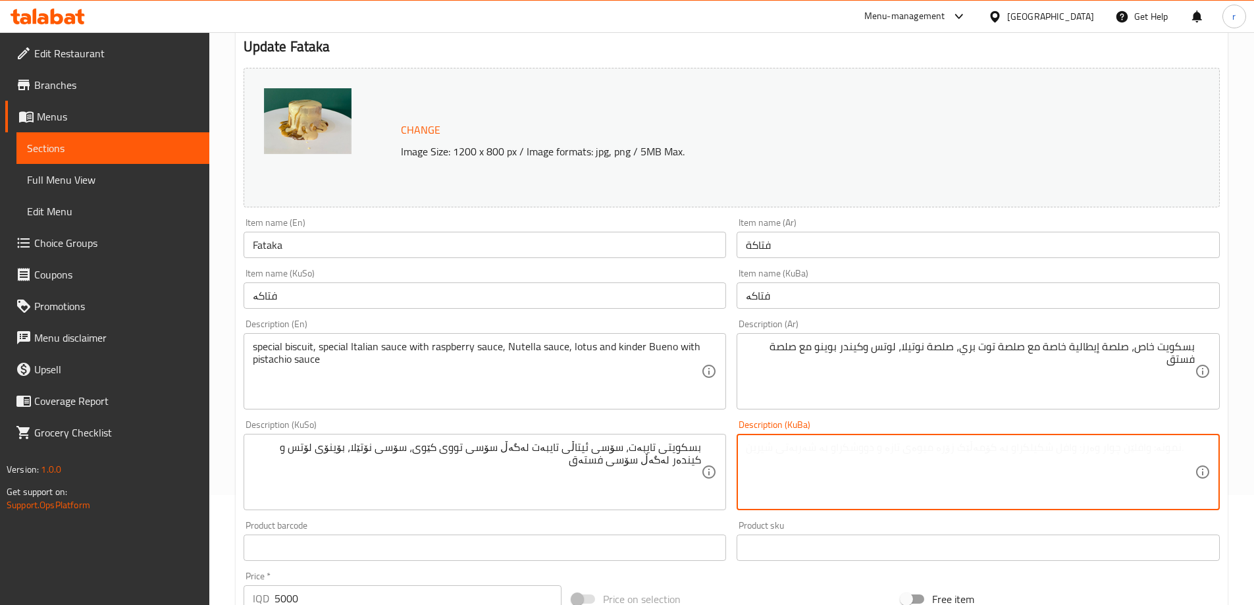
paste textarea "بسکویتی تایبەت، سۆسی ئیتاڵی تایبەت لەگەڵ سۆسی تووی کێوی، سۆسی نۆتێلا، بۆینۆی لۆ…"
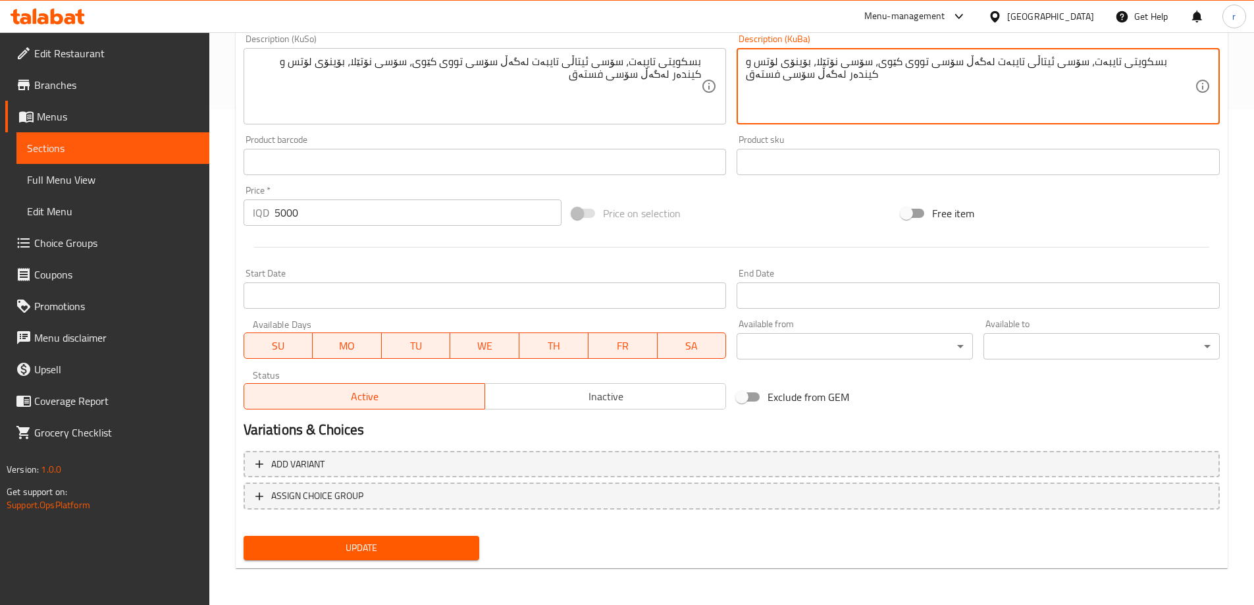
type textarea "بسکویتی تایبەت، سۆسی ئیتاڵی تایبەت لەگەڵ سۆسی تووی کێوی، سۆسی نۆتێلا، بۆینۆی لۆ…"
click at [376, 551] on span "Update" at bounding box center [361, 548] width 215 height 16
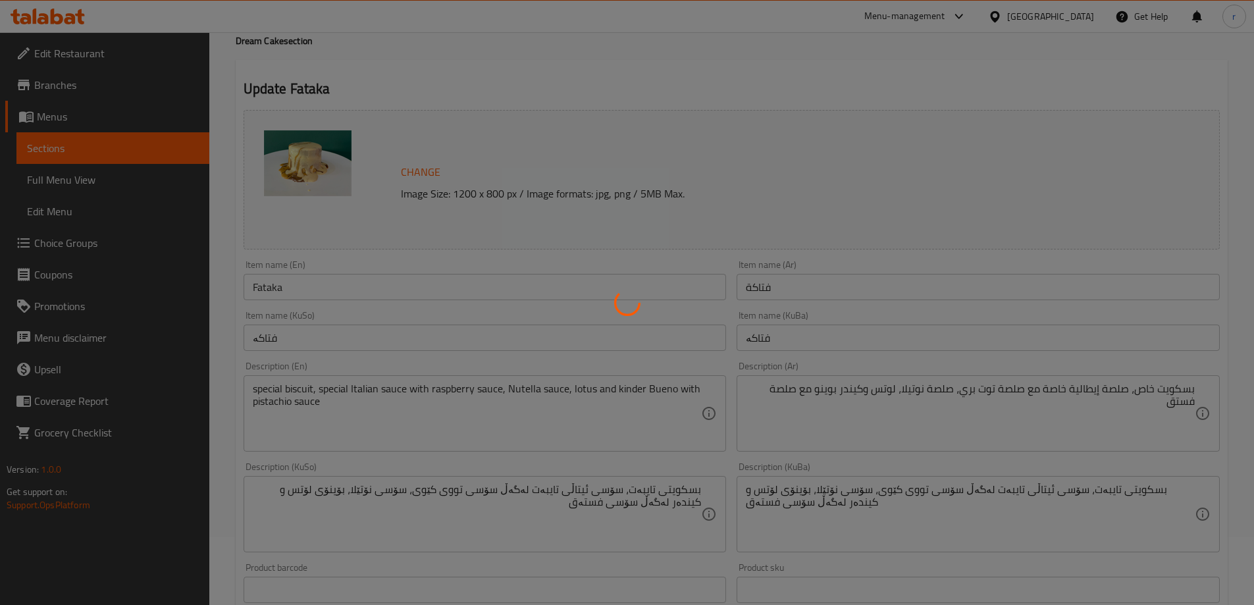
scroll to position [57, 0]
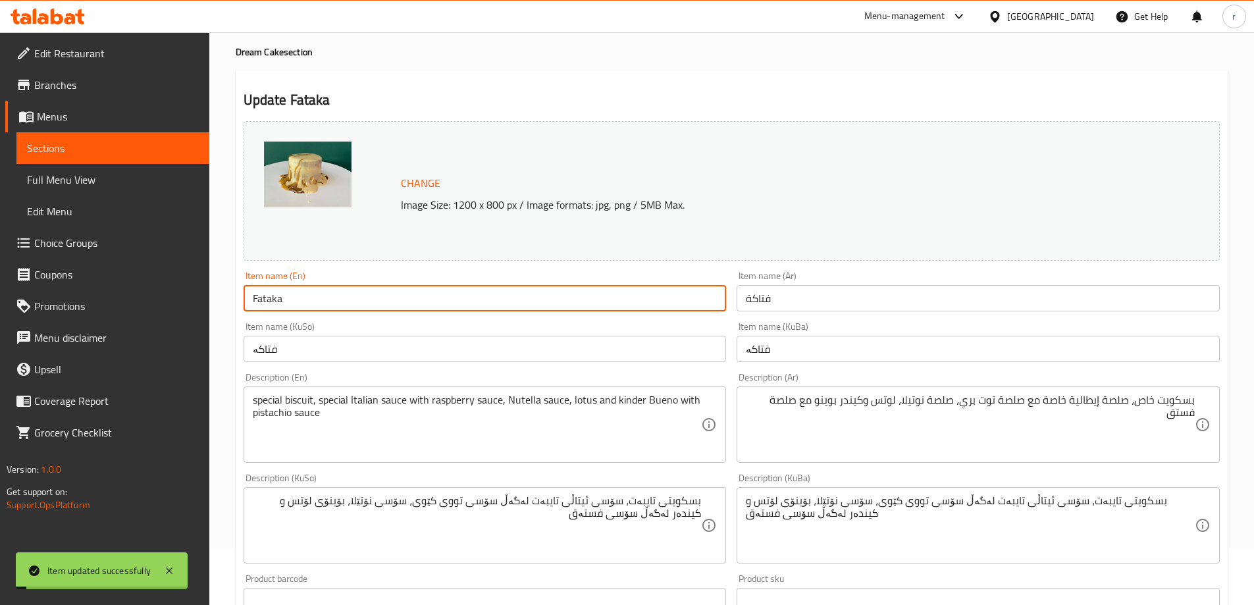
drag, startPoint x: 288, startPoint y: 297, endPoint x: 237, endPoint y: 298, distance: 50.7
click at [237, 298] on div "Update Fataka Change Image Size: 1200 x 800 px / Image formats: jpg, png / 5MB …" at bounding box center [732, 539] width 992 height 937
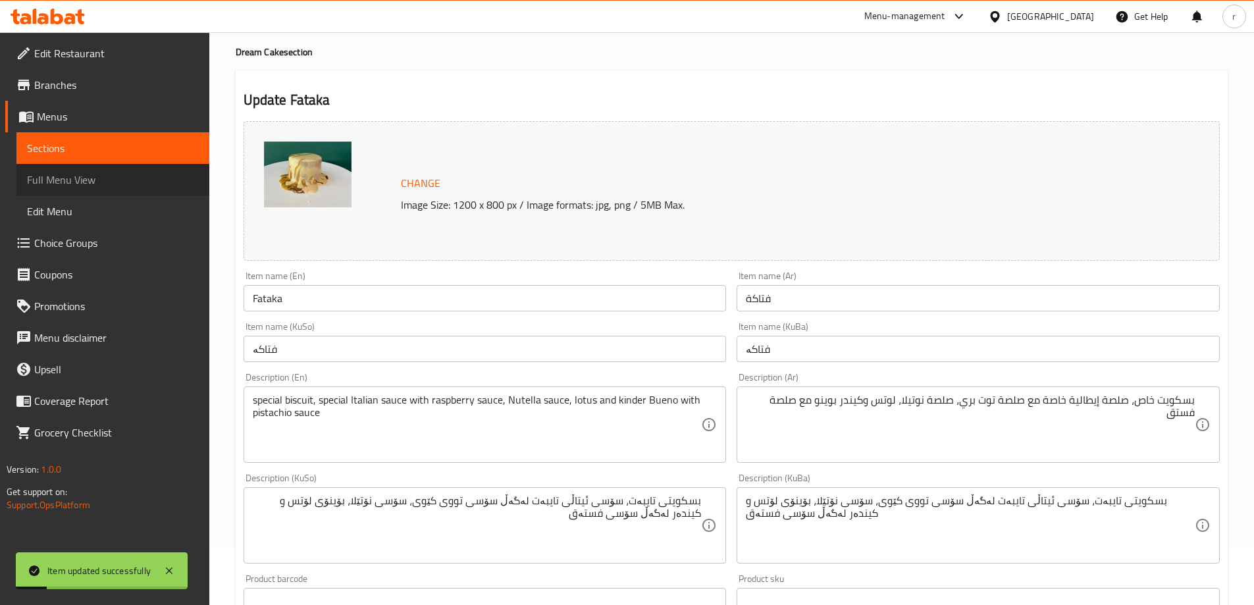
click at [93, 184] on span "Full Menu View" at bounding box center [113, 180] width 172 height 16
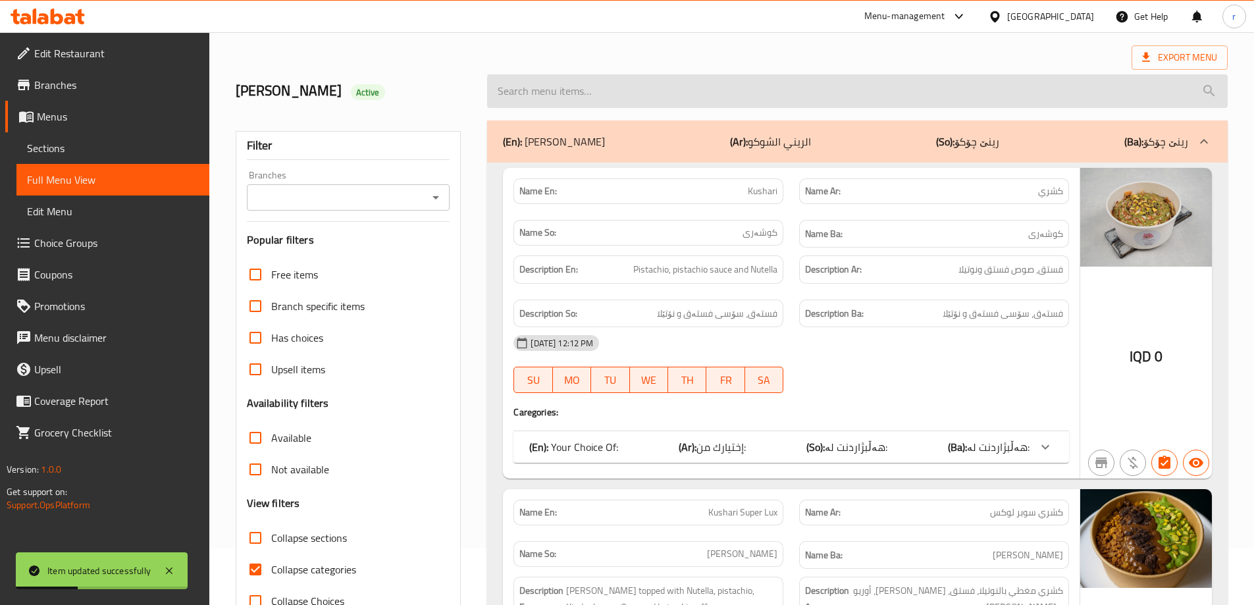
click at [583, 88] on input "search" at bounding box center [857, 91] width 741 height 34
paste input "Fataka"
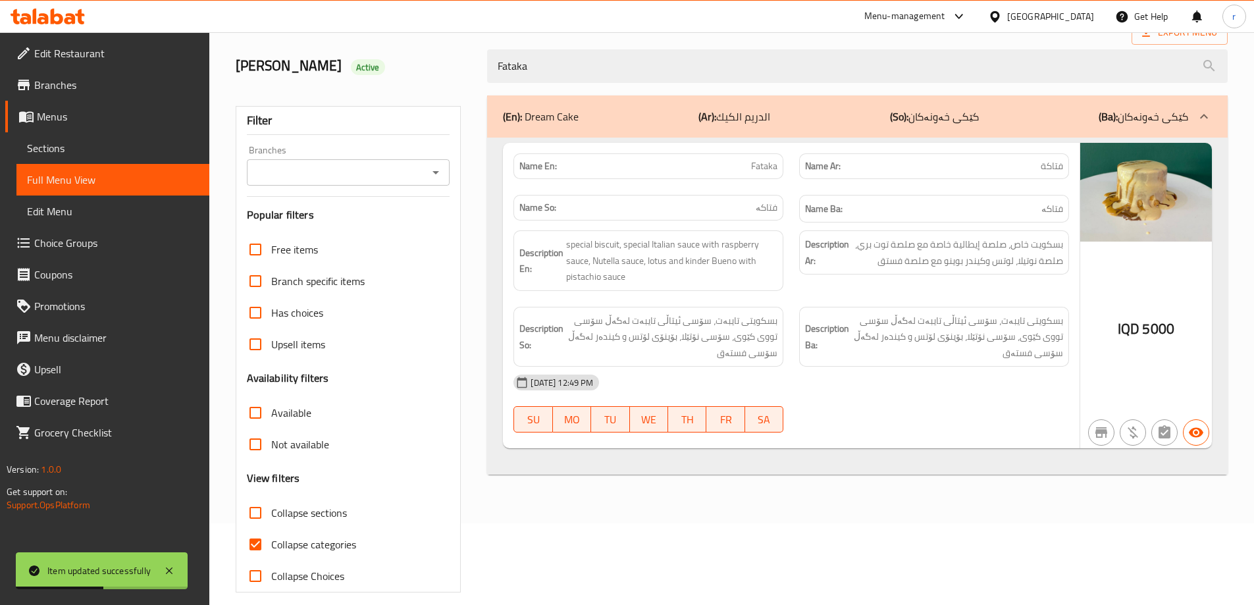
scroll to position [95, 0]
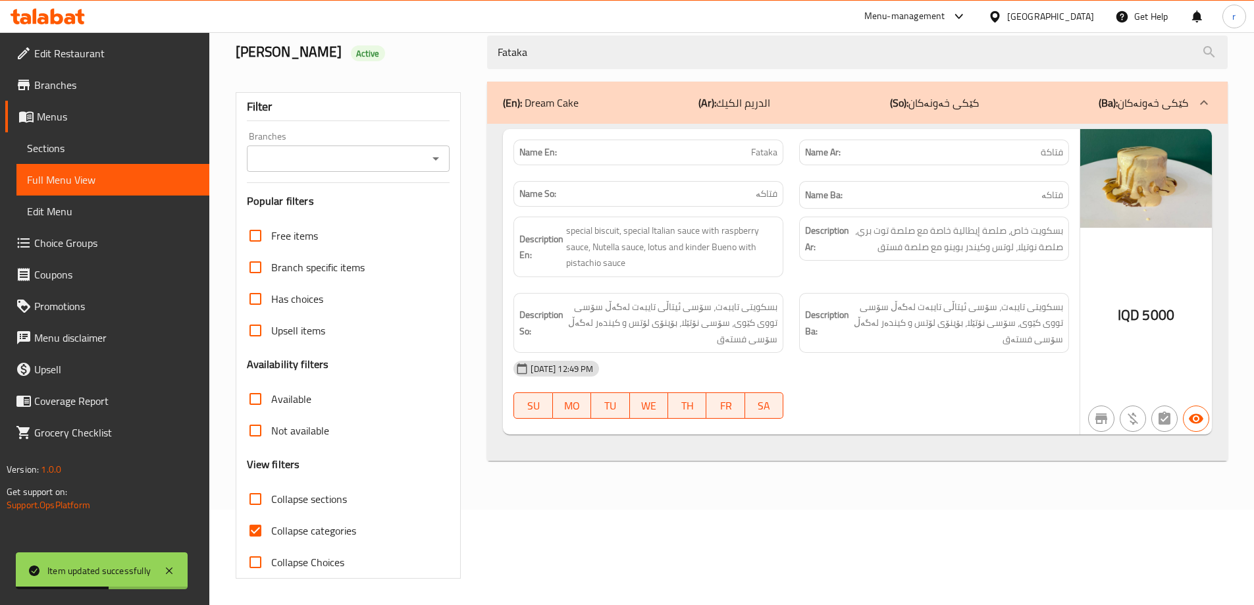
type input "Fataka"
click at [323, 527] on span "Collapse categories" at bounding box center [313, 531] width 85 height 16
click at [271, 527] on input "Collapse categories" at bounding box center [256, 531] width 32 height 32
checkbox input "false"
click at [350, 167] on input "Branches" at bounding box center [338, 158] width 174 height 18
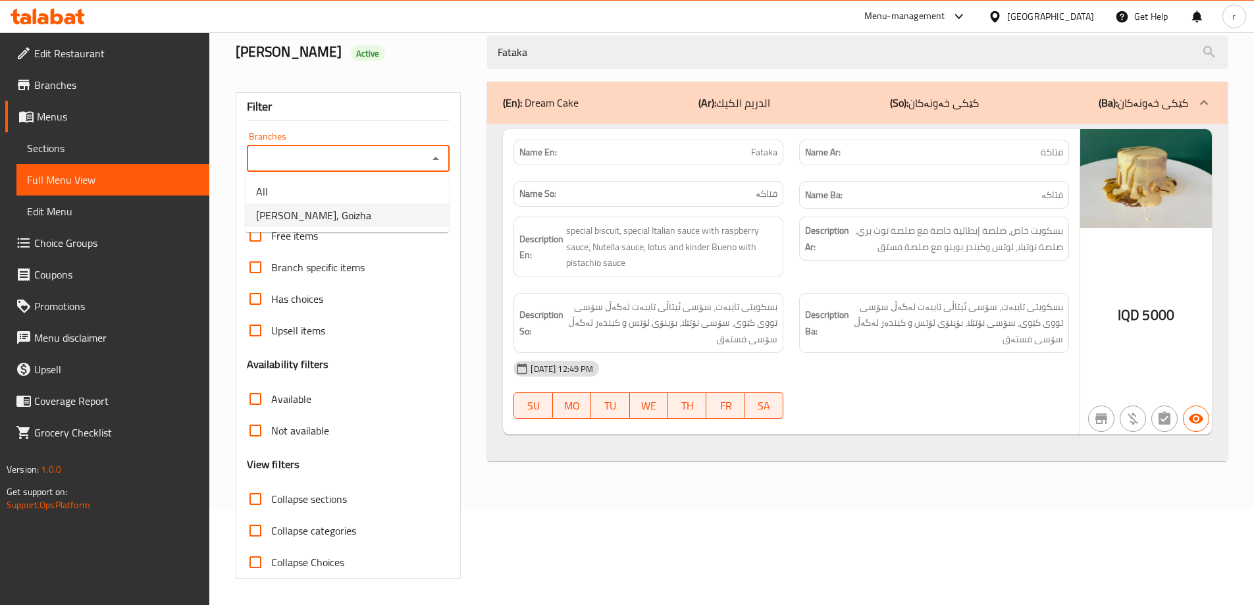
click at [350, 212] on li "[PERSON_NAME], Goizha" at bounding box center [347, 215] width 203 height 24
type input "[PERSON_NAME], Goizha"
click at [58, 59] on span "Edit Restaurant" at bounding box center [116, 53] width 165 height 16
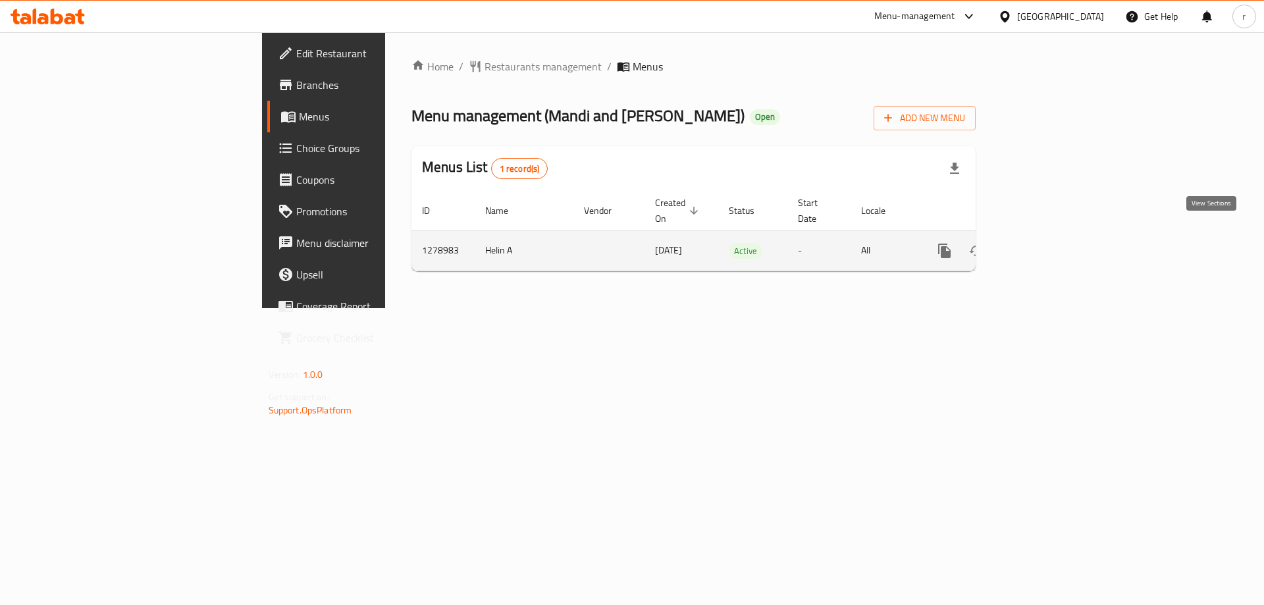
click at [1047, 243] on icon "enhanced table" at bounding box center [1040, 251] width 16 height 16
